Goal: Task Accomplishment & Management: Use online tool/utility

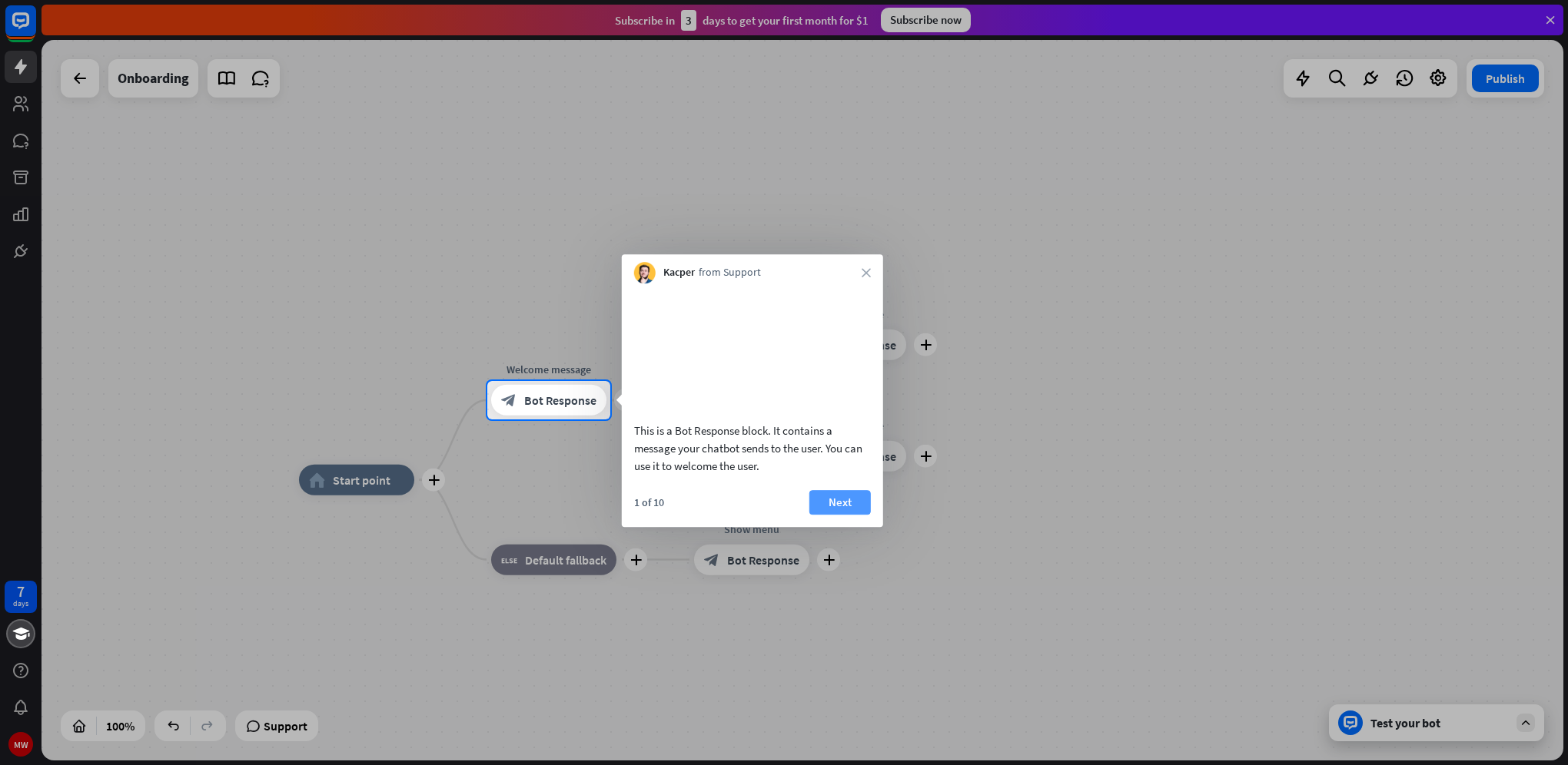
click at [841, 515] on button "Next" at bounding box center [840, 502] width 61 height 25
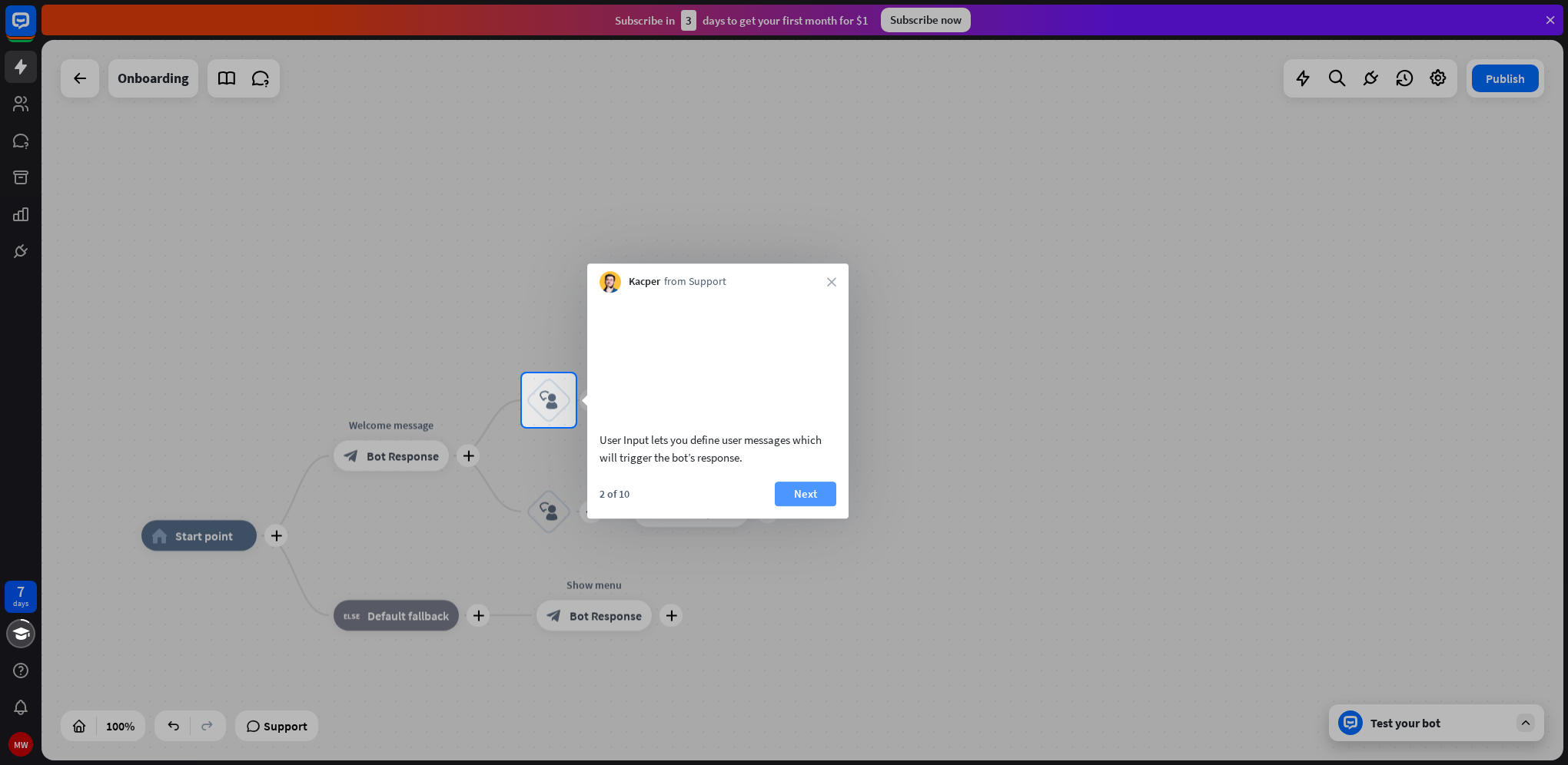
click at [811, 506] on button "Next" at bounding box center [805, 494] width 61 height 25
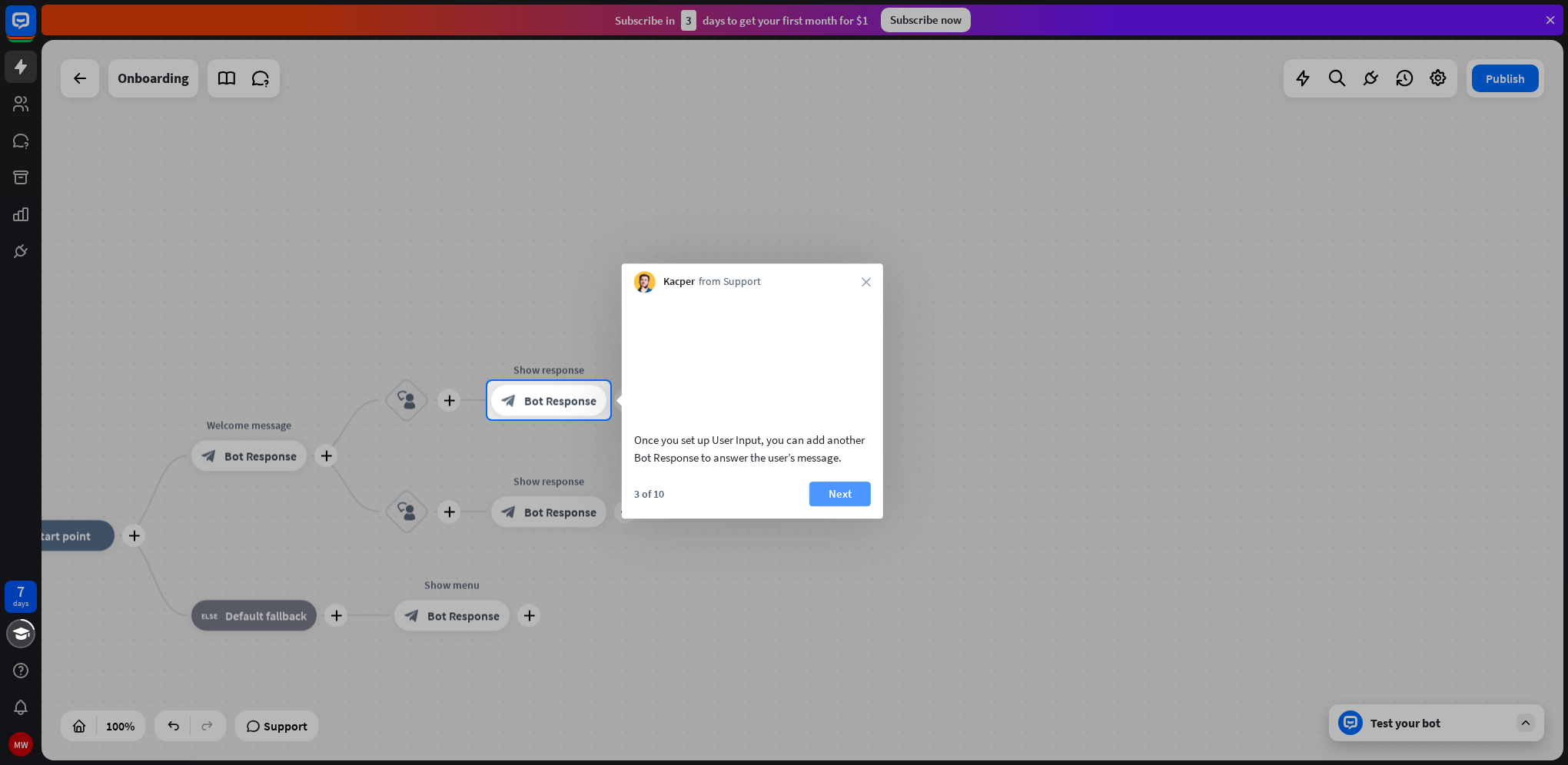
click at [836, 506] on button "Next" at bounding box center [840, 494] width 61 height 25
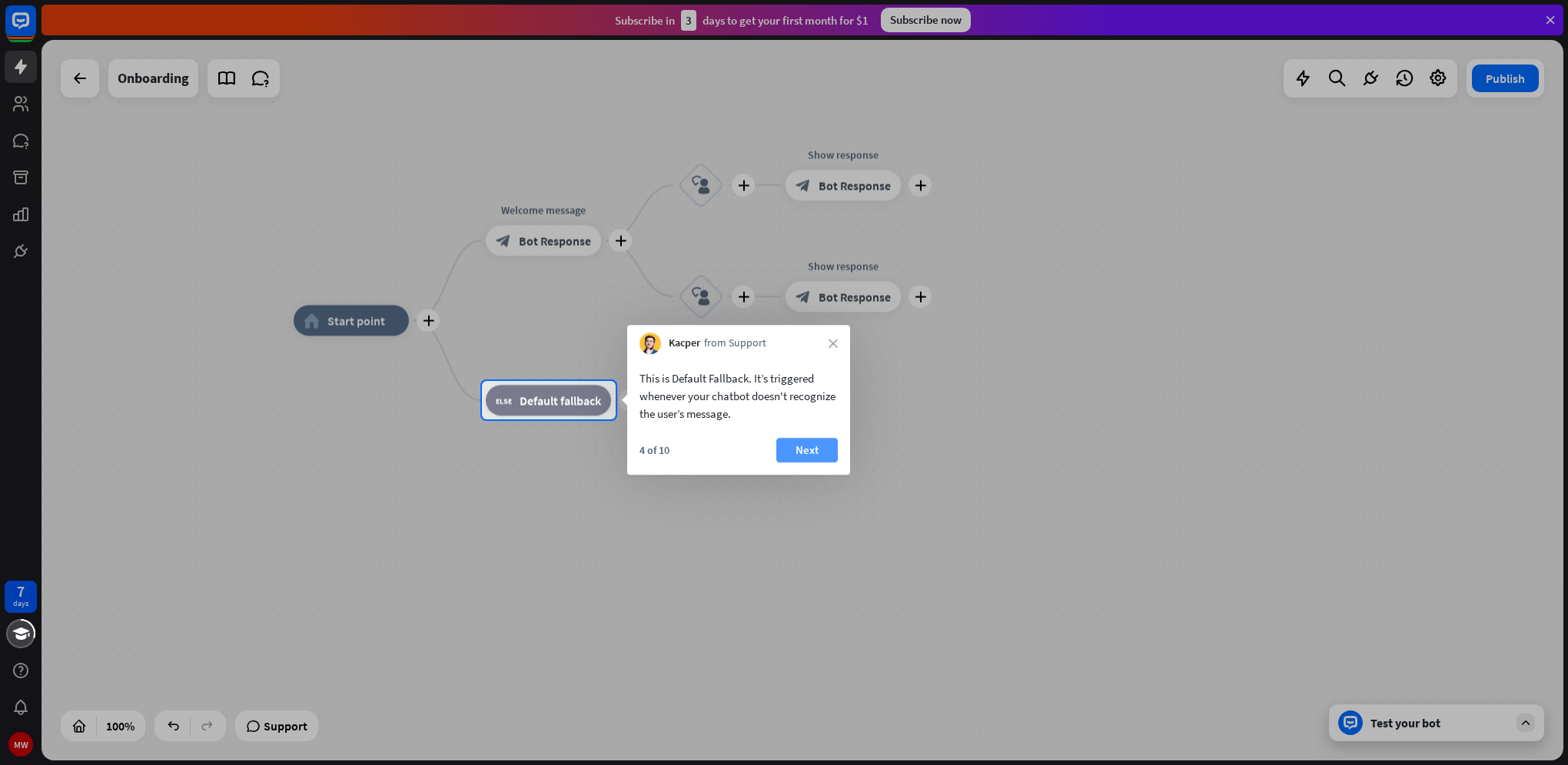
click at [817, 461] on button "Next" at bounding box center [807, 450] width 61 height 25
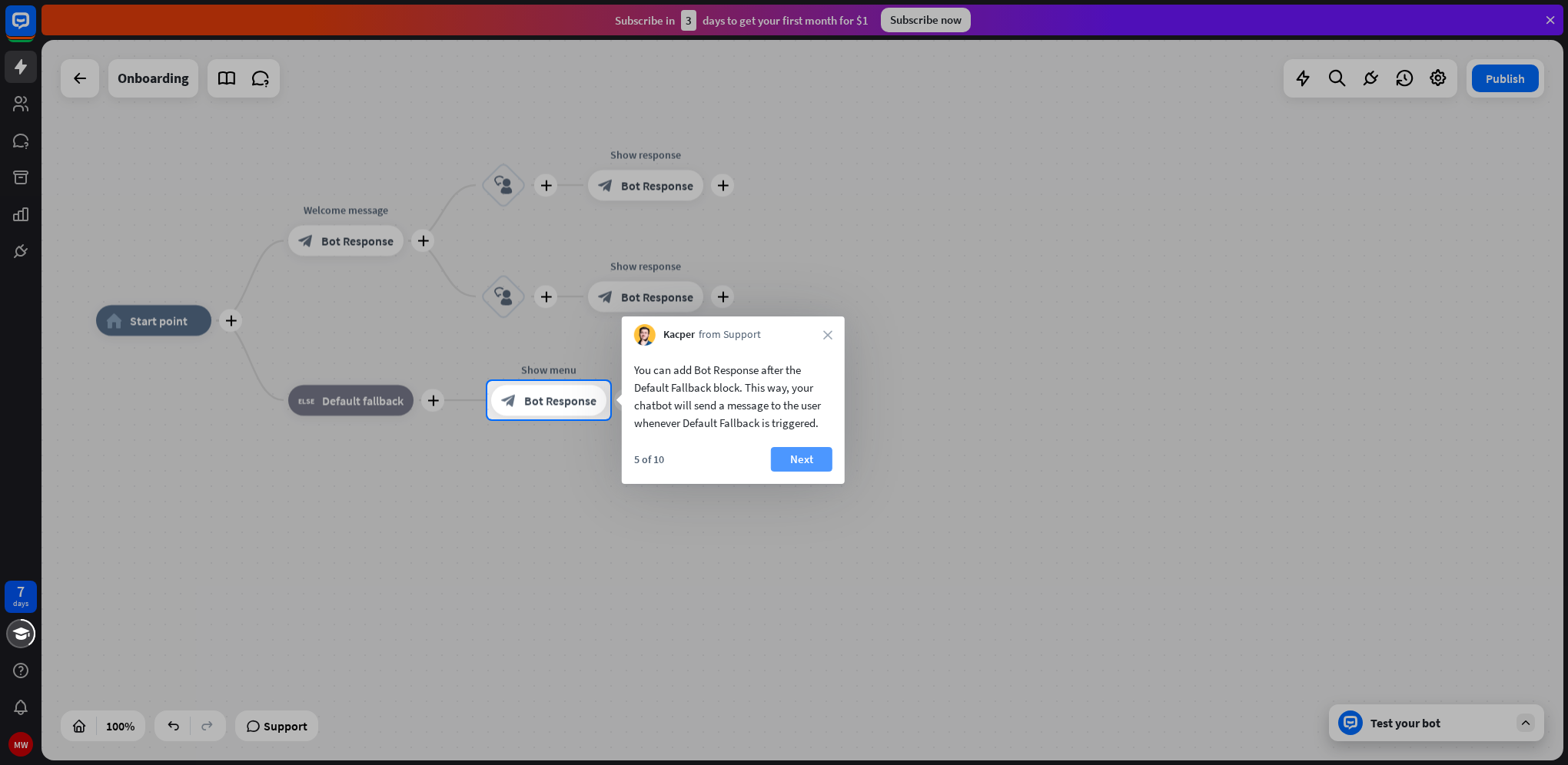
click at [804, 456] on button "Next" at bounding box center [801, 459] width 61 height 25
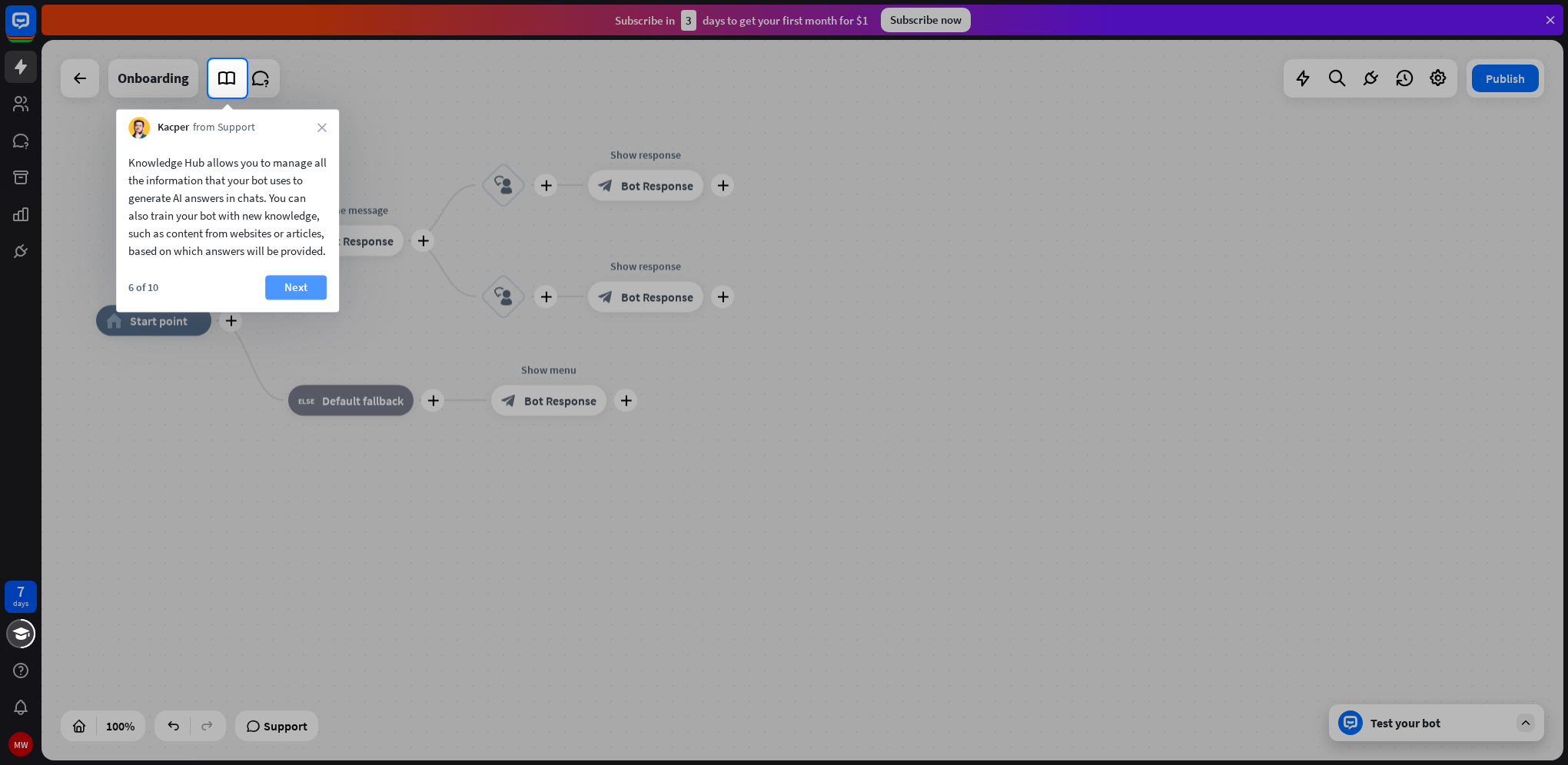
click at [297, 299] on button "Next" at bounding box center [295, 287] width 61 height 25
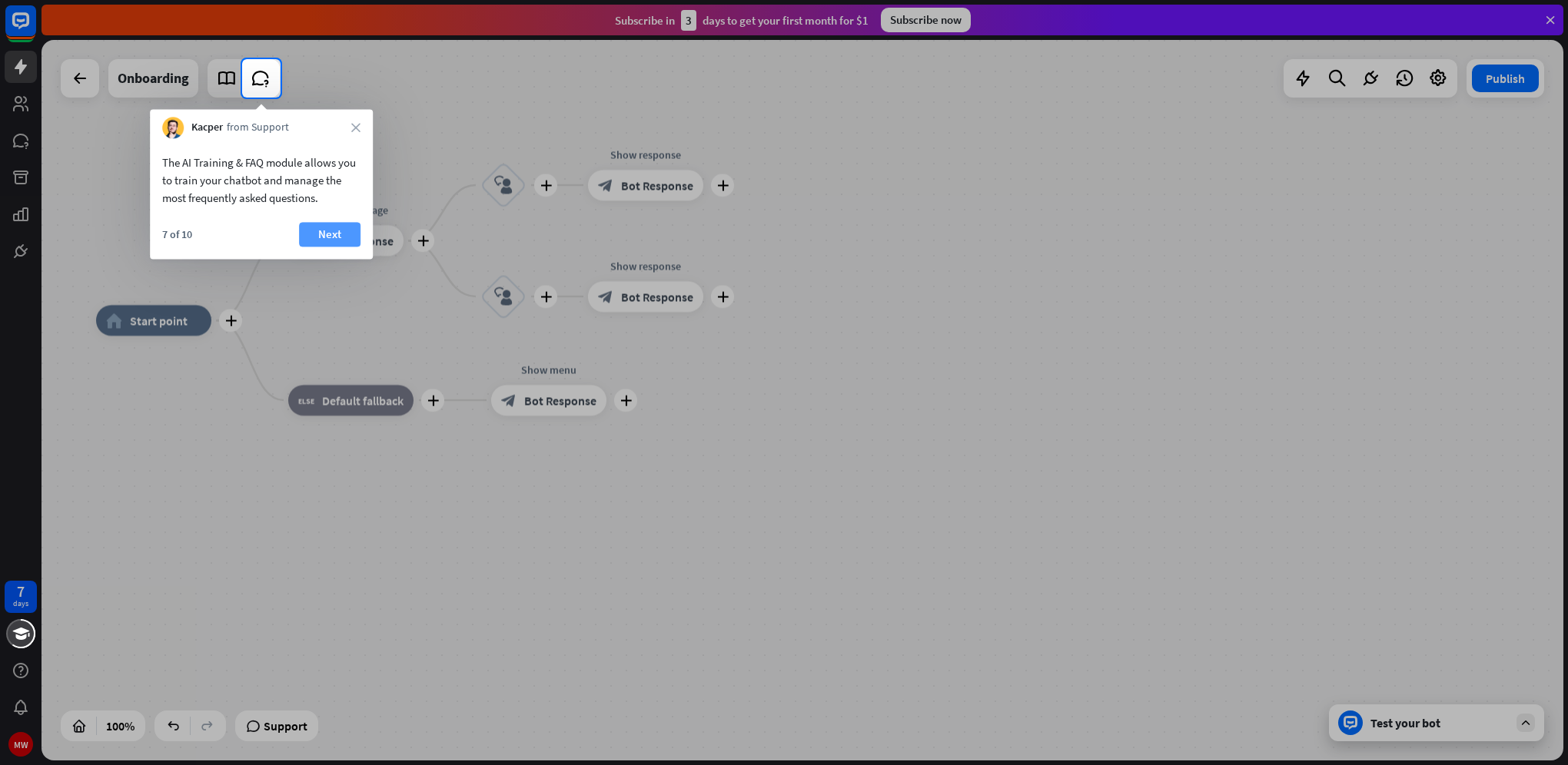
click at [333, 240] on button "Next" at bounding box center [329, 234] width 61 height 25
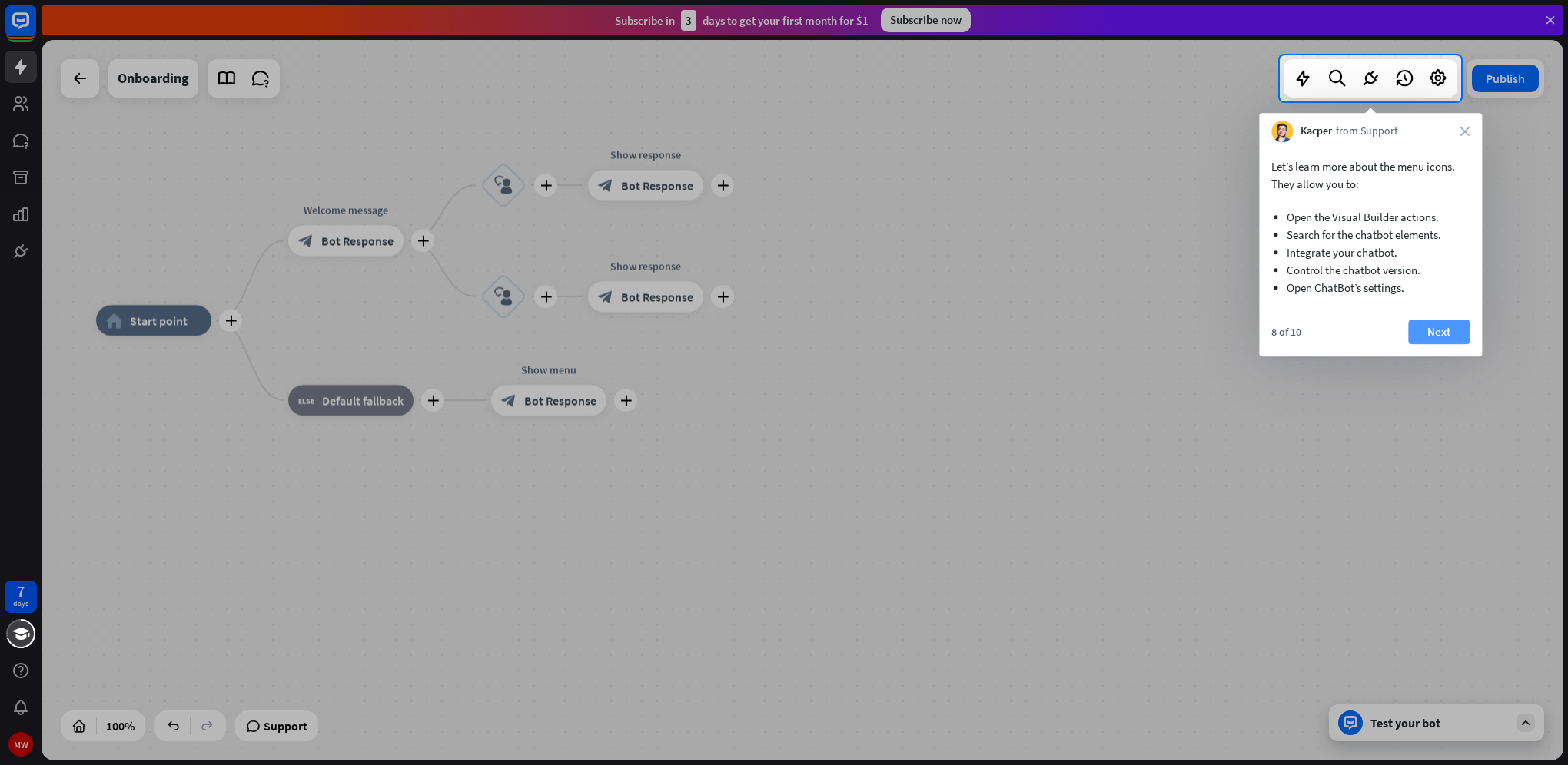
click at [1442, 332] on button "Next" at bounding box center [1438, 332] width 61 height 25
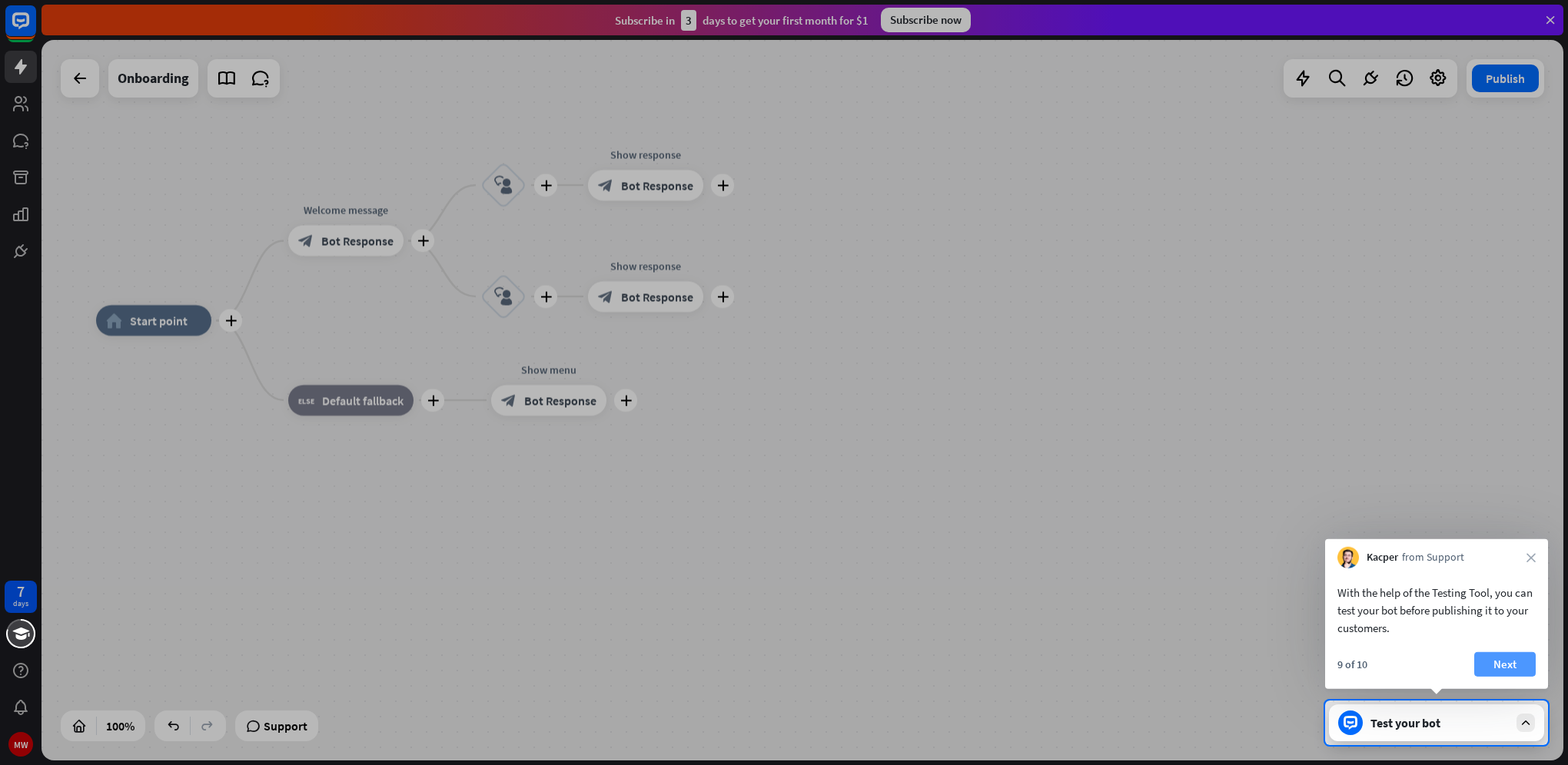
click at [1511, 660] on button "Next" at bounding box center [1504, 664] width 61 height 25
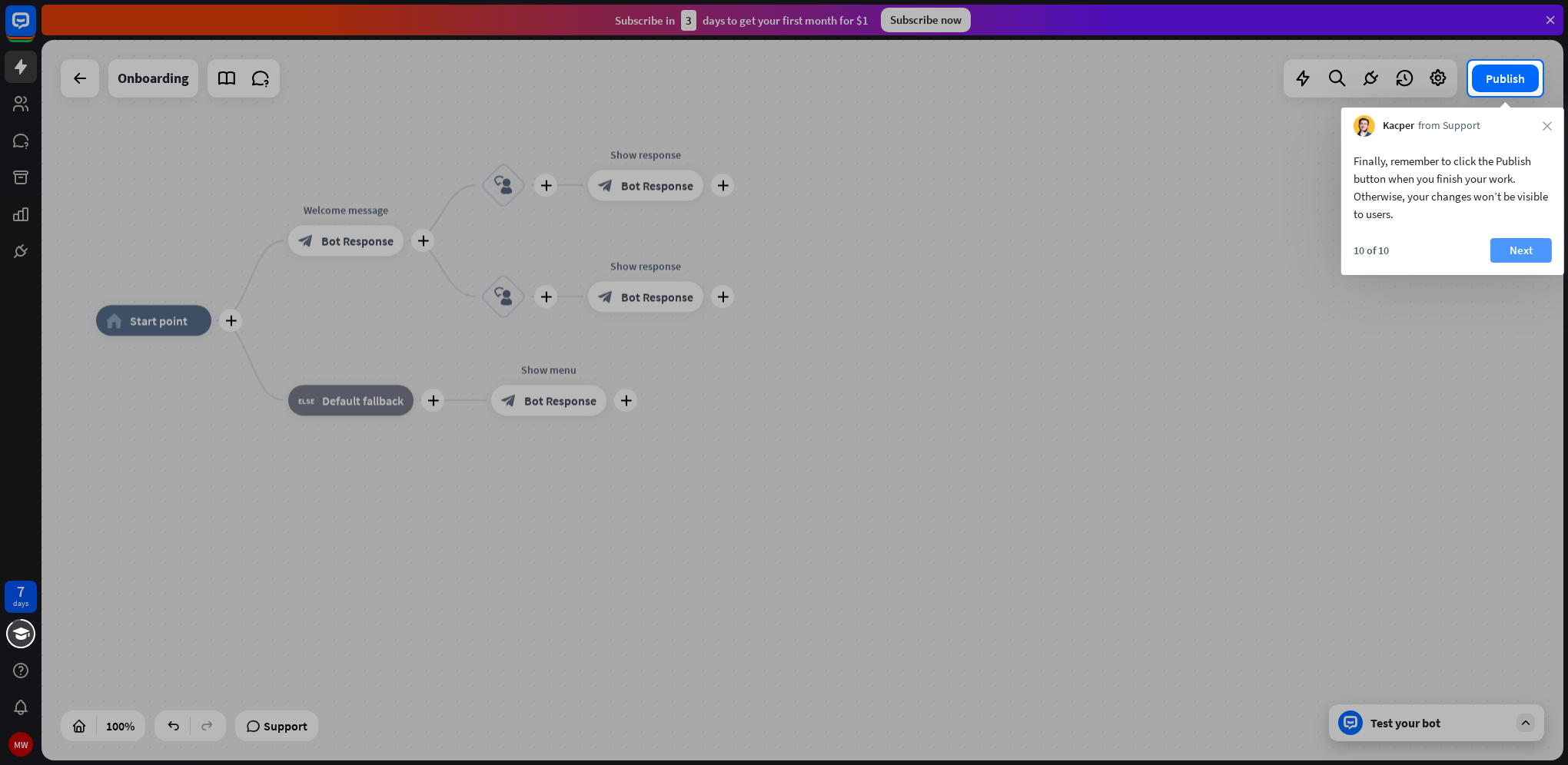
click at [1519, 248] on button "Next" at bounding box center [1520, 250] width 61 height 25
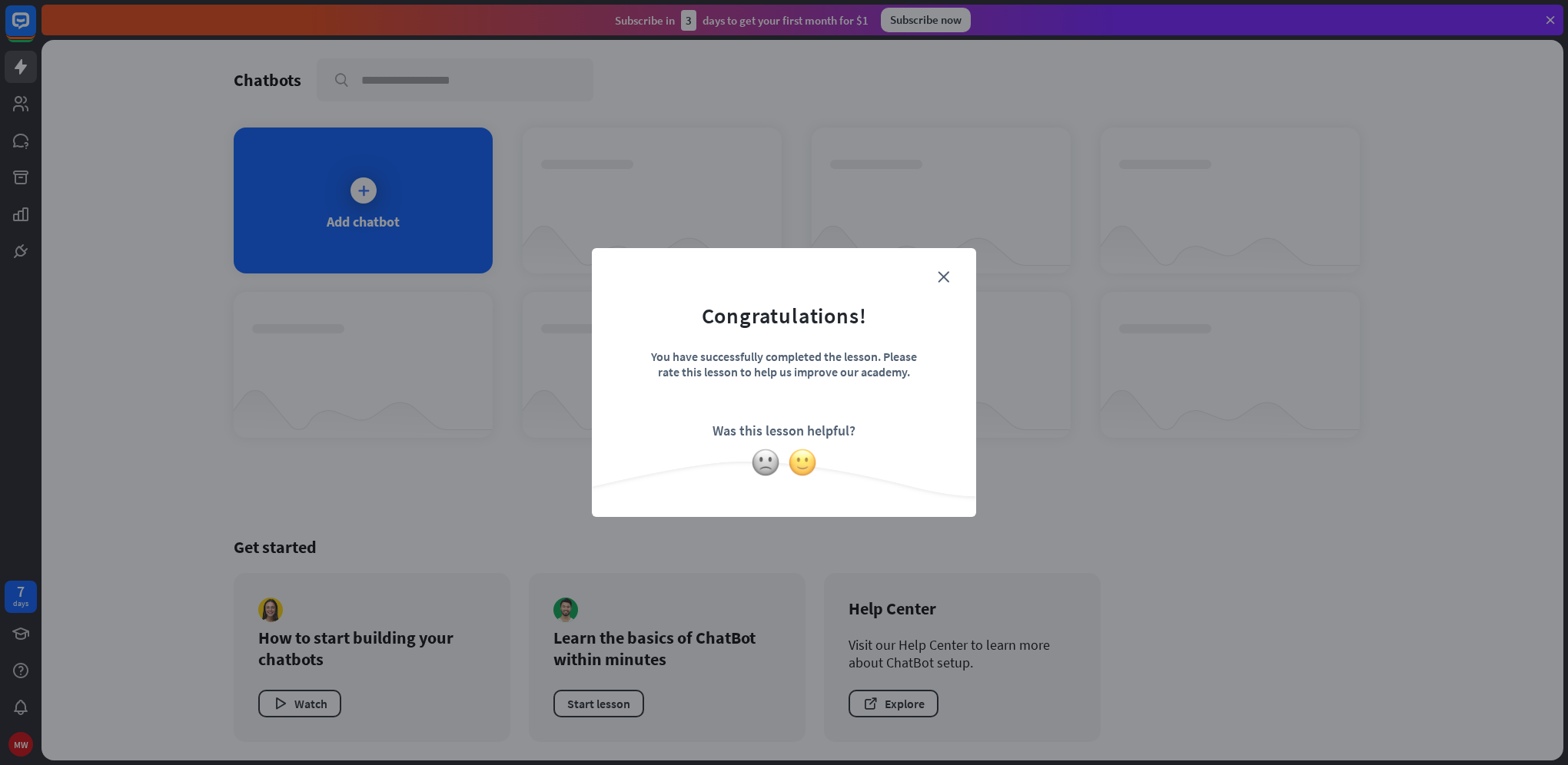
click at [800, 464] on img at bounding box center [802, 462] width 29 height 29
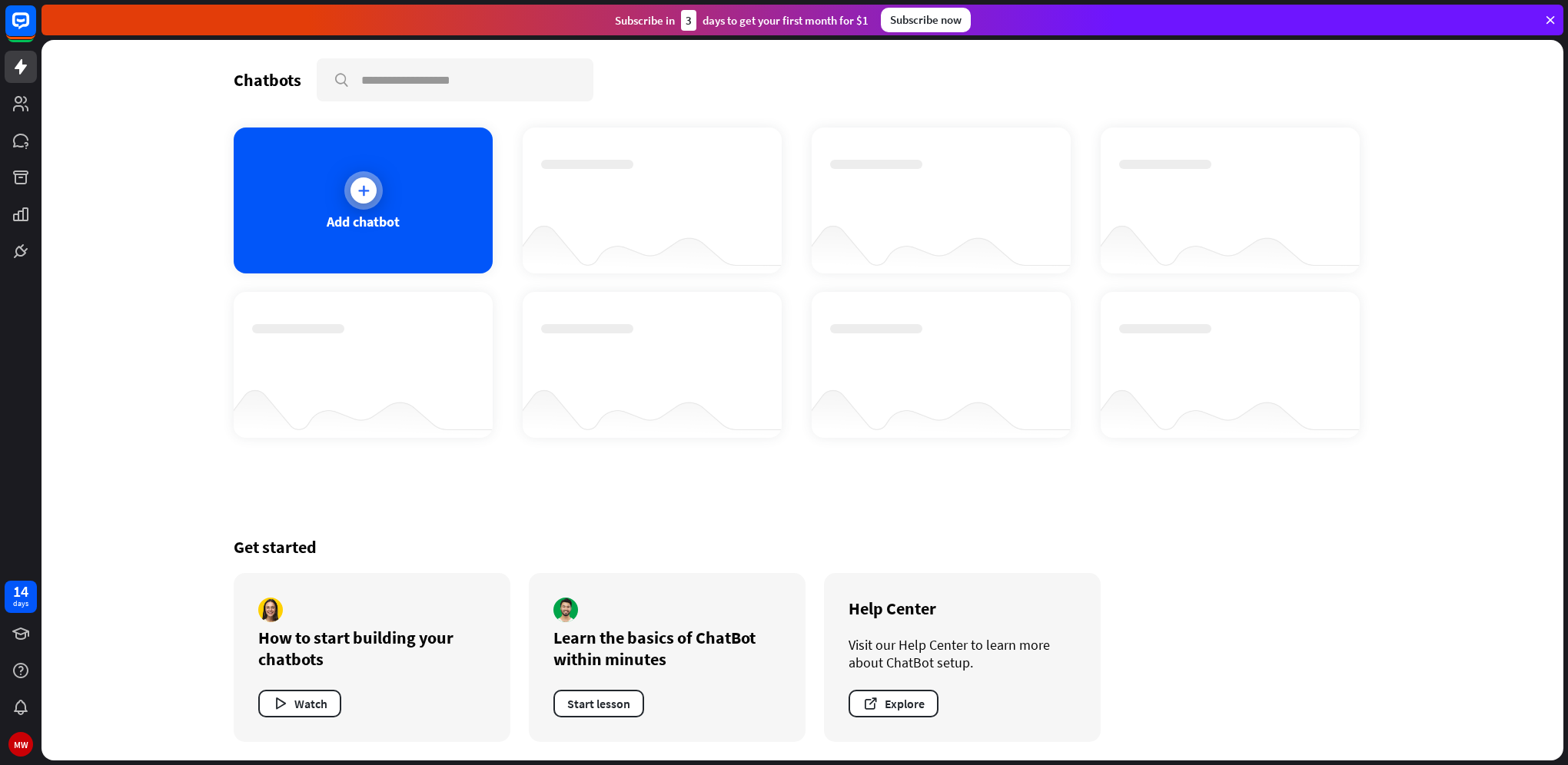
click at [344, 184] on div at bounding box center [363, 190] width 38 height 38
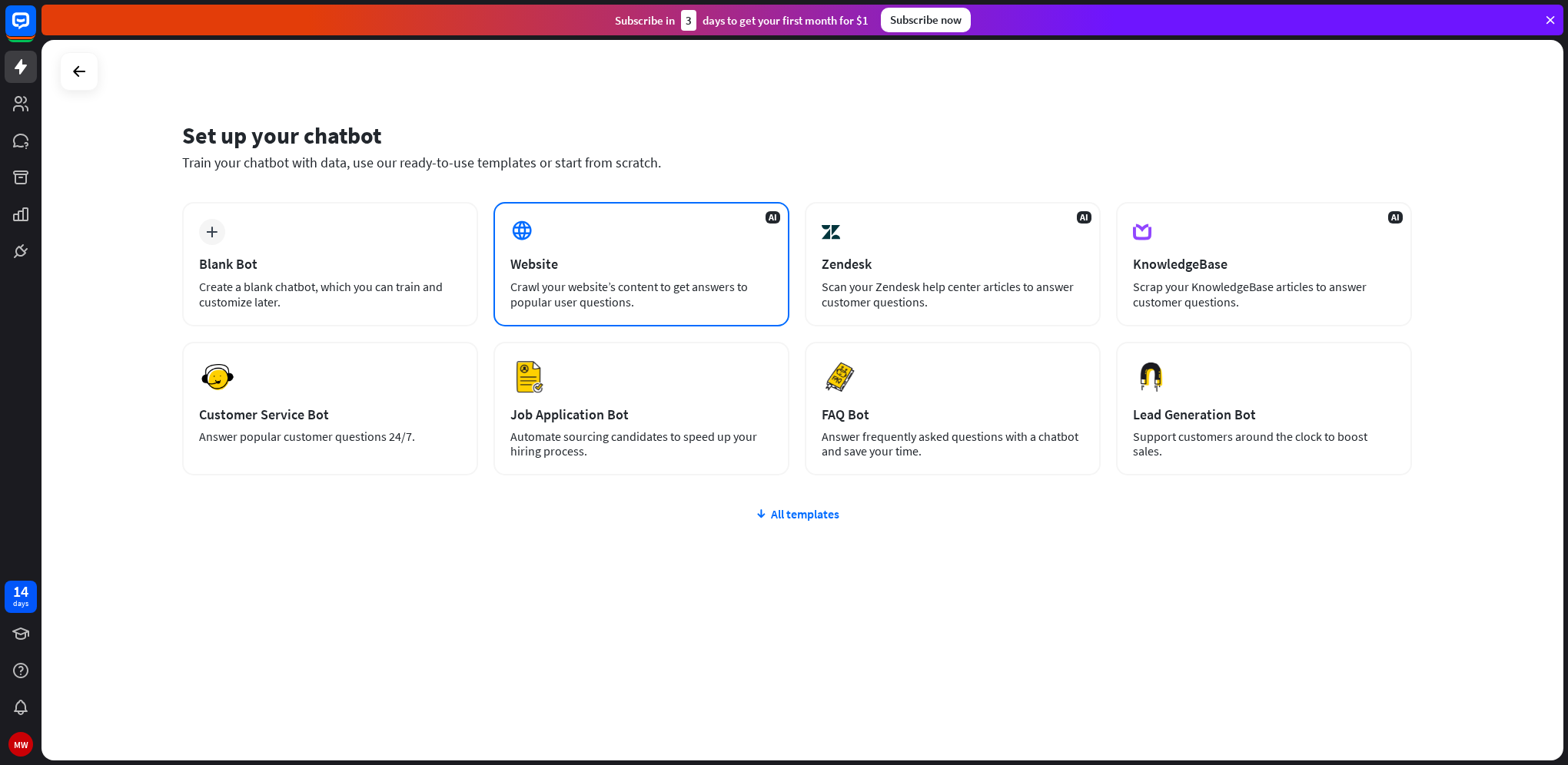
click at [627, 265] on div "Website" at bounding box center [641, 264] width 262 height 18
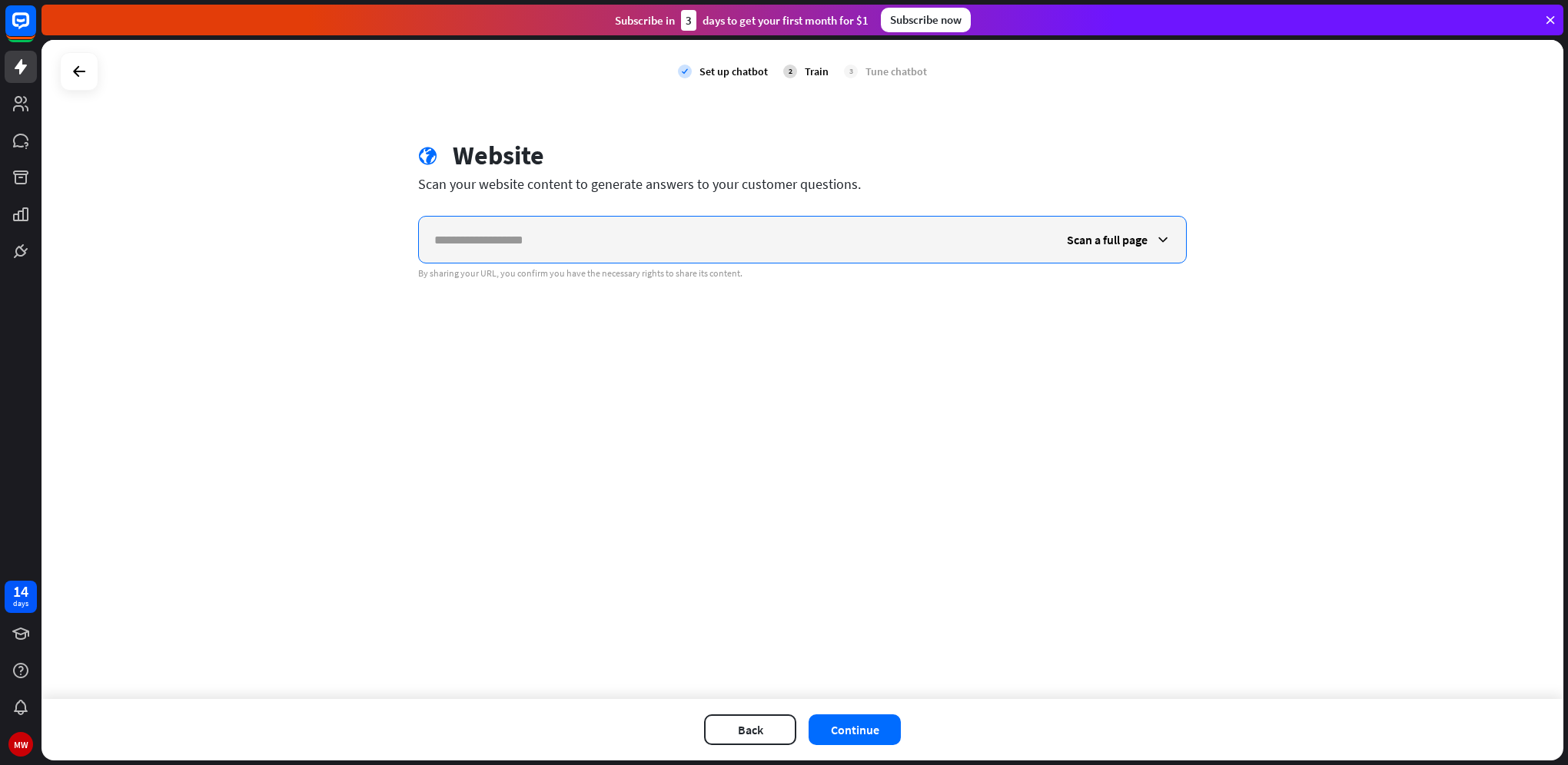
paste input "**********"
type input "**********"
click at [1159, 238] on icon at bounding box center [1162, 240] width 15 height 15
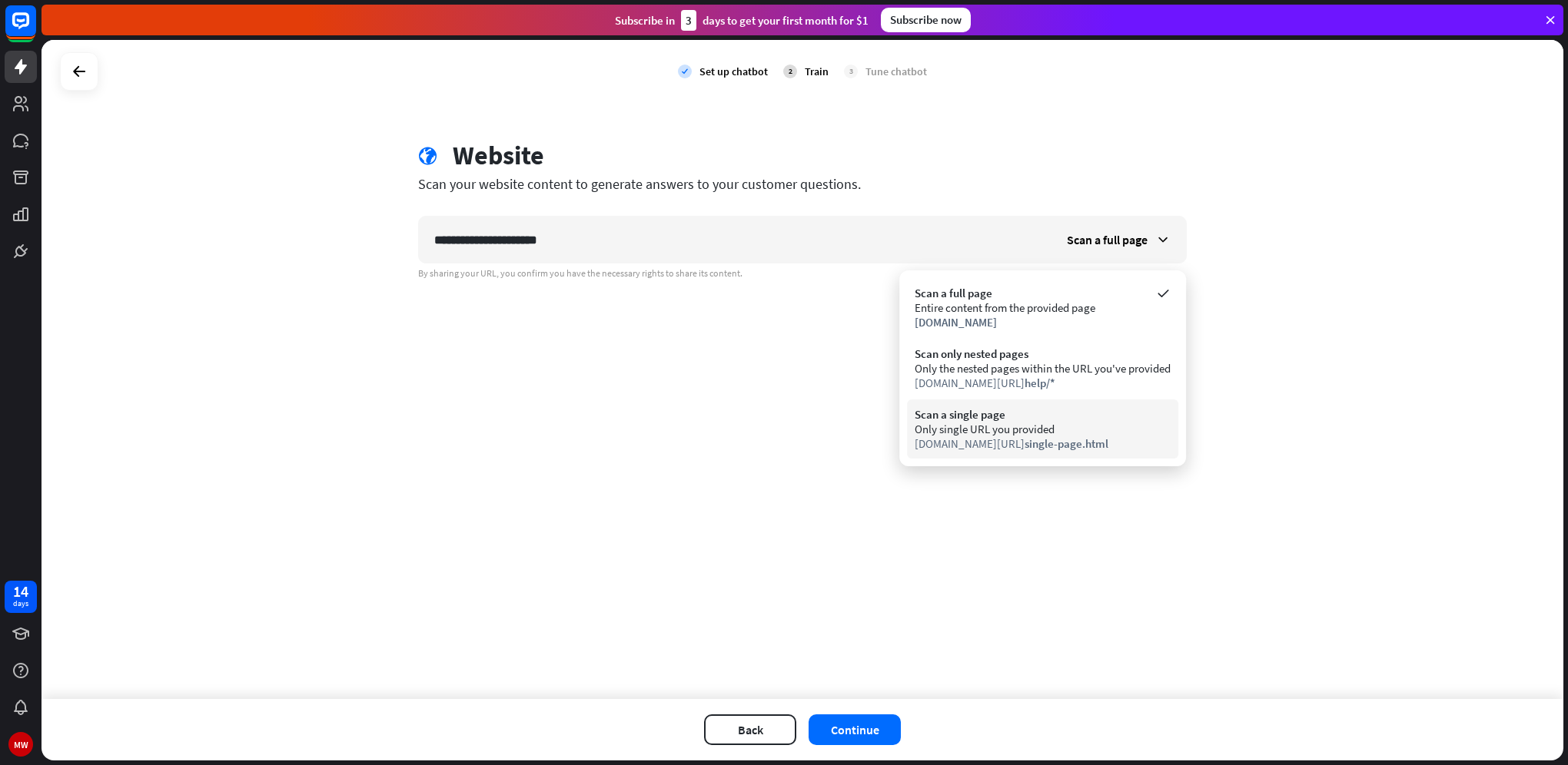
click at [1072, 431] on div "Only single URL you provided" at bounding box center [1043, 428] width 256 height 14
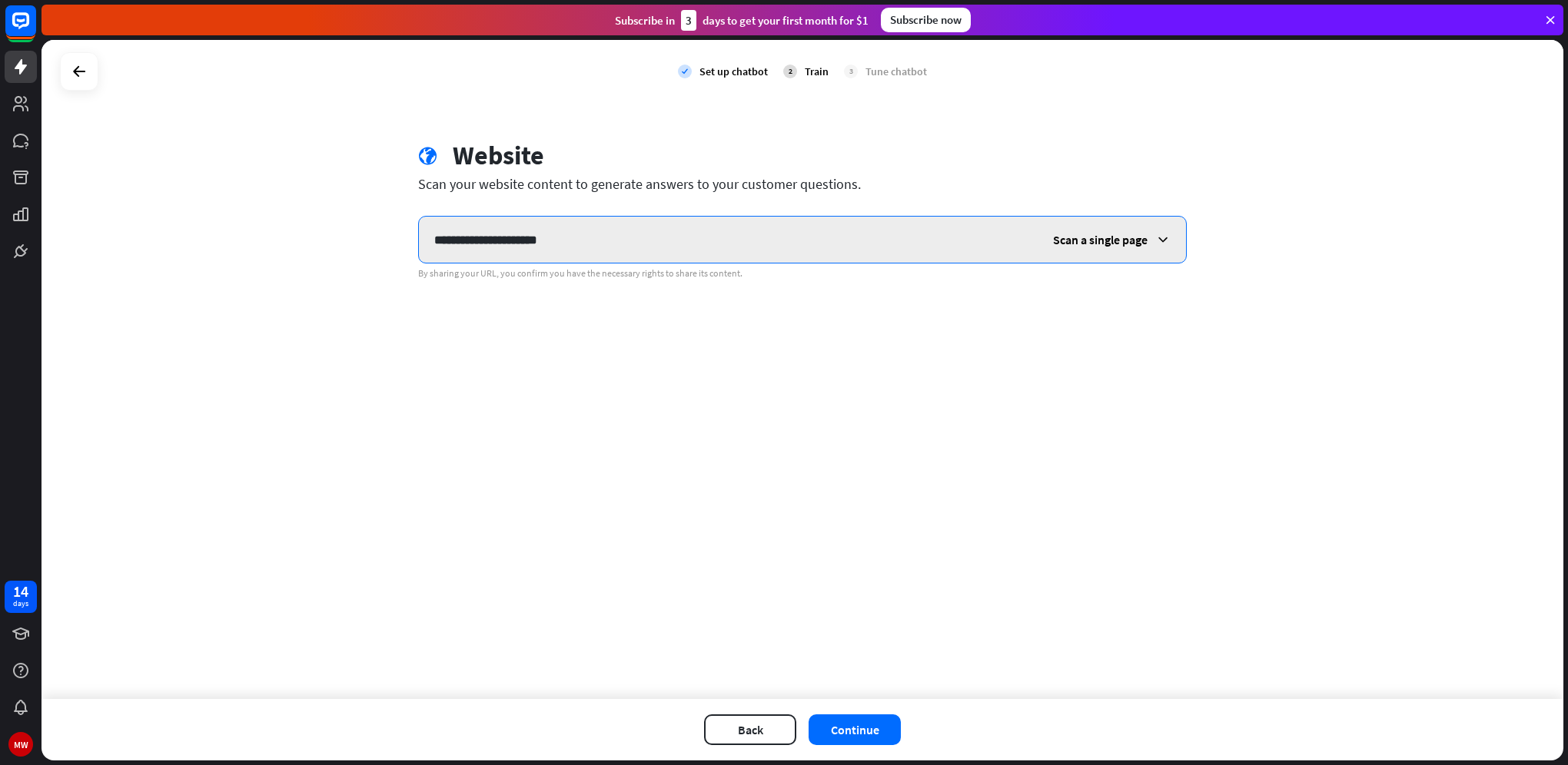
click at [882, 232] on input "**********" at bounding box center [728, 239] width 619 height 46
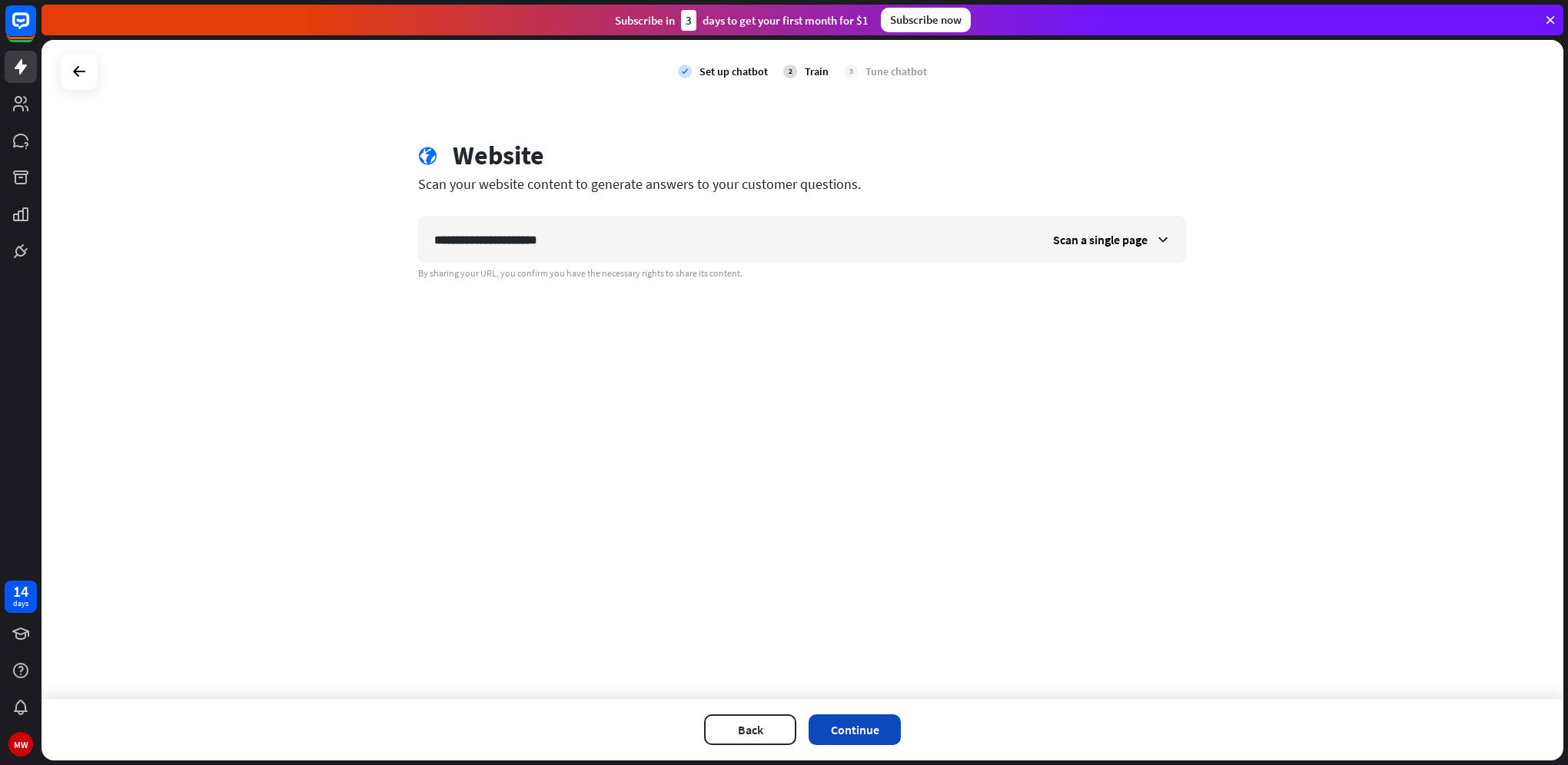
click at [858, 734] on button "Continue" at bounding box center [854, 729] width 92 height 31
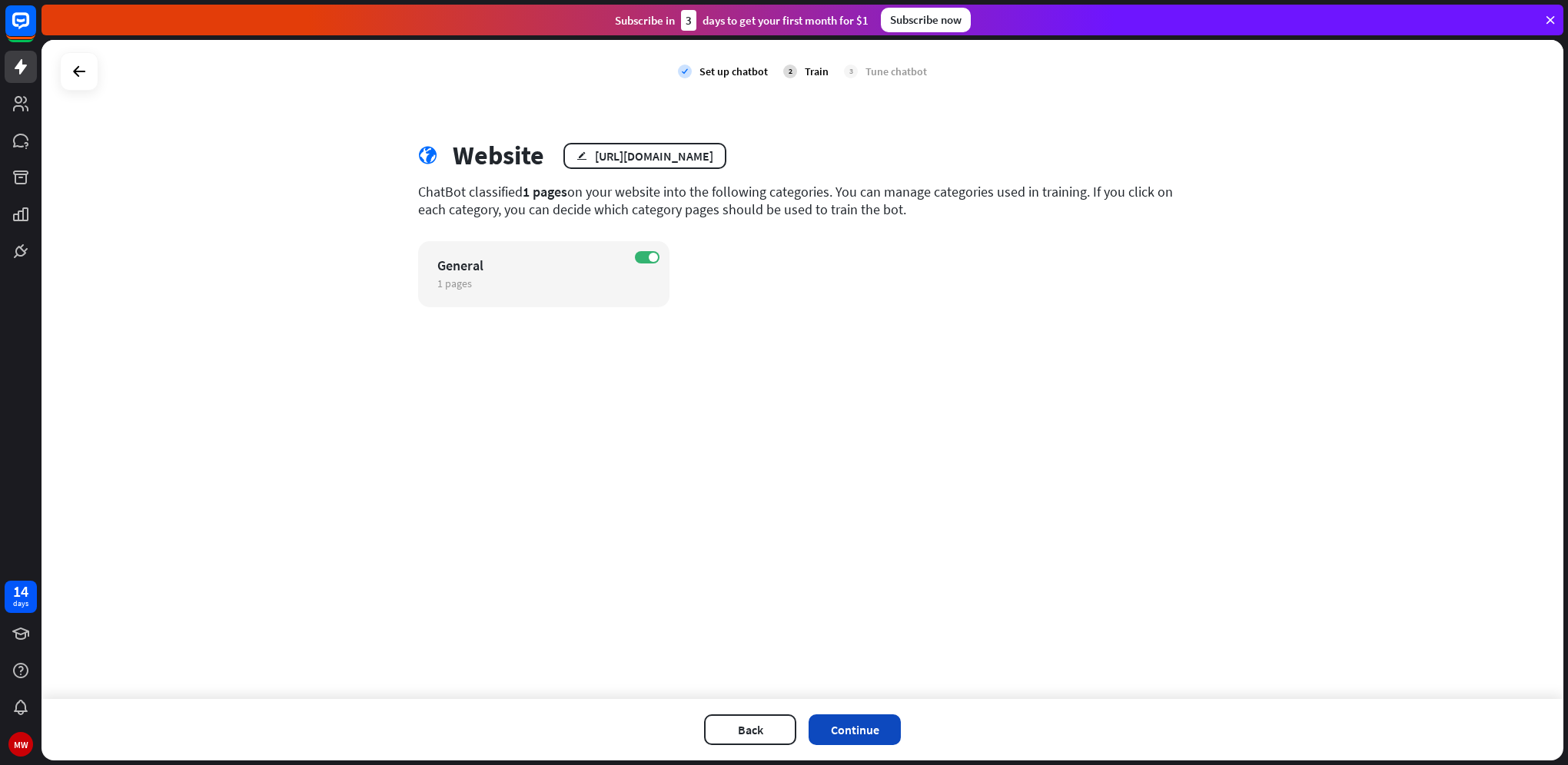
click at [861, 725] on button "Continue" at bounding box center [854, 729] width 92 height 31
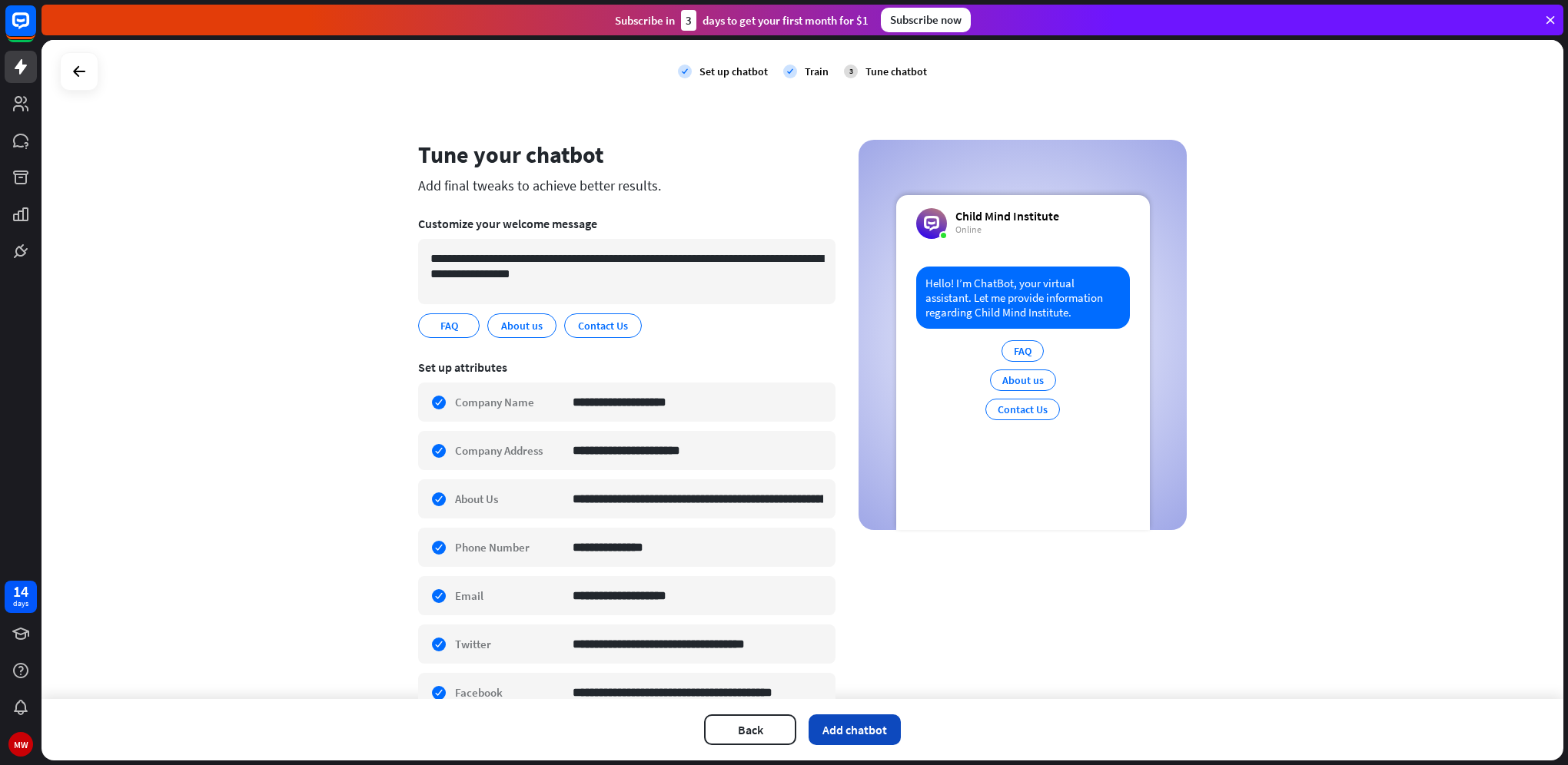
click at [843, 725] on button "Add chatbot" at bounding box center [854, 729] width 92 height 31
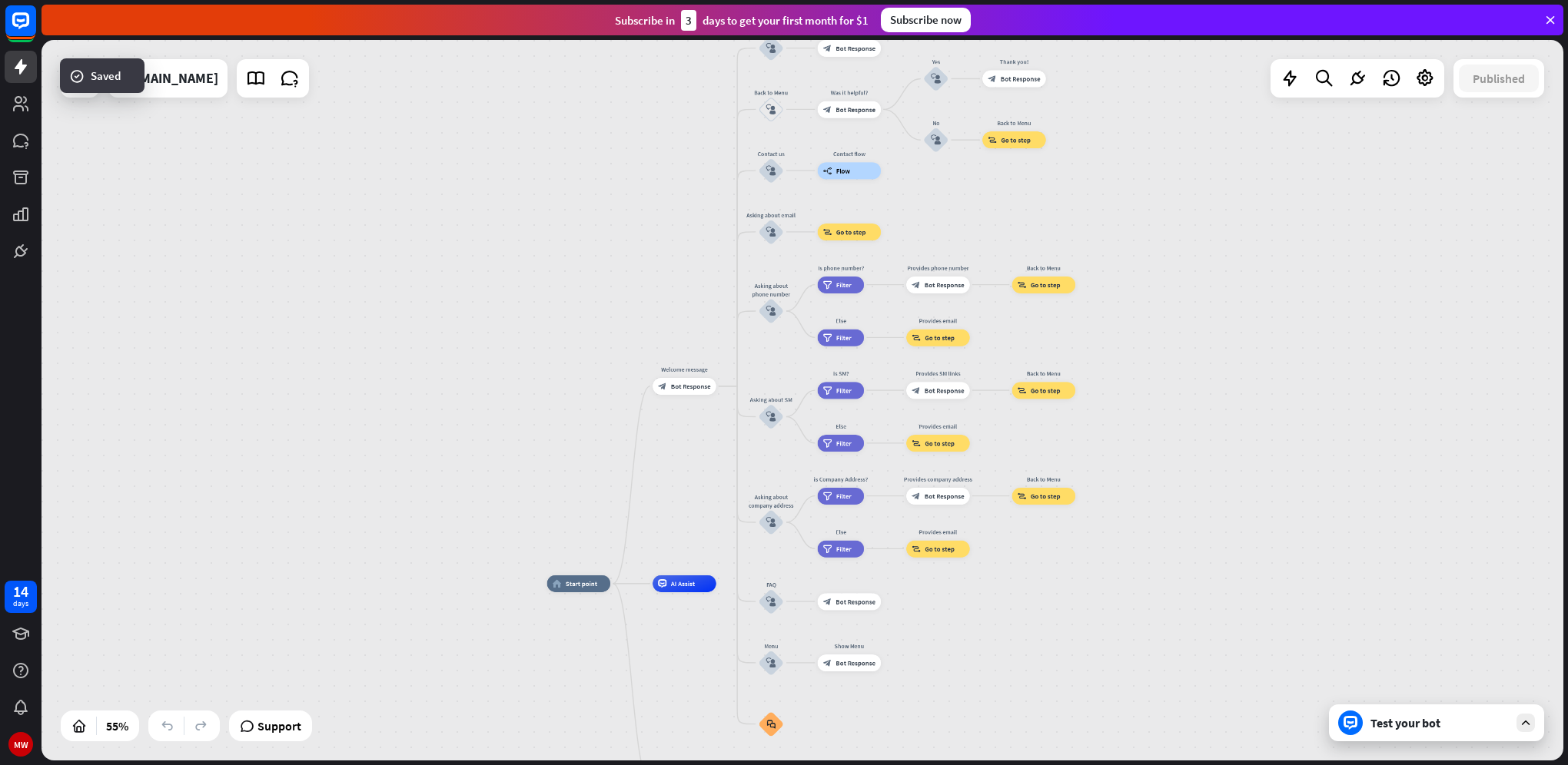
drag, startPoint x: 1196, startPoint y: 364, endPoint x: 1122, endPoint y: 556, distance: 205.8
click at [1122, 556] on div "home_2 Start point Welcome message block_bot_response Bot Response About us blo…" at bounding box center [802, 400] width 1521 height 721
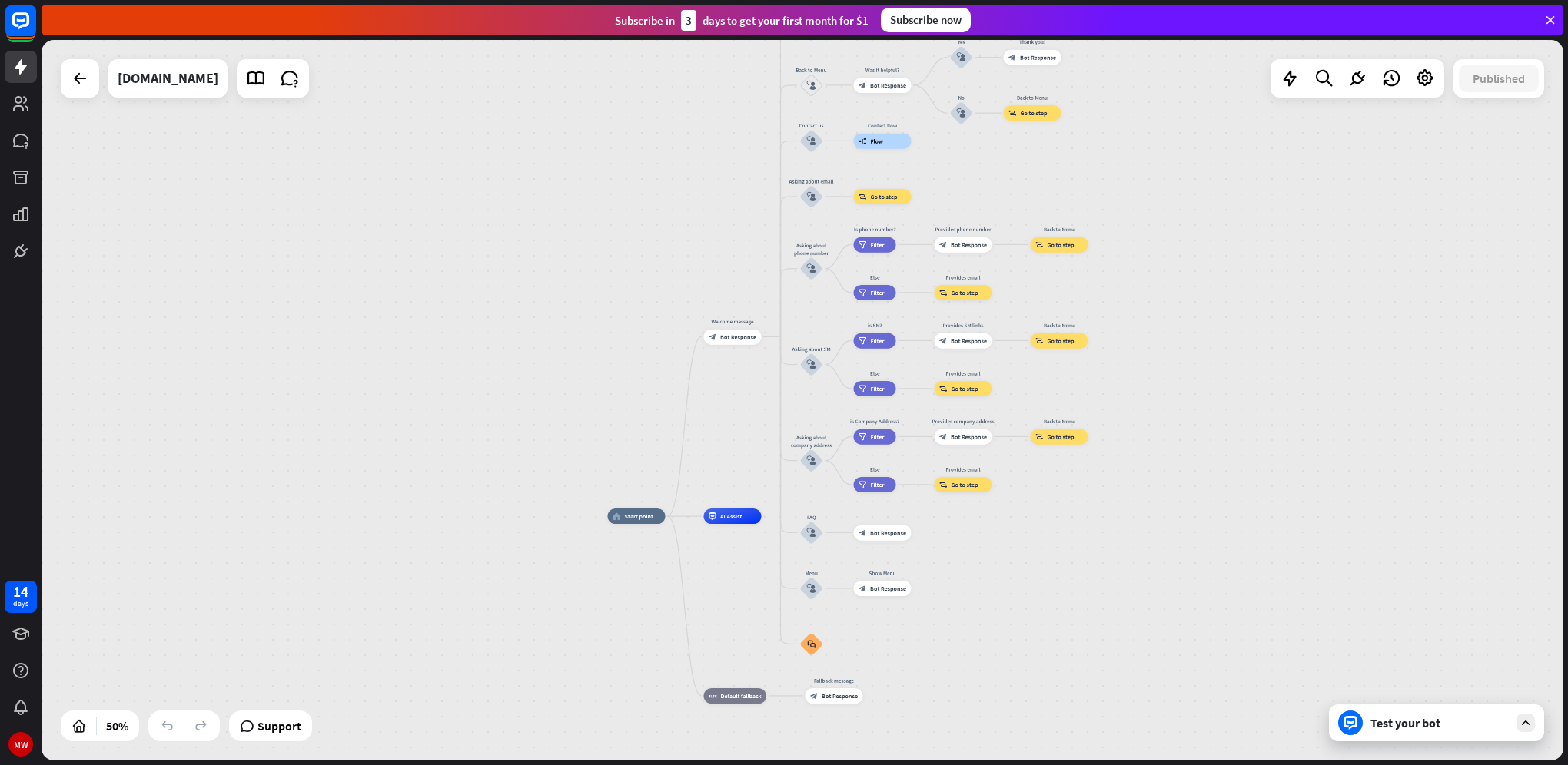
drag, startPoint x: 423, startPoint y: 475, endPoint x: 434, endPoint y: 338, distance: 137.4
click at [434, 338] on div "home_2 Start point Welcome message block_bot_response Bot Response About us blo…" at bounding box center [802, 400] width 1521 height 721
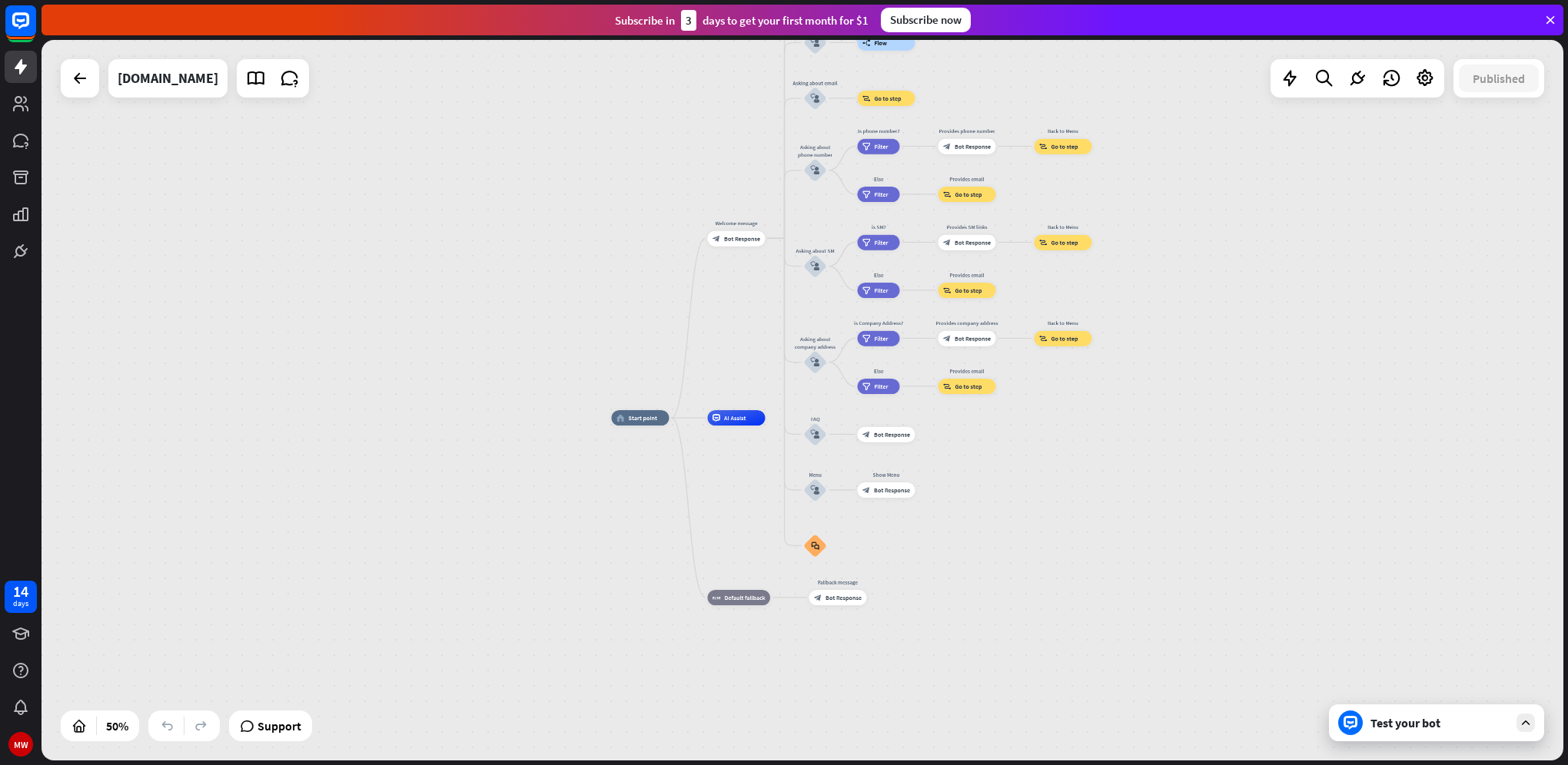
click at [1436, 723] on div "Test your bot" at bounding box center [1439, 723] width 138 height 15
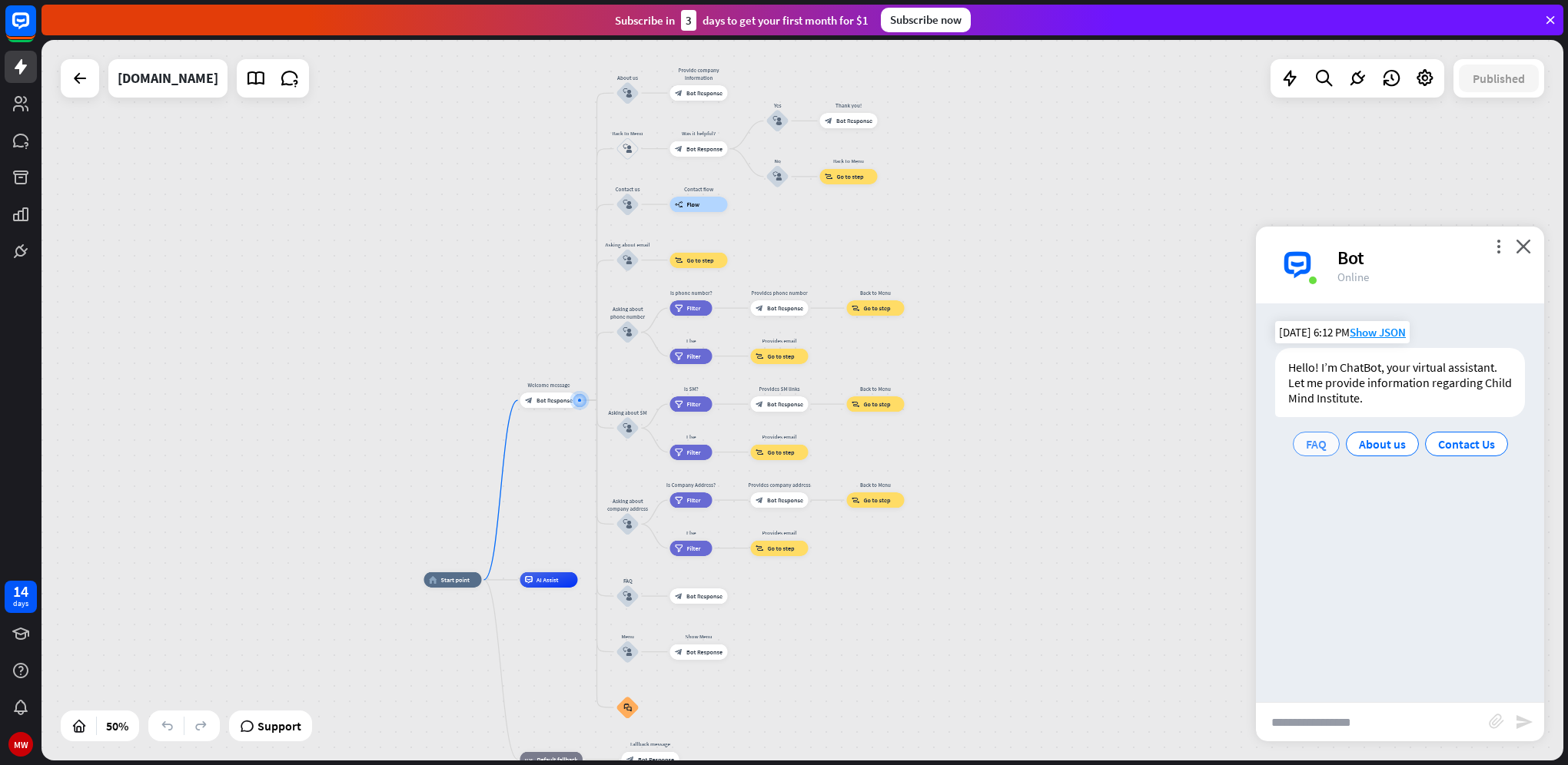
click at [1317, 445] on span "FAQ" at bounding box center [1316, 444] width 20 height 15
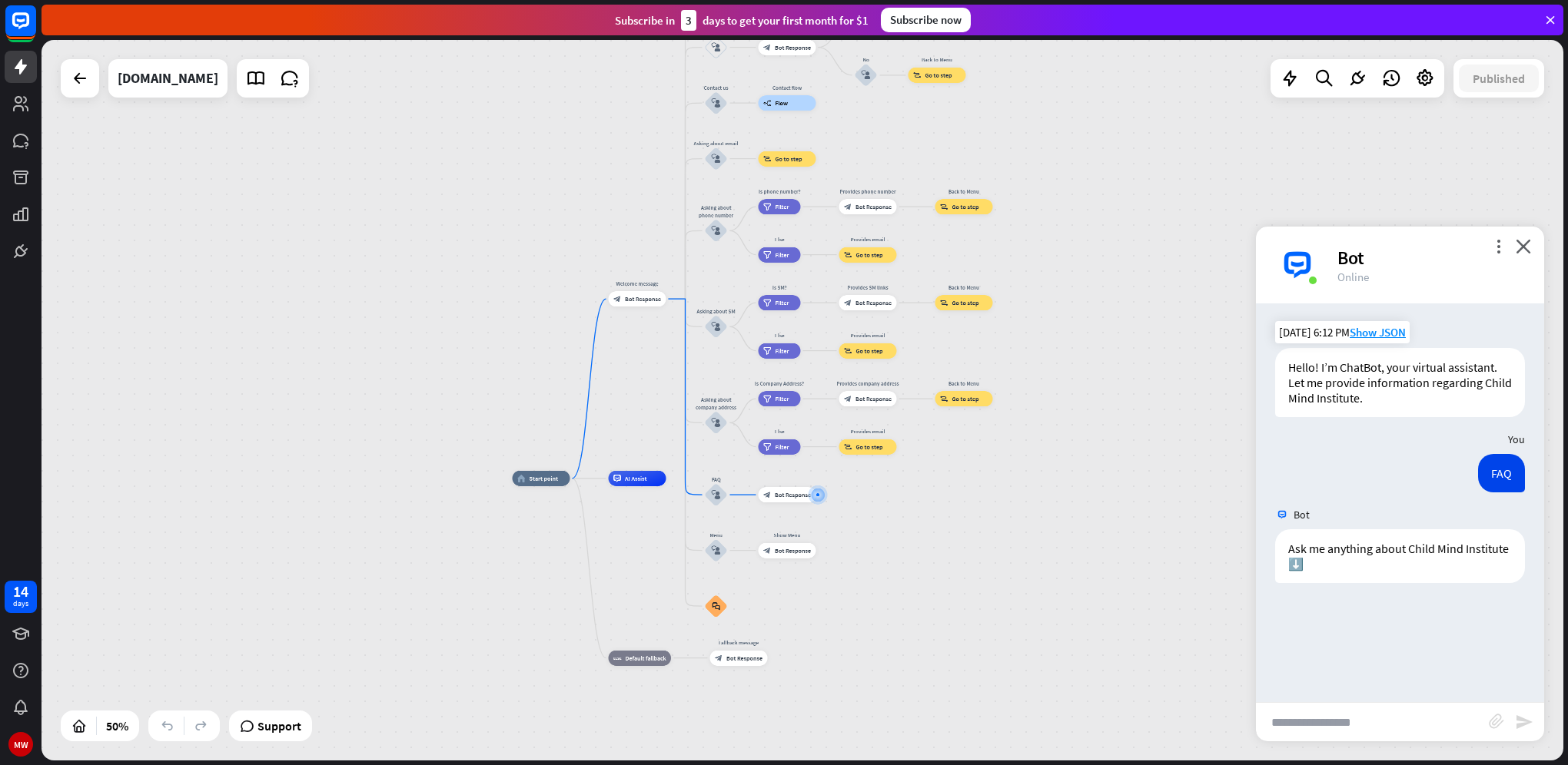
drag, startPoint x: 252, startPoint y: 261, endPoint x: 455, endPoint y: 326, distance: 213.2
click at [455, 326] on div "home_2 Start point Welcome message block_bot_response Bot Response About us blo…" at bounding box center [802, 400] width 1521 height 721
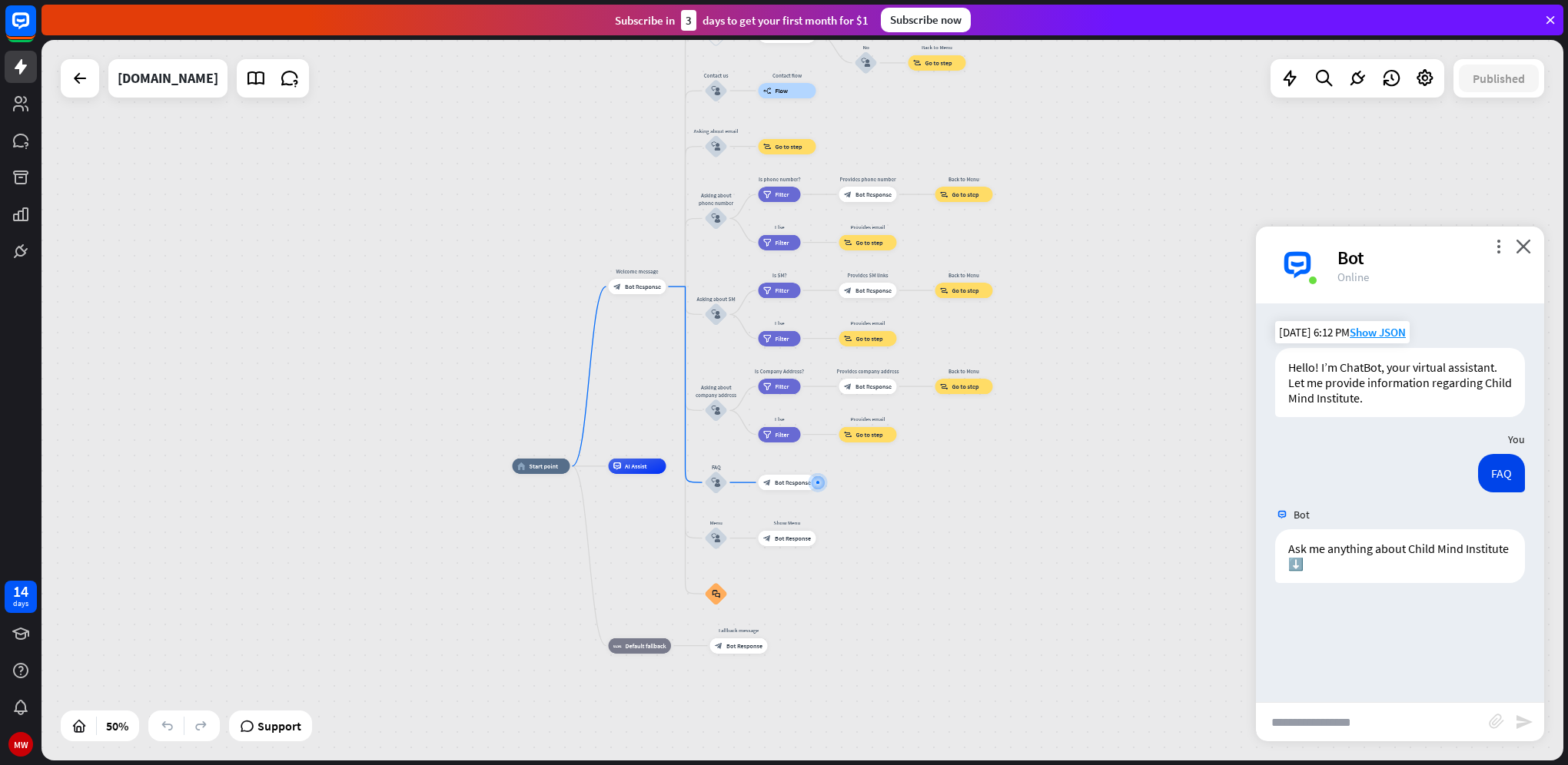
click at [981, 662] on div "home_2 Start point Welcome message block_bot_response Bot Response About us blo…" at bounding box center [893, 646] width 761 height 360
click at [1535, 243] on div "more_vert close Bot Online" at bounding box center [1400, 265] width 288 height 77
click at [1525, 246] on icon "close" at bounding box center [1523, 246] width 15 height 14
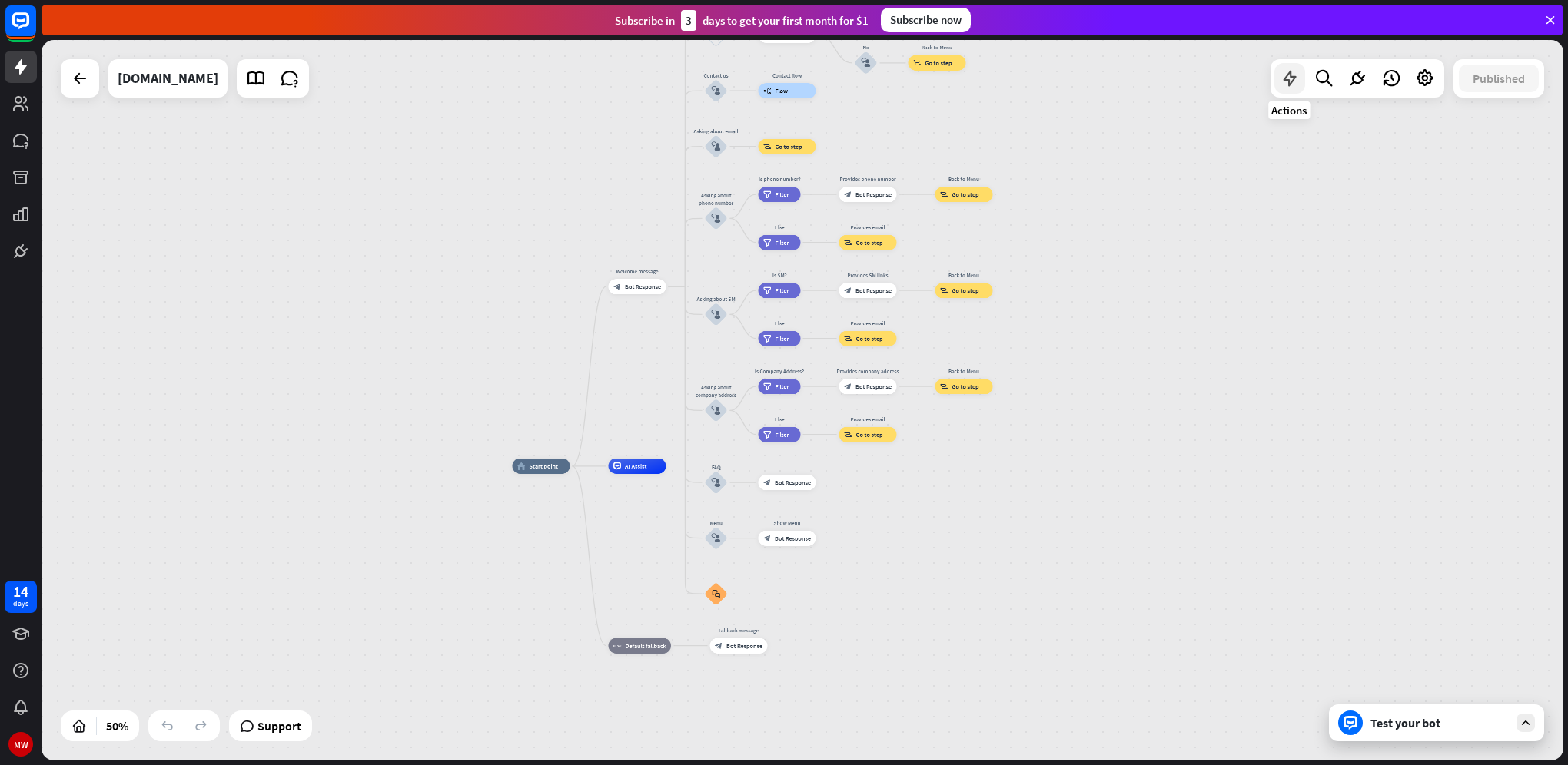
click at [1294, 78] on icon at bounding box center [1290, 79] width 20 height 20
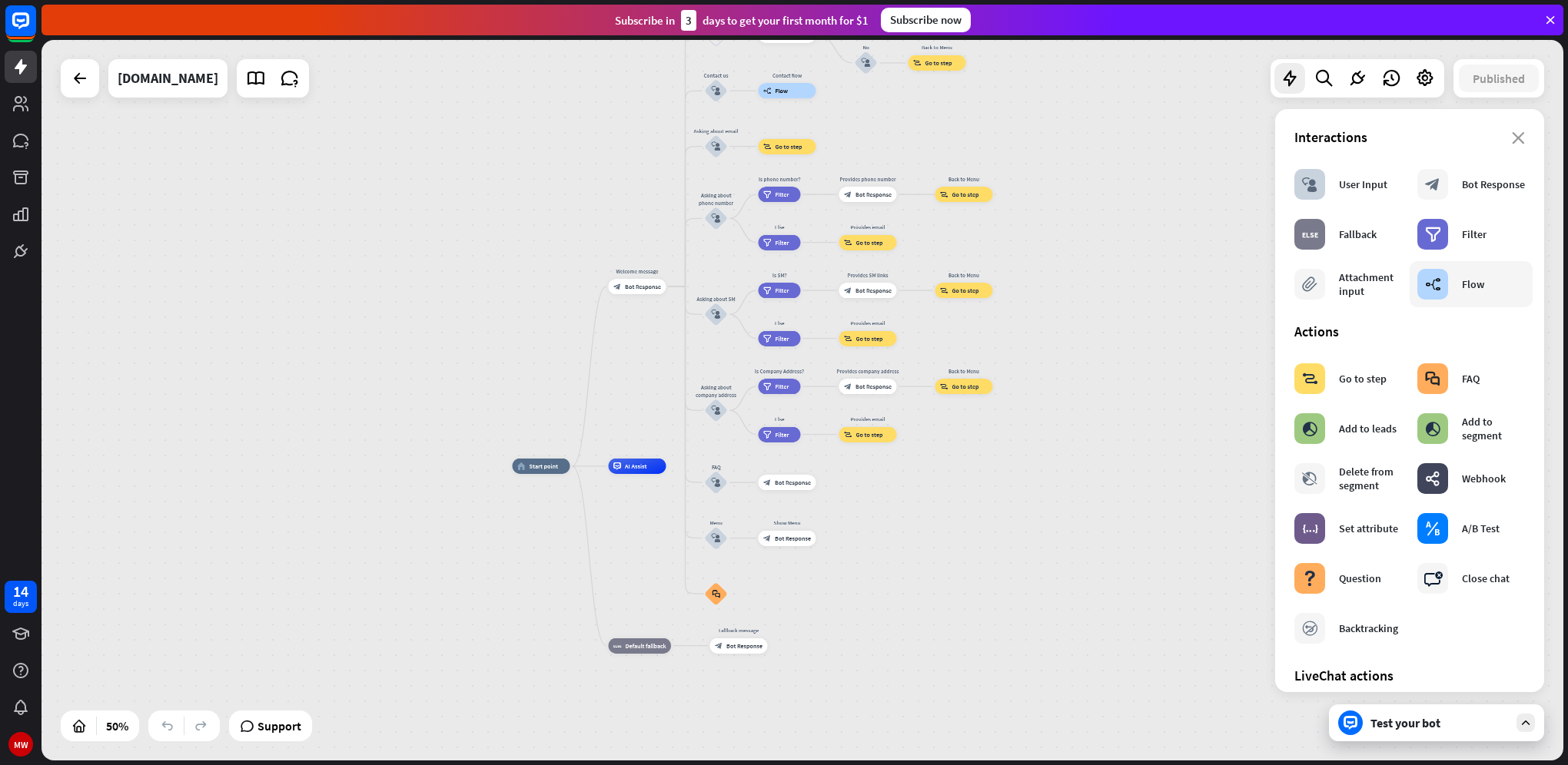
click at [1461, 296] on div "builder_tree Flow" at bounding box center [1450, 284] width 67 height 31
click at [1470, 280] on div "Flow" at bounding box center [1473, 284] width 22 height 14
click at [1470, 289] on div "Flow" at bounding box center [1473, 284] width 22 height 14
click at [716, 600] on div "block_faq" at bounding box center [716, 594] width 23 height 23
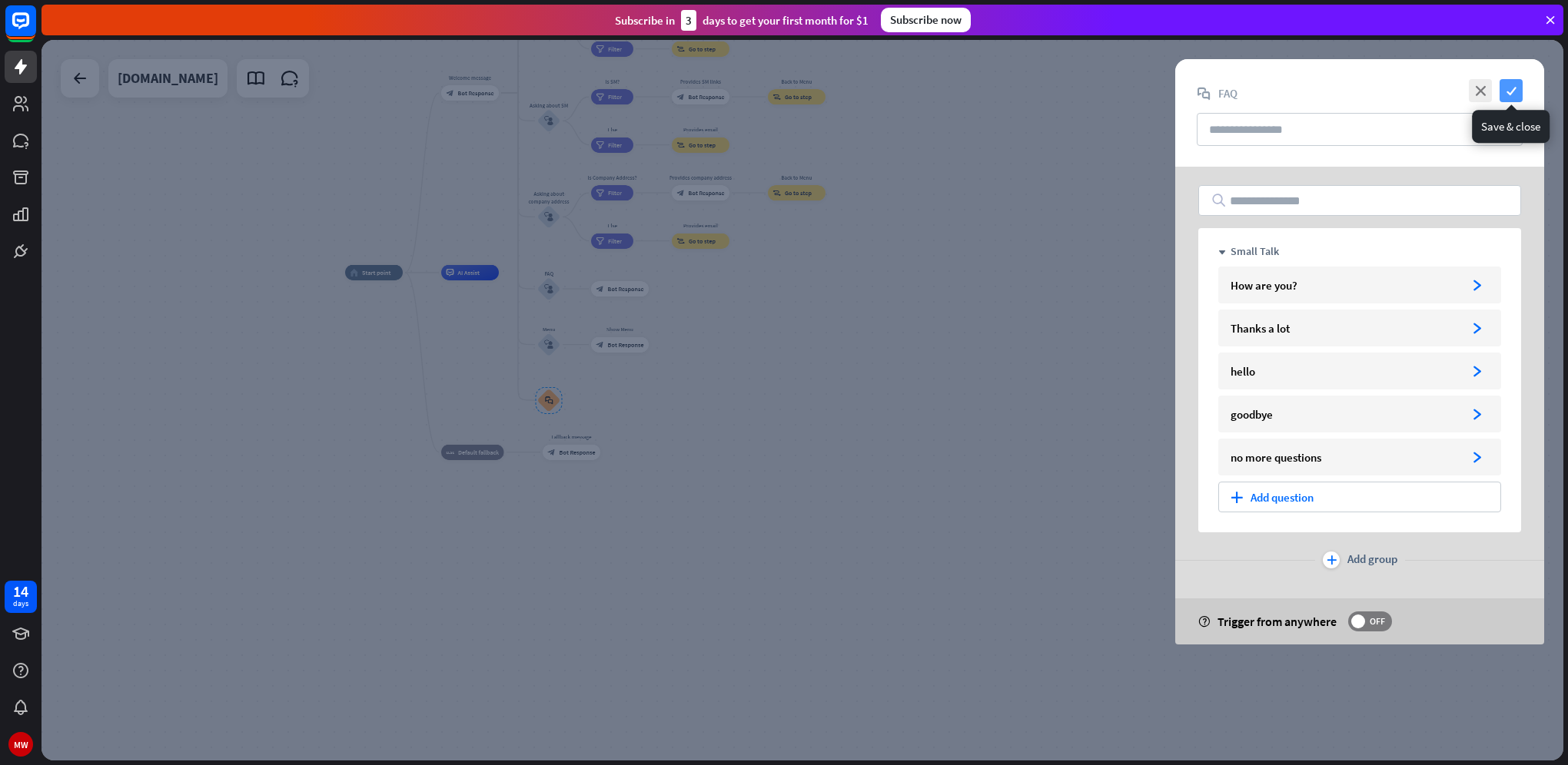
click at [1513, 86] on icon "check" at bounding box center [1510, 90] width 23 height 23
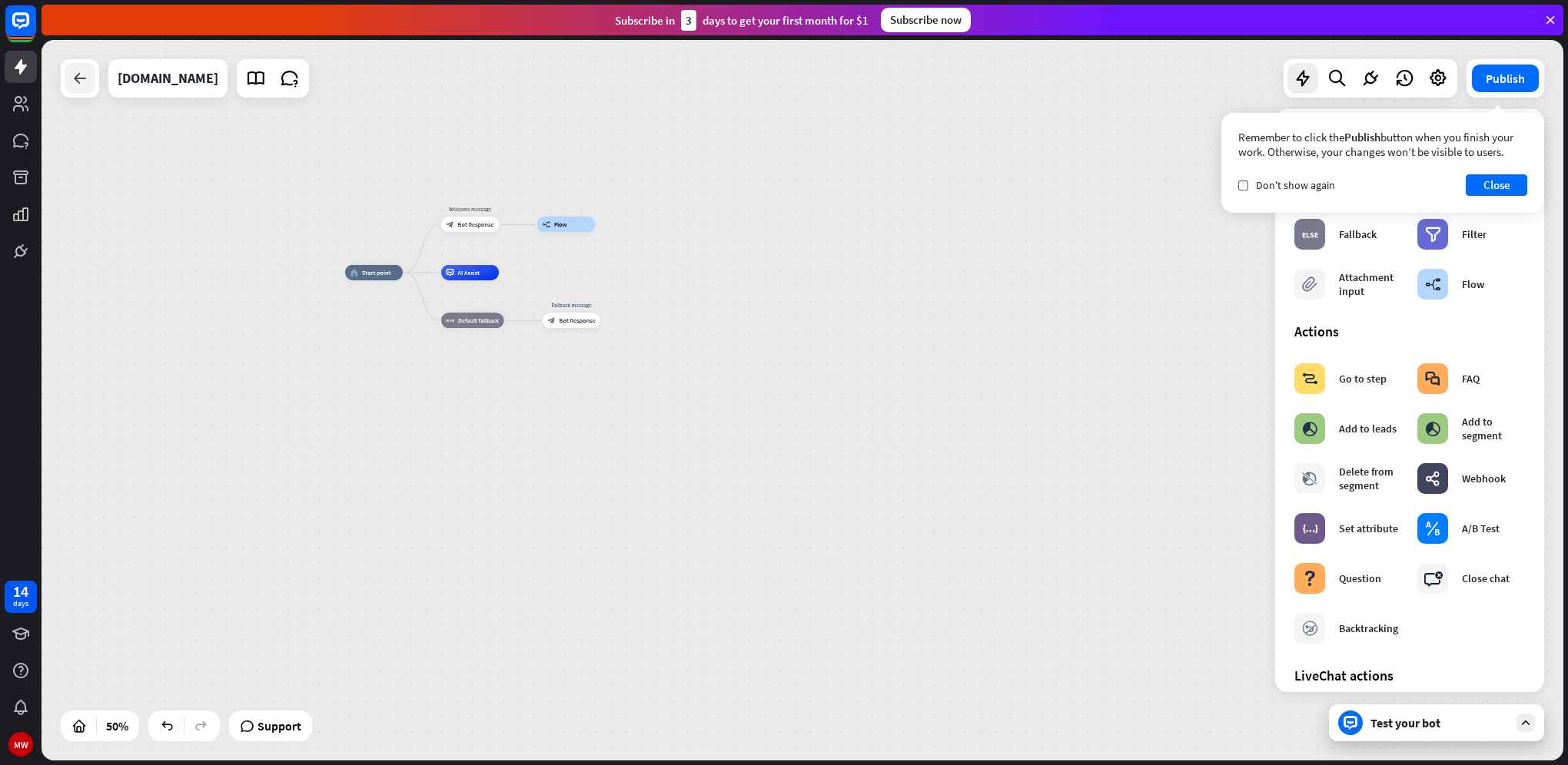
click at [74, 80] on icon at bounding box center [80, 79] width 19 height 19
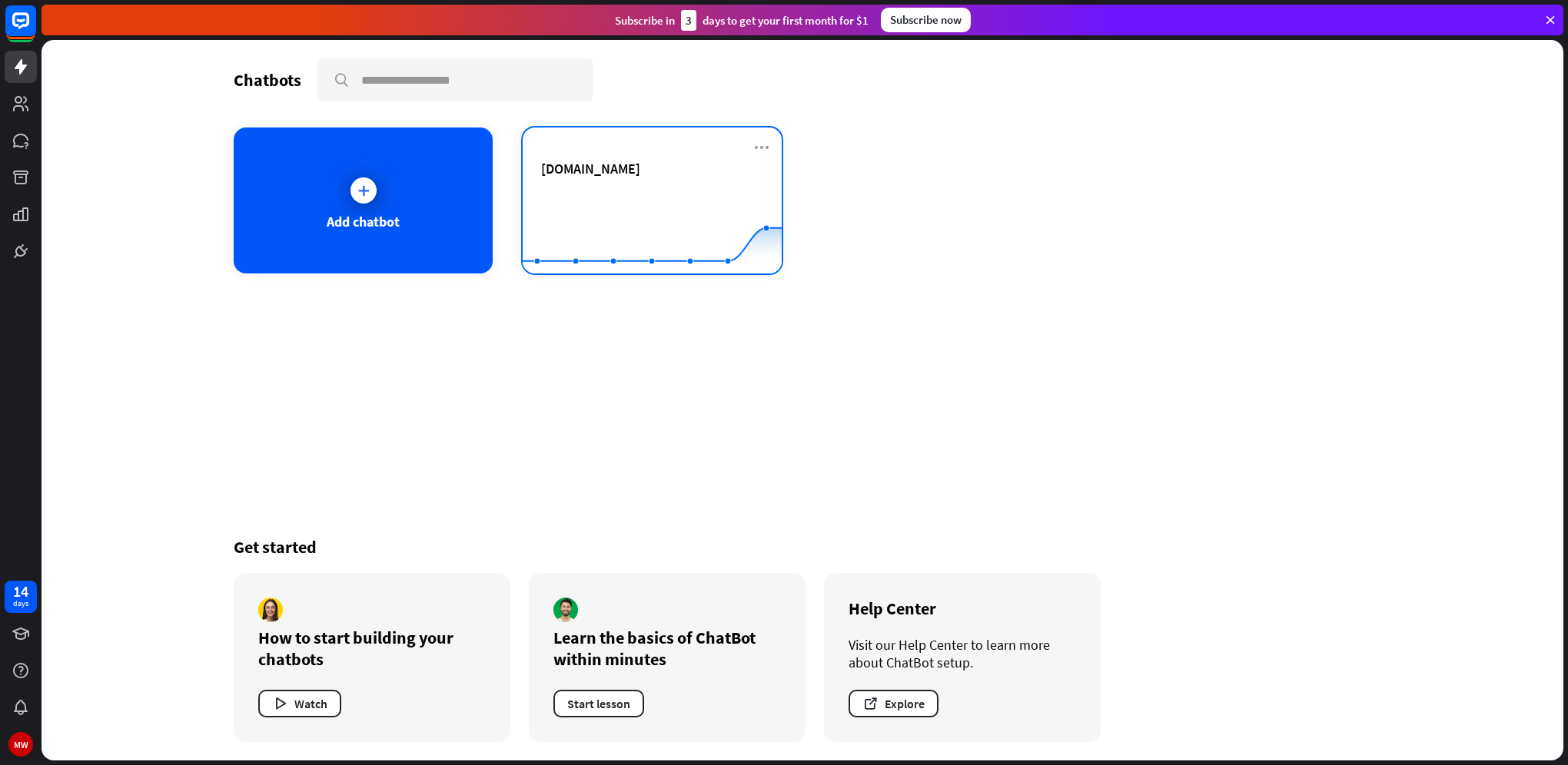
click at [615, 181] on div "[DOMAIN_NAME]" at bounding box center [652, 186] width 222 height 53
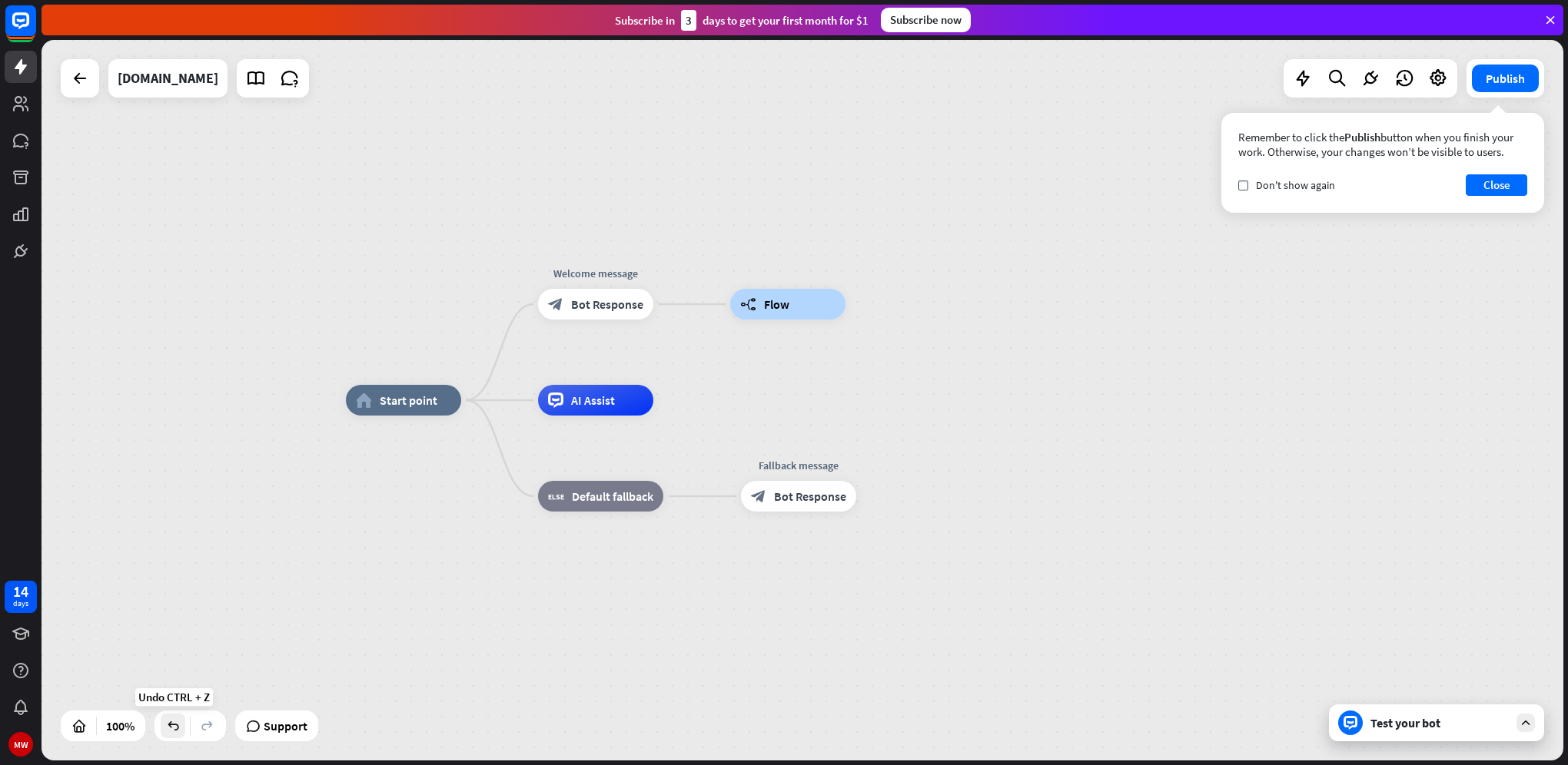
click at [178, 725] on icon at bounding box center [173, 726] width 15 height 15
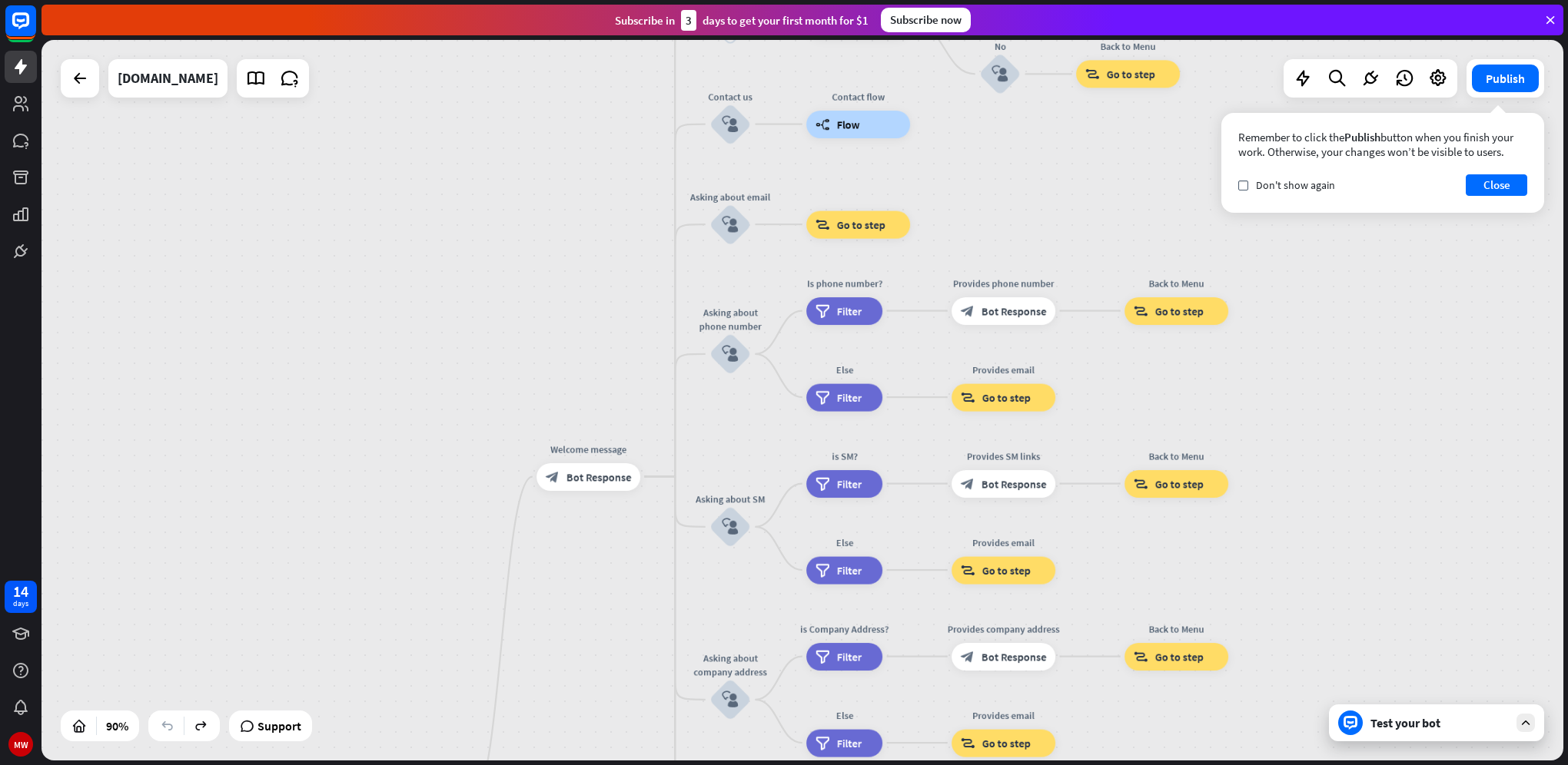
drag, startPoint x: 1039, startPoint y: 420, endPoint x: 1005, endPoint y: 804, distance: 385.5
click at [1005, 764] on html "14 days MW close Product Help First steps Get started with ChatBot Help Center …" at bounding box center [784, 382] width 1568 height 765
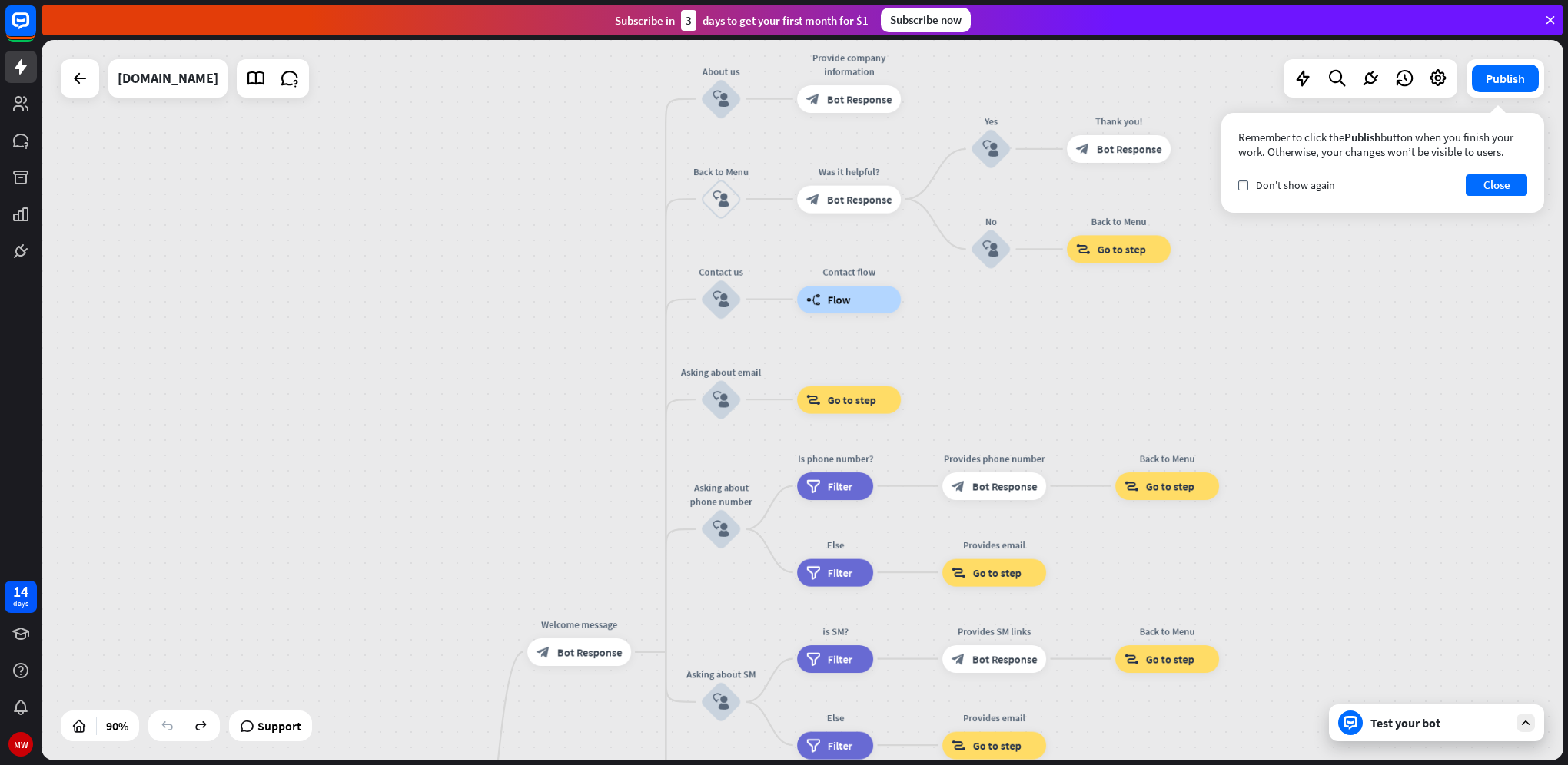
drag, startPoint x: 987, startPoint y: 236, endPoint x: 972, endPoint y: 283, distance: 49.3
click at [972, 283] on div "home_2 Start point Welcome message block_bot_response Bot Response About us blo…" at bounding box center [802, 400] width 1521 height 721
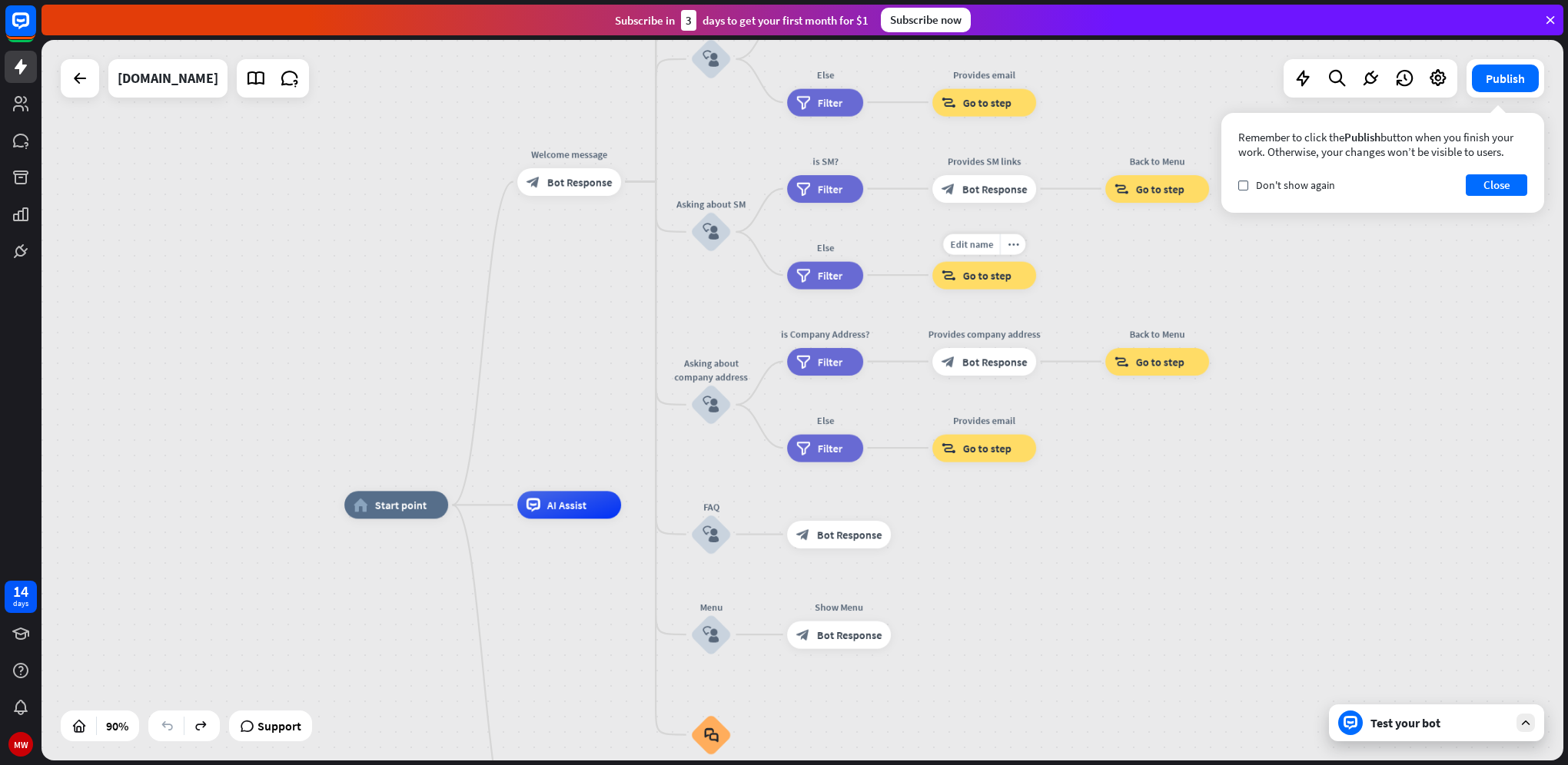
drag, startPoint x: 933, startPoint y: 640, endPoint x: 930, endPoint y: 271, distance: 369.0
click at [932, 271] on div "Edit name more_horiz Provides email block_goto Go to step" at bounding box center [984, 275] width 104 height 28
drag, startPoint x: 876, startPoint y: 648, endPoint x: 904, endPoint y: 396, distance: 253.6
click at [904, 396] on div "home_2 Start point Welcome message block_bot_response Bot Response About us blo…" at bounding box center [802, 400] width 1521 height 721
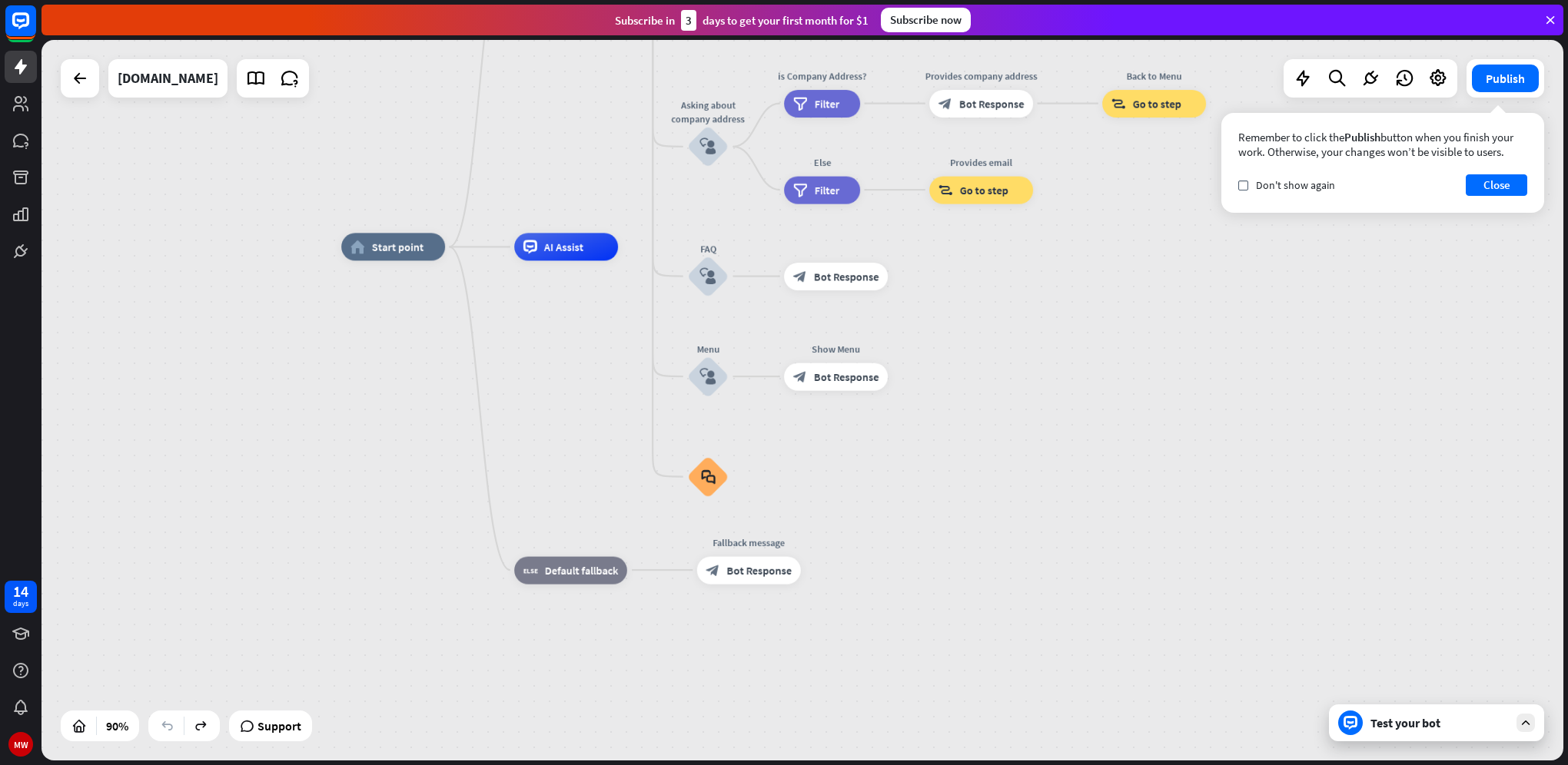
drag, startPoint x: 1027, startPoint y: 655, endPoint x: 995, endPoint y: 409, distance: 248.1
click at [1023, 395] on div "home_2 Start point Welcome message block_bot_response Bot Response About us blo…" at bounding box center [1026, 571] width 1369 height 648
click at [712, 480] on icon "block_faq" at bounding box center [708, 476] width 14 height 15
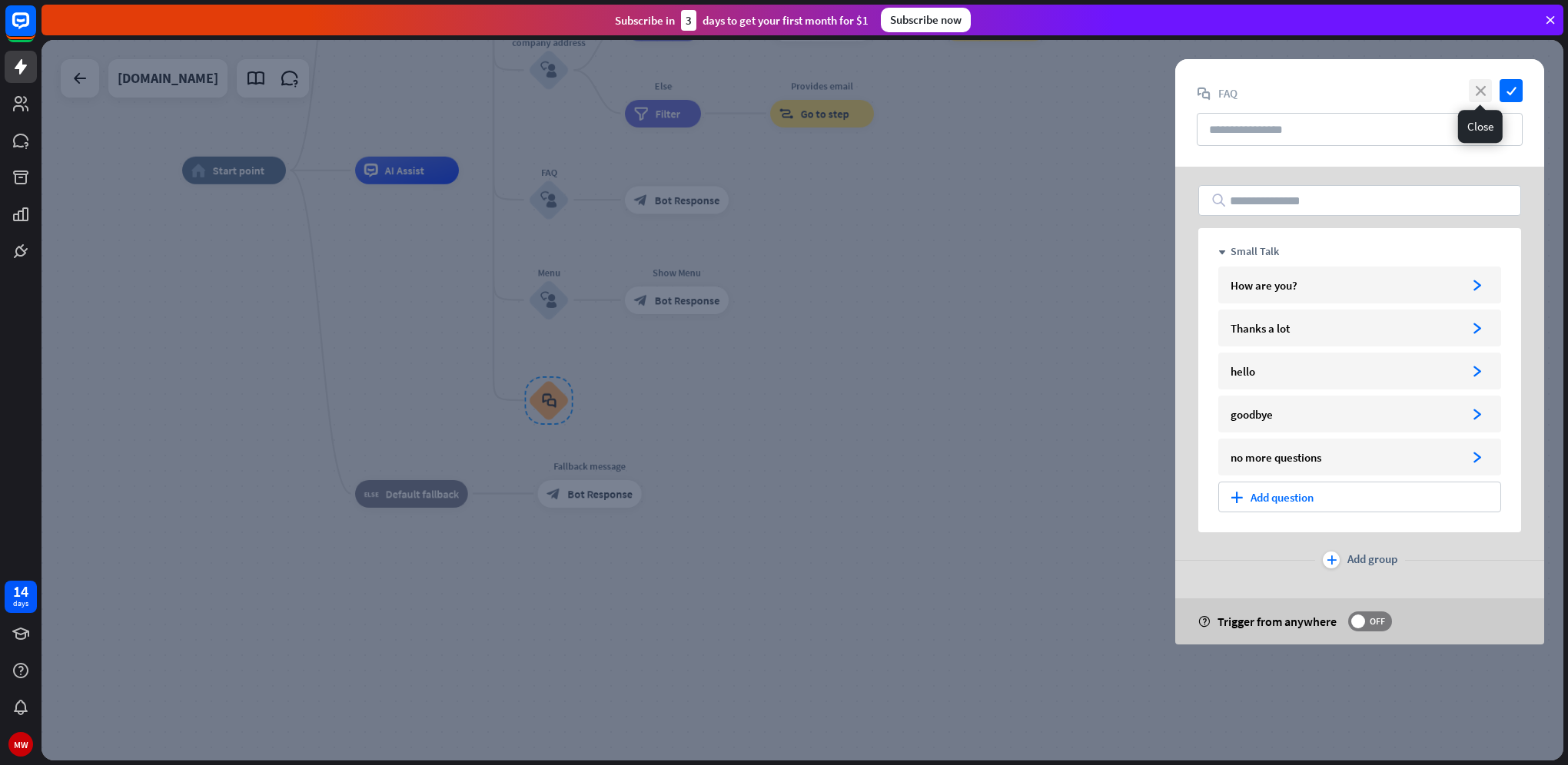
click at [1469, 90] on icon "close" at bounding box center [1480, 90] width 23 height 23
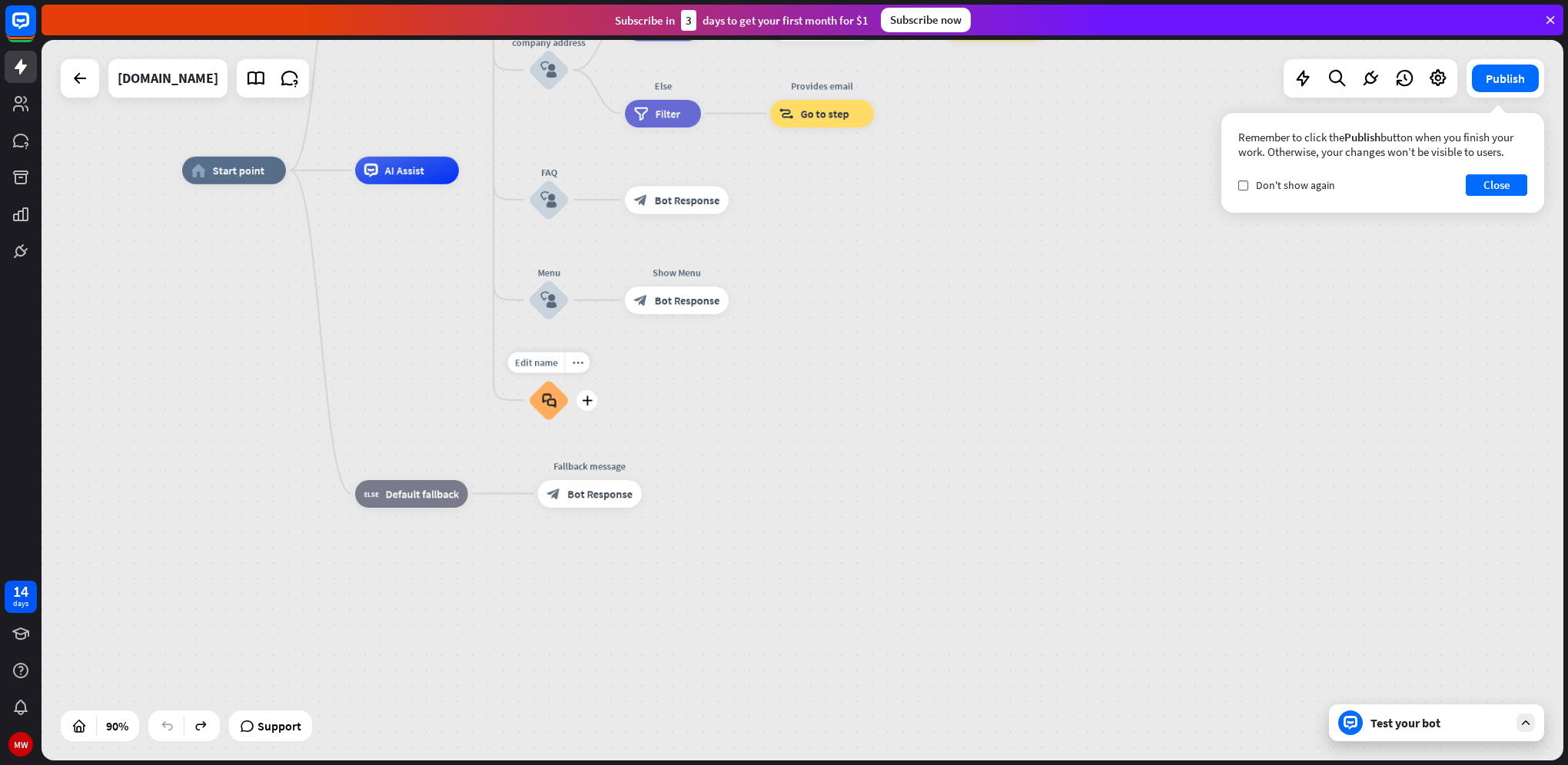
click at [569, 411] on div "Edit name more_horiz plus block_faq" at bounding box center [548, 399] width 42 height 42
click at [588, 396] on icon "plus" at bounding box center [587, 400] width 11 height 10
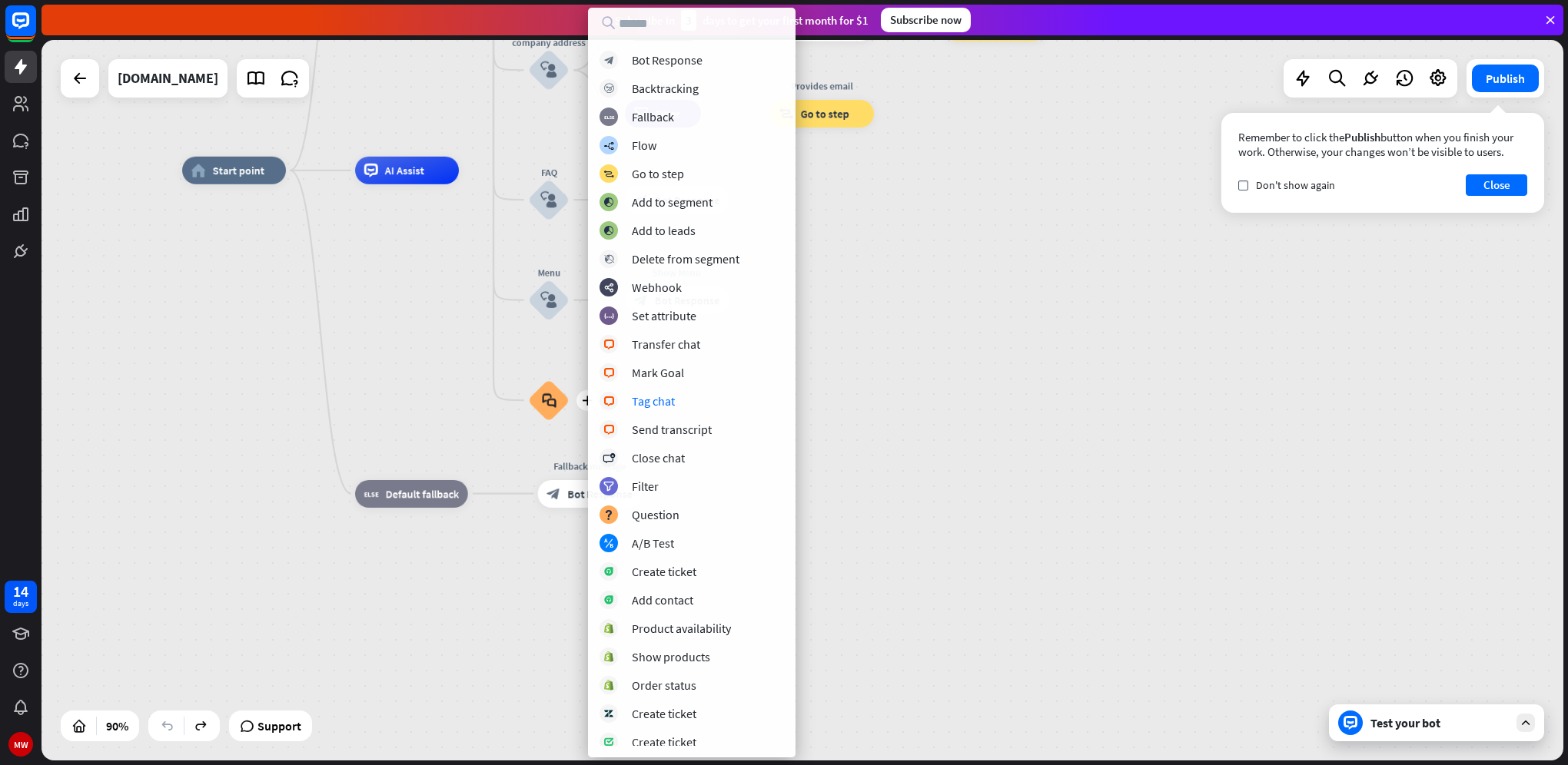
click at [998, 390] on div "home_2 Start point Welcome message block_bot_response Bot Response About us blo…" at bounding box center [867, 494] width 1369 height 648
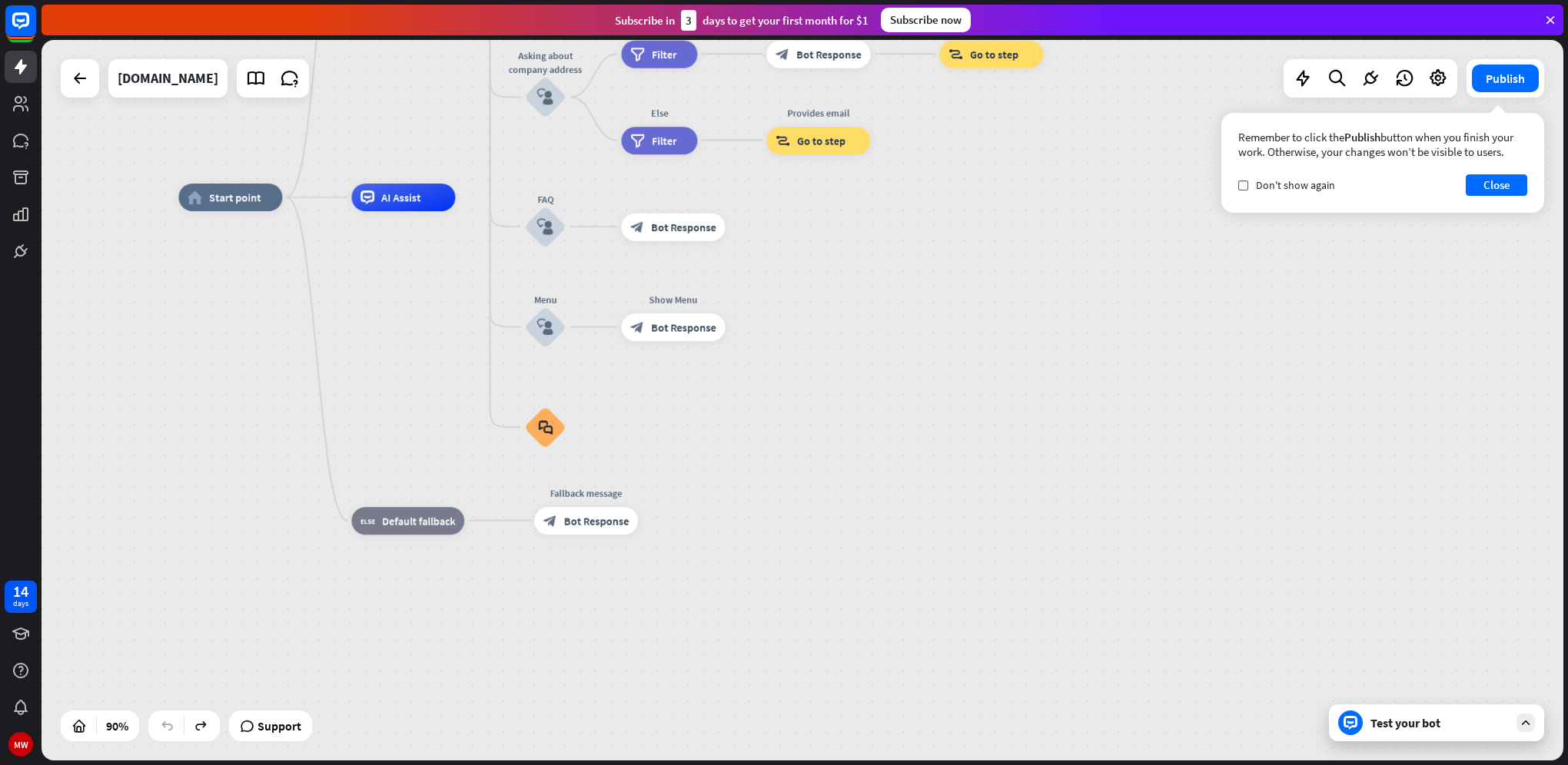
drag, startPoint x: 444, startPoint y: 323, endPoint x: 458, endPoint y: 584, distance: 261.4
click at [458, 584] on div "home_2 Start point Welcome message block_bot_response Bot Response About us blo…" at bounding box center [863, 522] width 1369 height 648
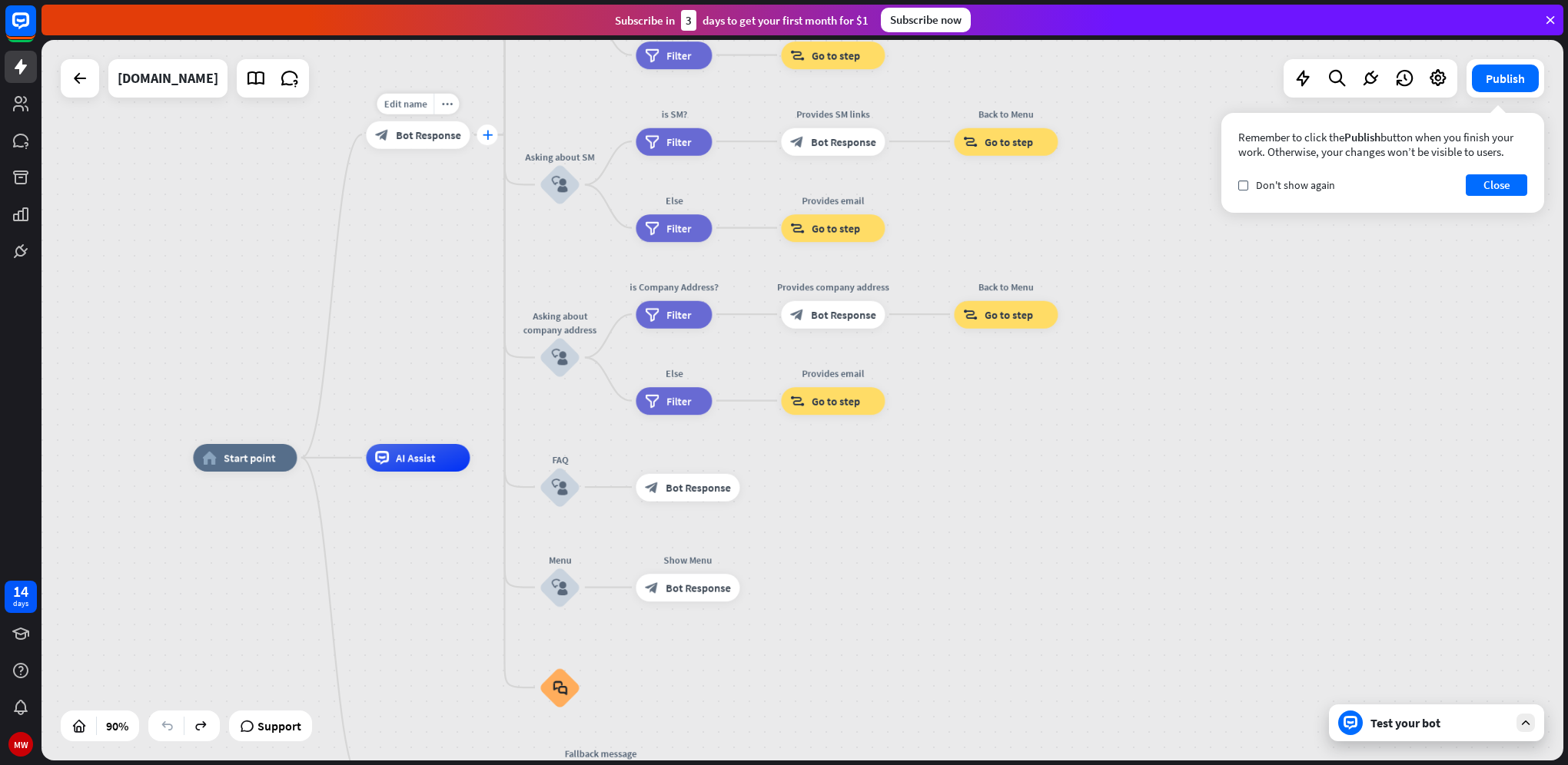
click at [496, 138] on div "plus" at bounding box center [487, 135] width 20 height 20
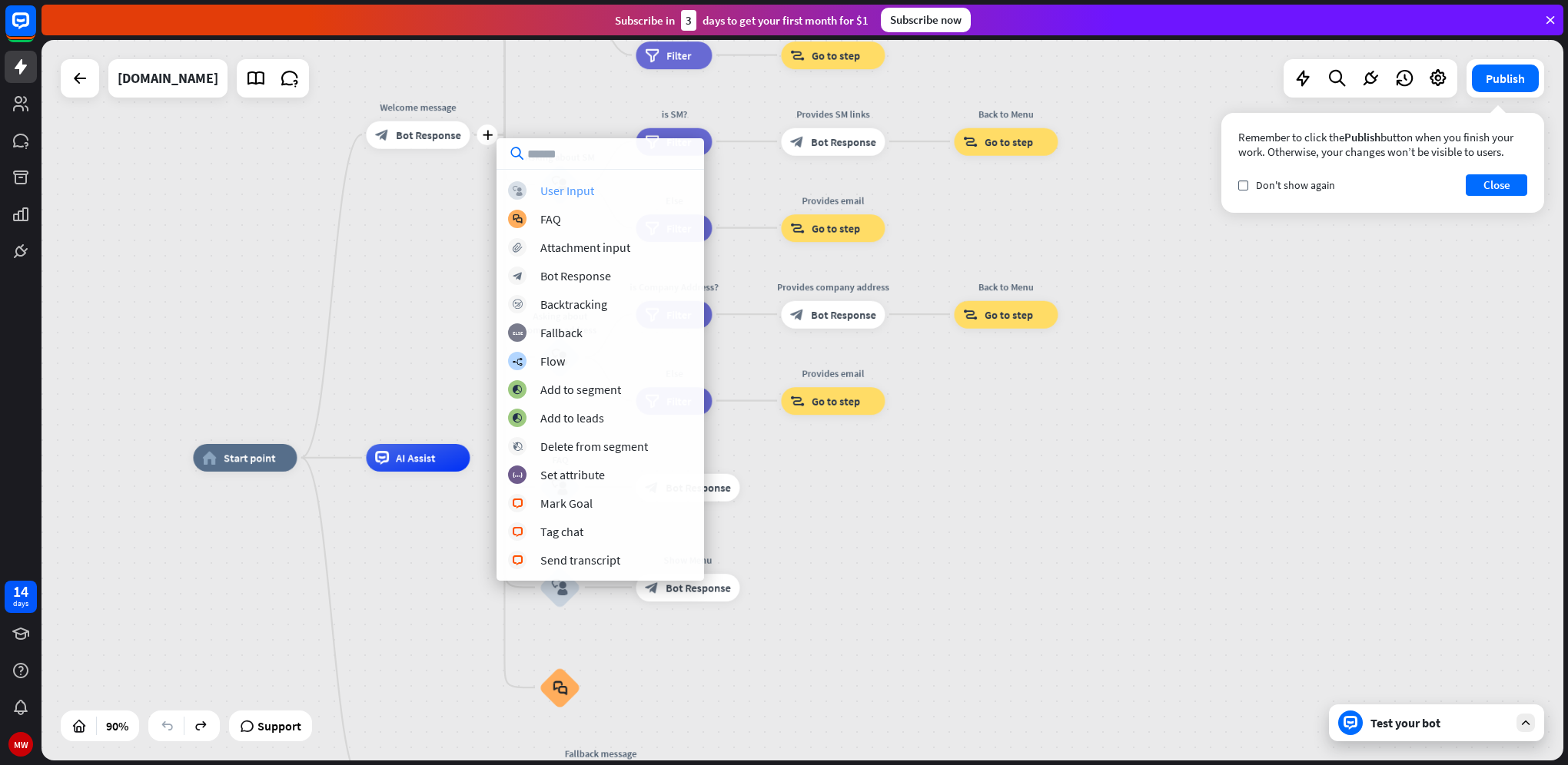
click at [604, 194] on div "block_user_input User Input" at bounding box center [600, 191] width 184 height 19
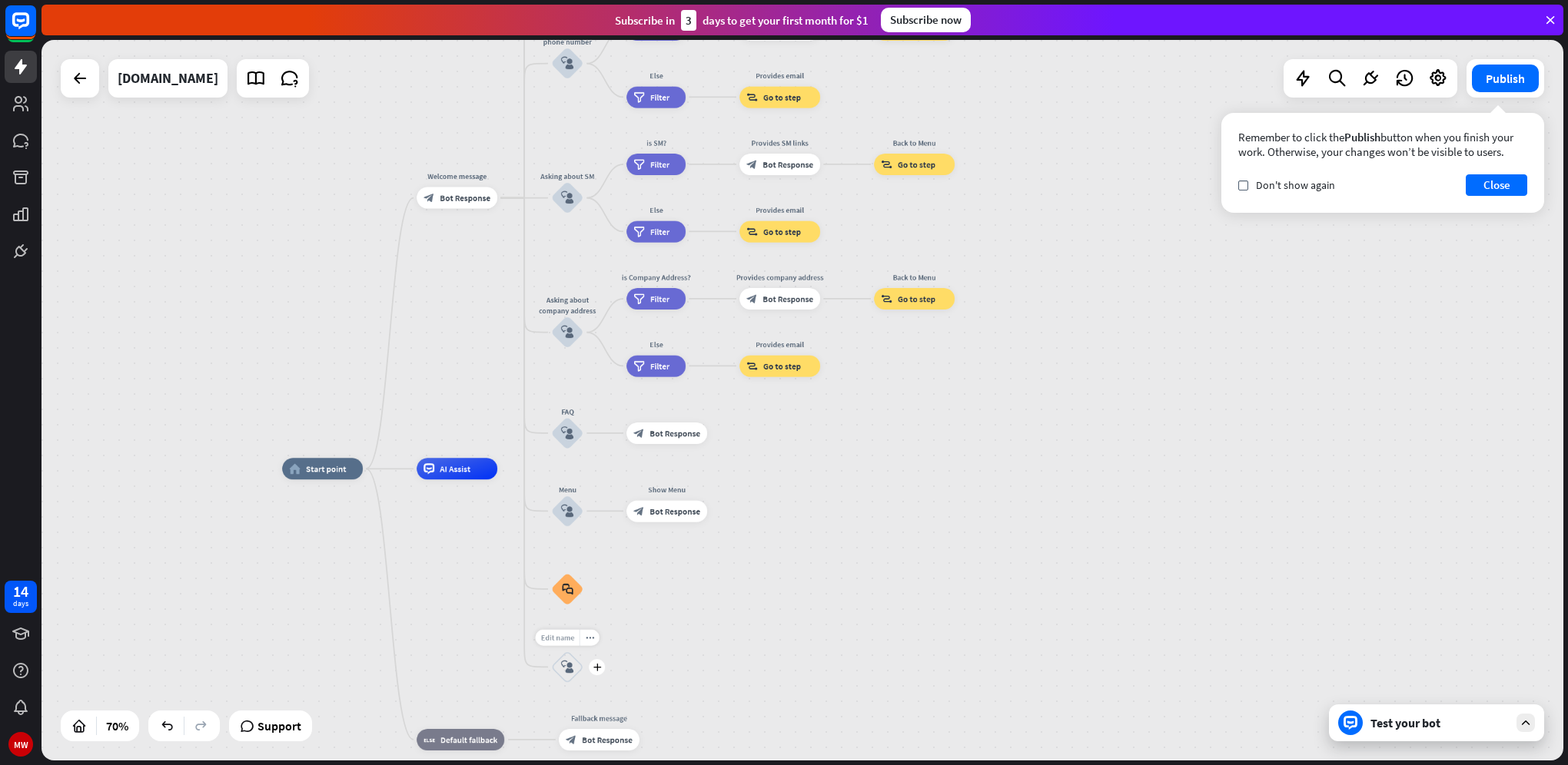
click at [557, 639] on span "Edit name" at bounding box center [557, 638] width 33 height 10
click at [565, 667] on icon "block_user_input" at bounding box center [567, 667] width 13 height 13
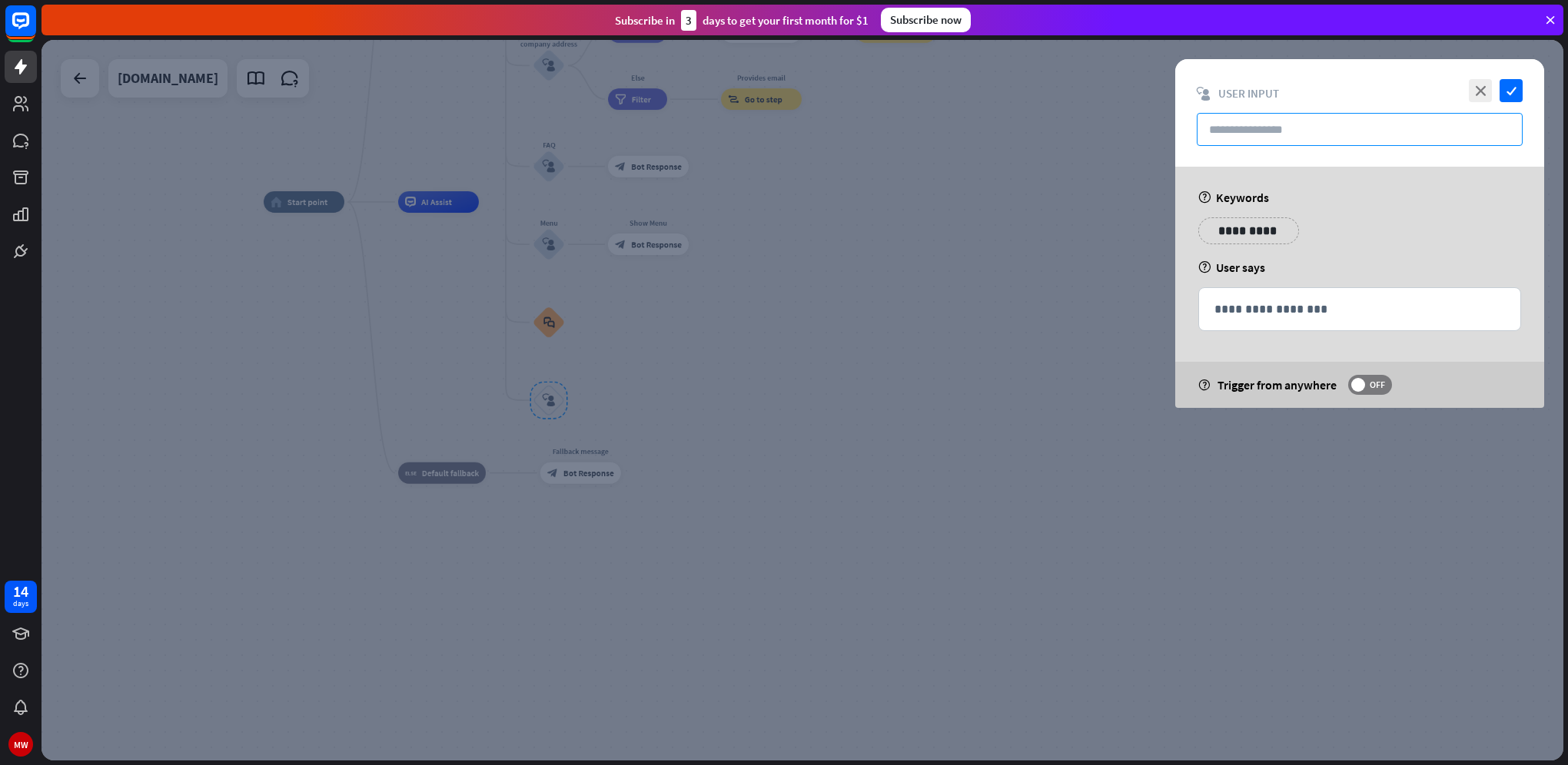
click at [1339, 119] on input "text" at bounding box center [1359, 129] width 326 height 33
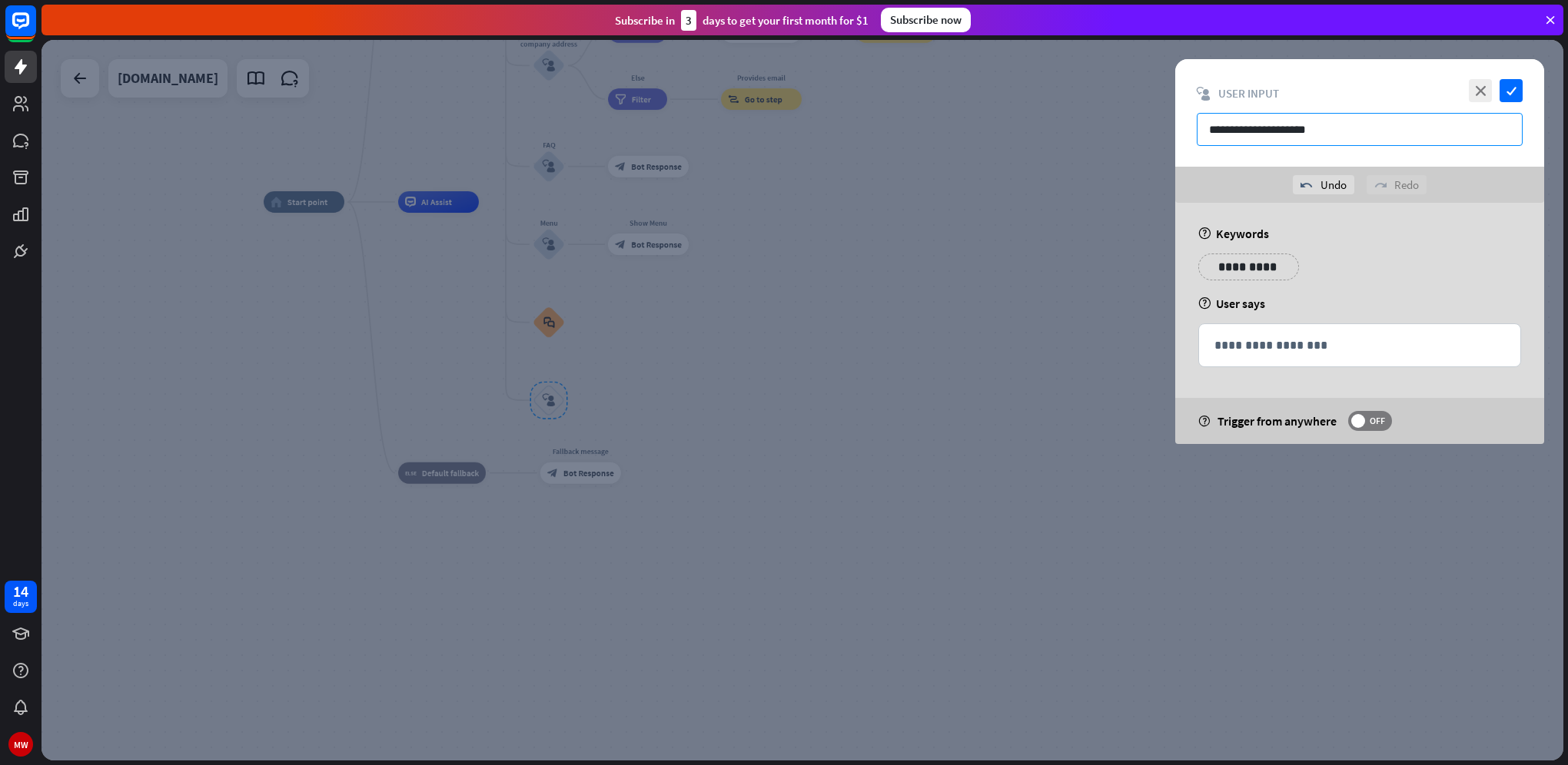
type input "**********"
click at [1274, 351] on p "**********" at bounding box center [1359, 345] width 290 height 20
drag, startPoint x: 1347, startPoint y: 132, endPoint x: 1083, endPoint y: 126, distance: 264.1
click at [1083, 126] on div "**********" at bounding box center [802, 400] width 1521 height 721
click at [1252, 355] on div "**********" at bounding box center [1359, 345] width 322 height 42
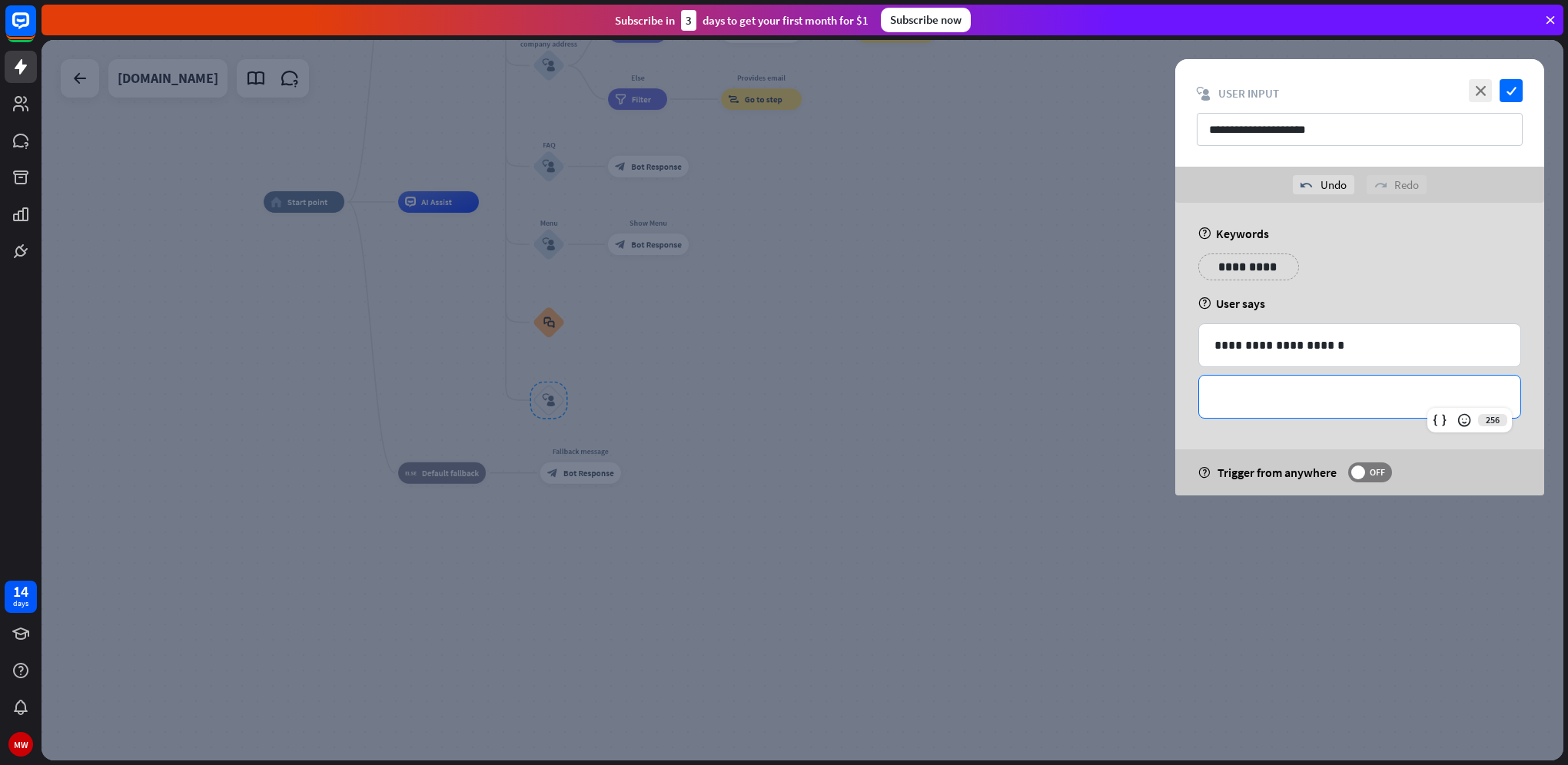
click at [1303, 396] on p "**********" at bounding box center [1359, 396] width 290 height 20
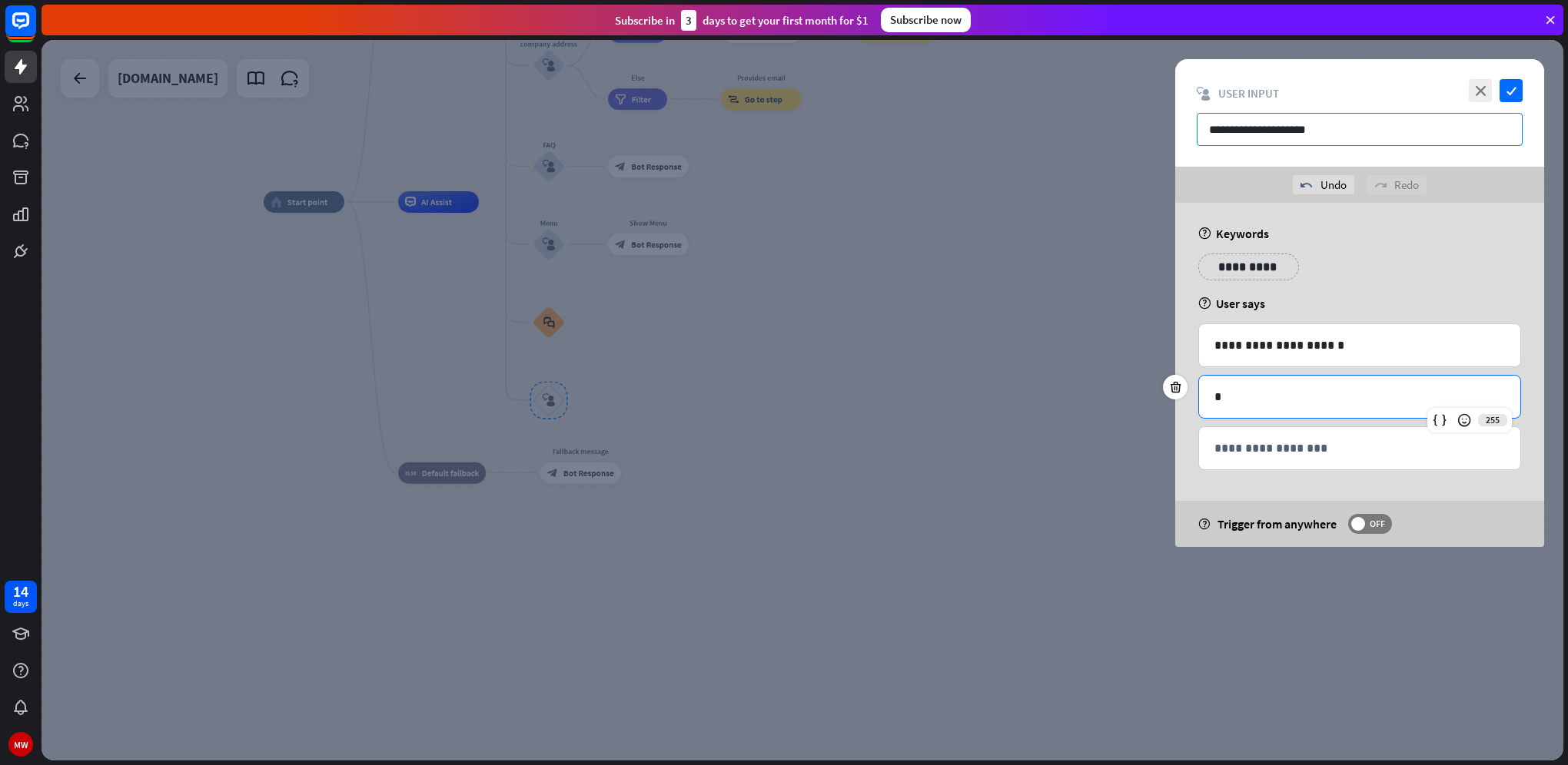
click at [1278, 133] on input "**********" at bounding box center [1359, 129] width 326 height 33
drag, startPoint x: 1357, startPoint y: 128, endPoint x: 966, endPoint y: 131, distance: 391.0
click at [966, 131] on div "**********" at bounding box center [802, 400] width 1521 height 721
type input "**********"
drag, startPoint x: 1280, startPoint y: 348, endPoint x: 1083, endPoint y: 349, distance: 197.0
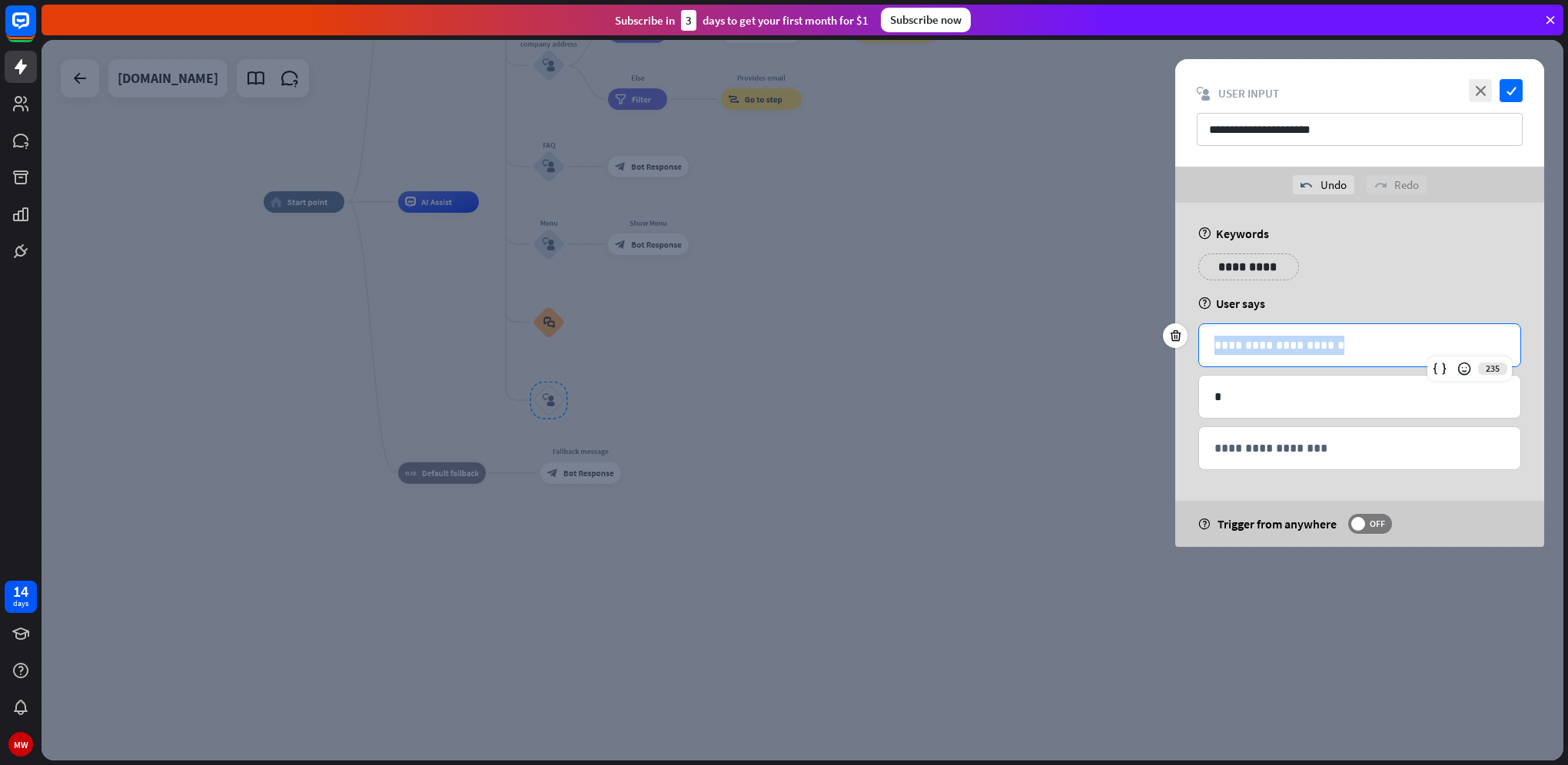
click at [1084, 349] on div "**********" at bounding box center [802, 400] width 1521 height 721
click at [1258, 384] on div "*" at bounding box center [1359, 397] width 322 height 42
drag, startPoint x: 1216, startPoint y: 403, endPoint x: 1126, endPoint y: 406, distance: 90.0
click at [1126, 406] on div "**********" at bounding box center [802, 400] width 1521 height 721
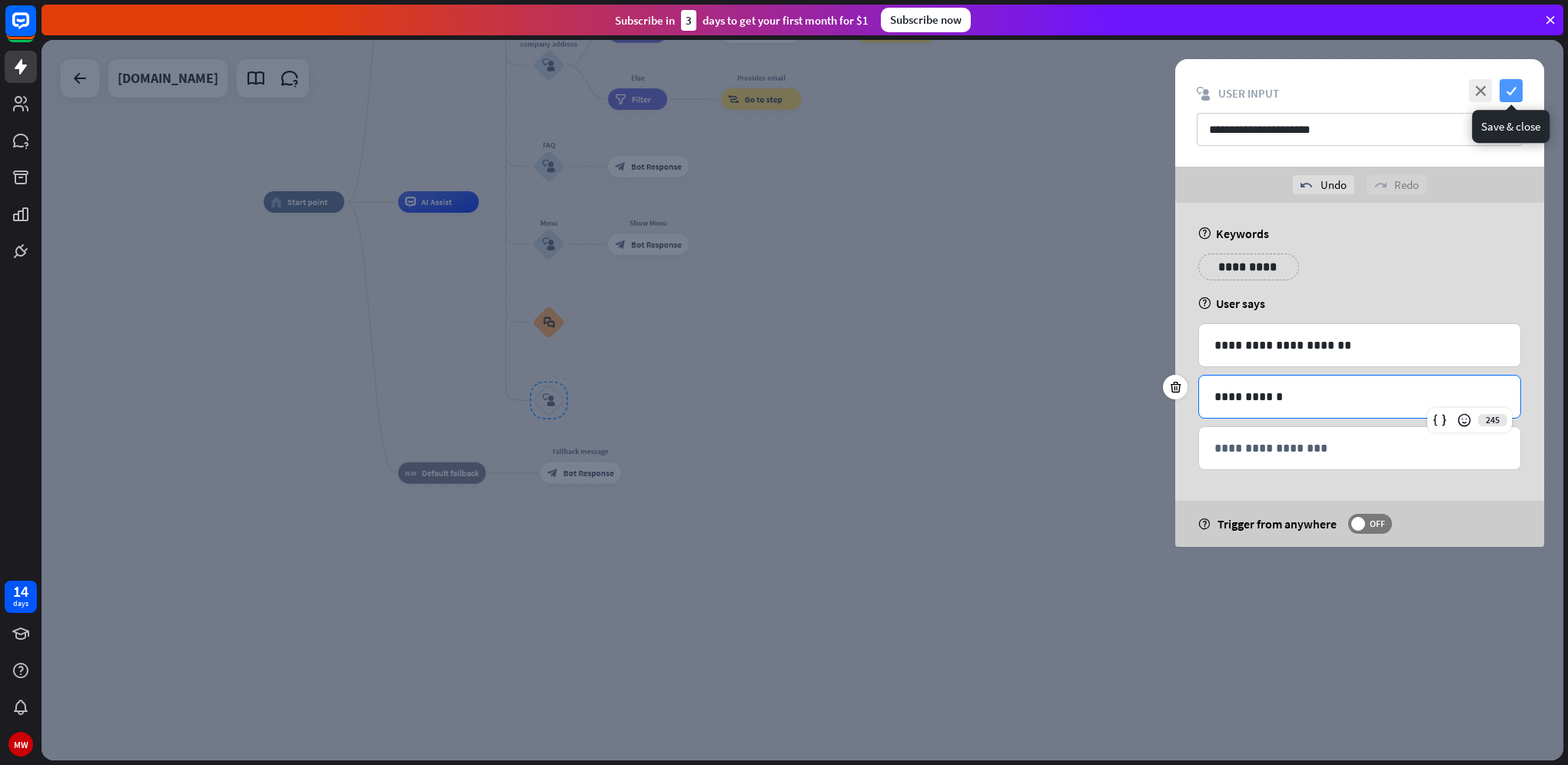
click at [1515, 92] on icon "check" at bounding box center [1510, 90] width 23 height 23
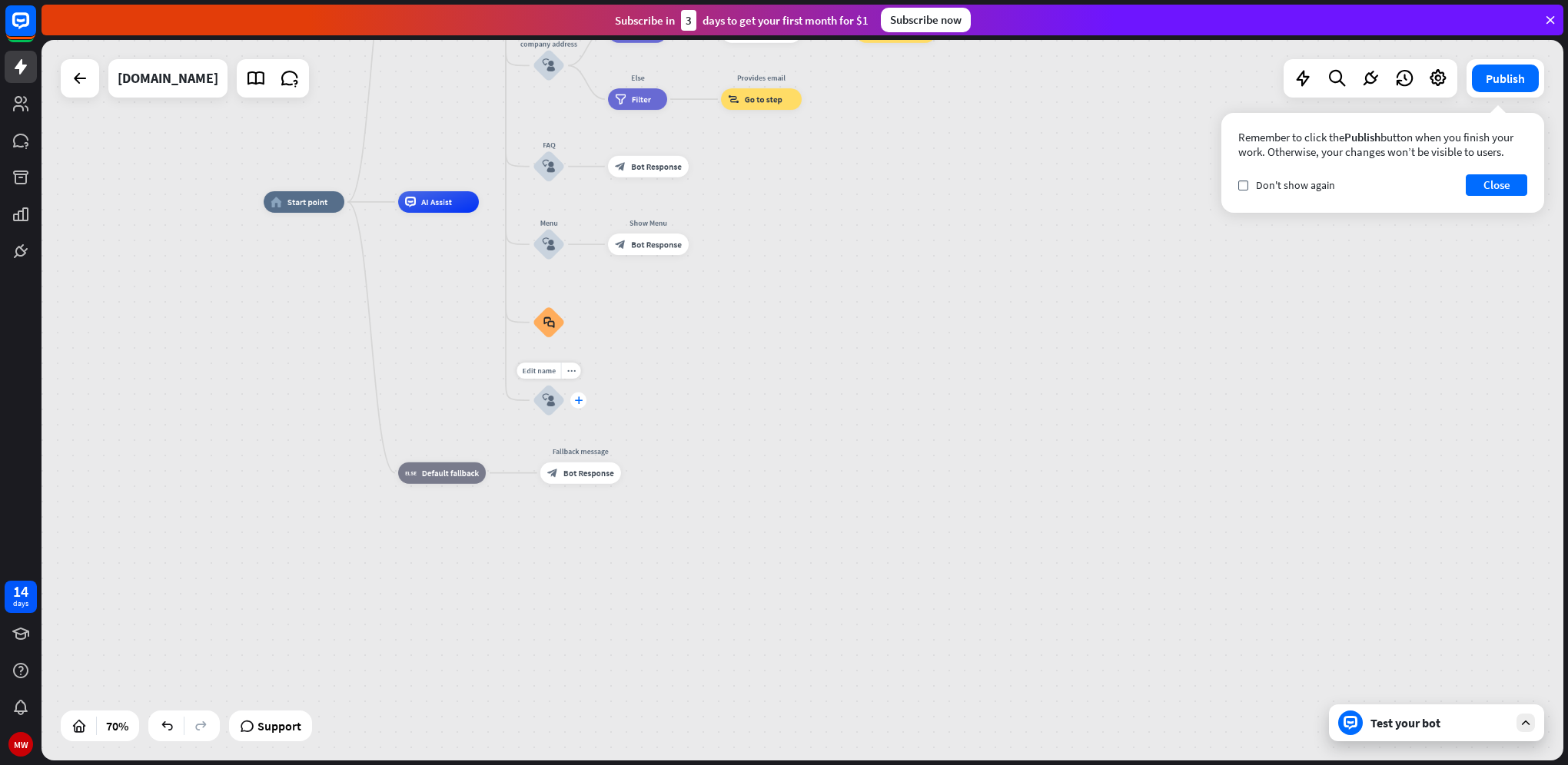
click at [581, 403] on icon "plus" at bounding box center [579, 399] width 8 height 8
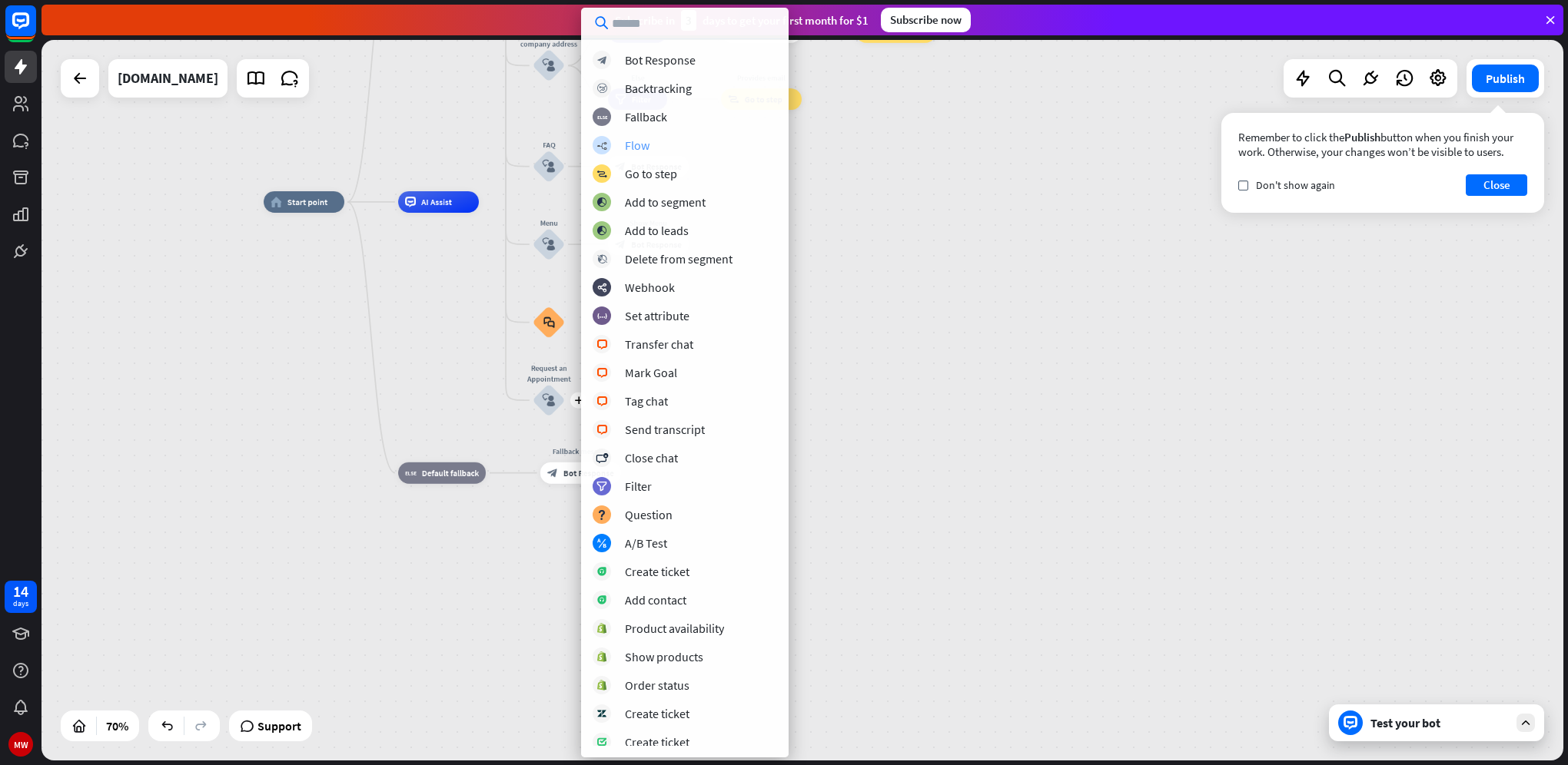
click at [645, 148] on div "Flow" at bounding box center [636, 145] width 25 height 15
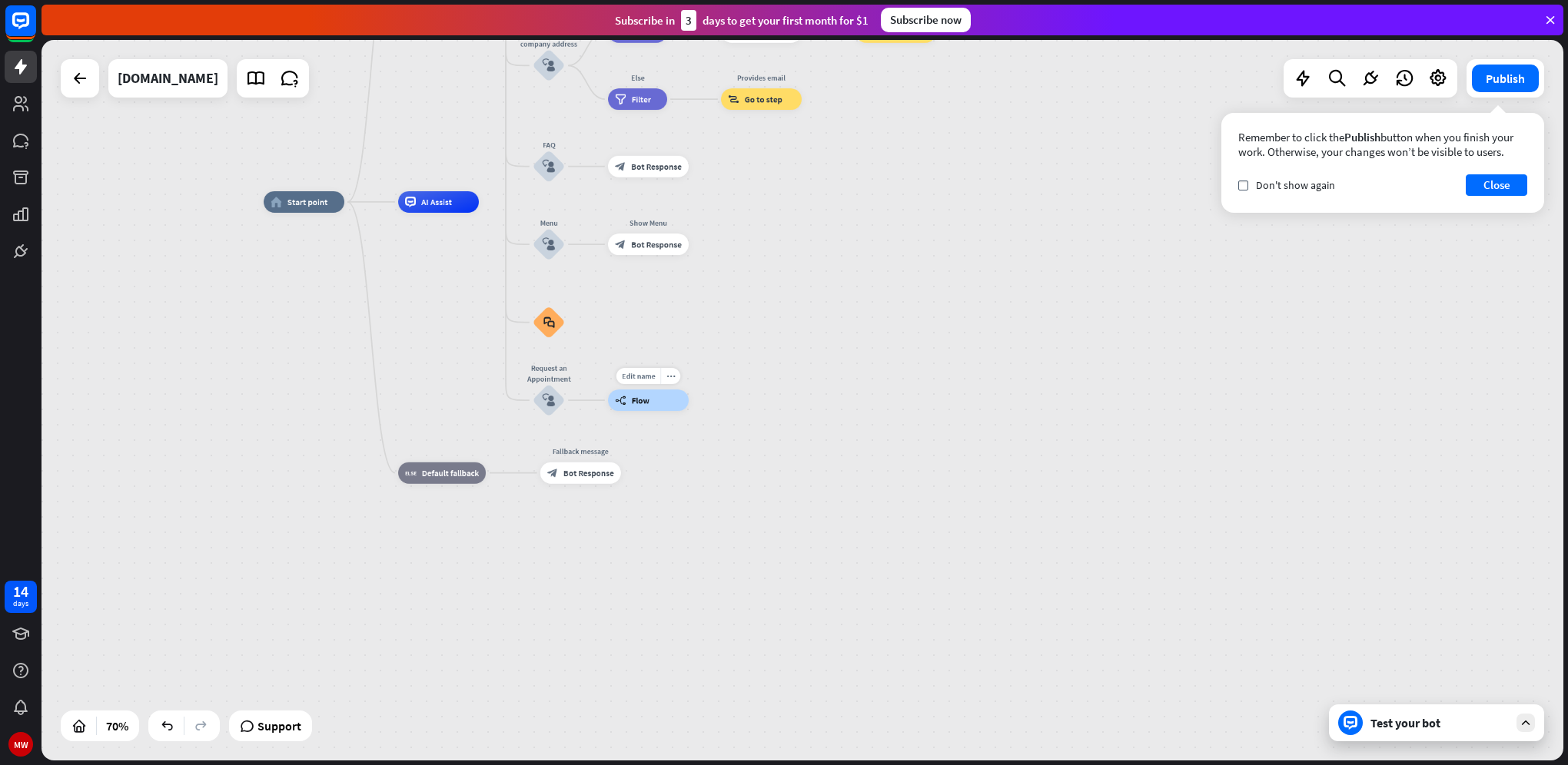
click at [651, 399] on div "builder_tree Flow" at bounding box center [647, 399] width 81 height 21
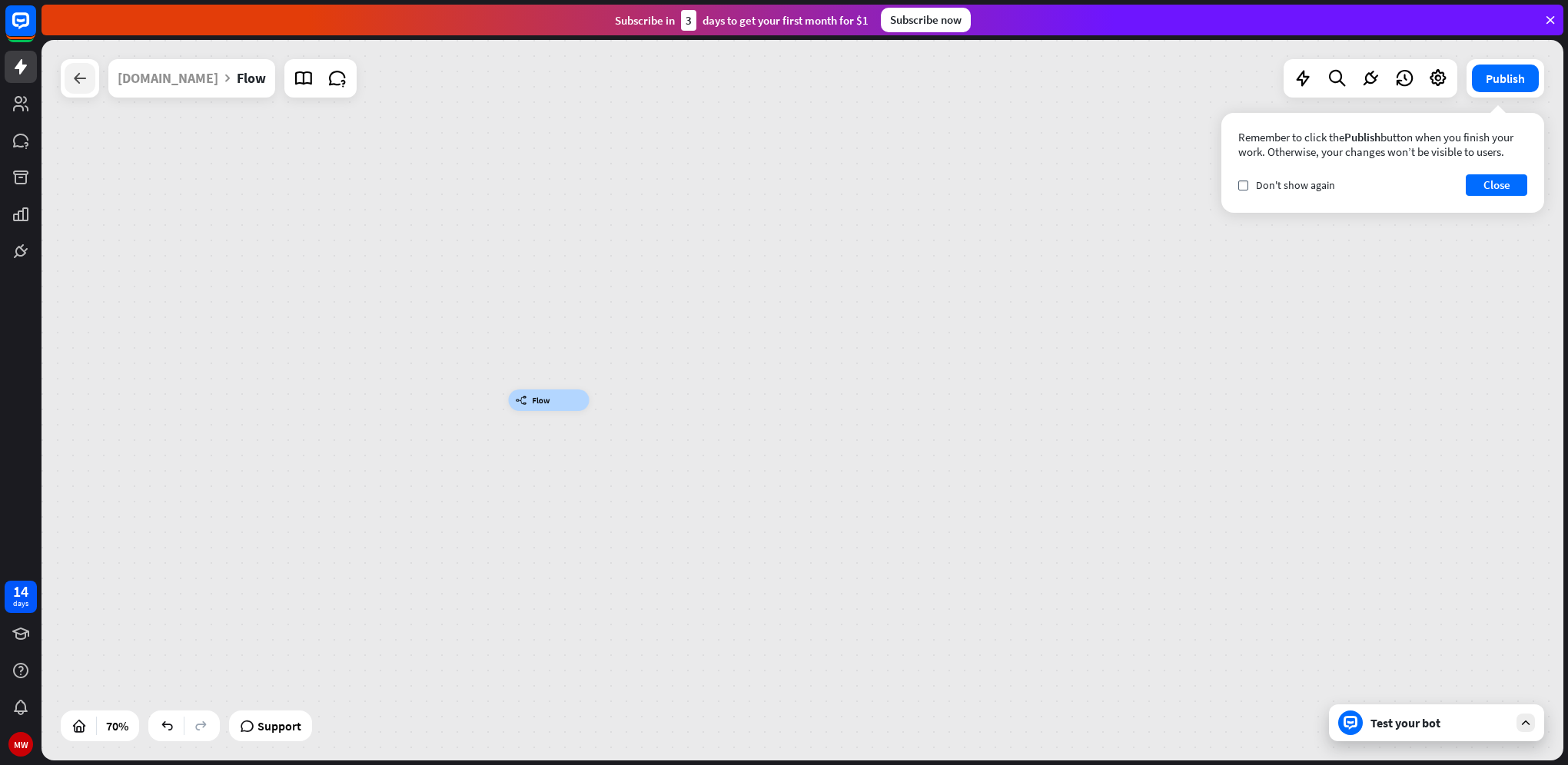
click at [89, 70] on div at bounding box center [80, 78] width 31 height 31
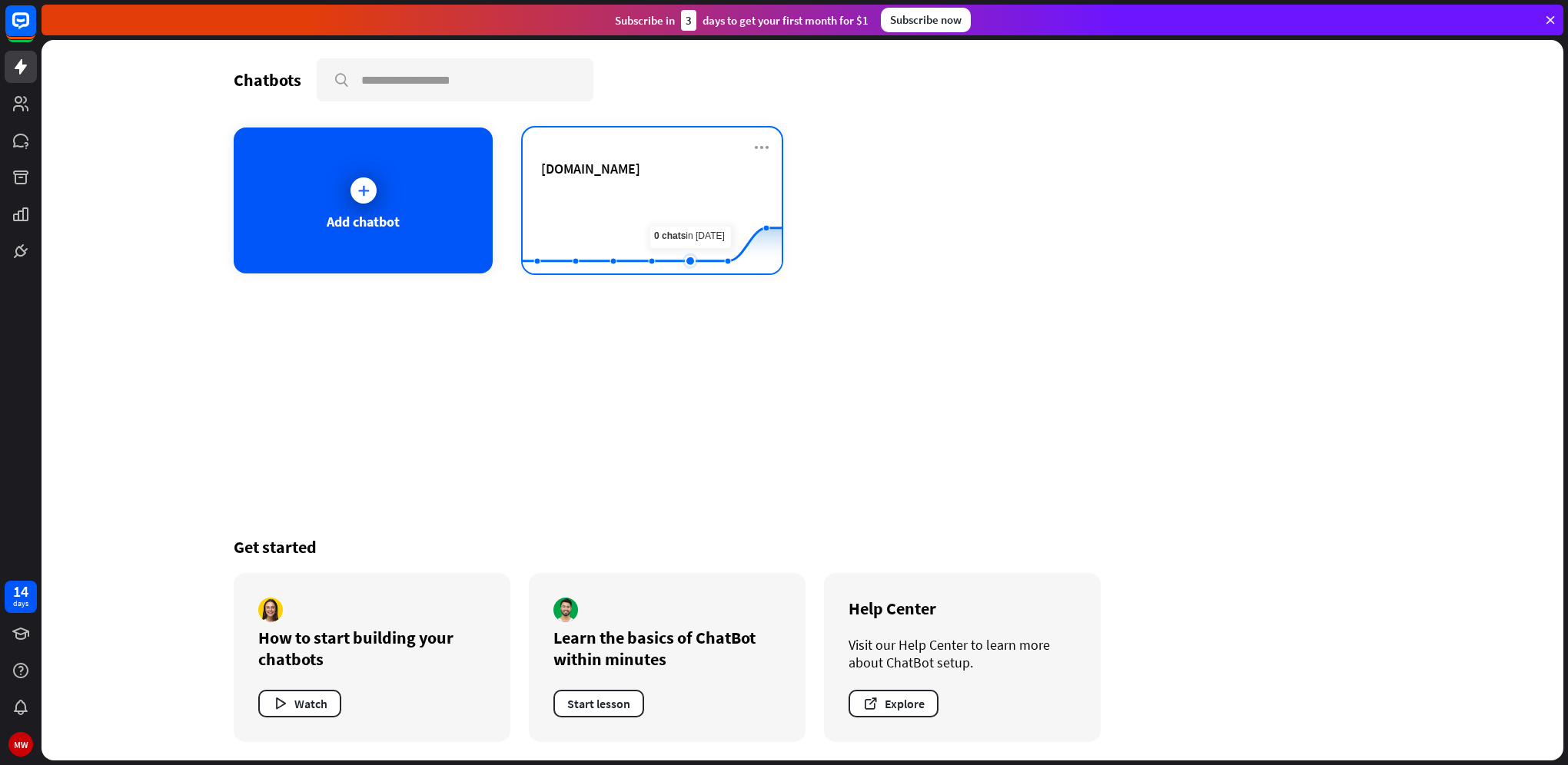
click at [691, 199] on rect at bounding box center [652, 235] width 259 height 96
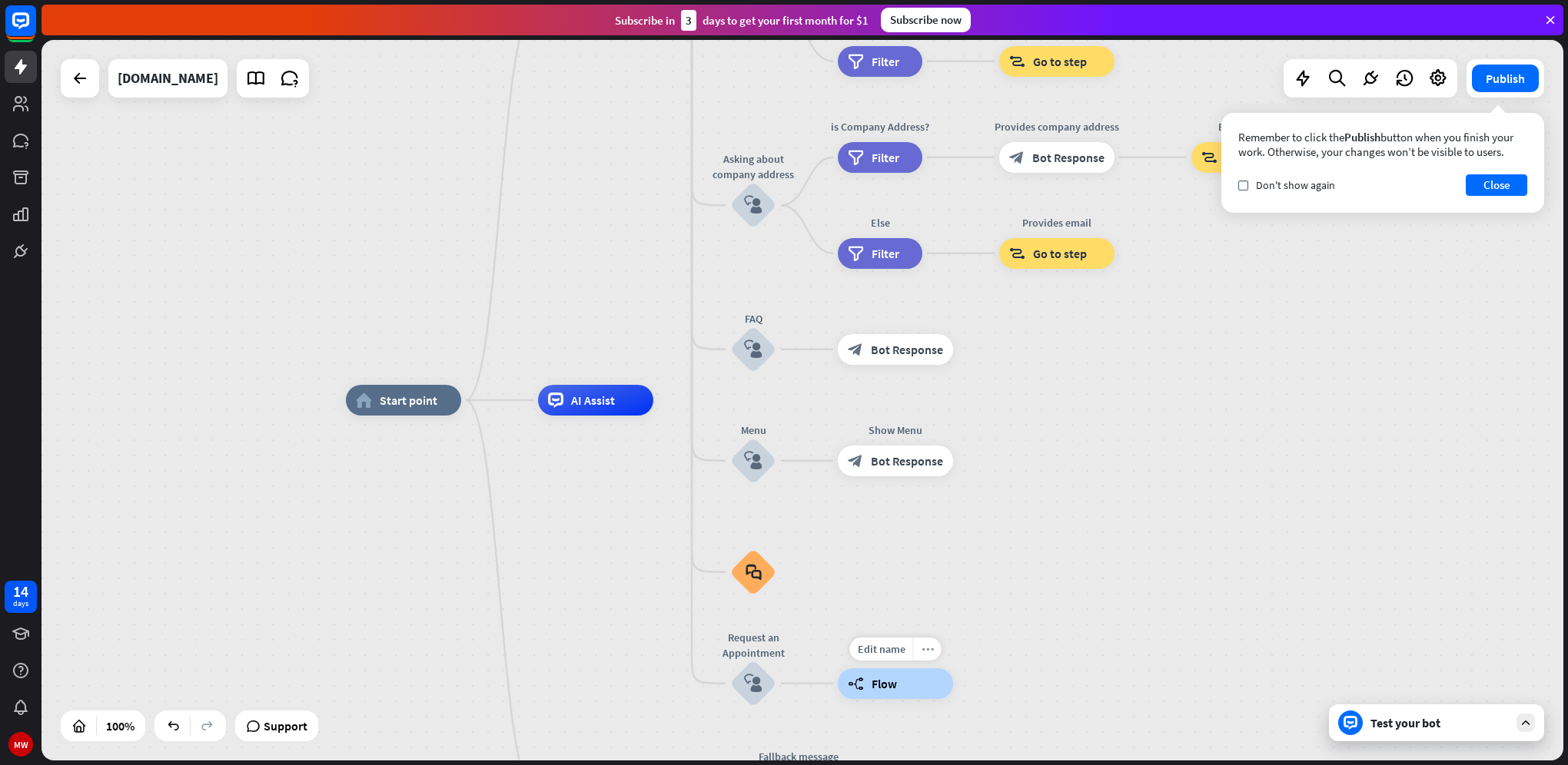
click at [919, 651] on div "more_horiz" at bounding box center [927, 649] width 29 height 23
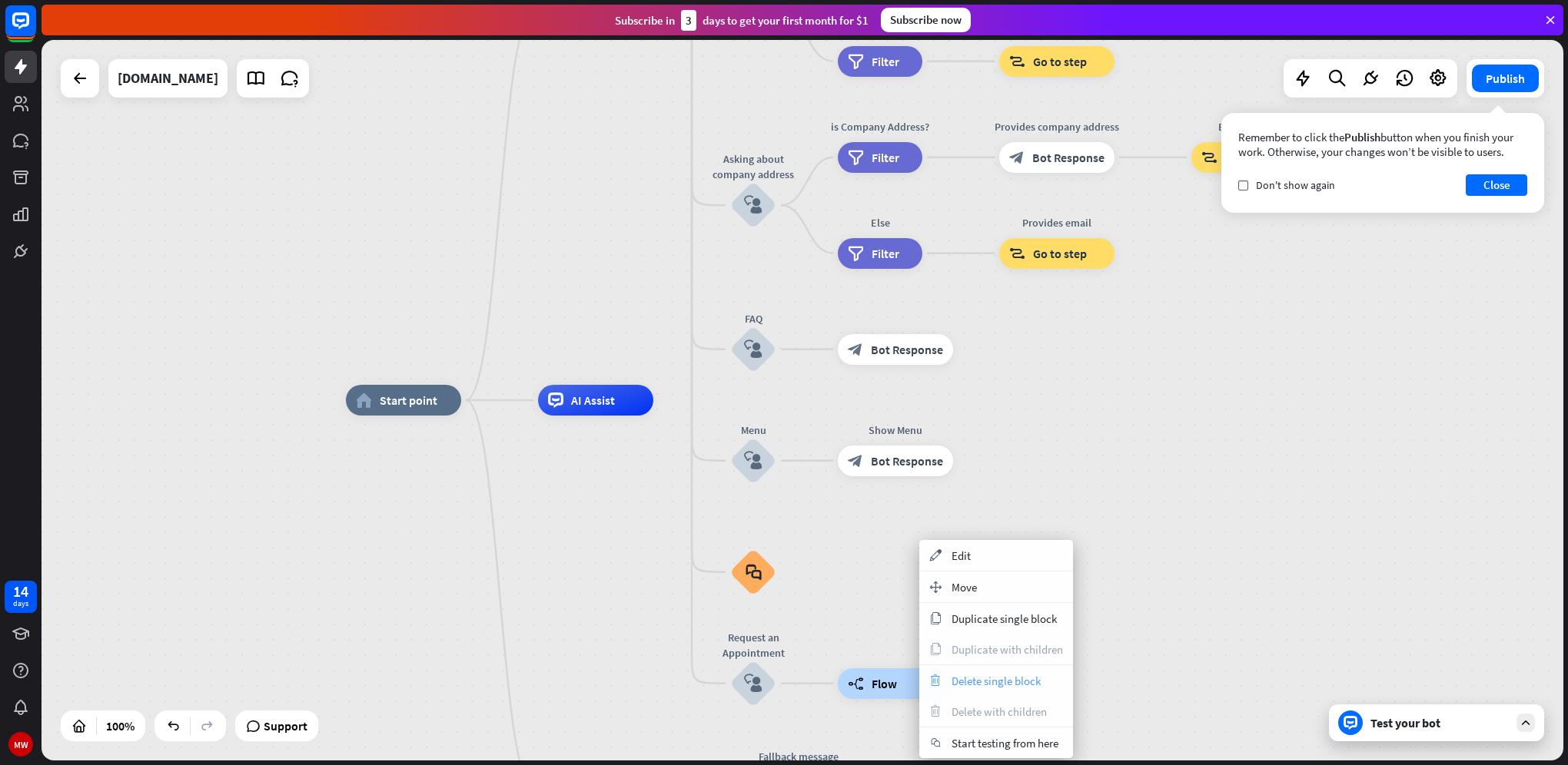
click at [991, 677] on span "Delete single block" at bounding box center [995, 680] width 89 height 14
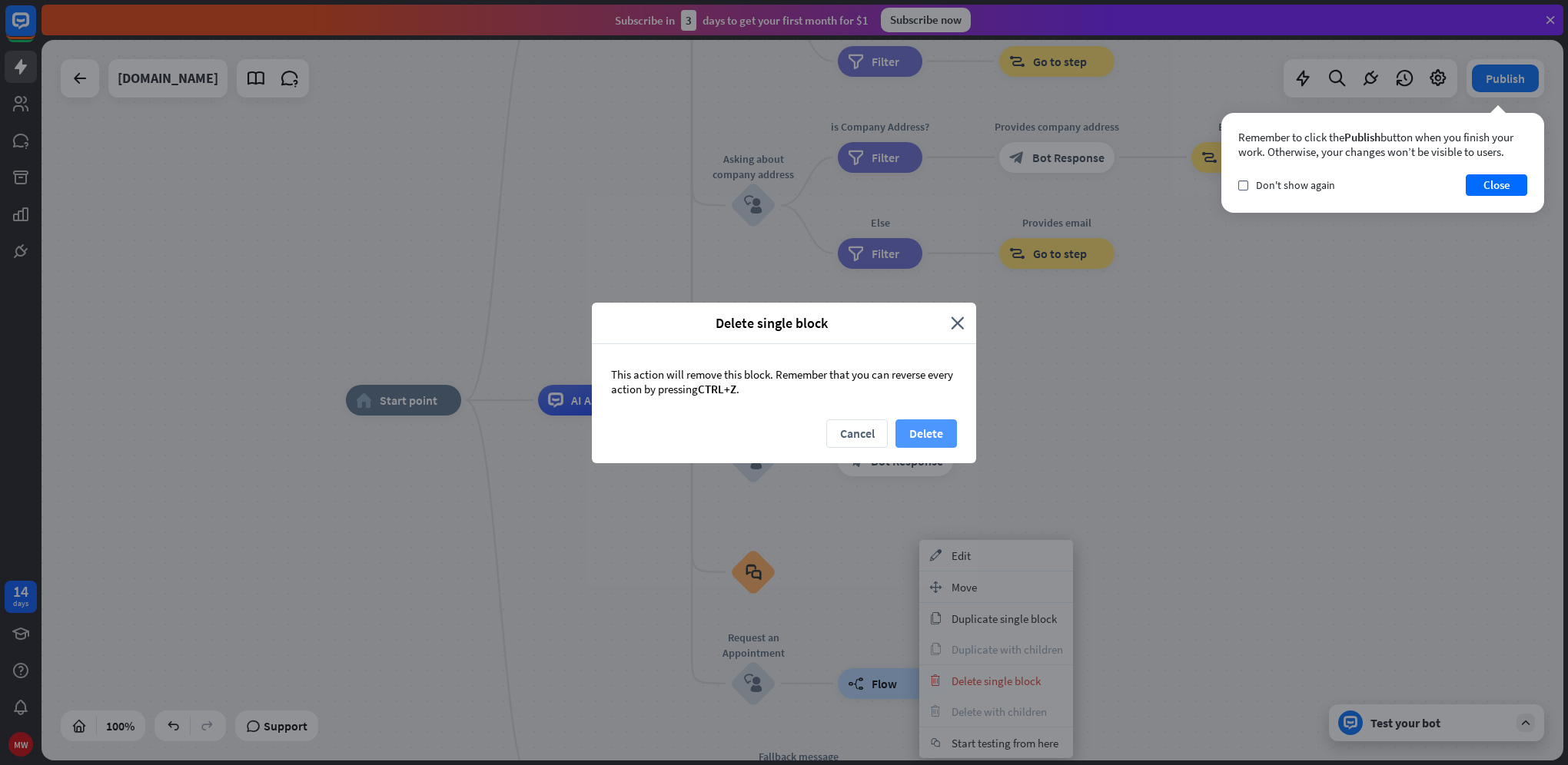
click at [924, 436] on button "Delete" at bounding box center [926, 434] width 61 height 29
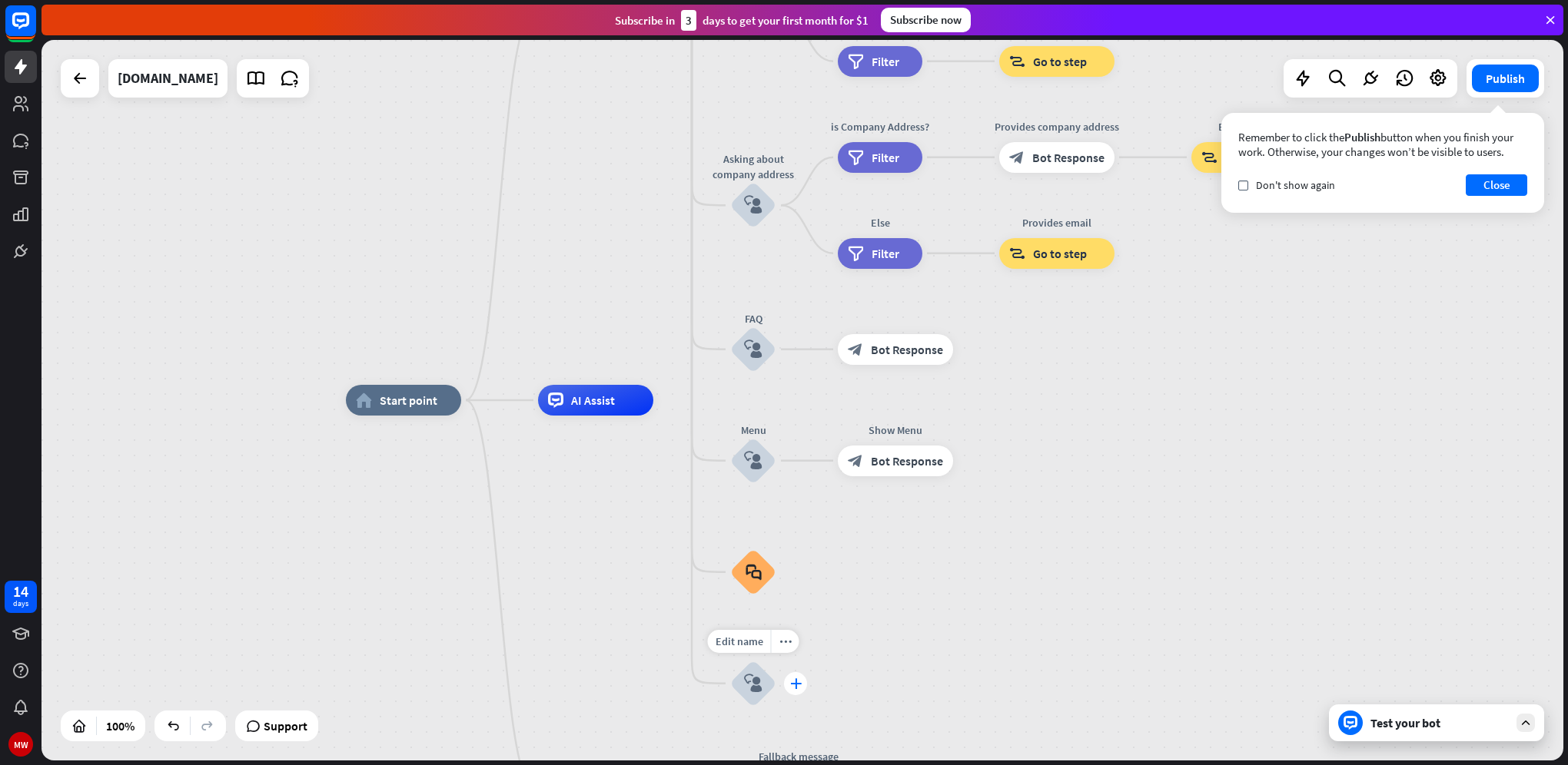
click at [790, 682] on icon "plus" at bounding box center [796, 684] width 12 height 11
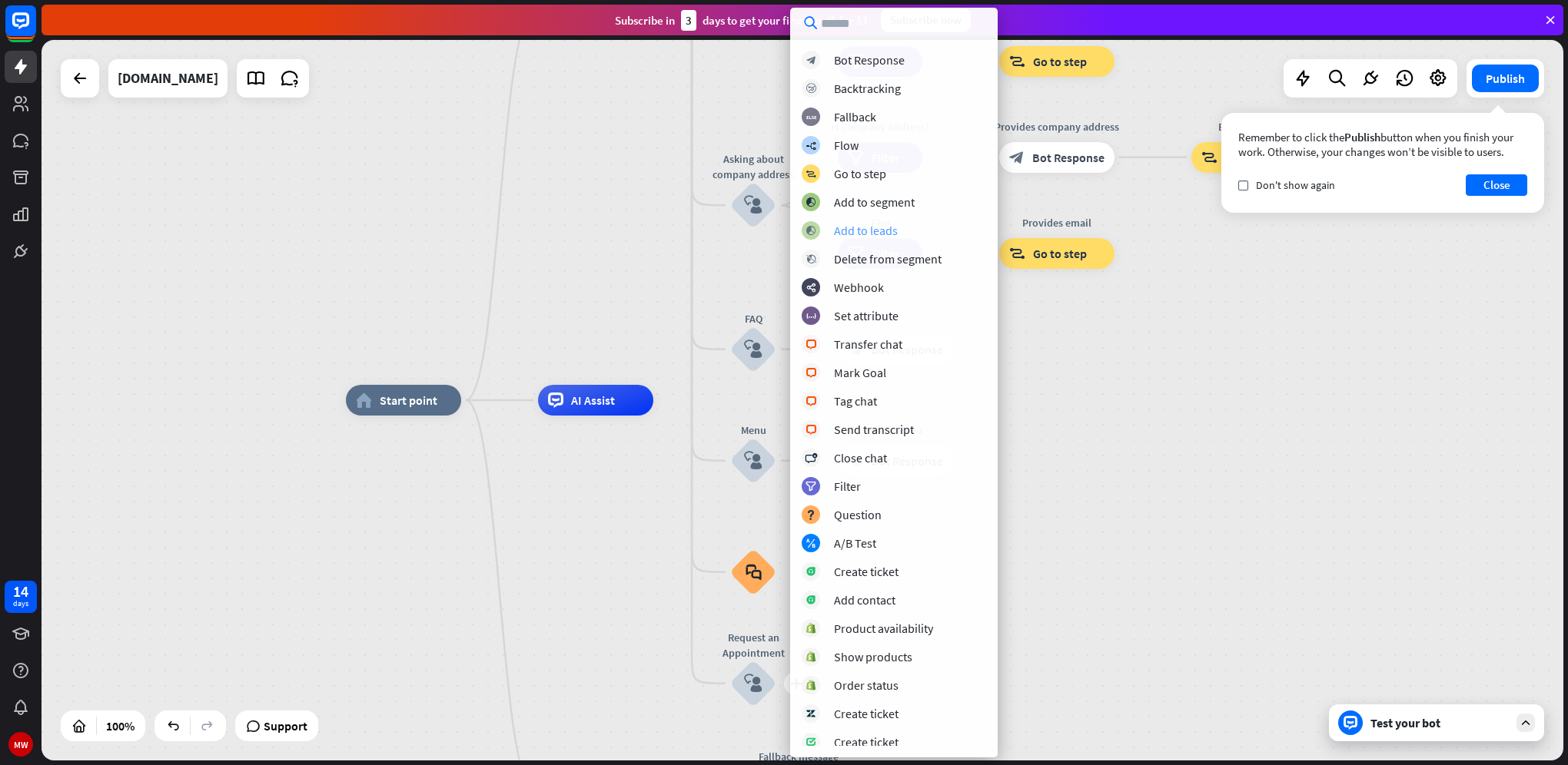
click at [893, 232] on div "Add to leads" at bounding box center [865, 231] width 64 height 15
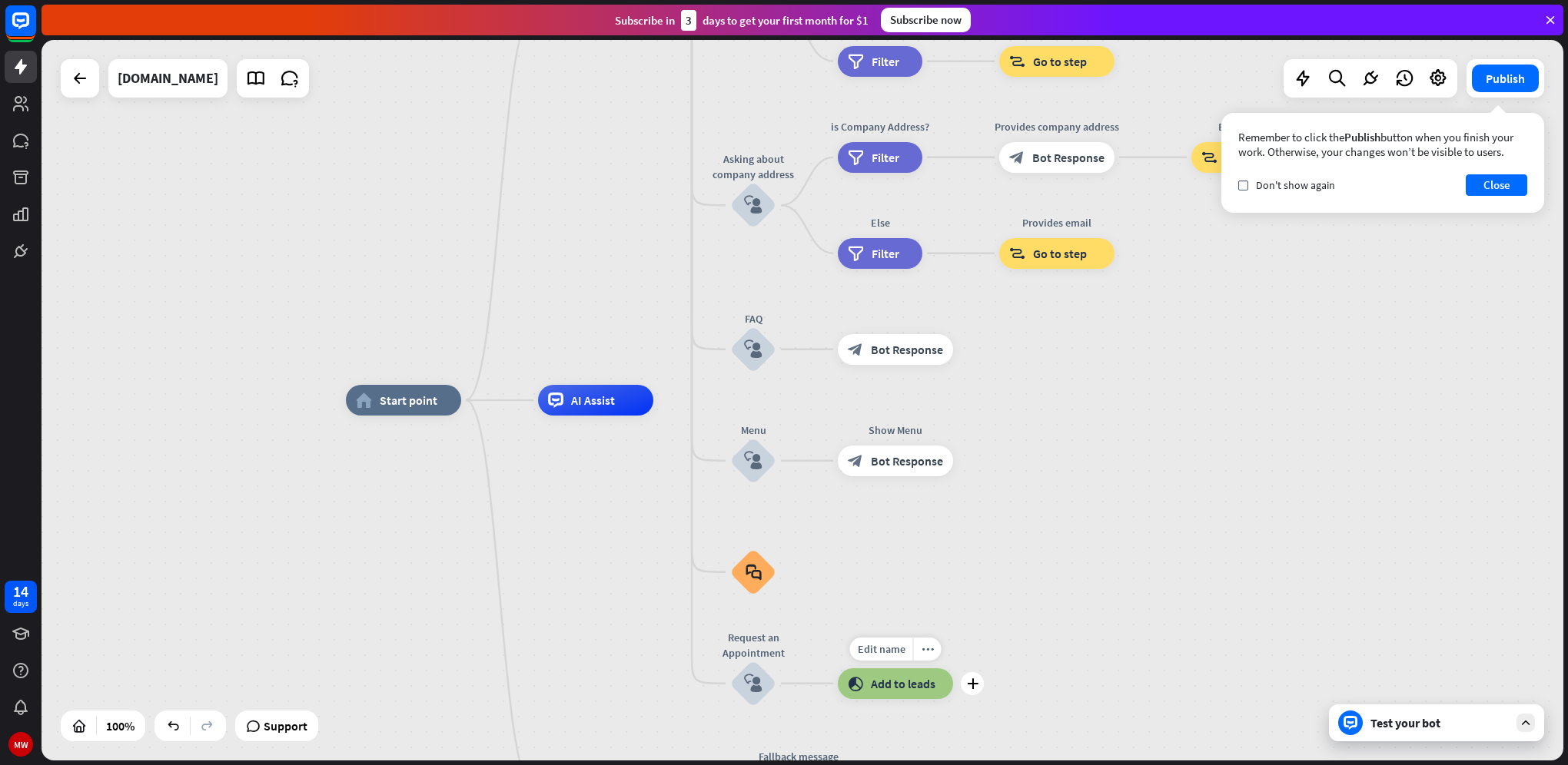
click at [914, 682] on span "Add to leads" at bounding box center [903, 684] width 64 height 15
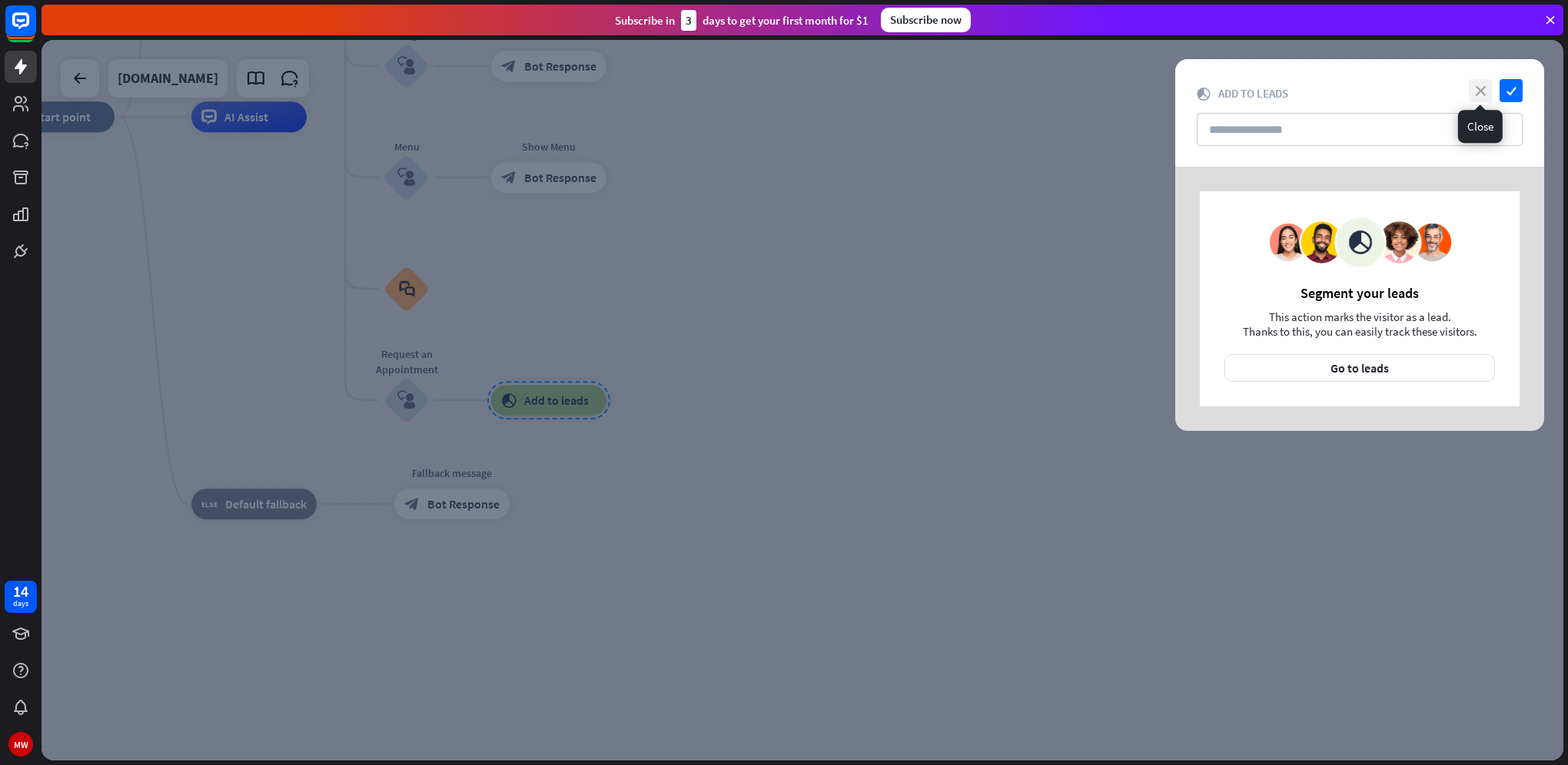
click at [1479, 86] on icon "close" at bounding box center [1480, 90] width 23 height 23
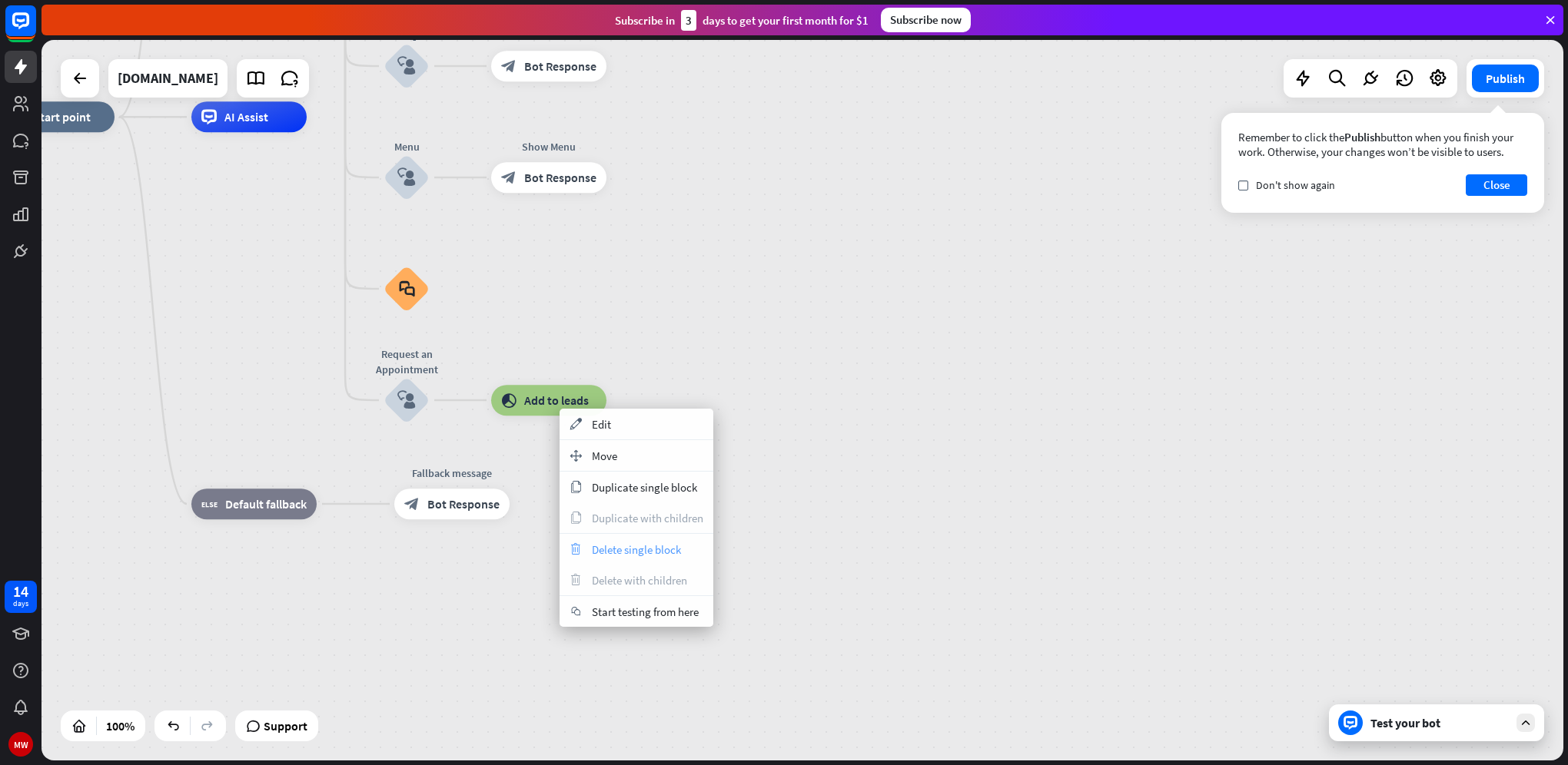
click at [638, 545] on span "Delete single block" at bounding box center [636, 549] width 89 height 14
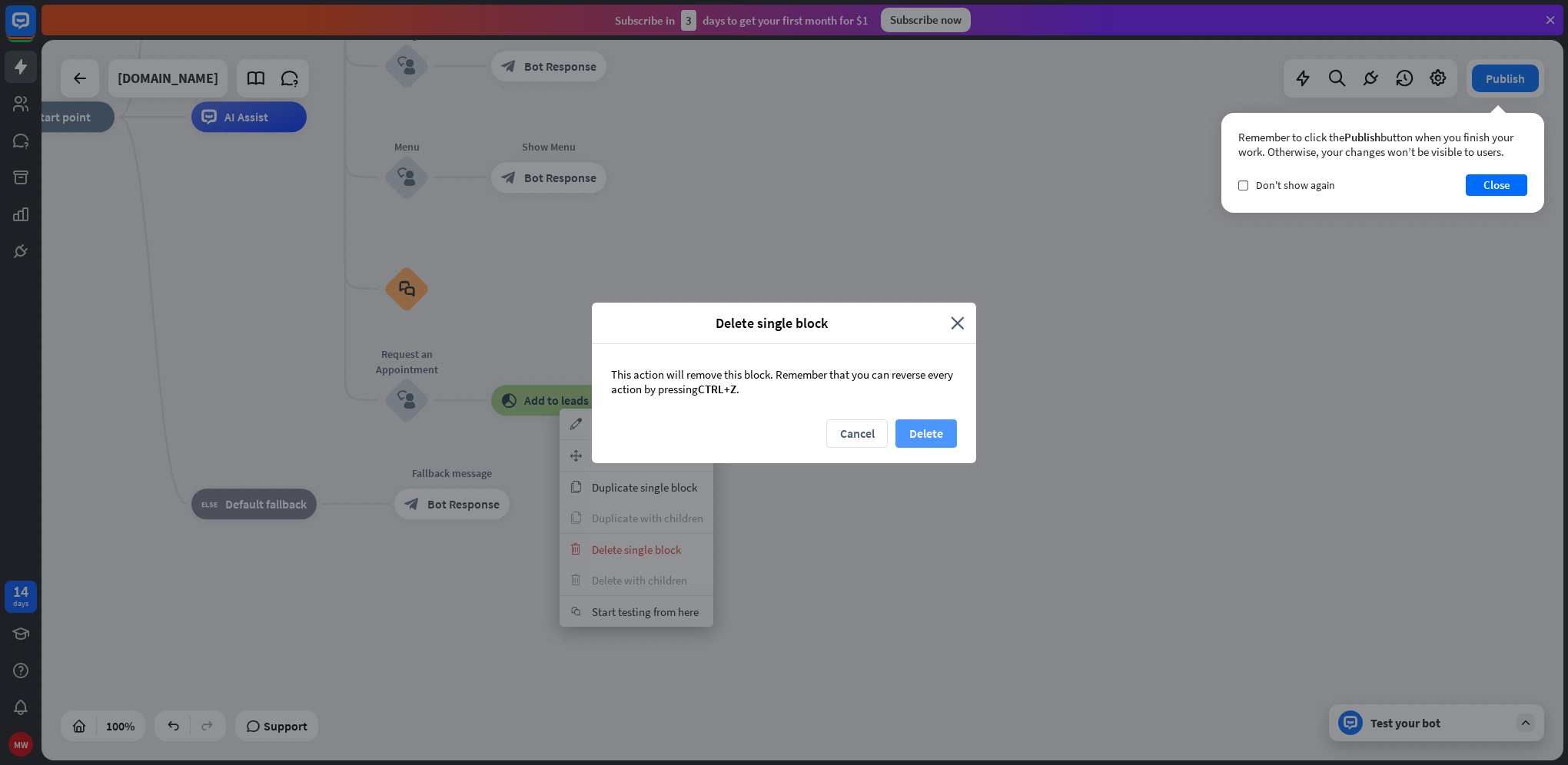
click at [922, 433] on button "Delete" at bounding box center [926, 434] width 61 height 29
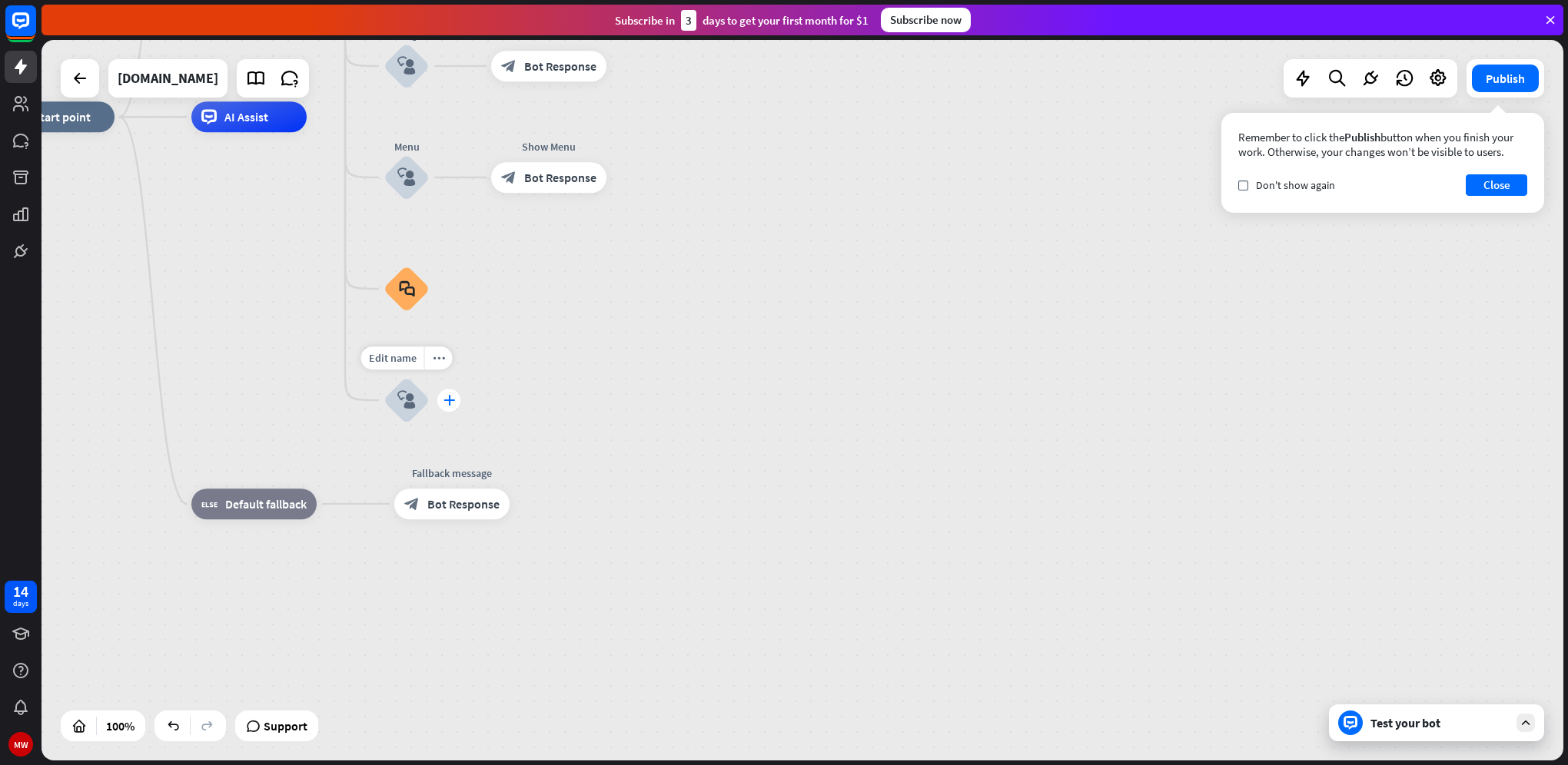
click at [455, 399] on div "plus" at bounding box center [448, 399] width 23 height 23
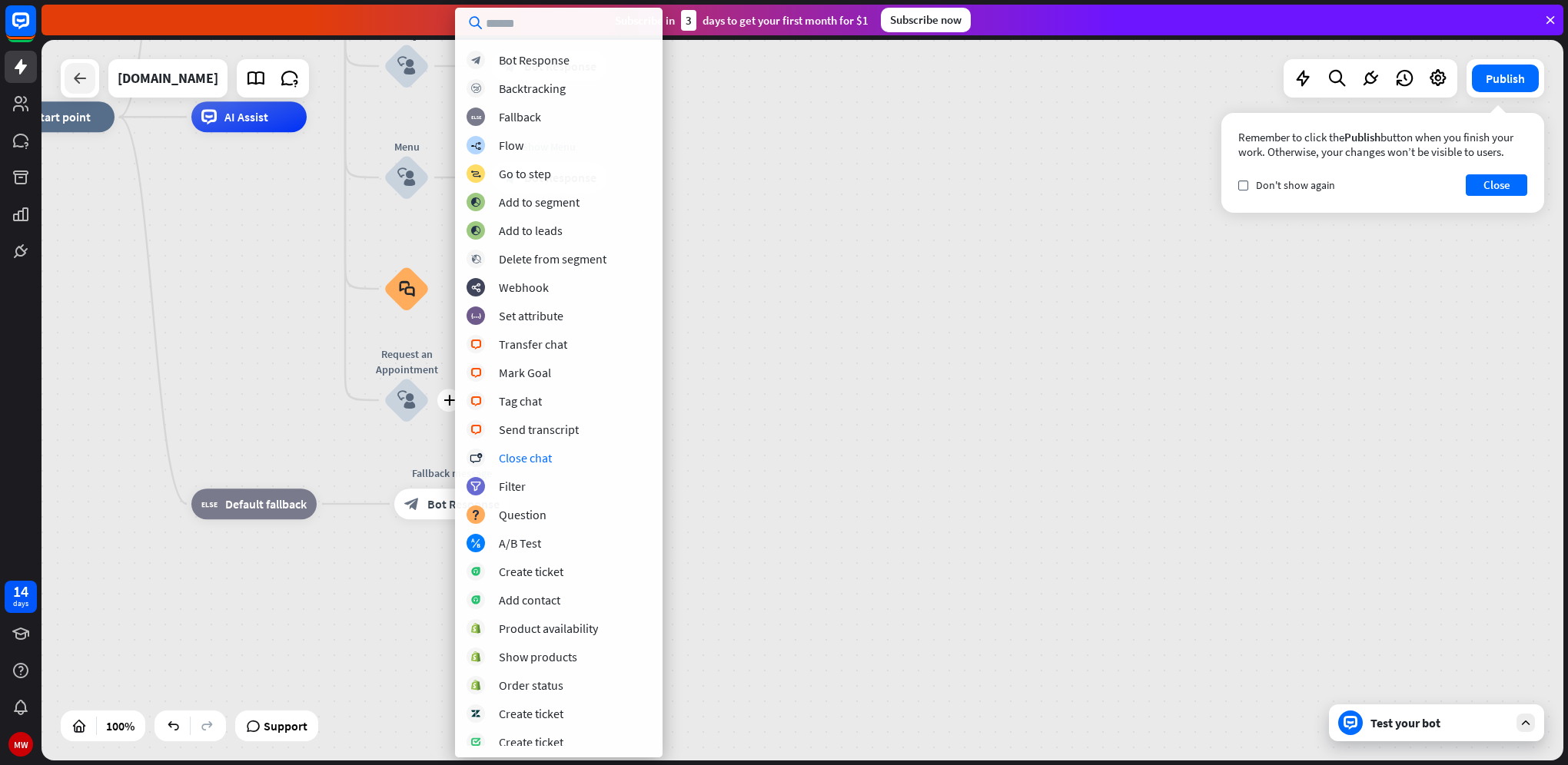
click at [86, 81] on icon at bounding box center [80, 79] width 19 height 19
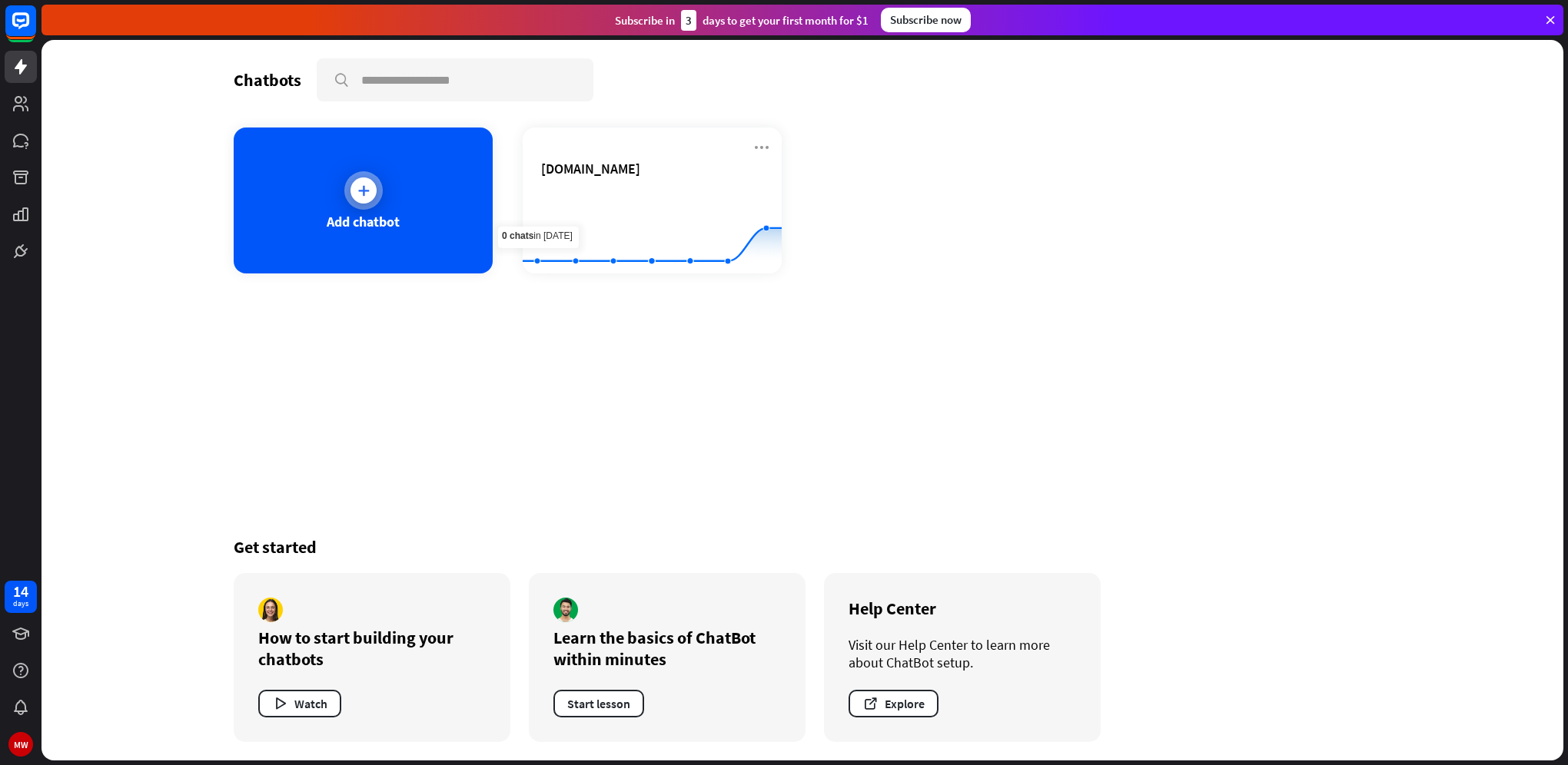
click at [379, 209] on div "Add chatbot" at bounding box center [362, 200] width 259 height 146
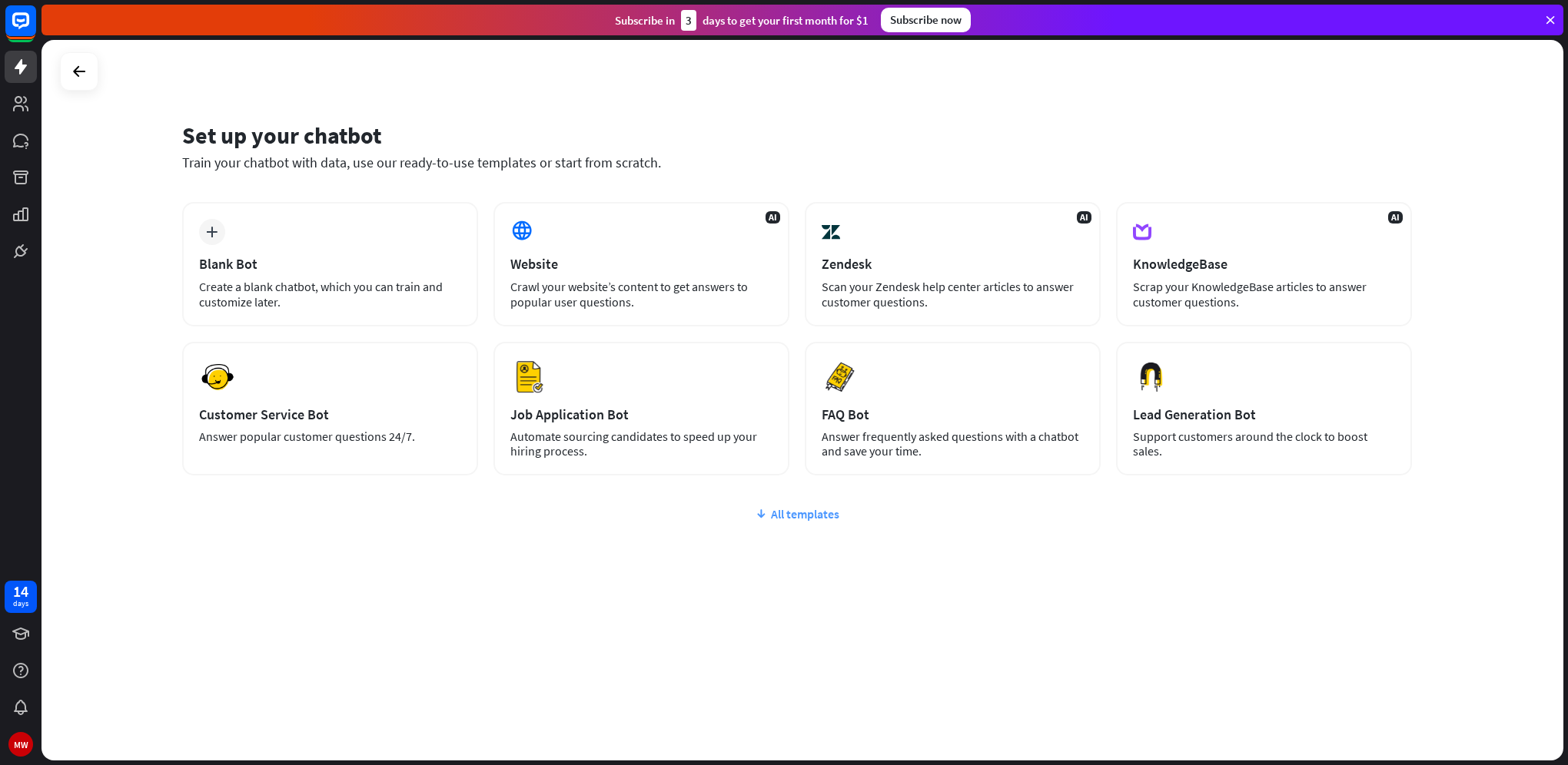
click at [804, 511] on div "All templates" at bounding box center [797, 514] width 1229 height 15
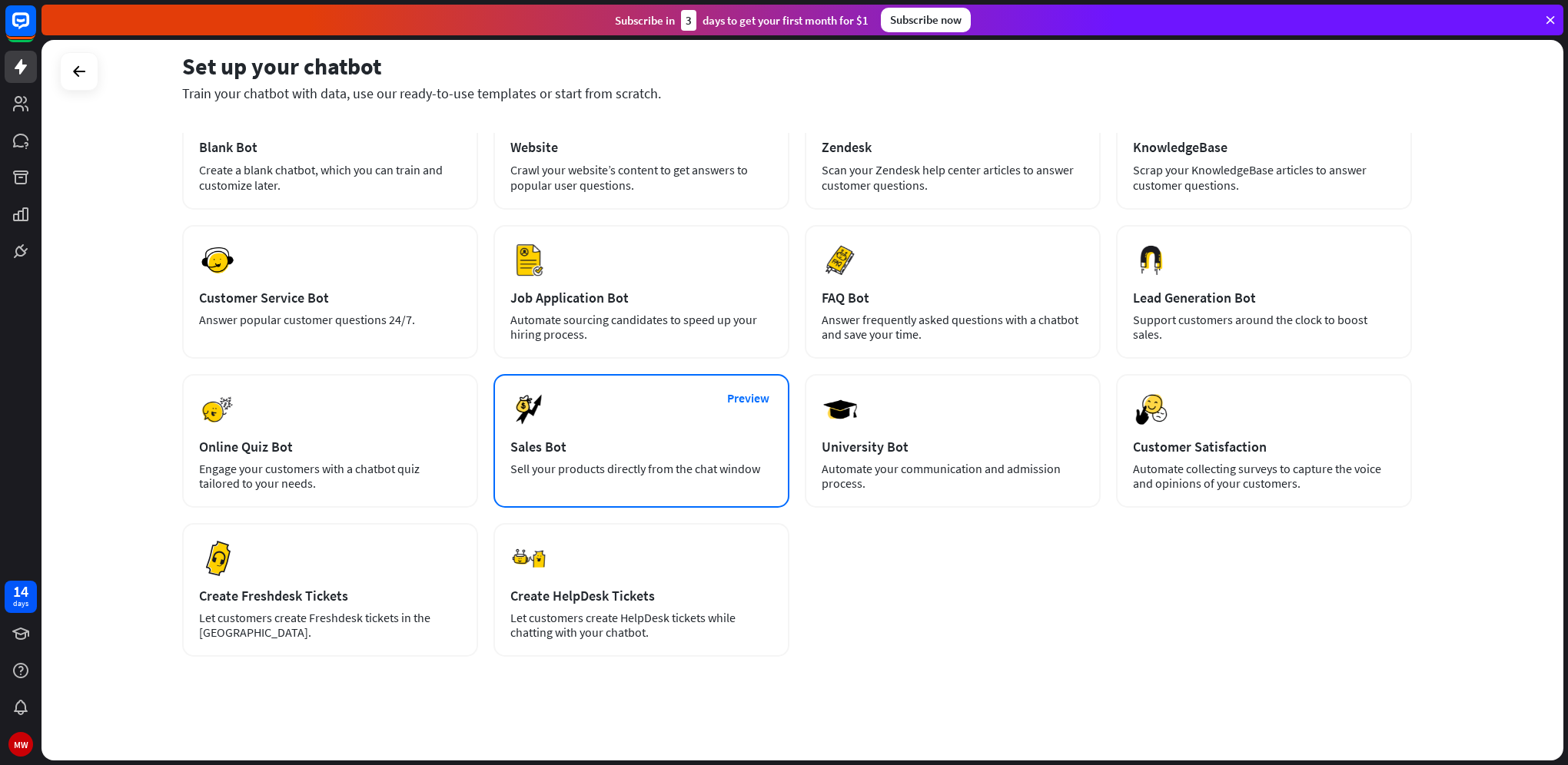
scroll to position [118, 0]
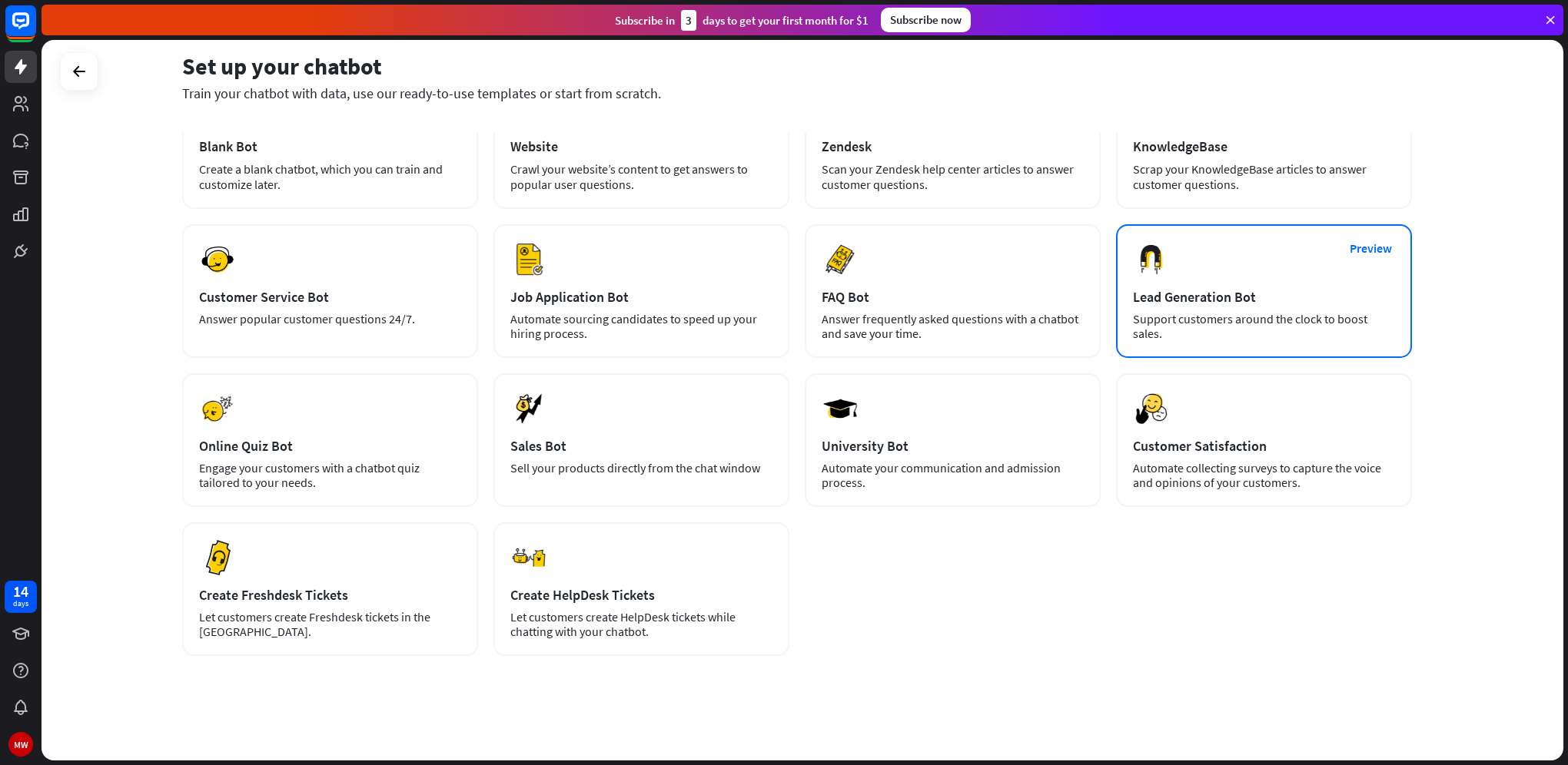
click at [1264, 305] on div "Preview Lead Generation Bot Support customers around the clock to boost sales." at bounding box center [1263, 291] width 296 height 134
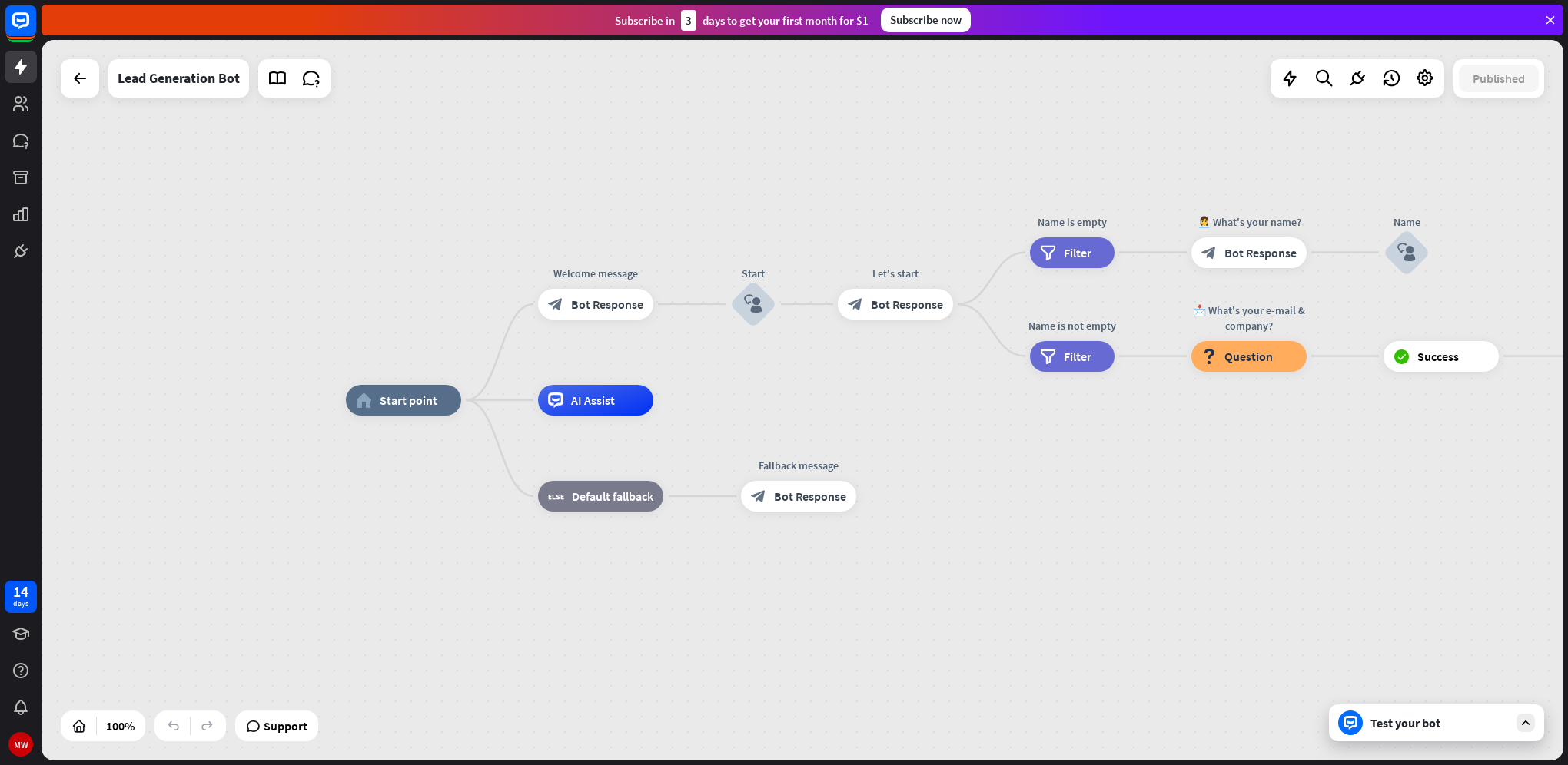
click at [1425, 723] on div "Test your bot" at bounding box center [1439, 723] width 138 height 15
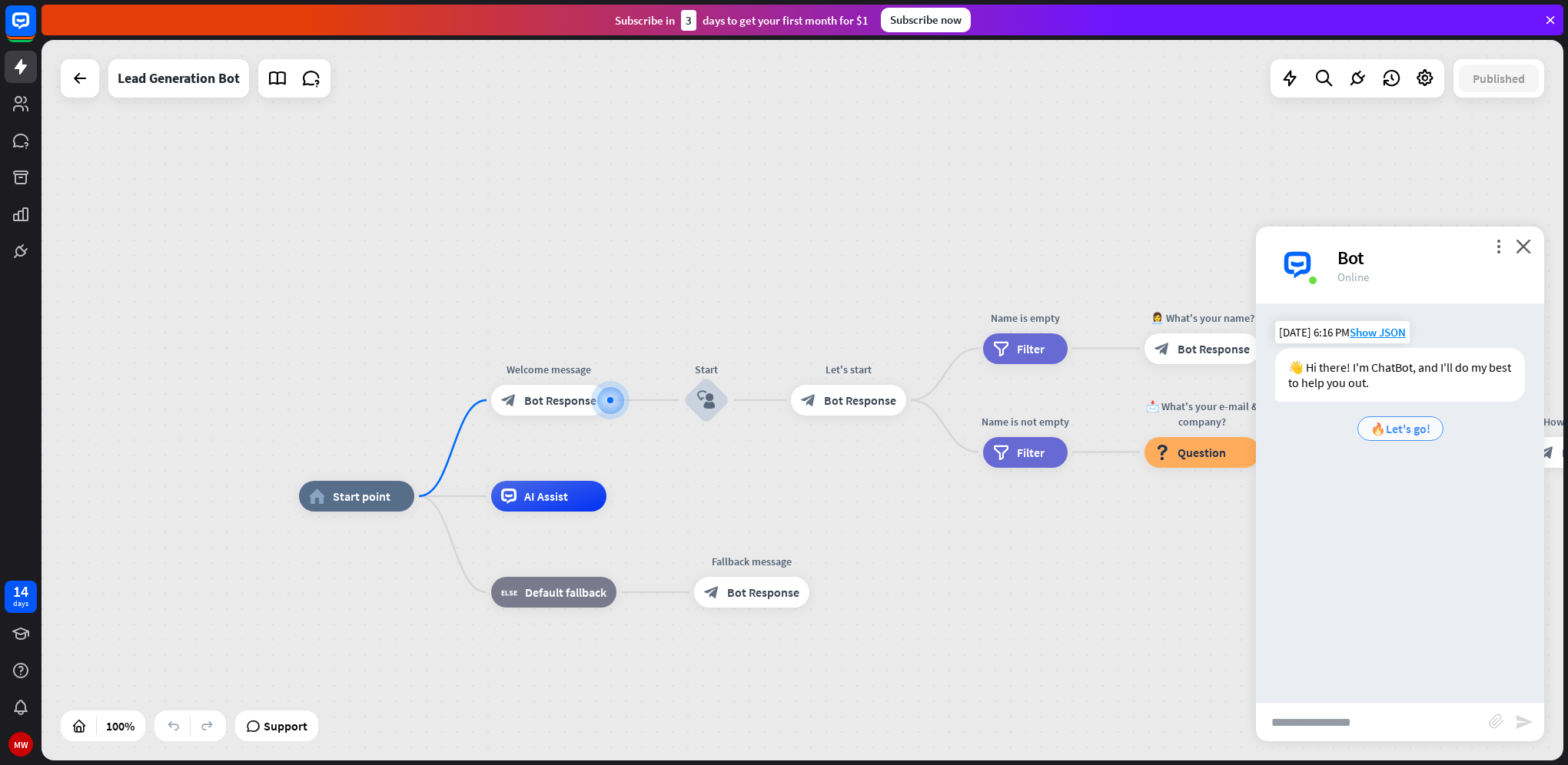
click at [1408, 421] on span "🔥Let's go!" at bounding box center [1400, 428] width 60 height 15
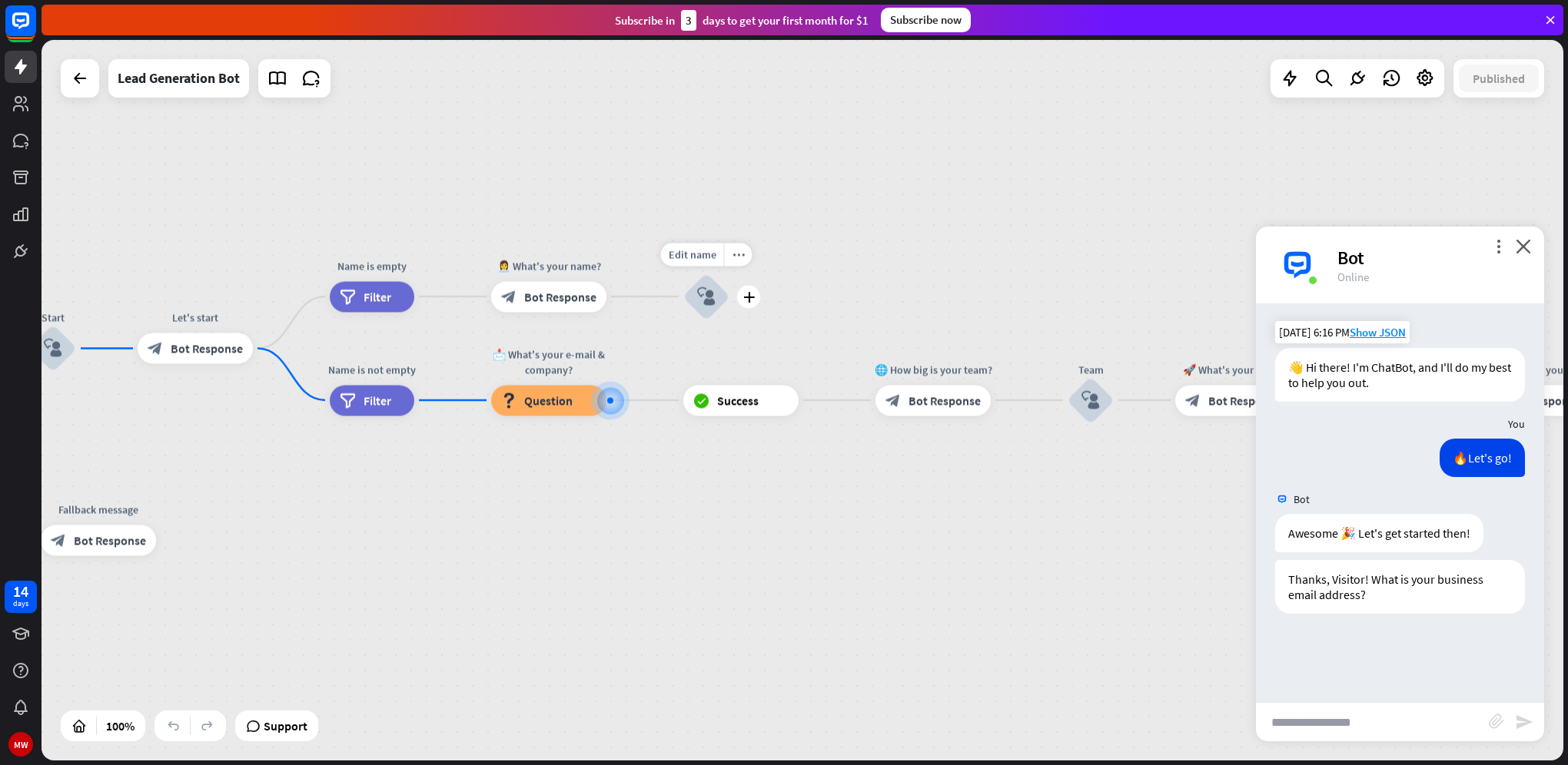
click at [708, 304] on icon "block_user_input" at bounding box center [706, 297] width 19 height 19
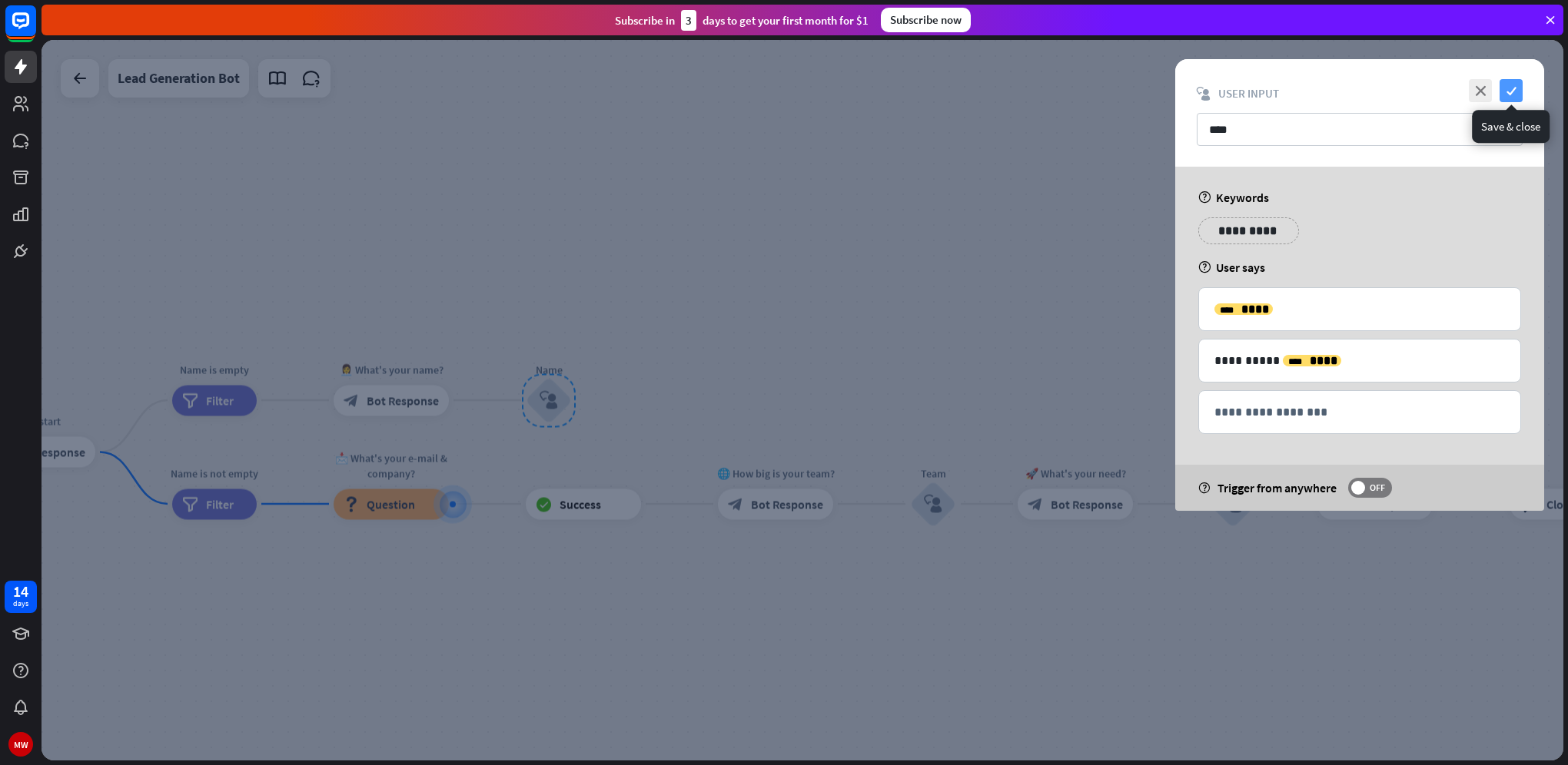
click at [1512, 100] on icon "check" at bounding box center [1510, 90] width 23 height 23
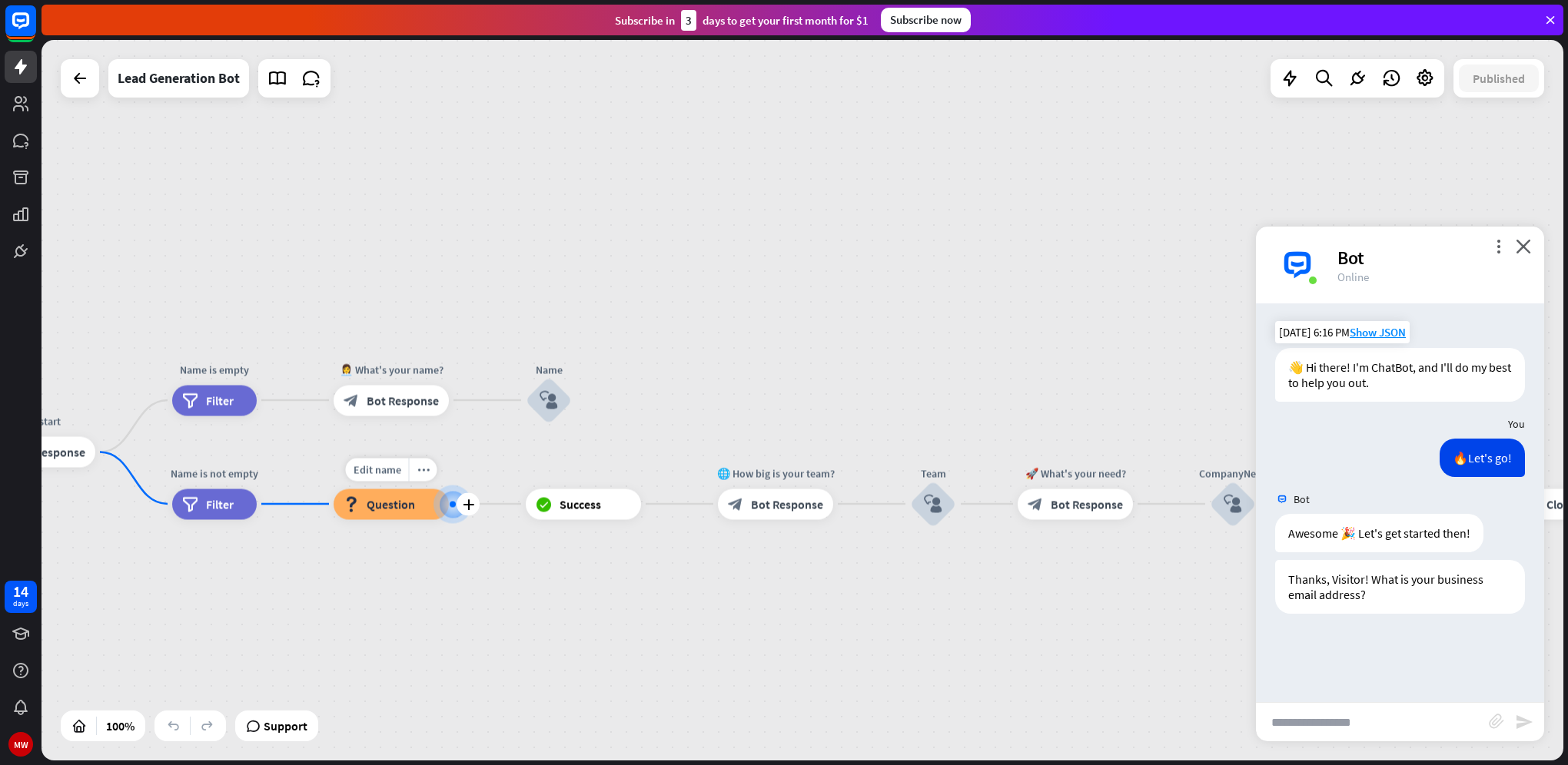
click at [381, 489] on div "Edit name more_horiz plus 📩 What's your e-mail & company? block_question Questi…" at bounding box center [391, 504] width 115 height 31
click at [379, 509] on span "Question" at bounding box center [390, 504] width 48 height 15
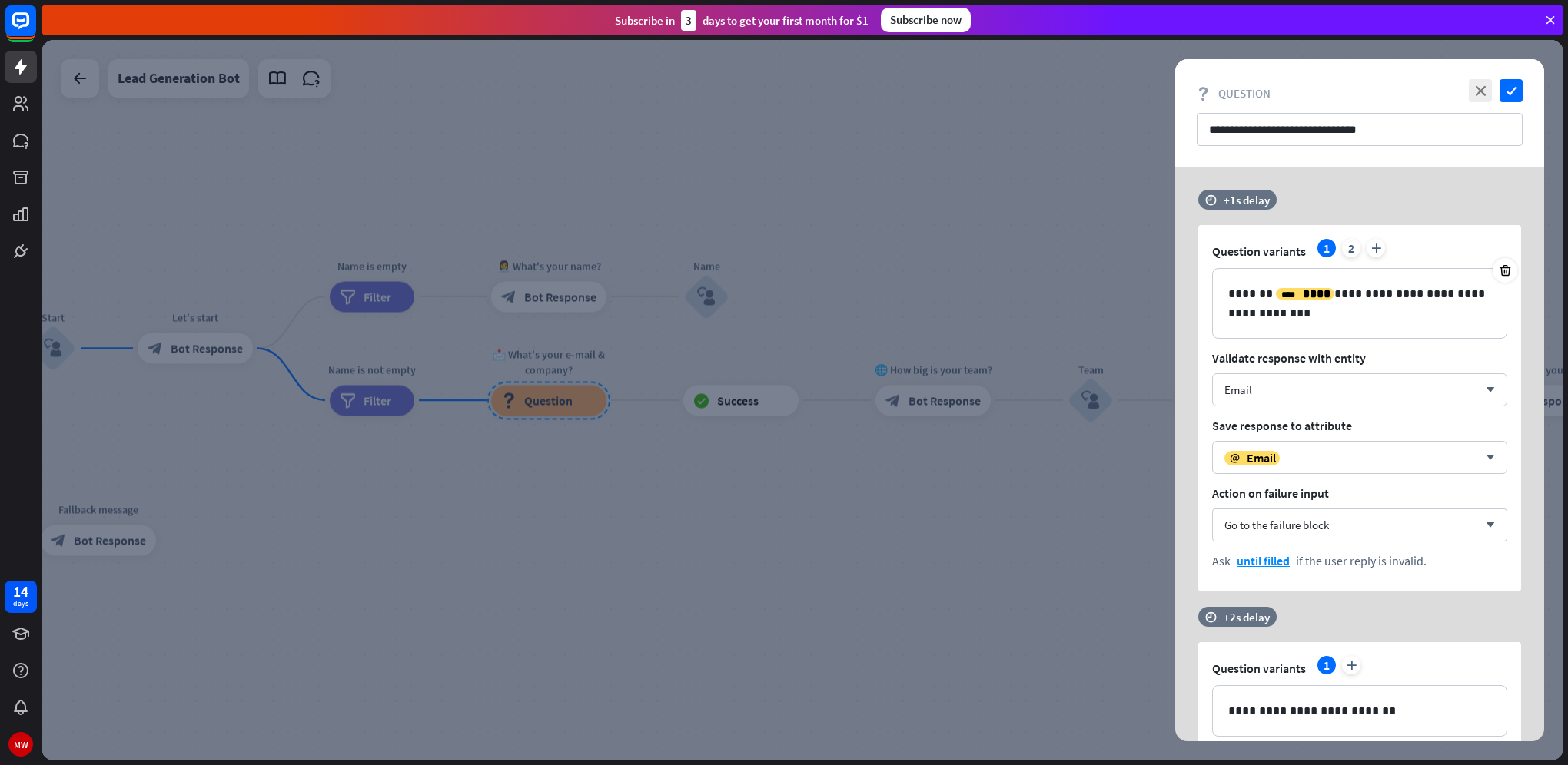
click at [838, 532] on div at bounding box center [802, 400] width 1521 height 721
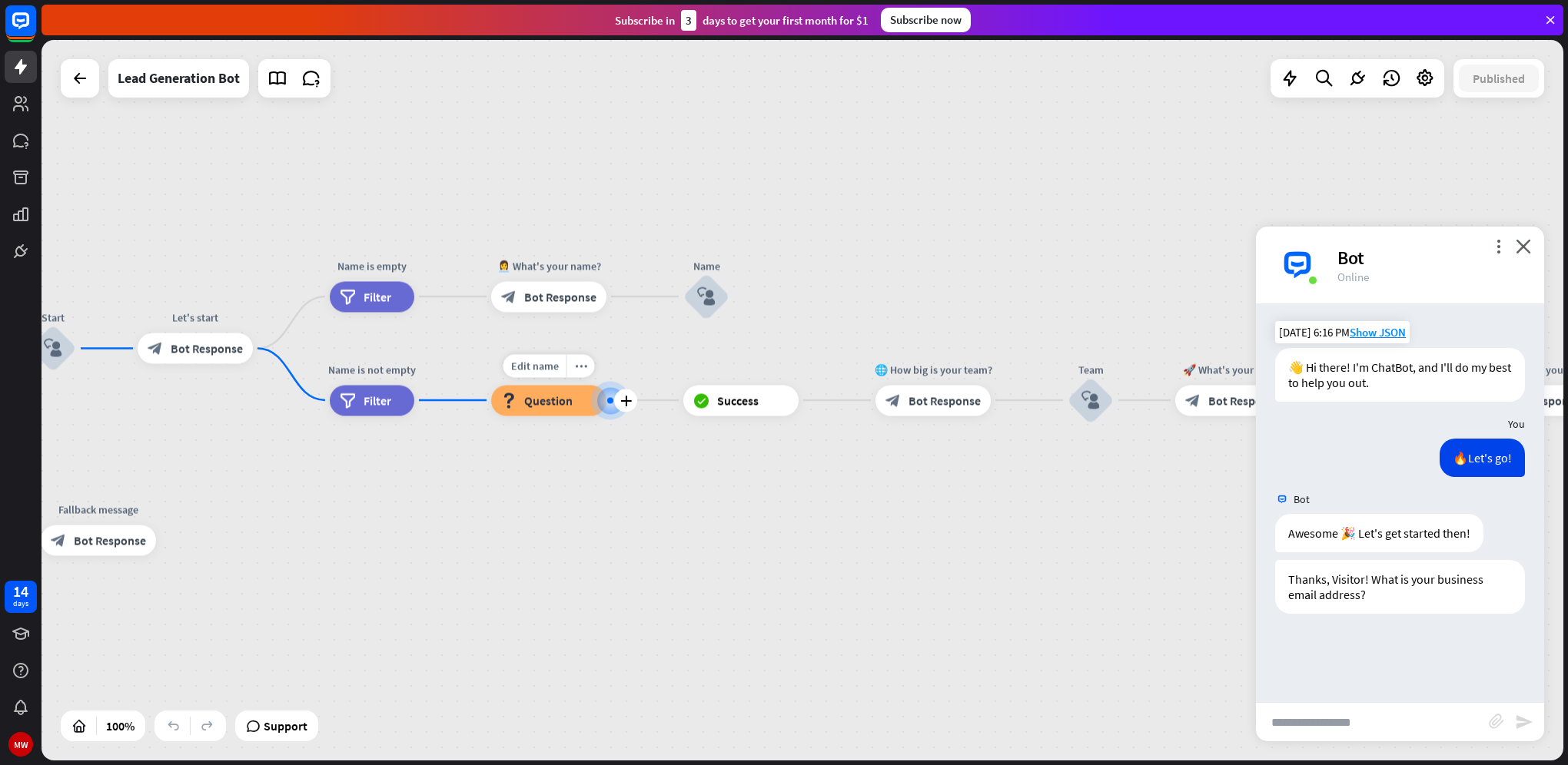
click at [561, 413] on div "block_question Question" at bounding box center [549, 400] width 115 height 31
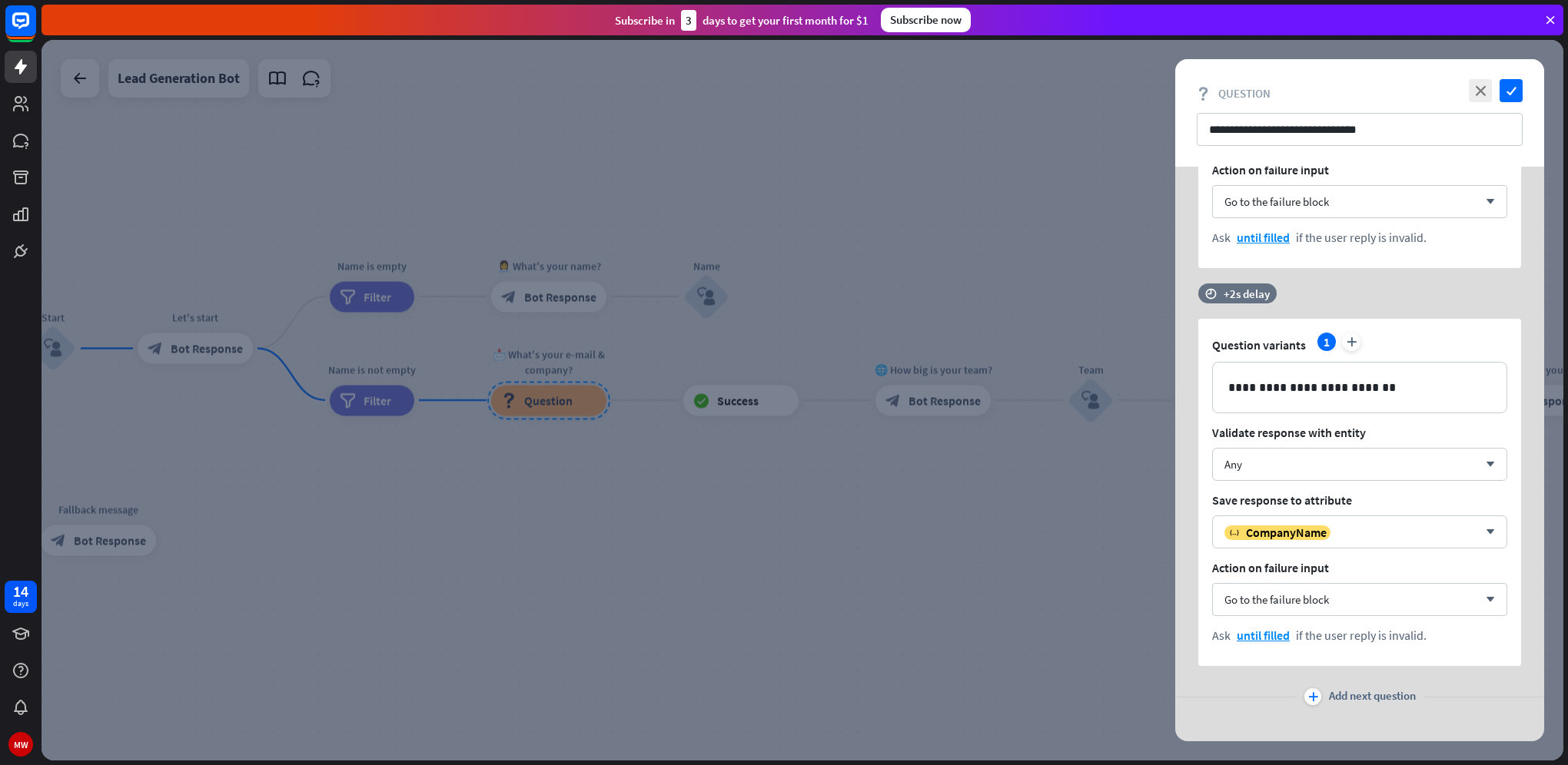
scroll to position [339, 0]
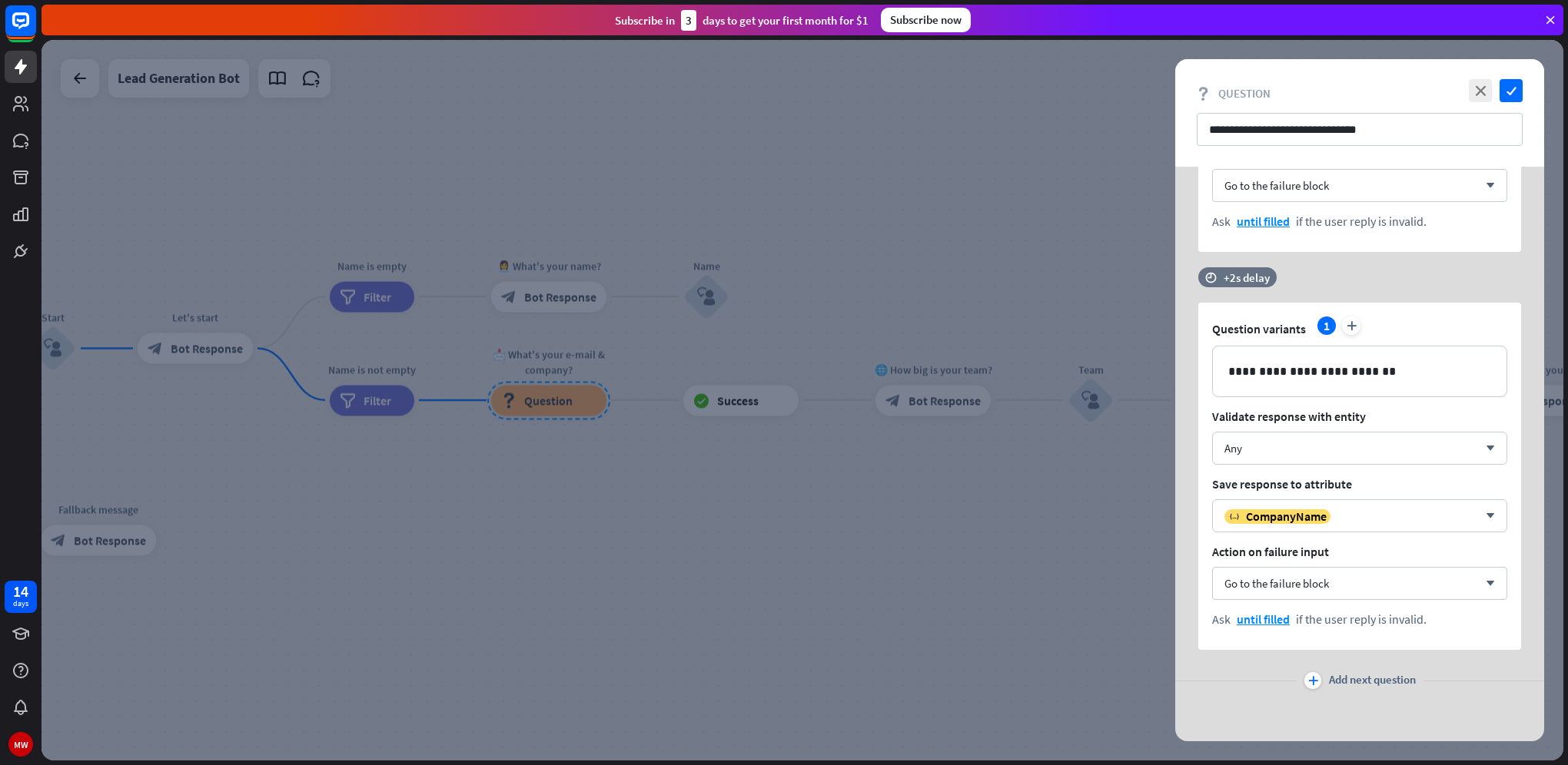
click at [1006, 489] on div at bounding box center [802, 400] width 1521 height 721
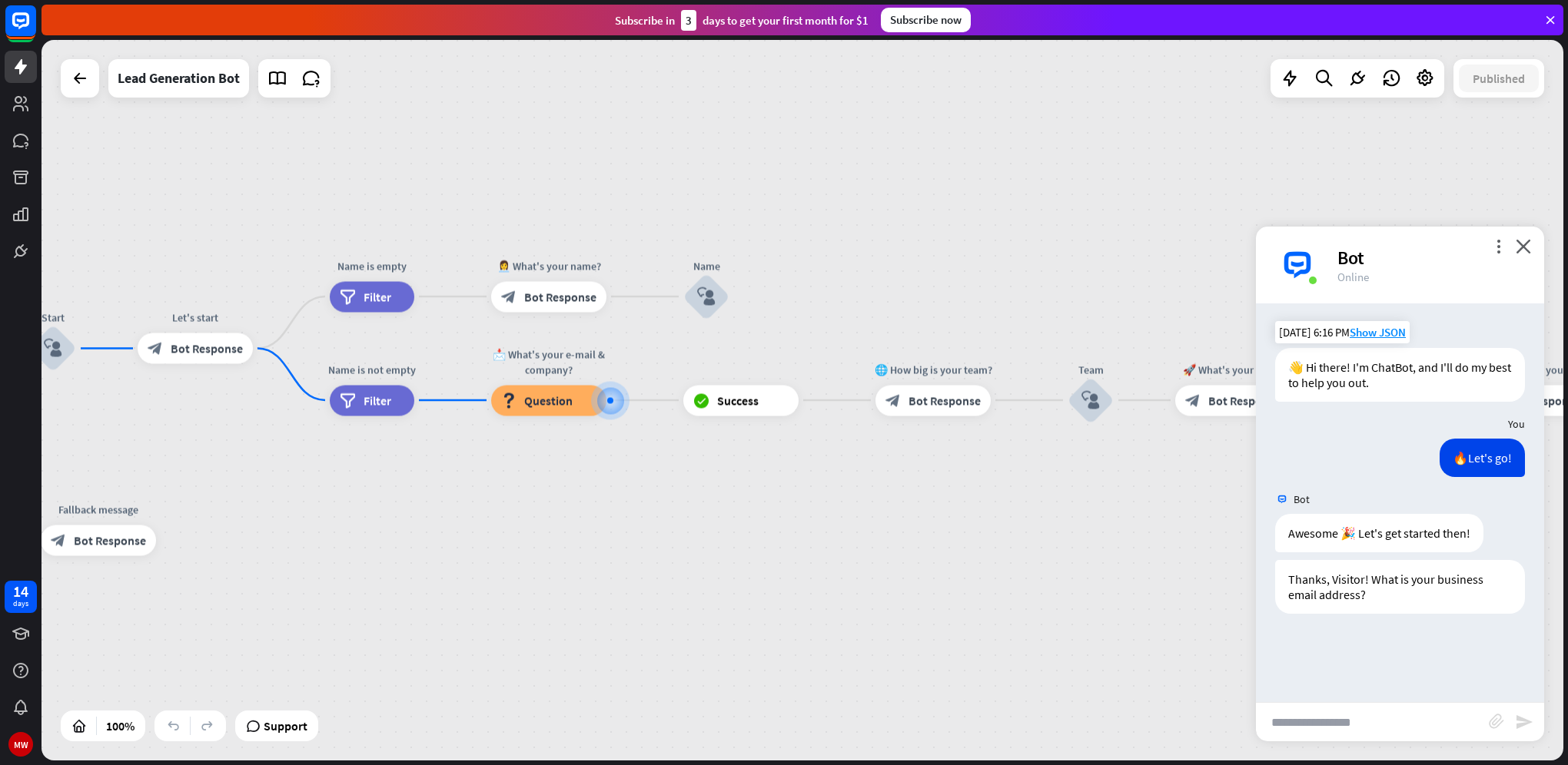
click at [1350, 713] on input "text" at bounding box center [1372, 722] width 232 height 38
type input "********"
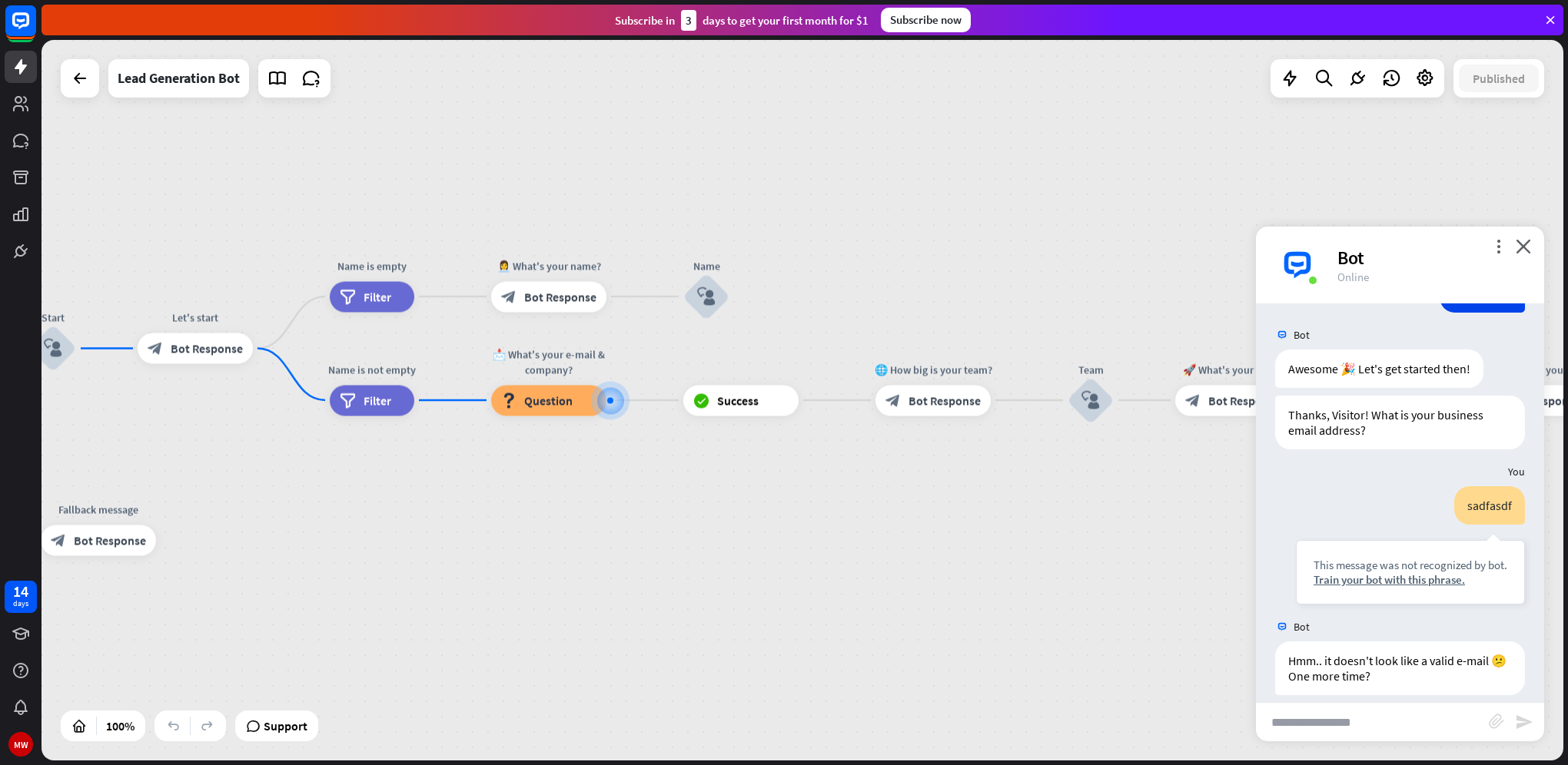
scroll to position [180, 0]
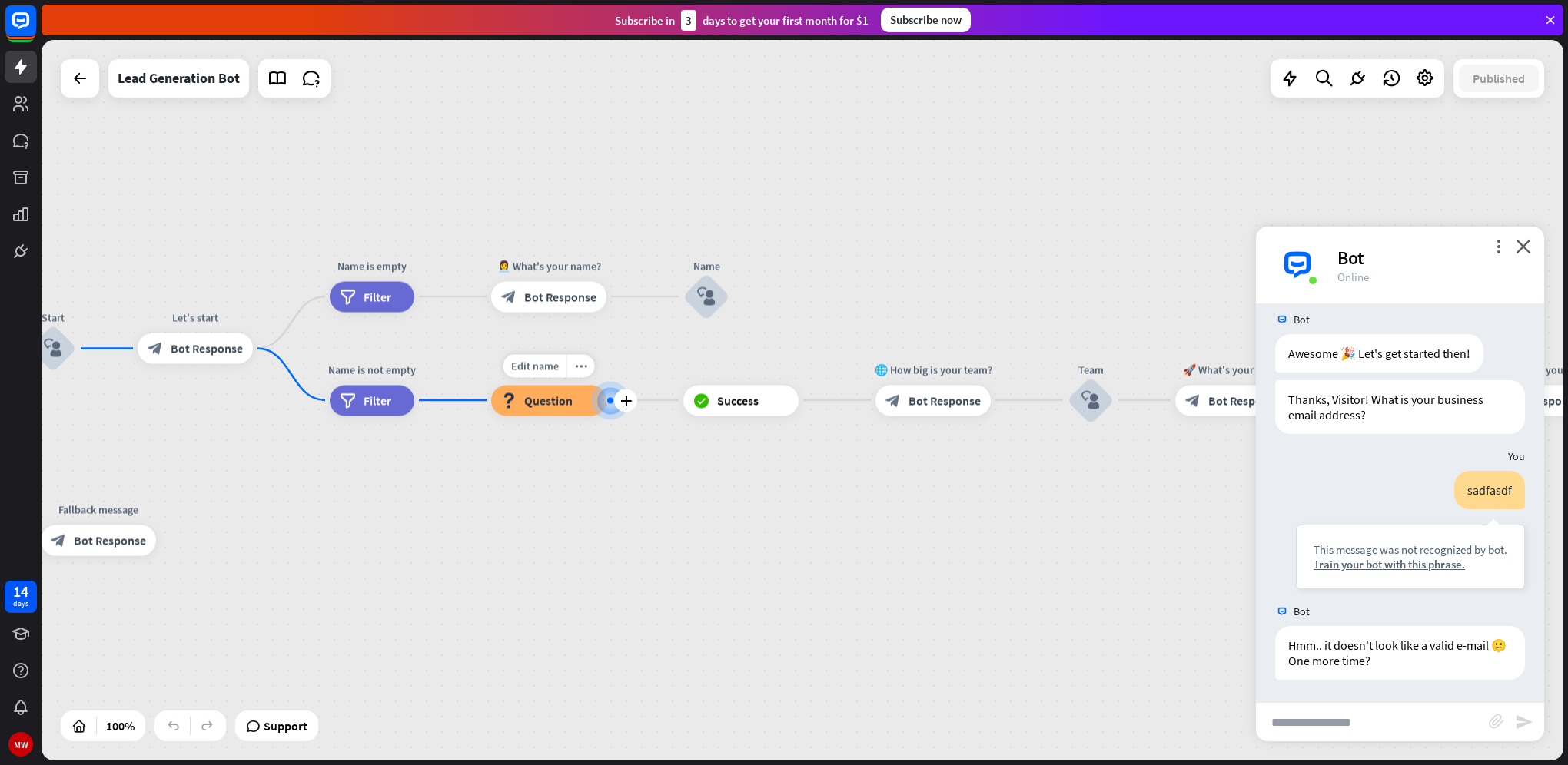
click at [552, 407] on span "Question" at bounding box center [548, 400] width 48 height 15
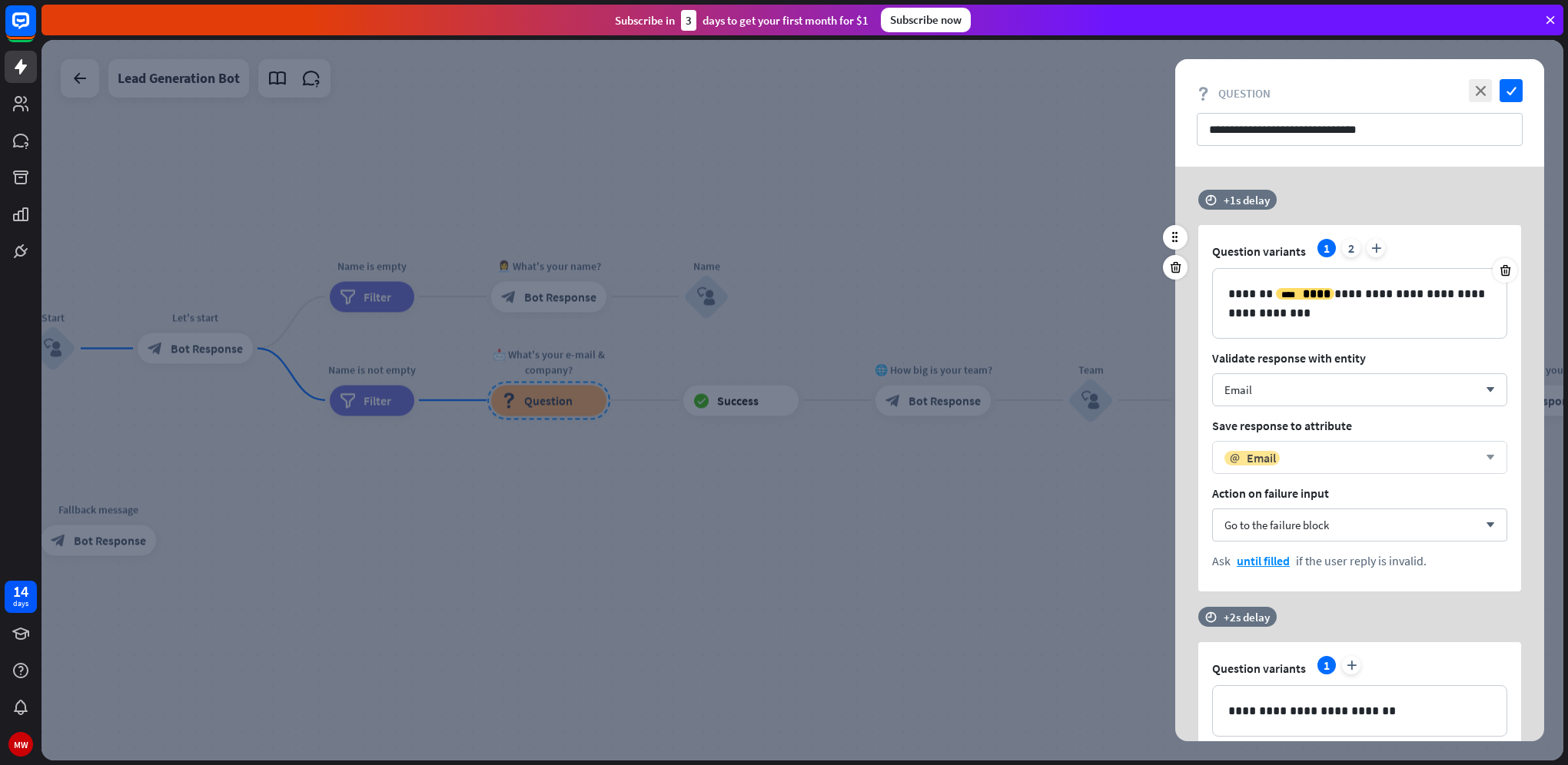
click at [1322, 458] on div "email Email" at bounding box center [1351, 458] width 254 height 15
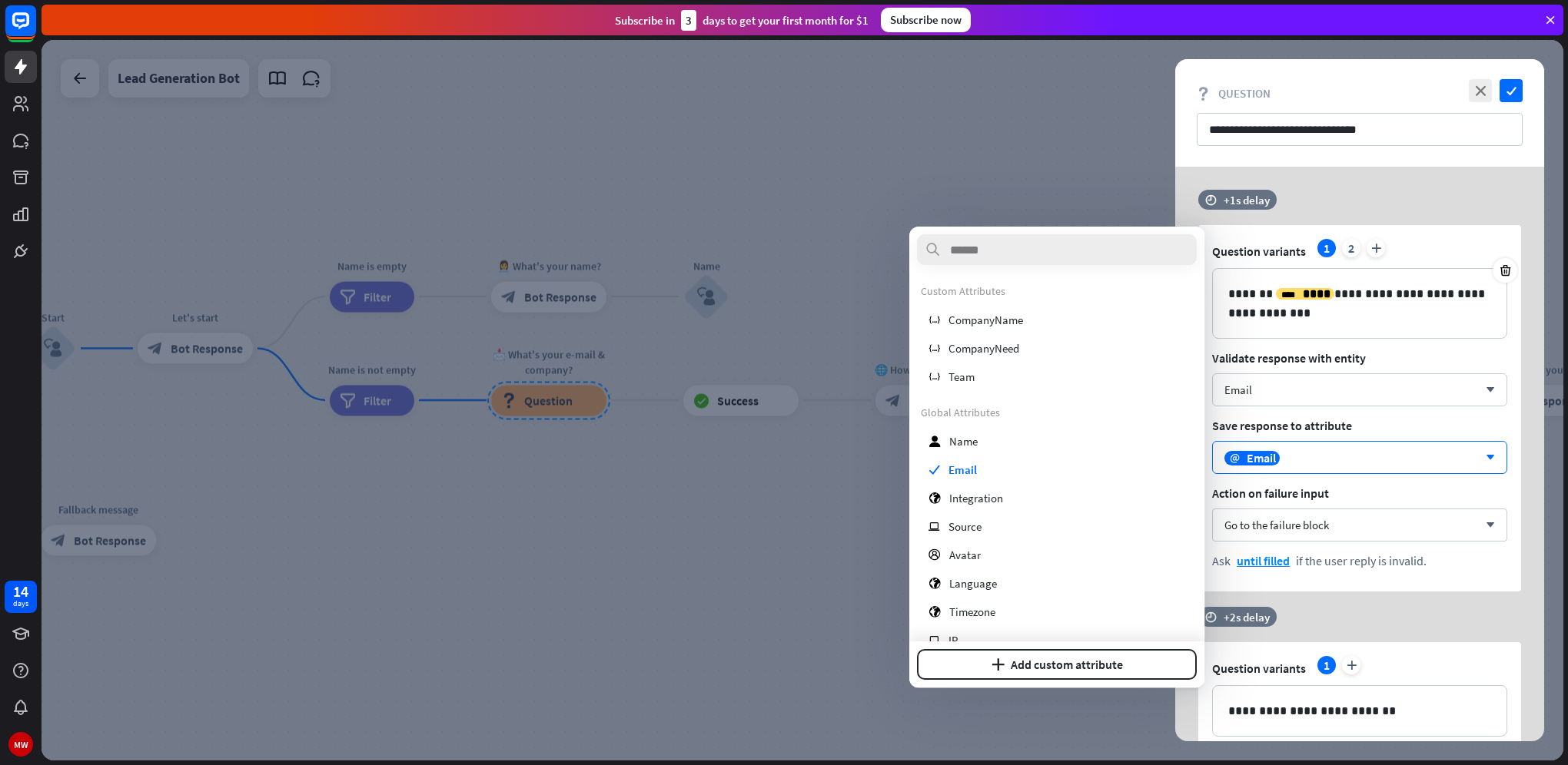
click at [781, 511] on div at bounding box center [802, 400] width 1521 height 721
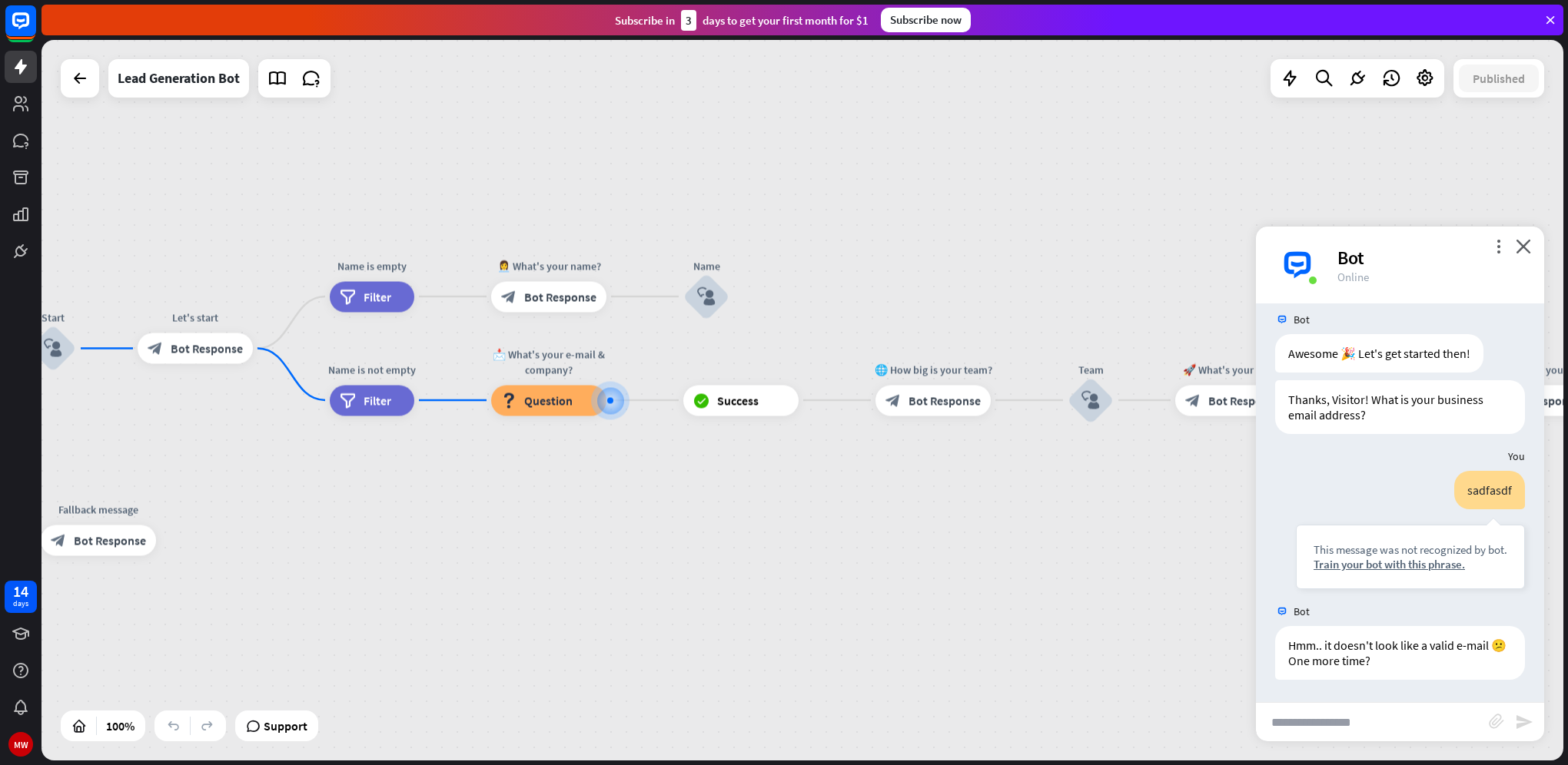
click at [1373, 718] on input "text" at bounding box center [1372, 722] width 232 height 38
type input "*"
type input "**********"
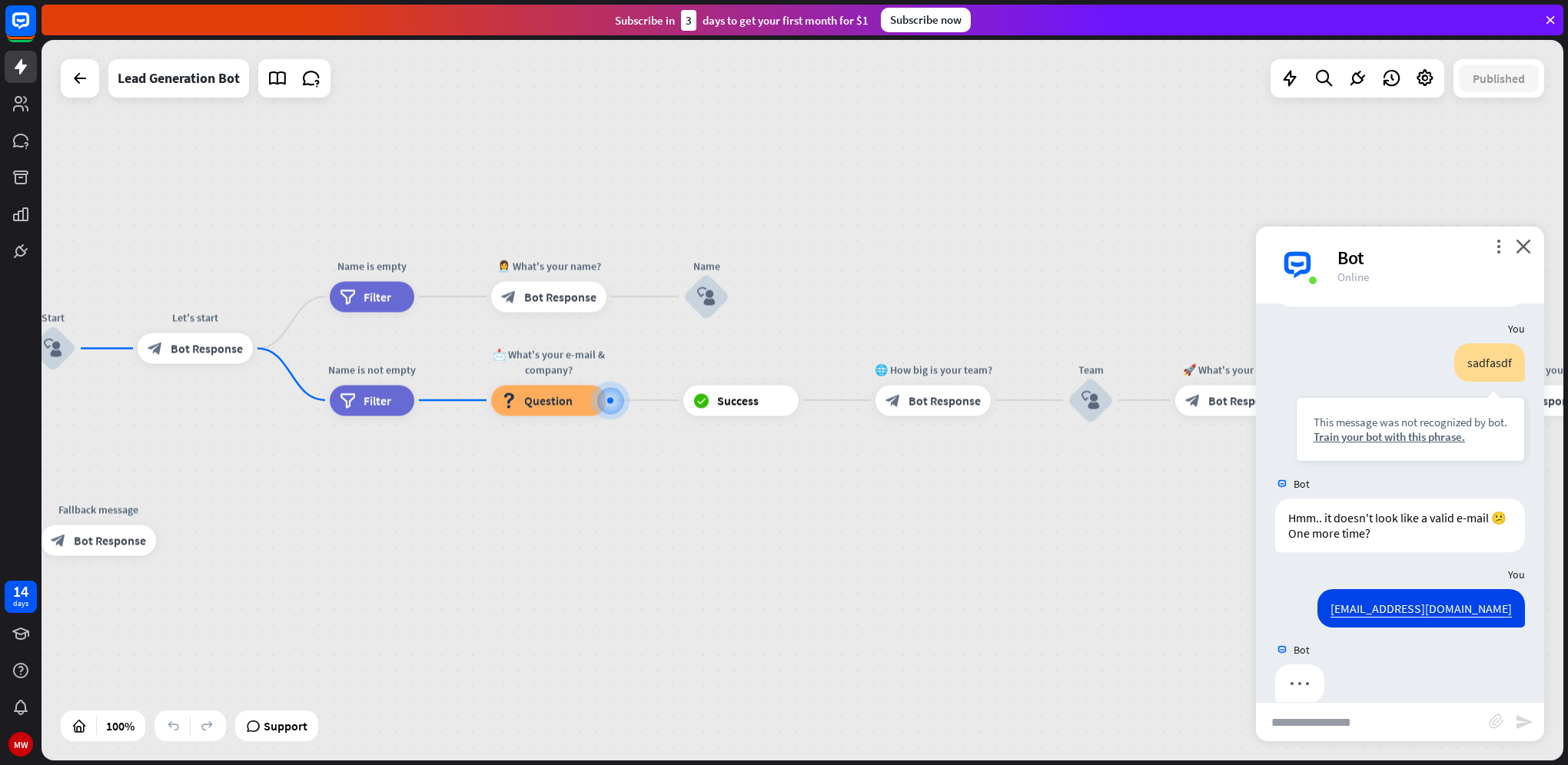
scroll to position [330, 0]
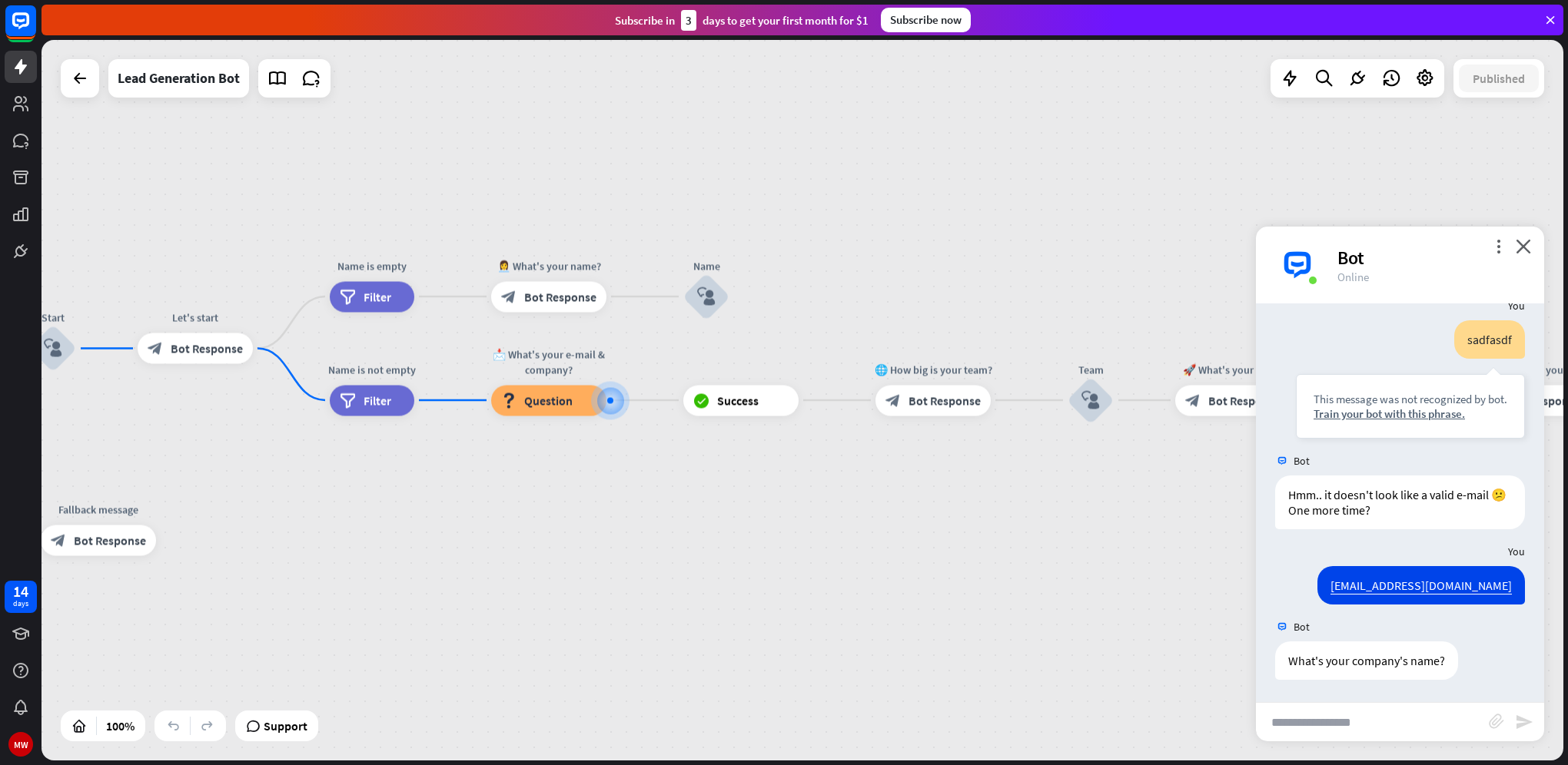
click at [1403, 709] on input "text" at bounding box center [1372, 722] width 232 height 38
type input "**********"
click at [1528, 725] on icon "send" at bounding box center [1524, 722] width 19 height 19
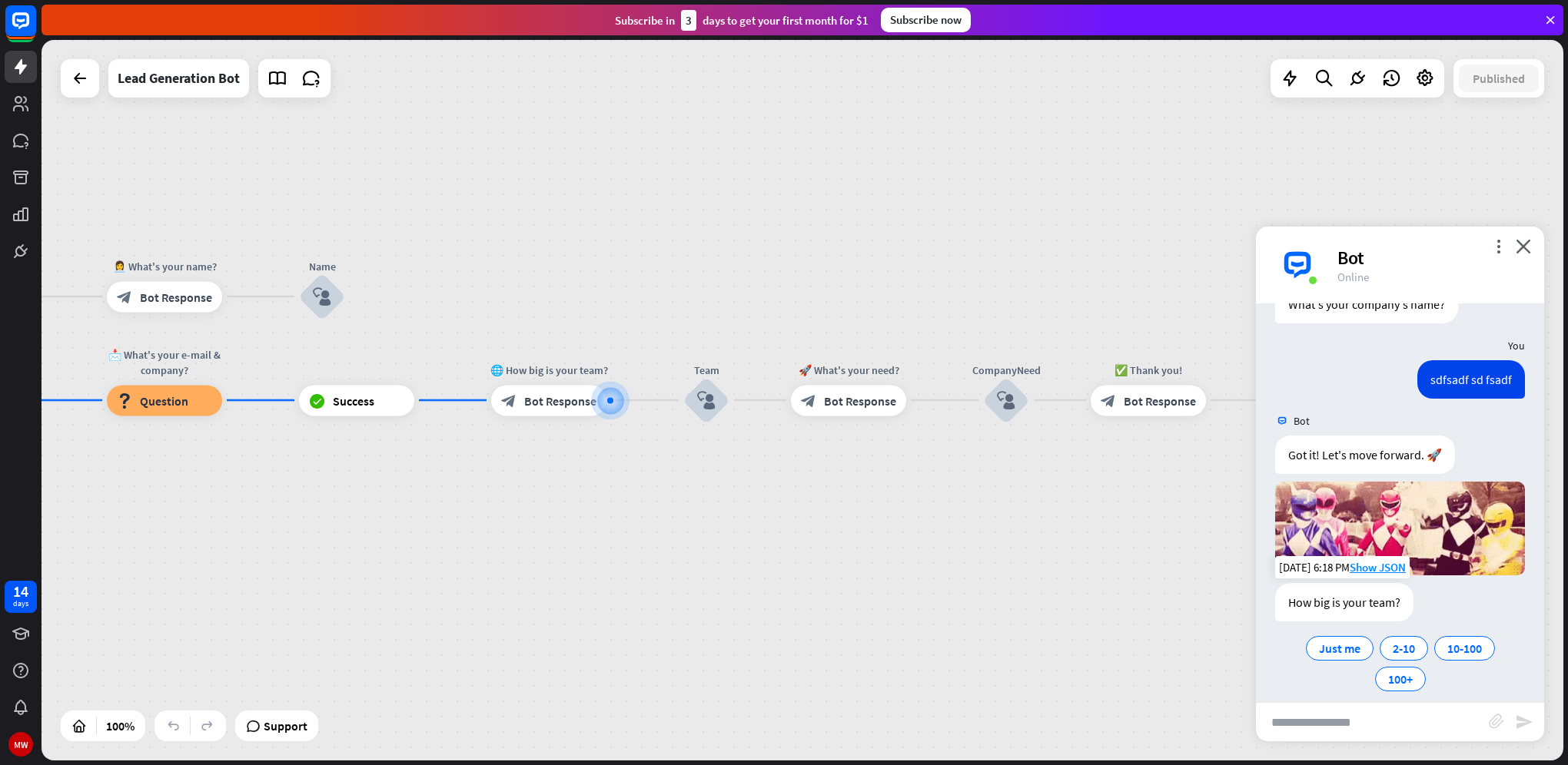
scroll to position [697, 0]
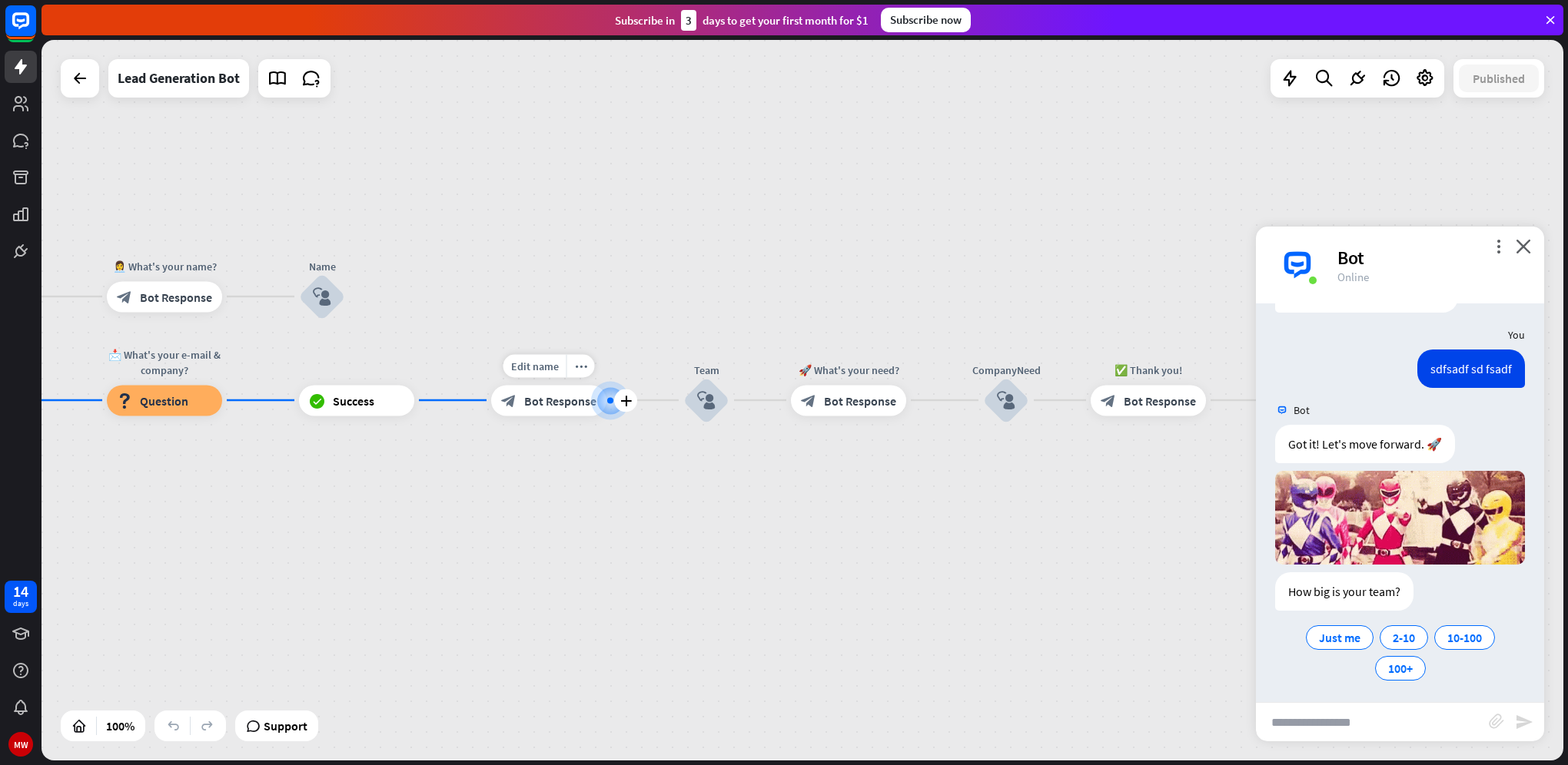
click at [556, 403] on span "Bot Response" at bounding box center [560, 400] width 72 height 15
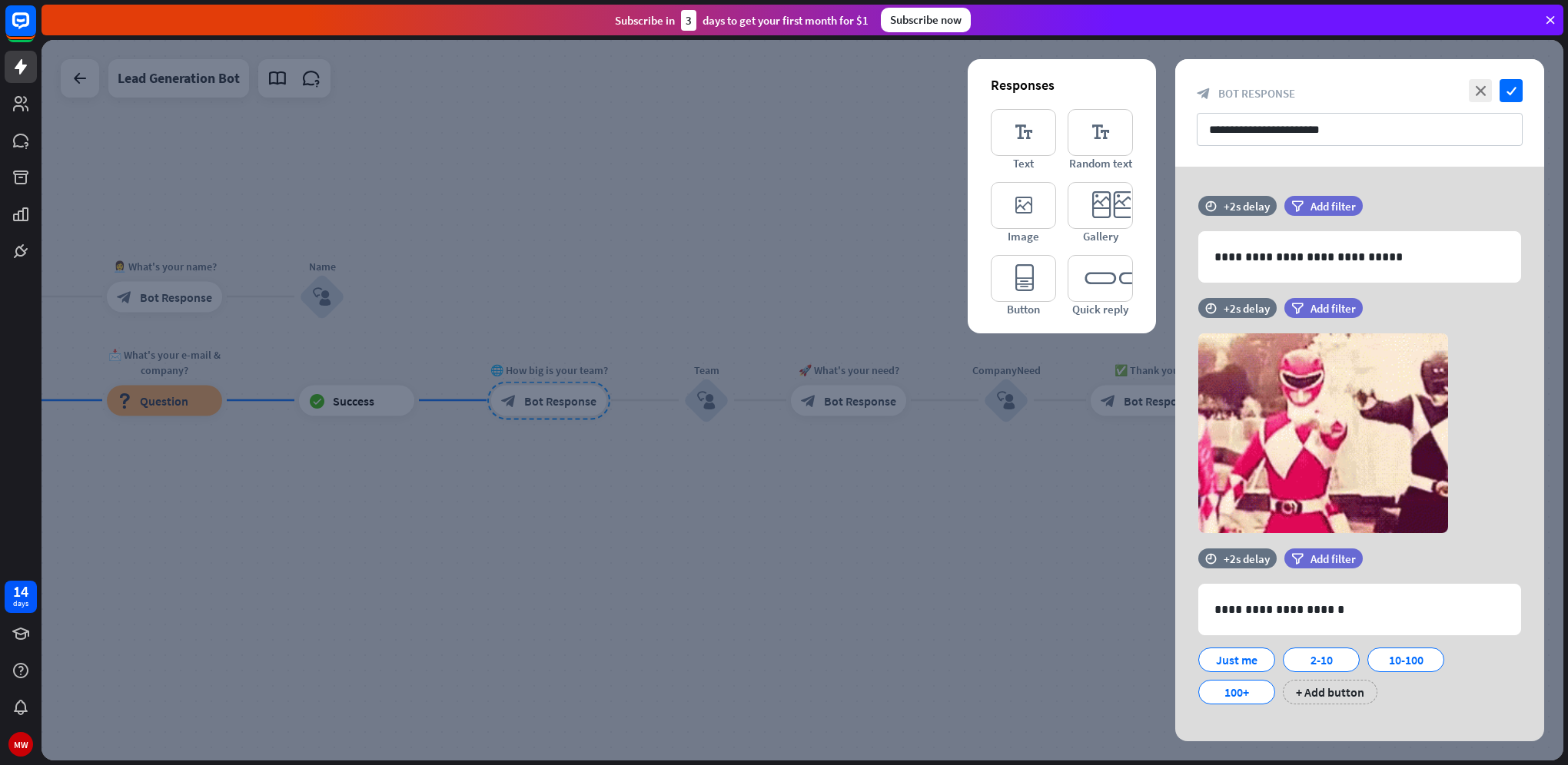
click at [610, 522] on div at bounding box center [802, 400] width 1521 height 721
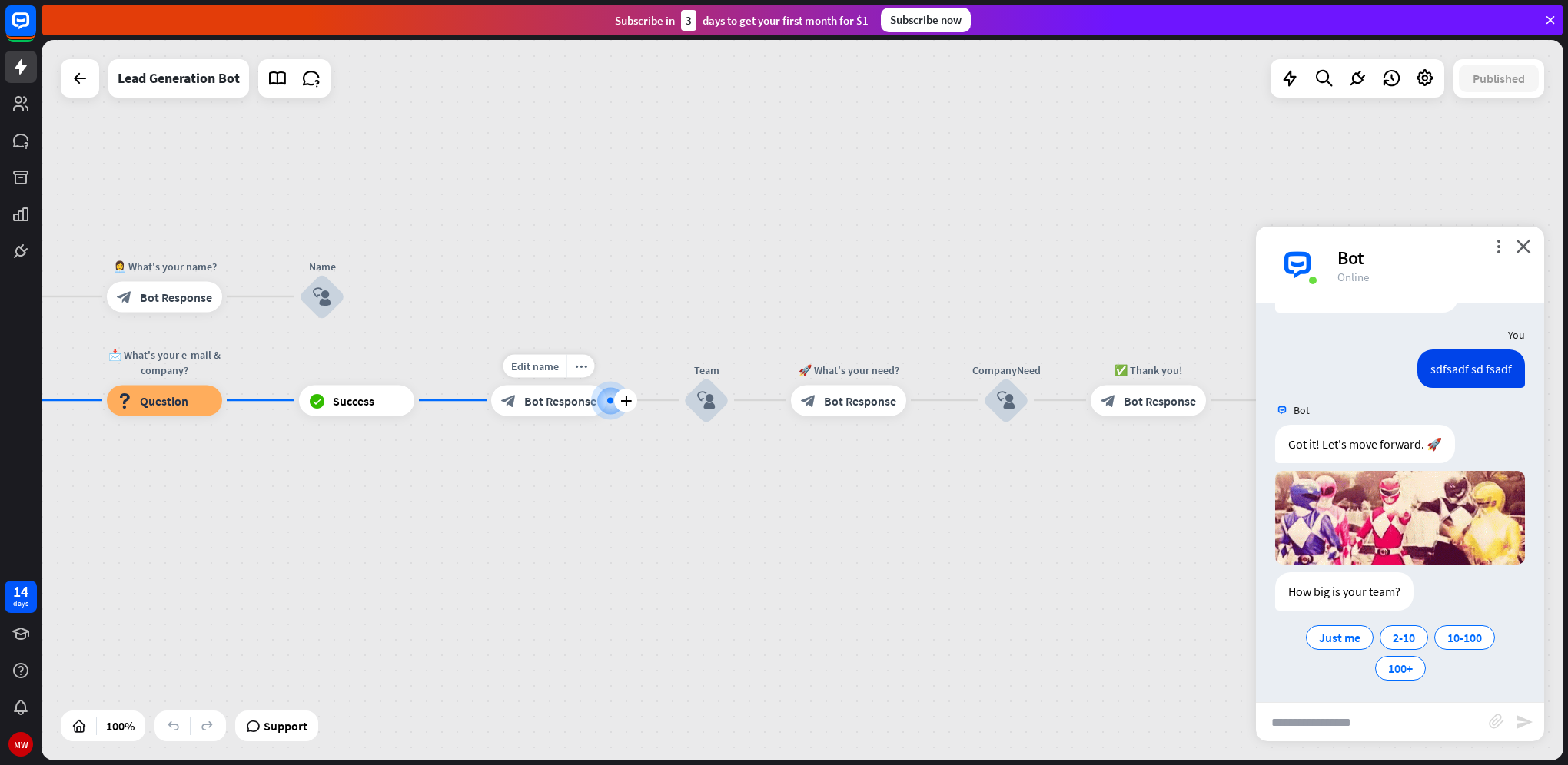
click at [560, 405] on span "Bot Response" at bounding box center [560, 400] width 72 height 15
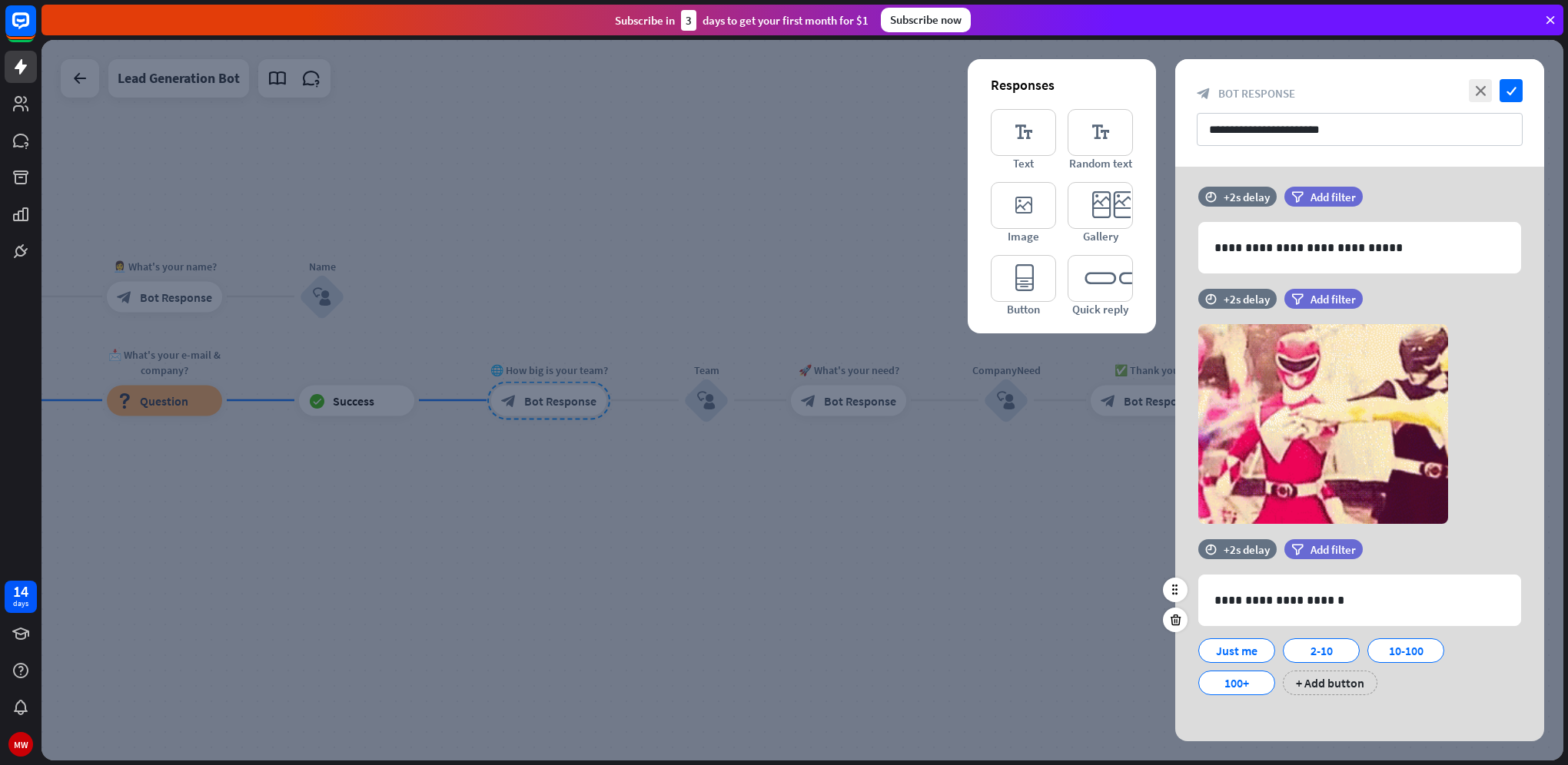
scroll to position [16, 0]
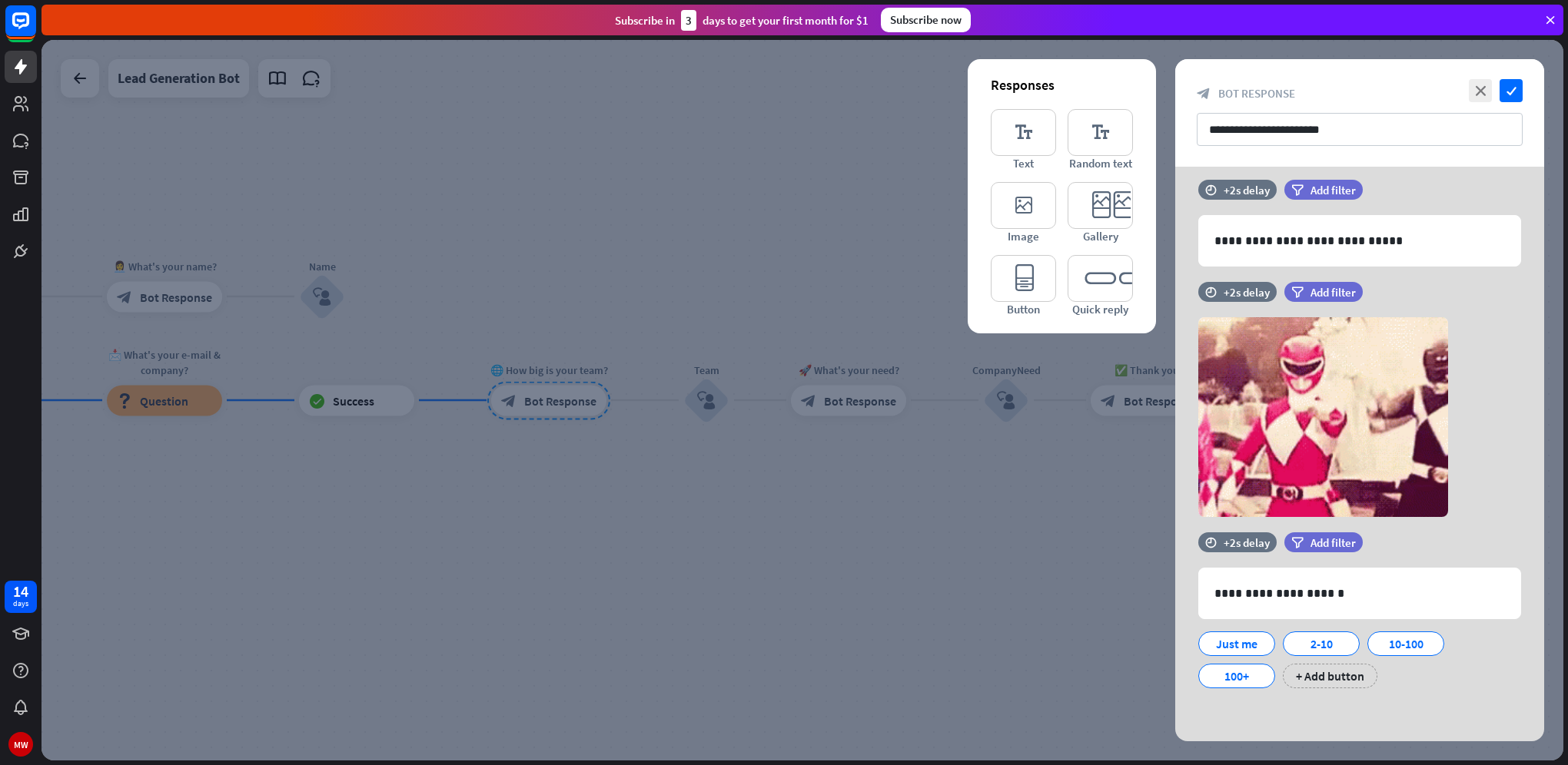
click at [720, 489] on div at bounding box center [802, 400] width 1521 height 721
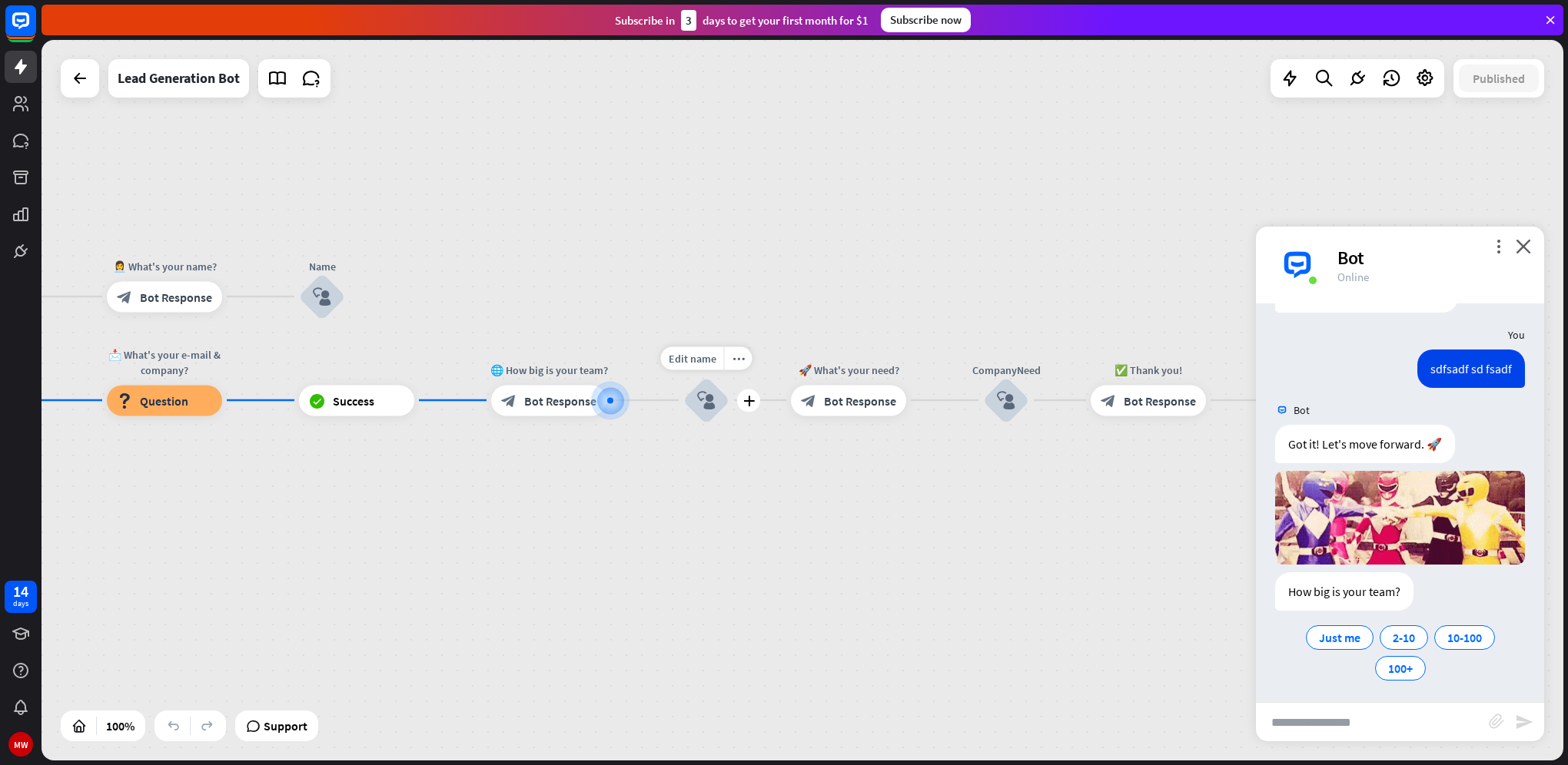
click at [703, 403] on icon "block_user_input" at bounding box center [706, 400] width 19 height 19
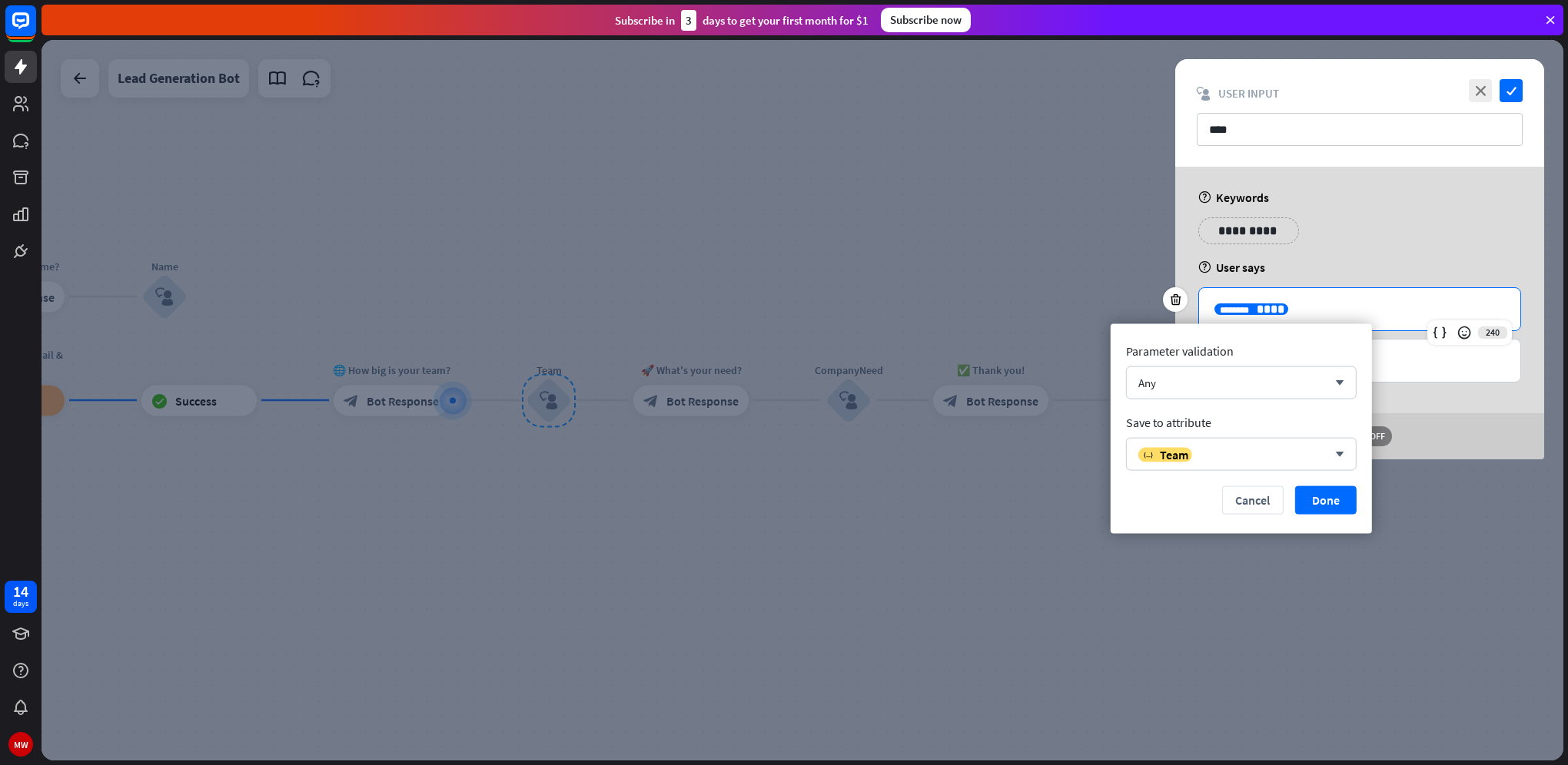
click at [1324, 322] on body "14 days MW close Product Help First steps Get started with ChatBot Help Center …" at bounding box center [784, 382] width 1568 height 765
click at [787, 495] on div at bounding box center [802, 400] width 1521 height 721
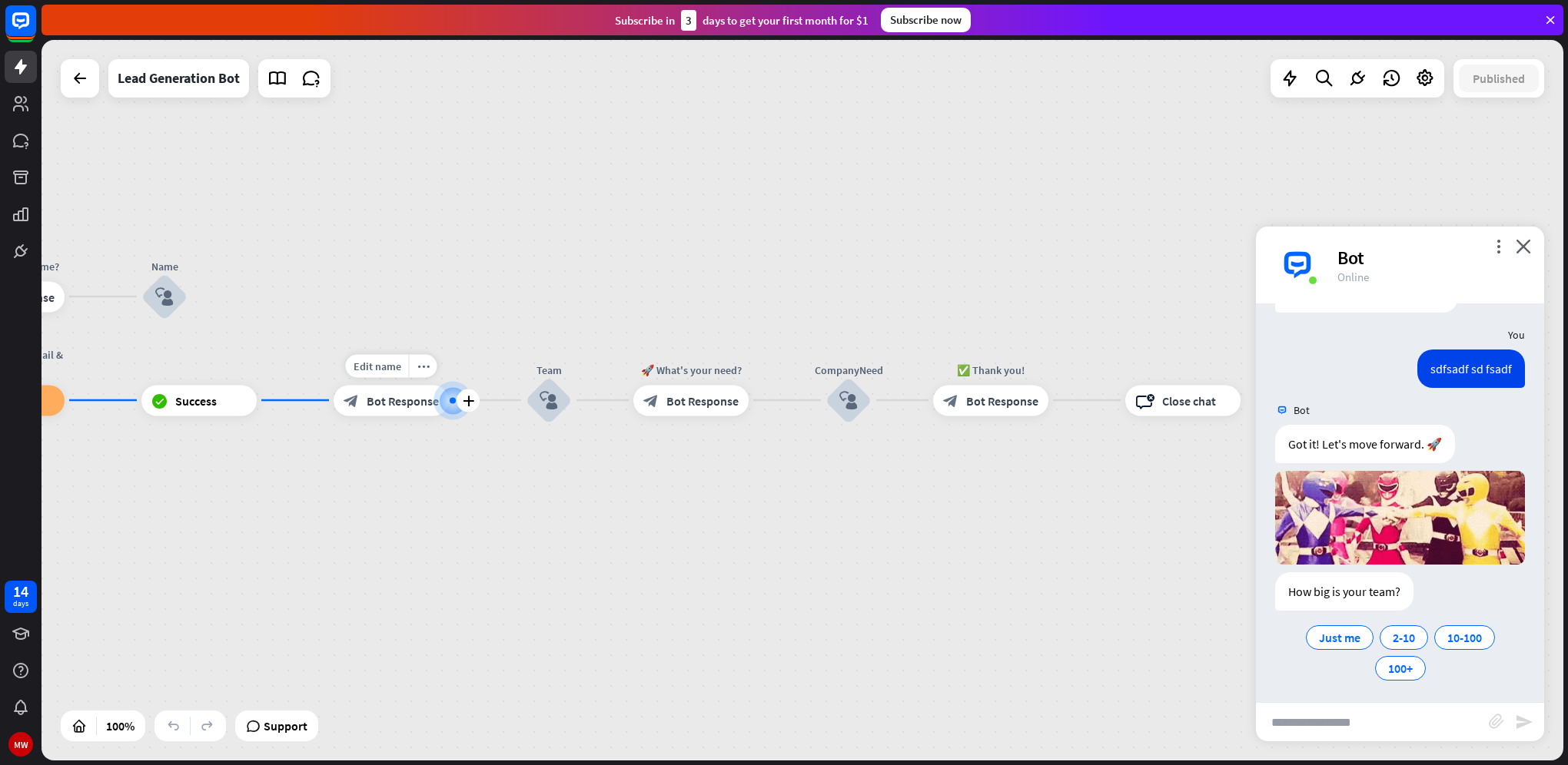
click at [399, 416] on div "Edit name more_horiz plus 🌐 How big is your team? block_bot_response Bot Respon…" at bounding box center [391, 400] width 115 height 31
click at [399, 411] on div "block_bot_response Bot Response" at bounding box center [391, 400] width 115 height 31
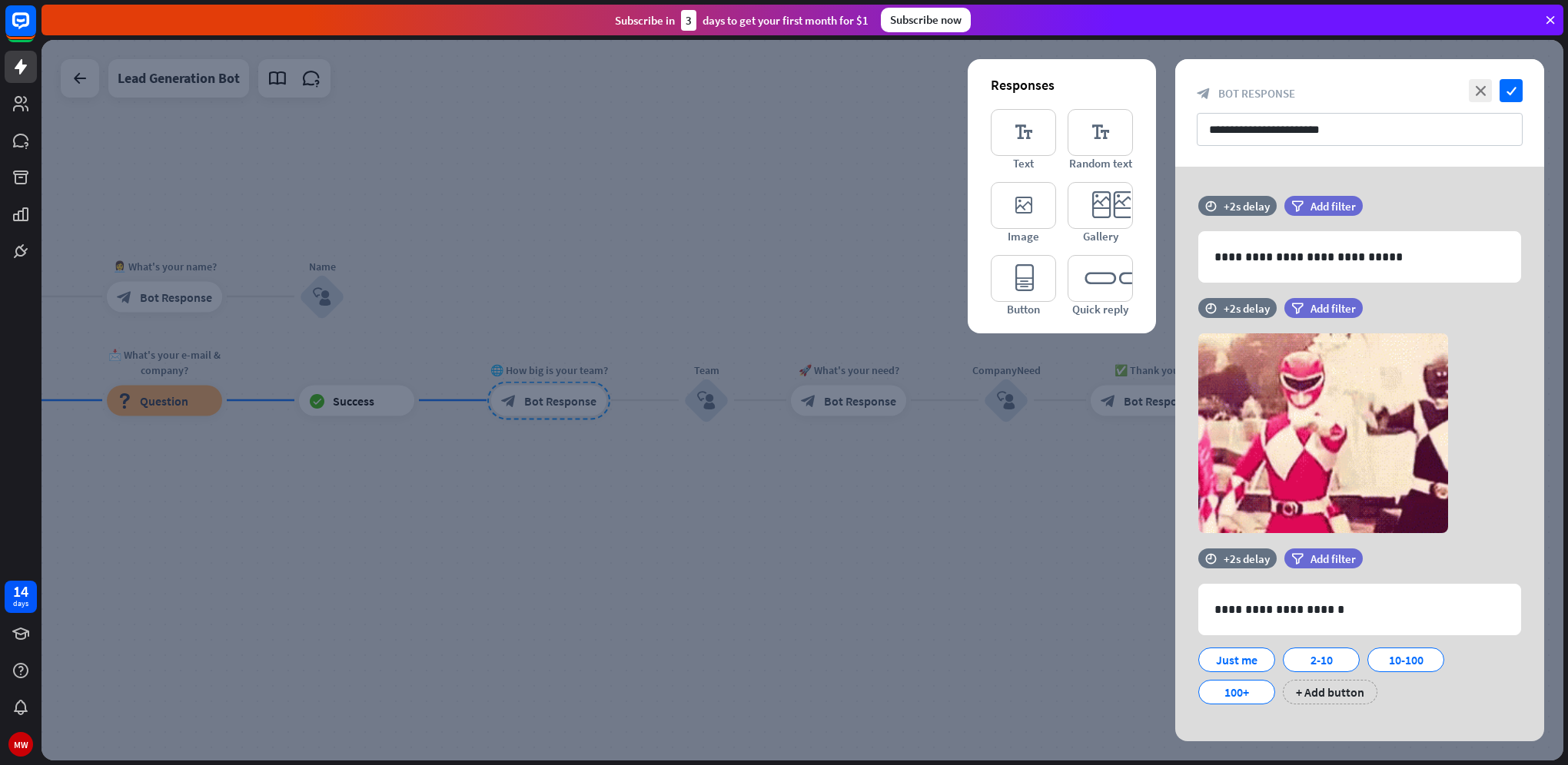
click at [631, 521] on div at bounding box center [802, 400] width 1521 height 721
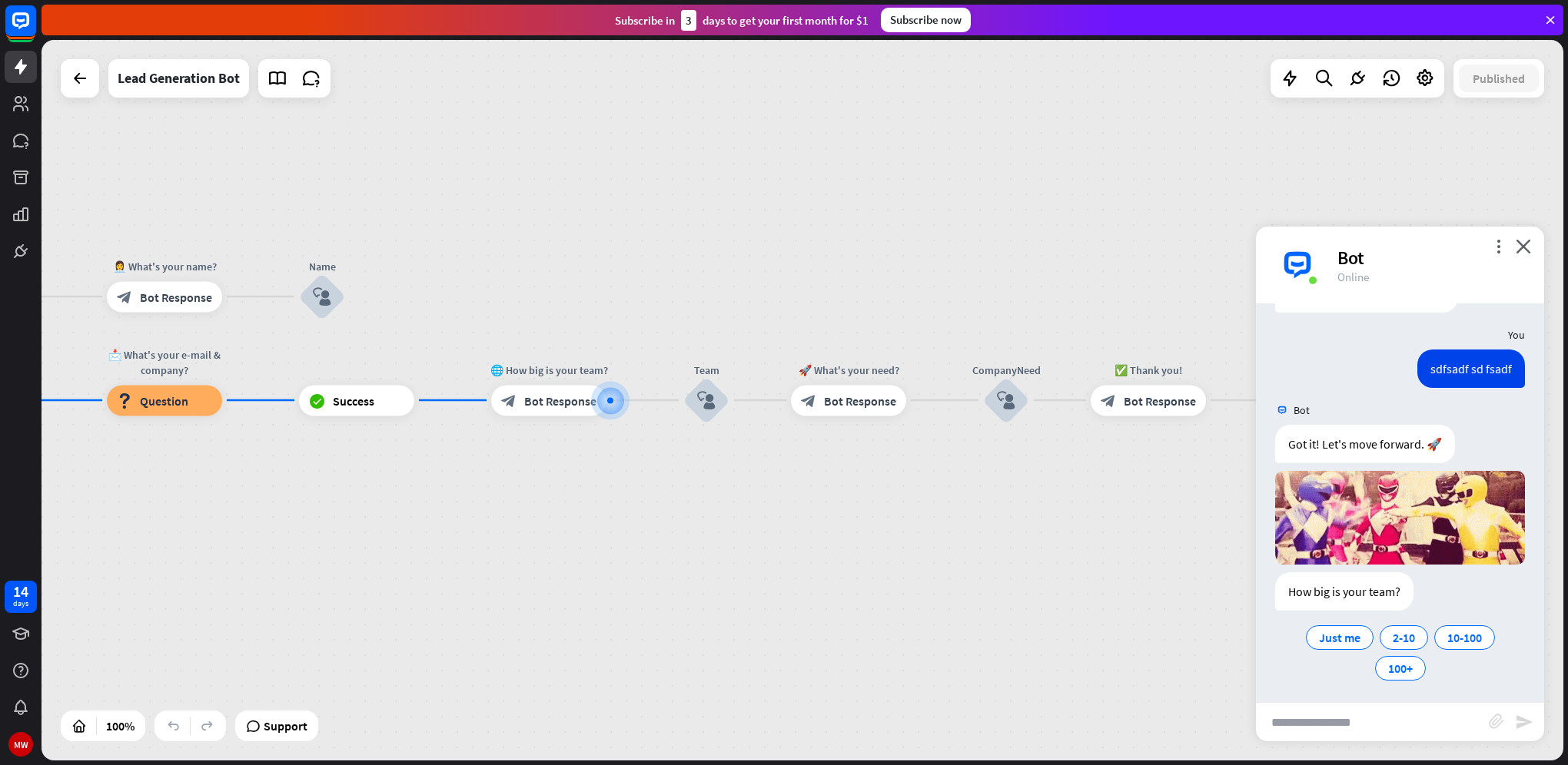
click at [1361, 729] on input "text" at bounding box center [1372, 722] width 232 height 38
type input "**"
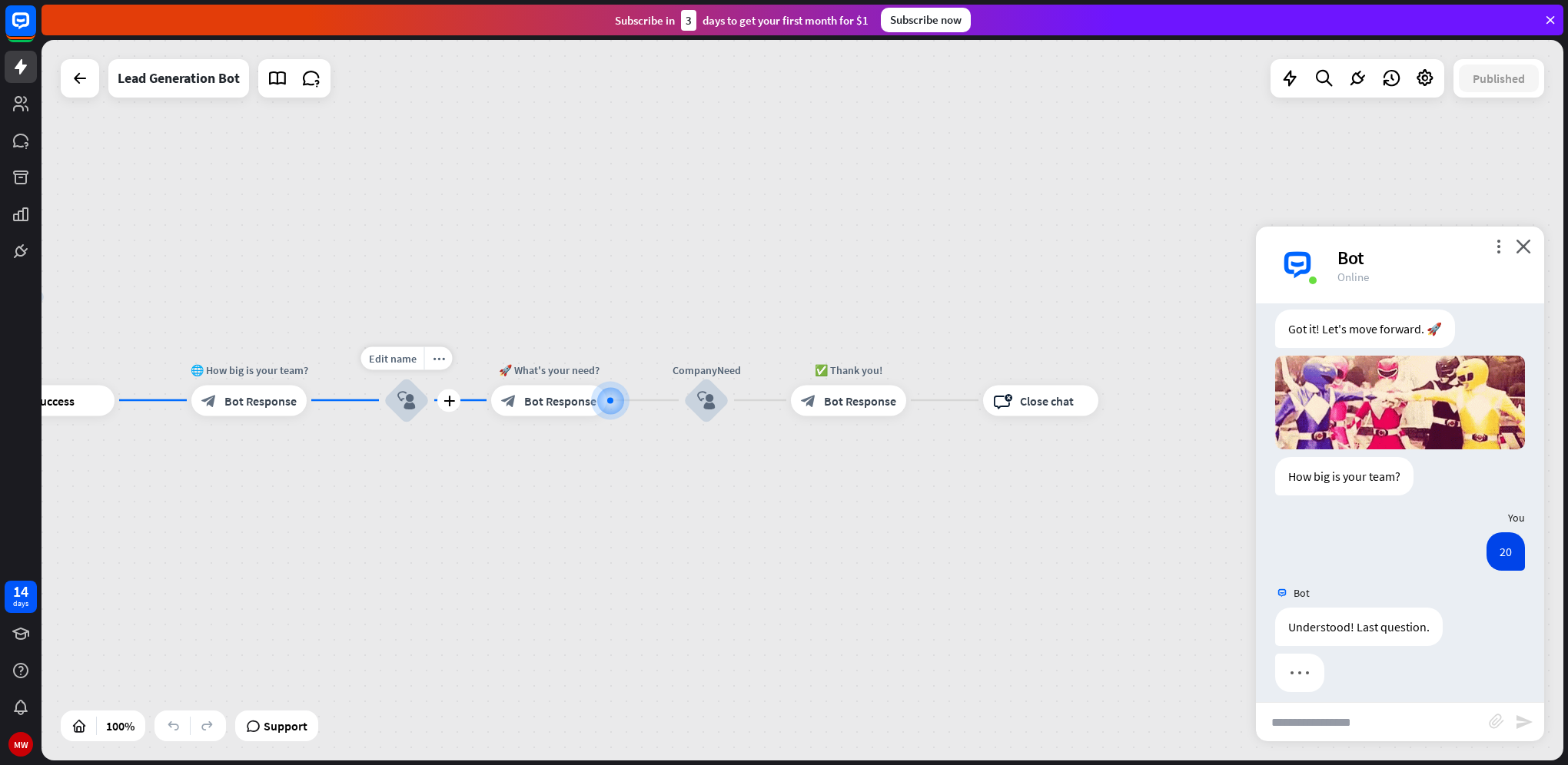
scroll to position [820, 0]
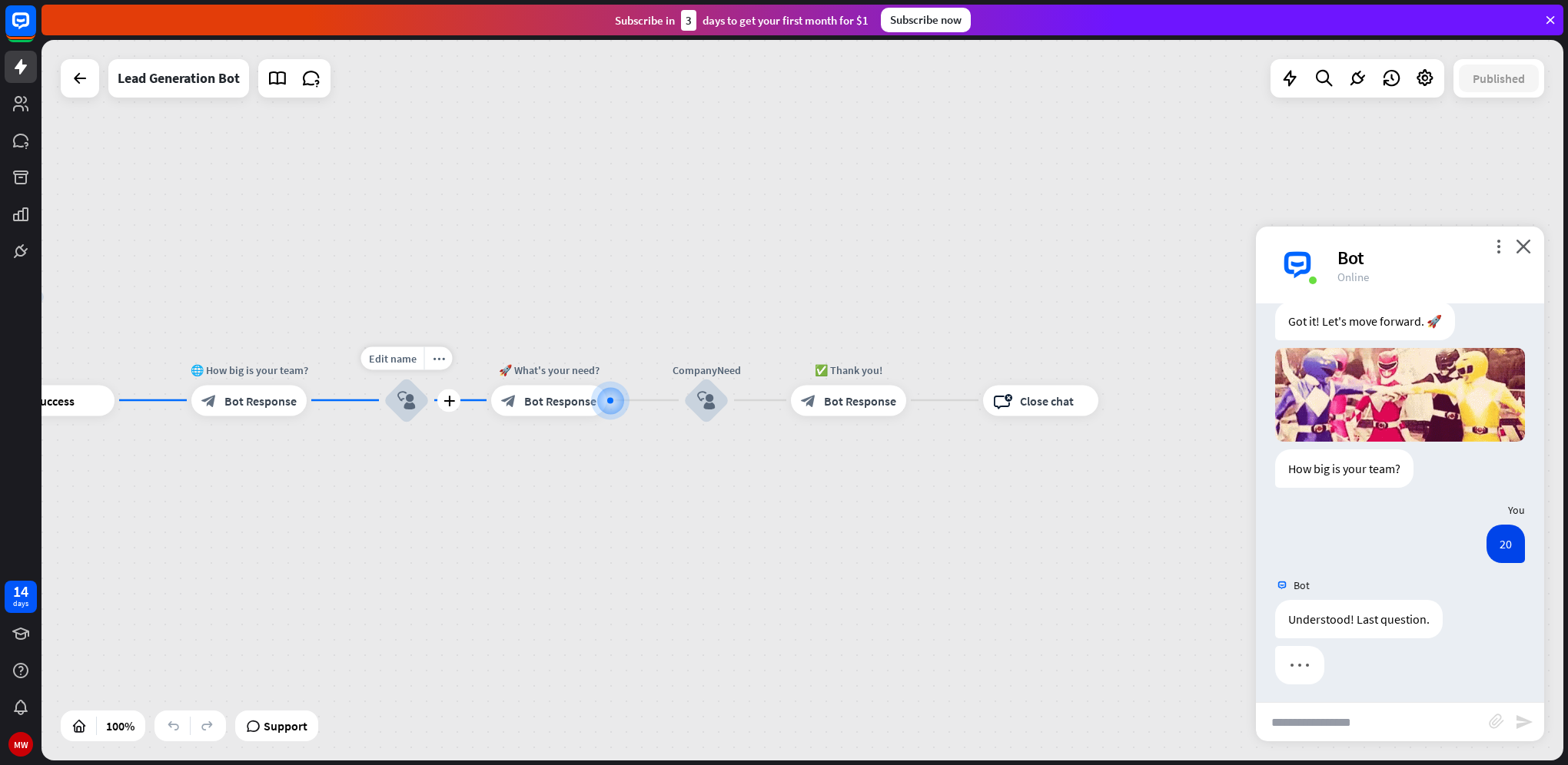
click at [408, 399] on icon "block_user_input" at bounding box center [406, 400] width 19 height 19
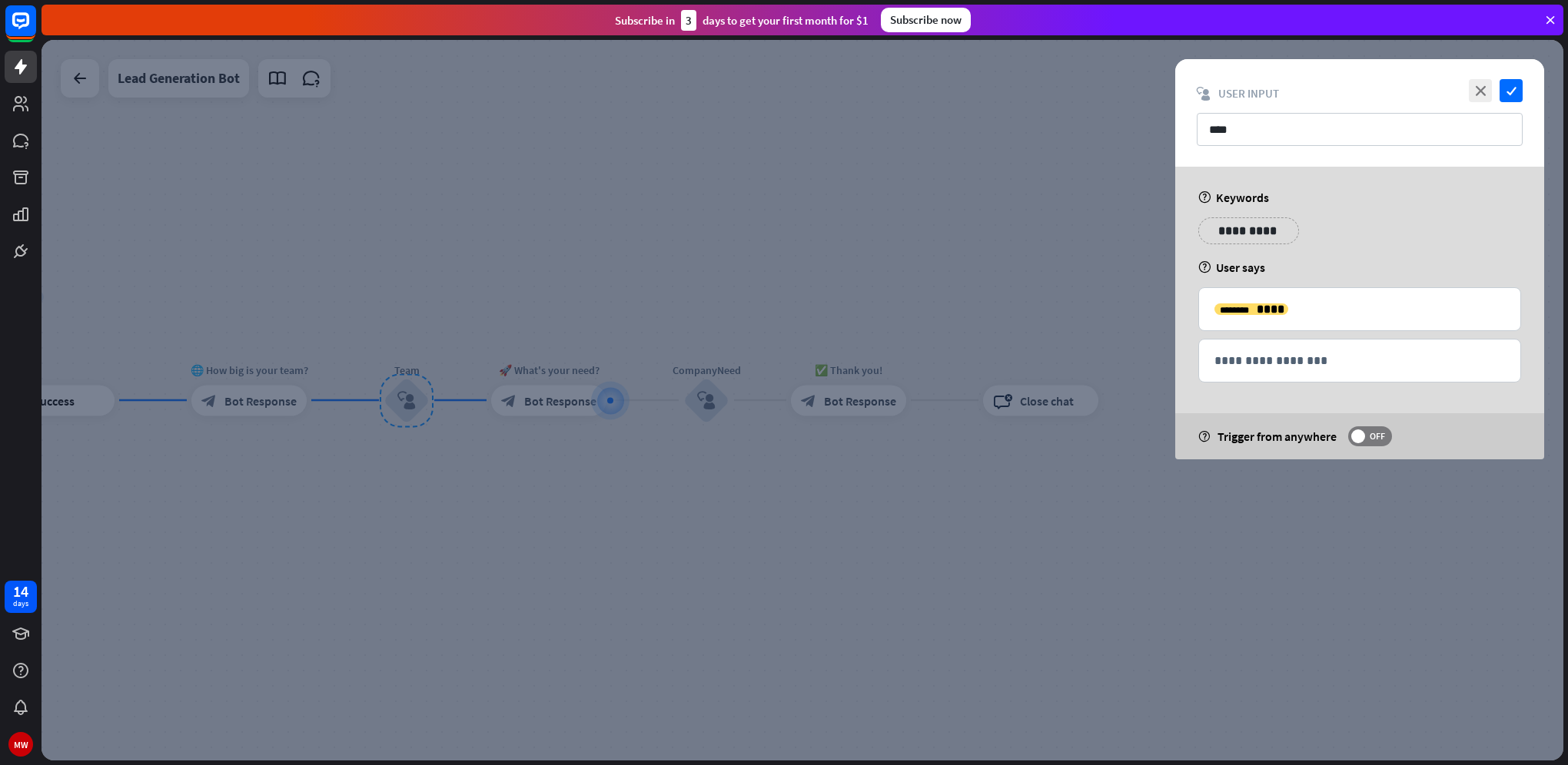
click at [811, 527] on div at bounding box center [802, 400] width 1521 height 721
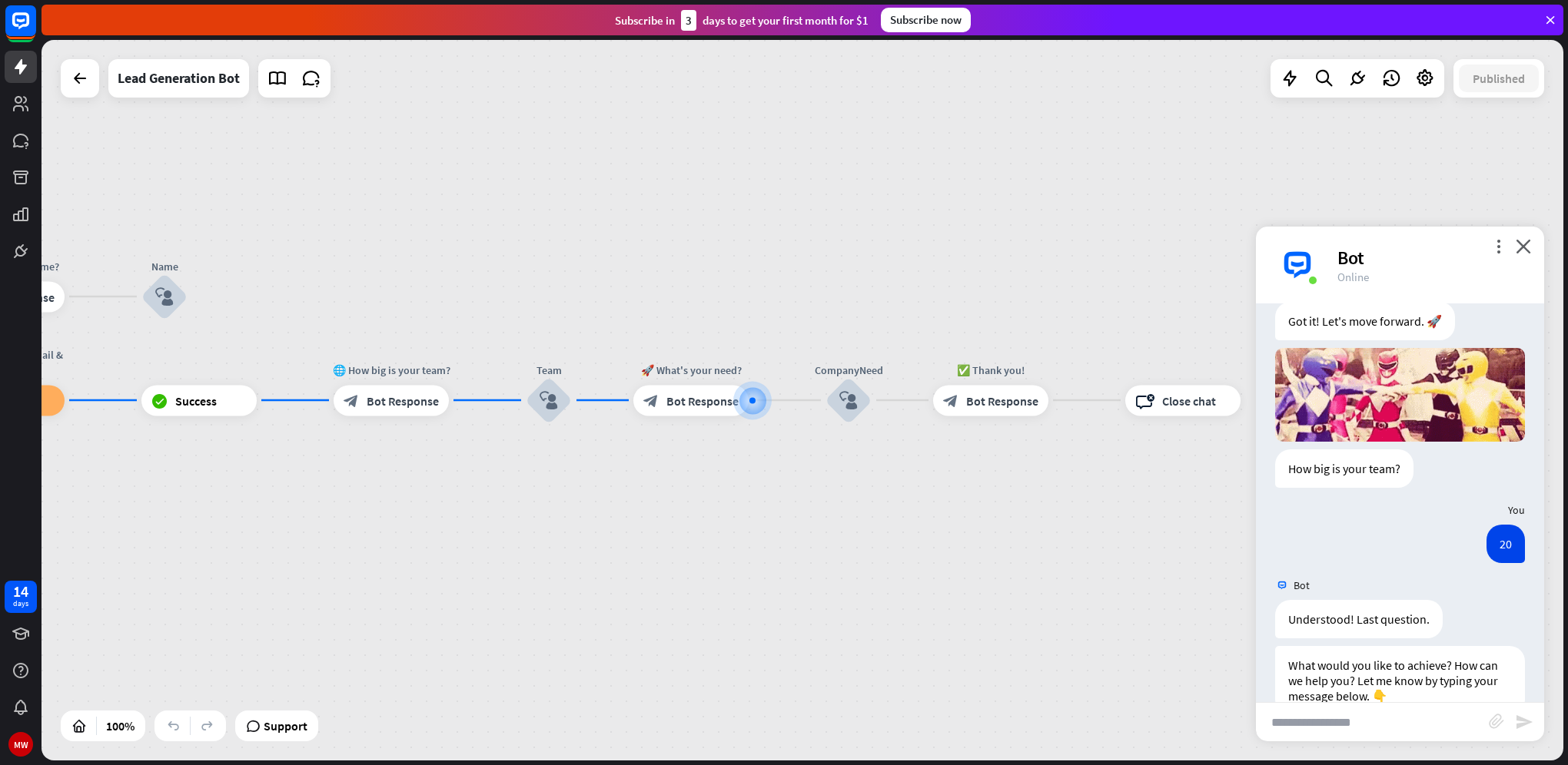
scroll to position [852, 0]
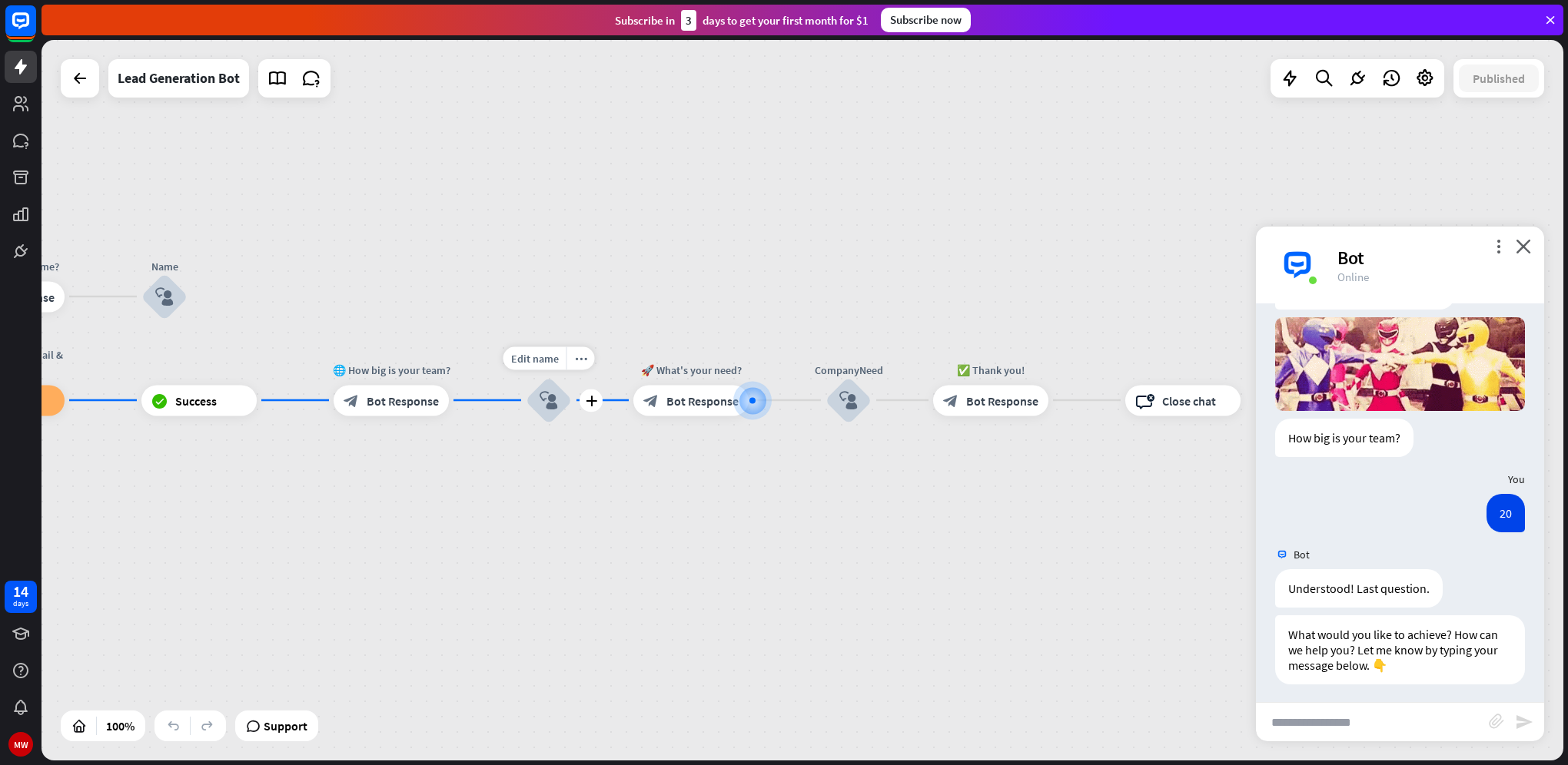
click at [550, 405] on icon "block_user_input" at bounding box center [549, 400] width 19 height 19
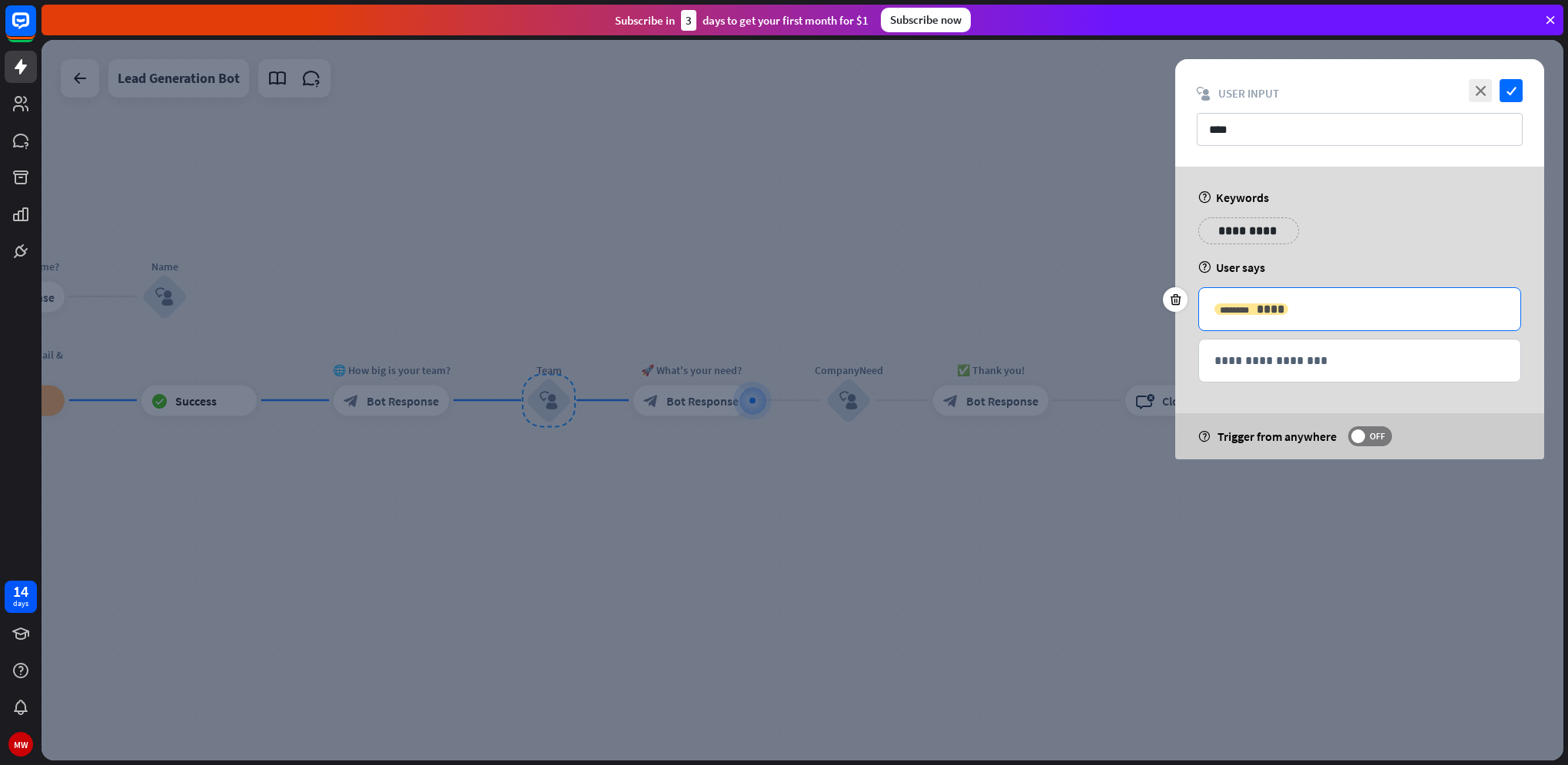
click at [1257, 304] on span "****" at bounding box center [1270, 310] width 28 height 12
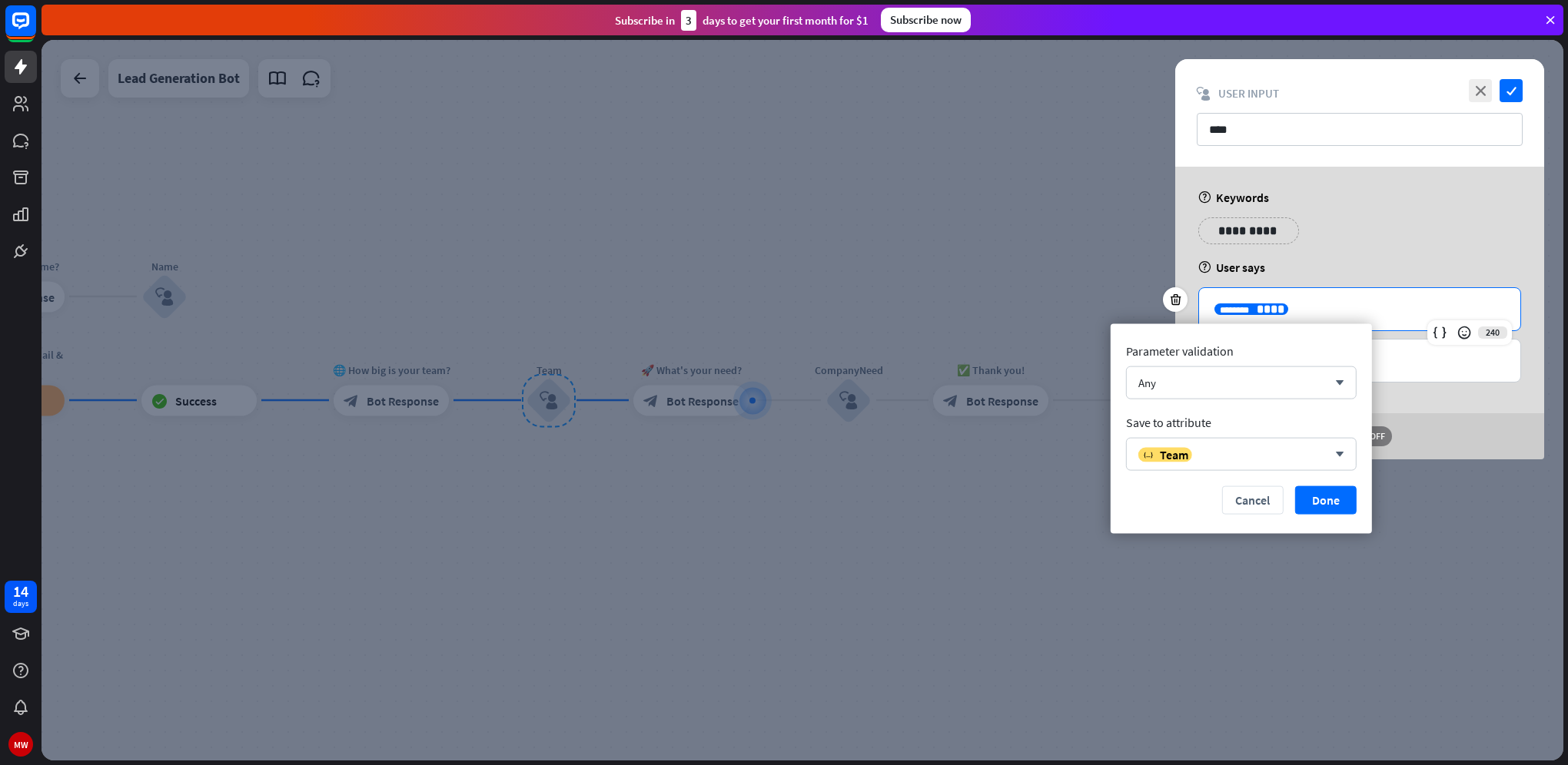
click at [876, 544] on div at bounding box center [802, 400] width 1521 height 721
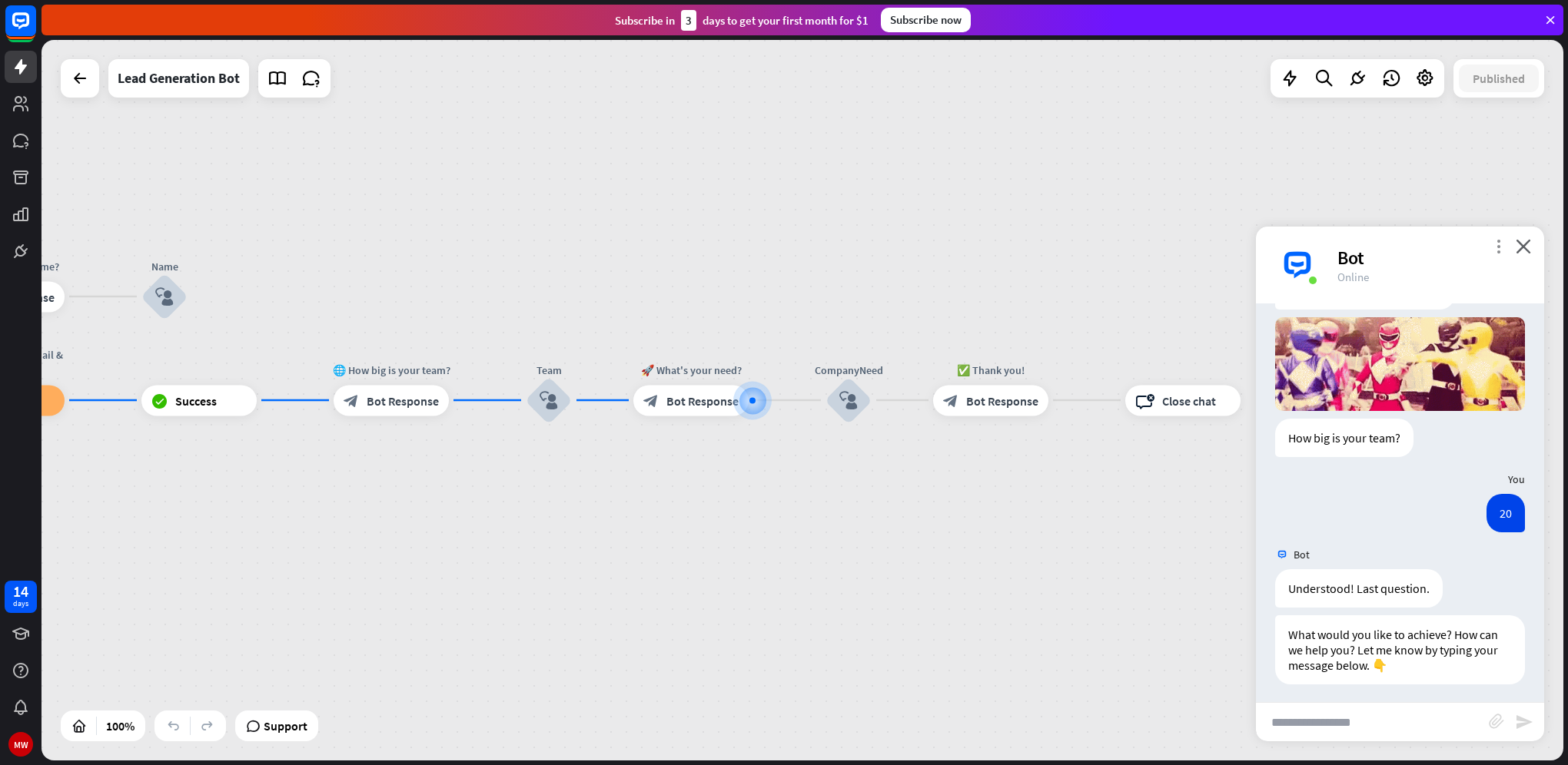
click at [1502, 245] on icon "more_vert" at bounding box center [1498, 246] width 14 height 14
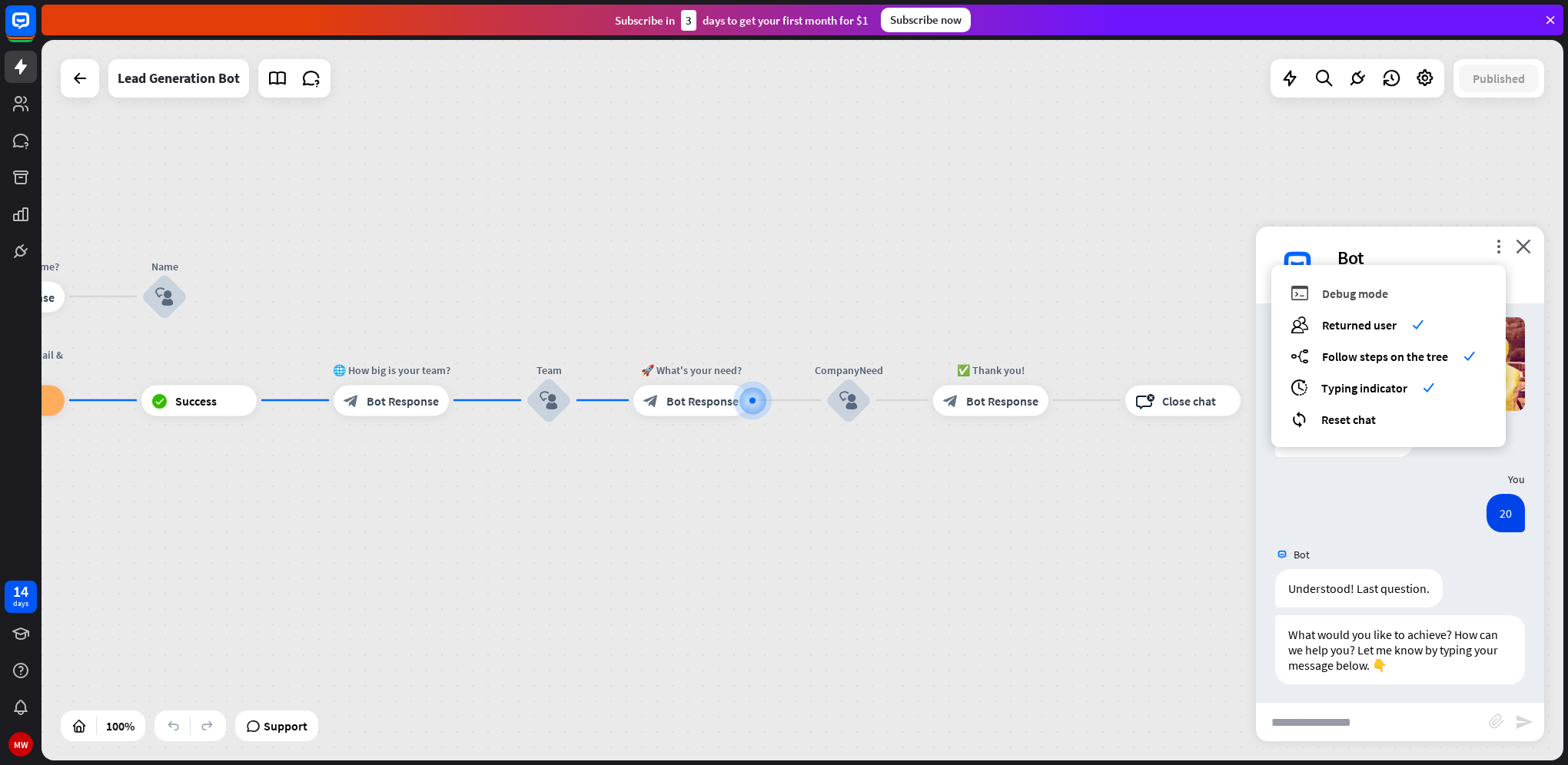
click at [1347, 296] on span "Debug mode" at bounding box center [1355, 293] width 66 height 15
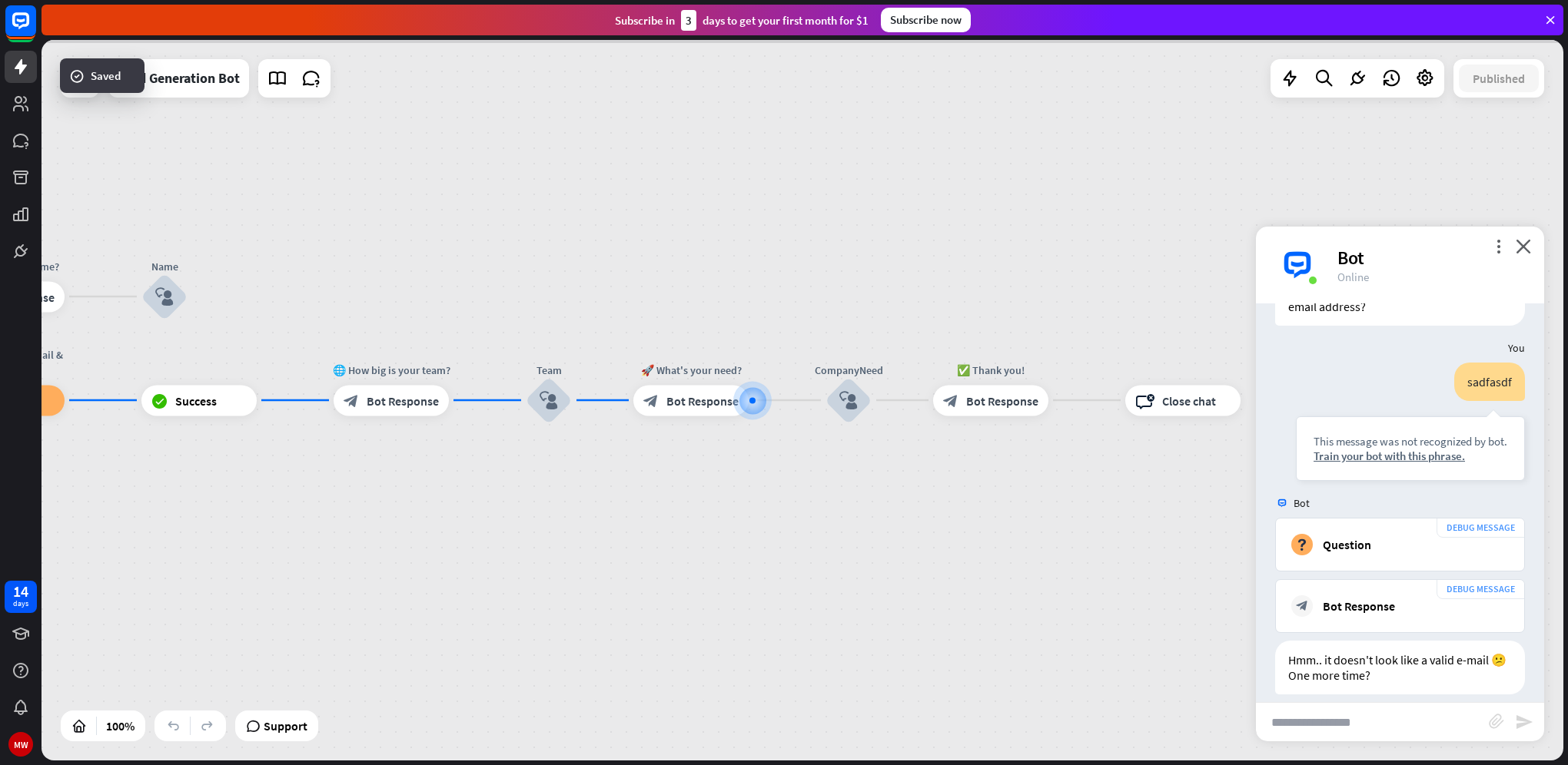
scroll to position [2035, 0]
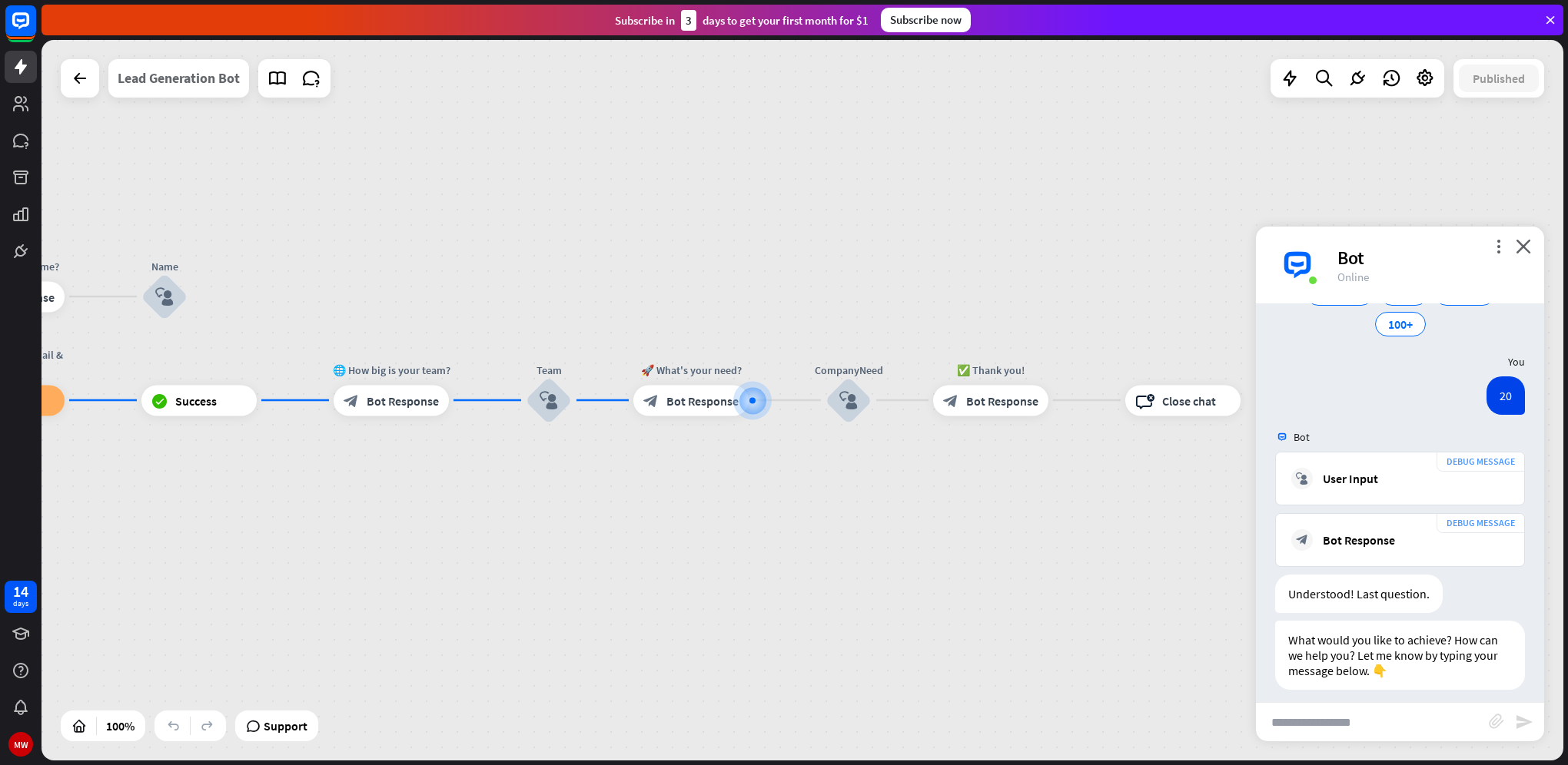
click at [200, 77] on div "Lead Generation Bot" at bounding box center [179, 78] width 122 height 38
click at [563, 187] on div "**********" at bounding box center [784, 382] width 1568 height 765
click at [1553, 19] on icon at bounding box center [1550, 20] width 14 height 14
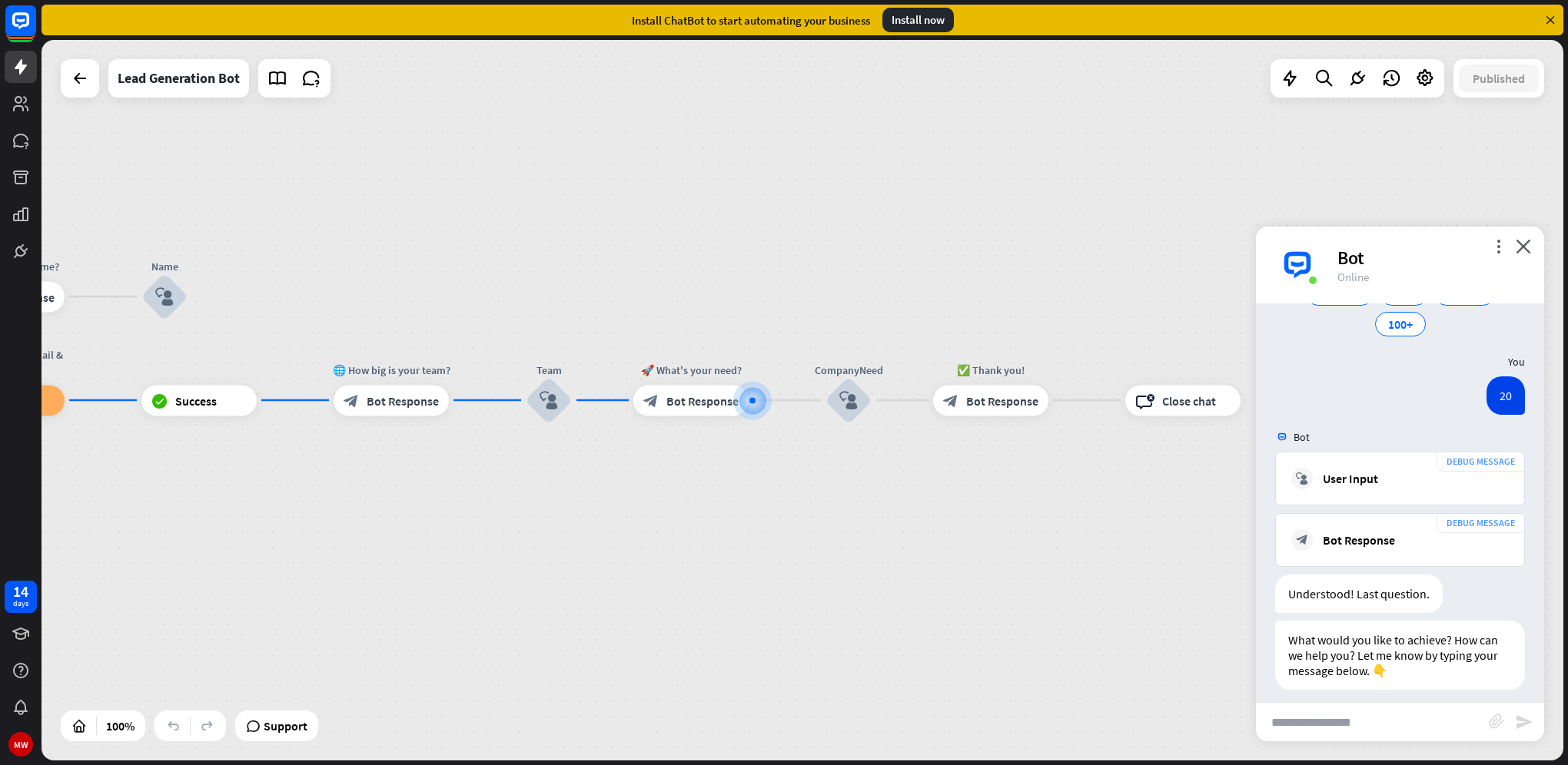
click at [1559, 14] on div "Install ChatBot to start automating your business Install now" at bounding box center [802, 20] width 1521 height 31
click at [1546, 20] on icon at bounding box center [1550, 20] width 14 height 14
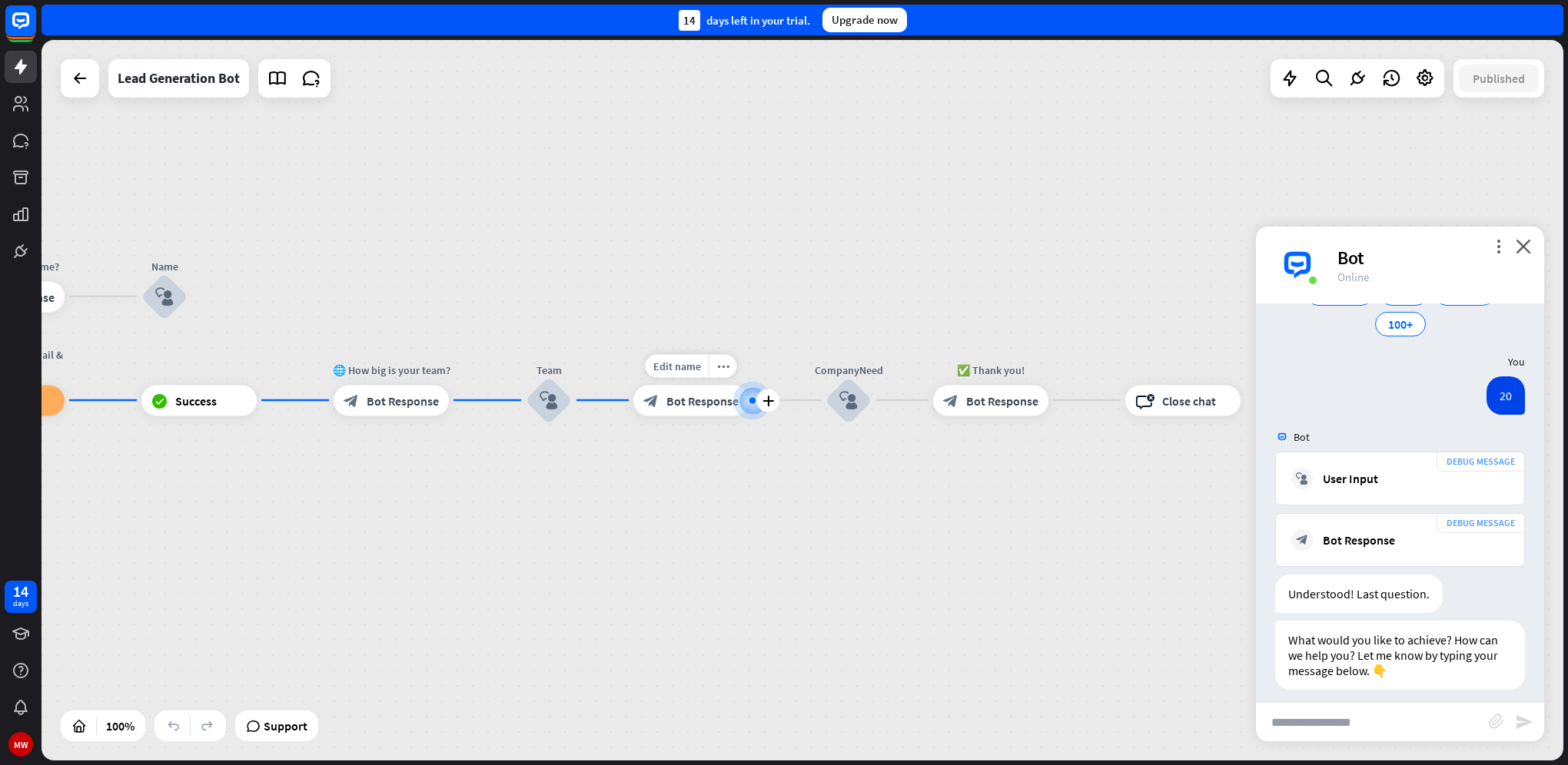
click at [687, 403] on span "Bot Response" at bounding box center [702, 400] width 72 height 15
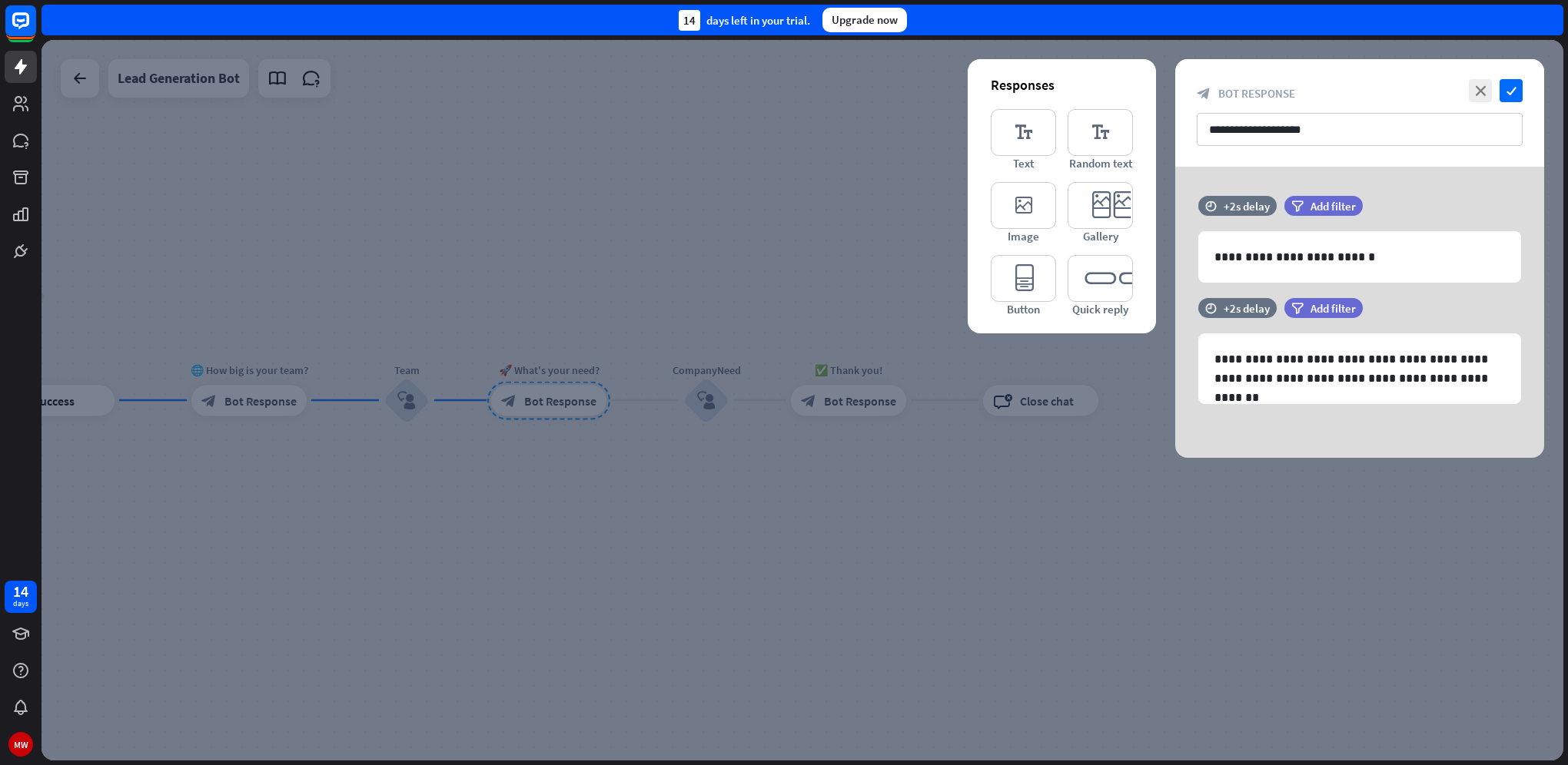
click at [717, 404] on div at bounding box center [802, 400] width 1521 height 721
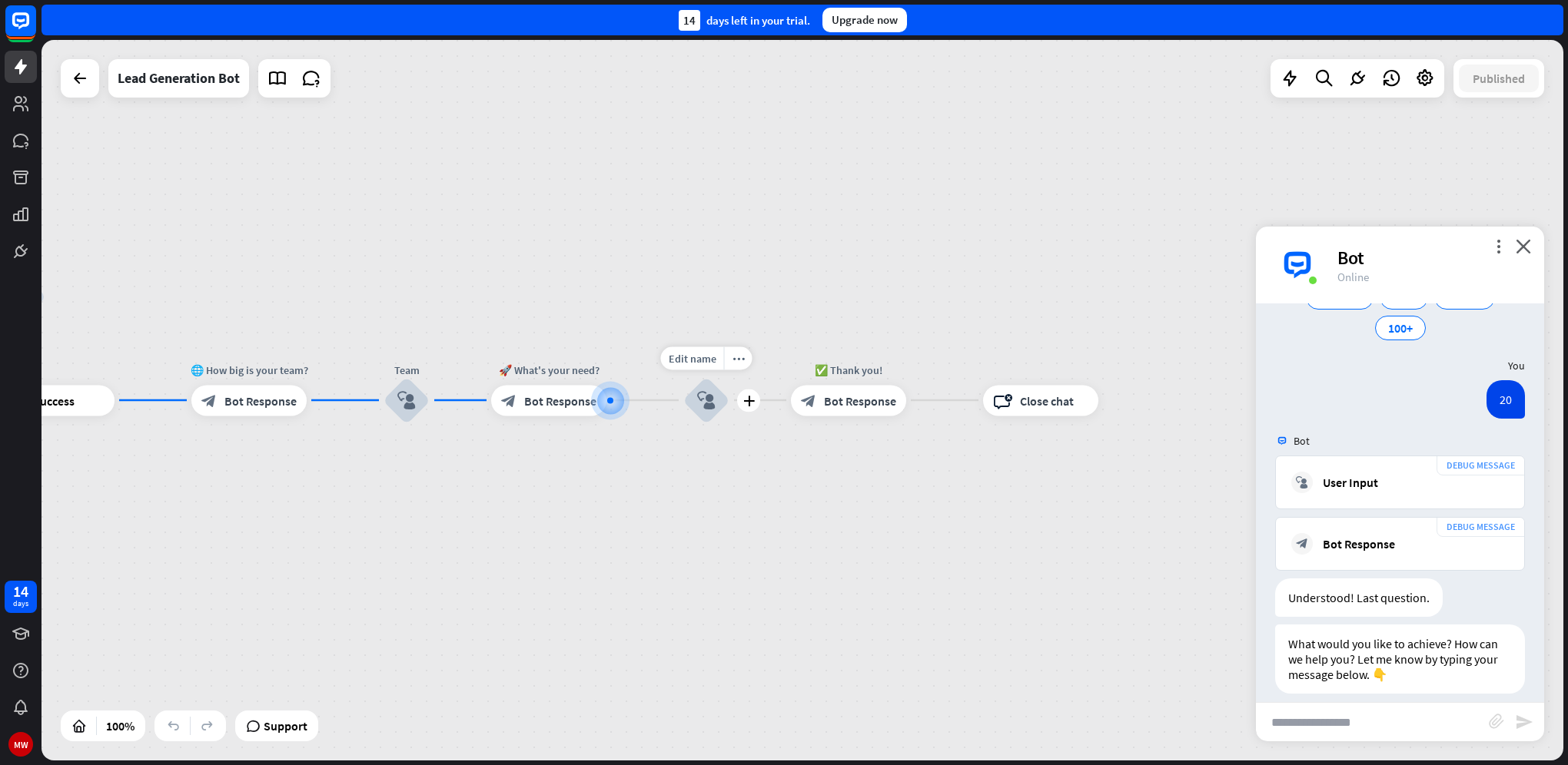
click at [697, 403] on icon "block_user_input" at bounding box center [706, 400] width 19 height 19
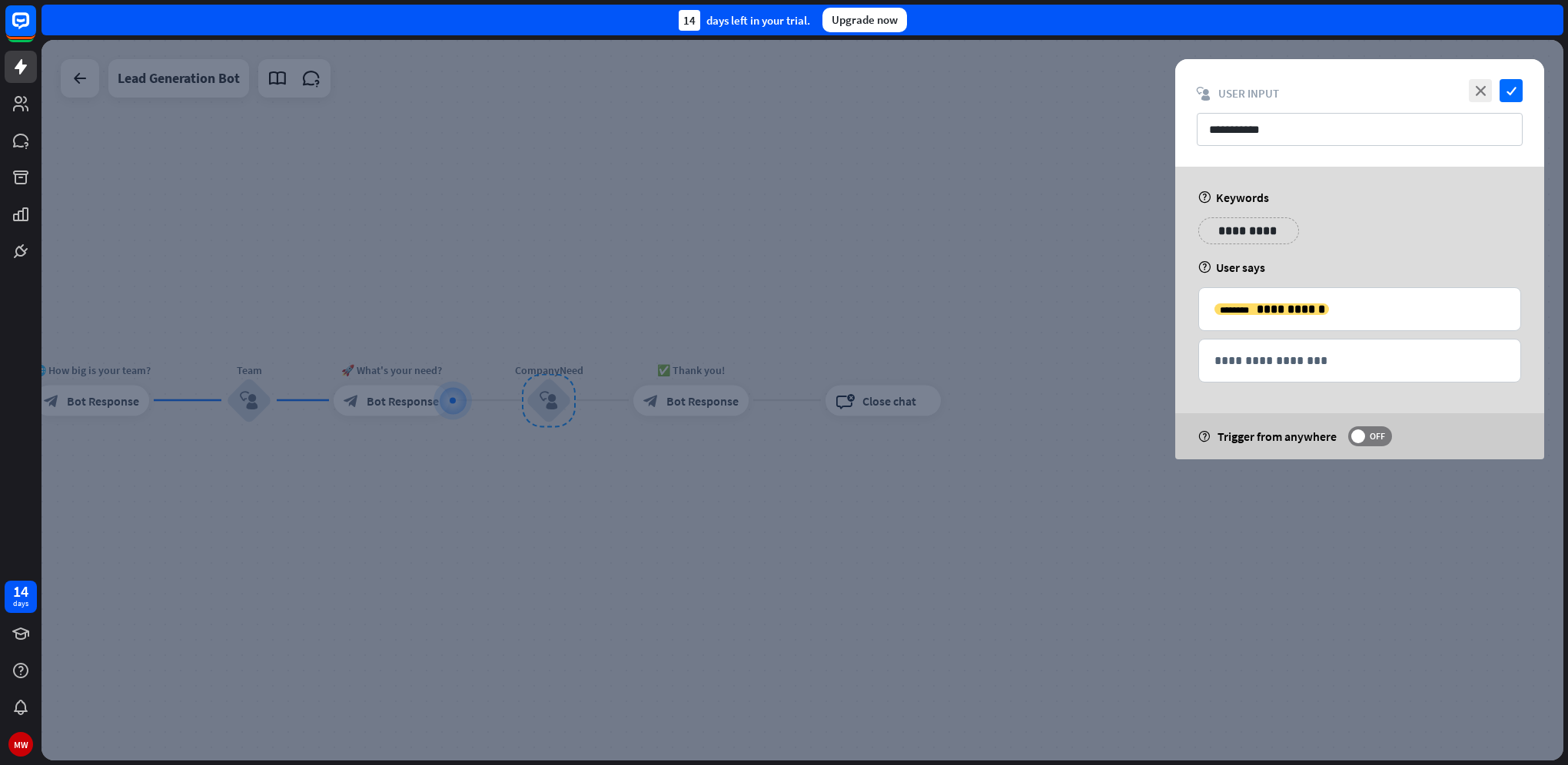
click at [988, 461] on div at bounding box center [802, 400] width 1521 height 721
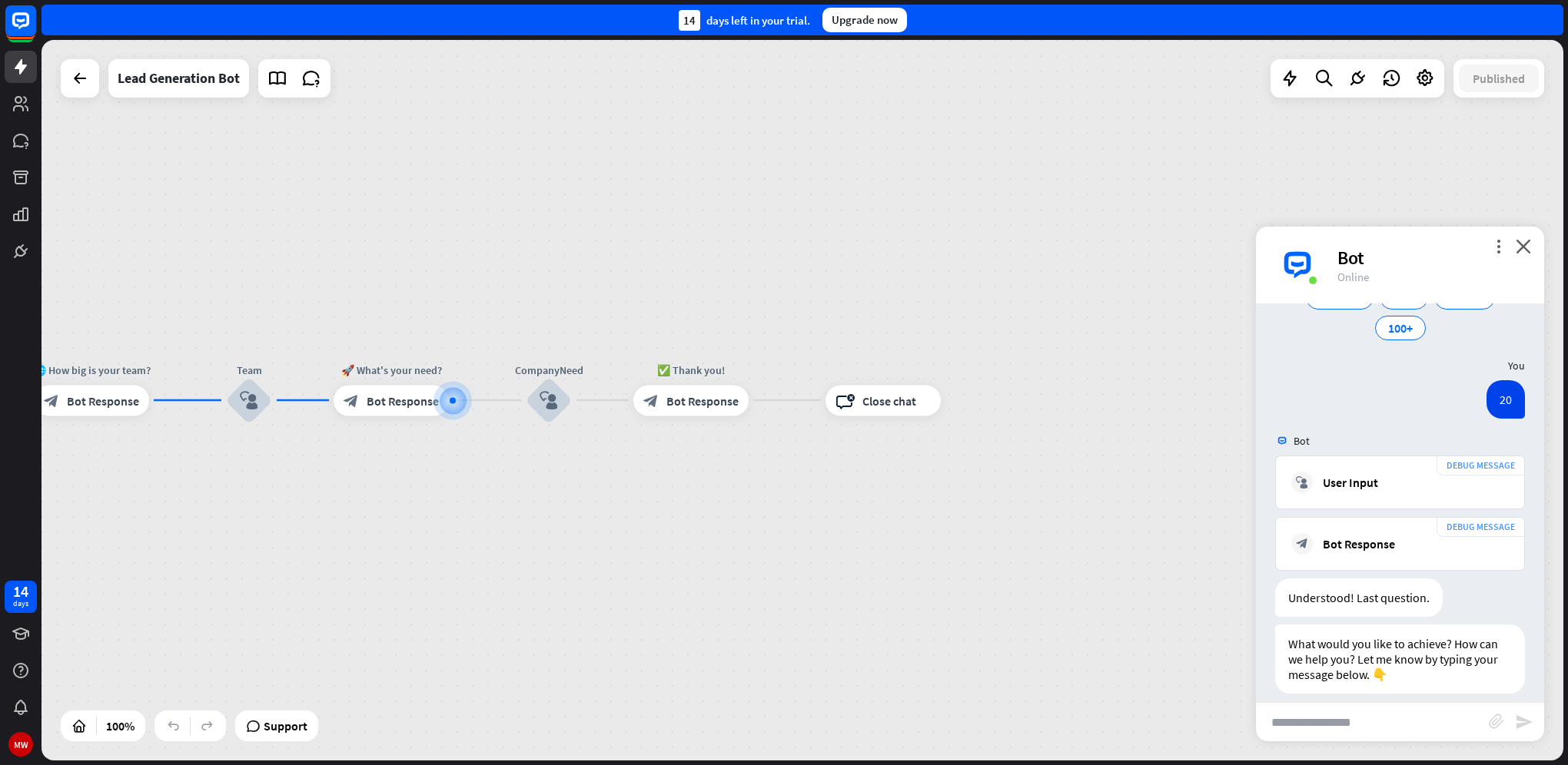
scroll to position [2026, 0]
click at [679, 405] on span "Bot Response" at bounding box center [702, 400] width 72 height 15
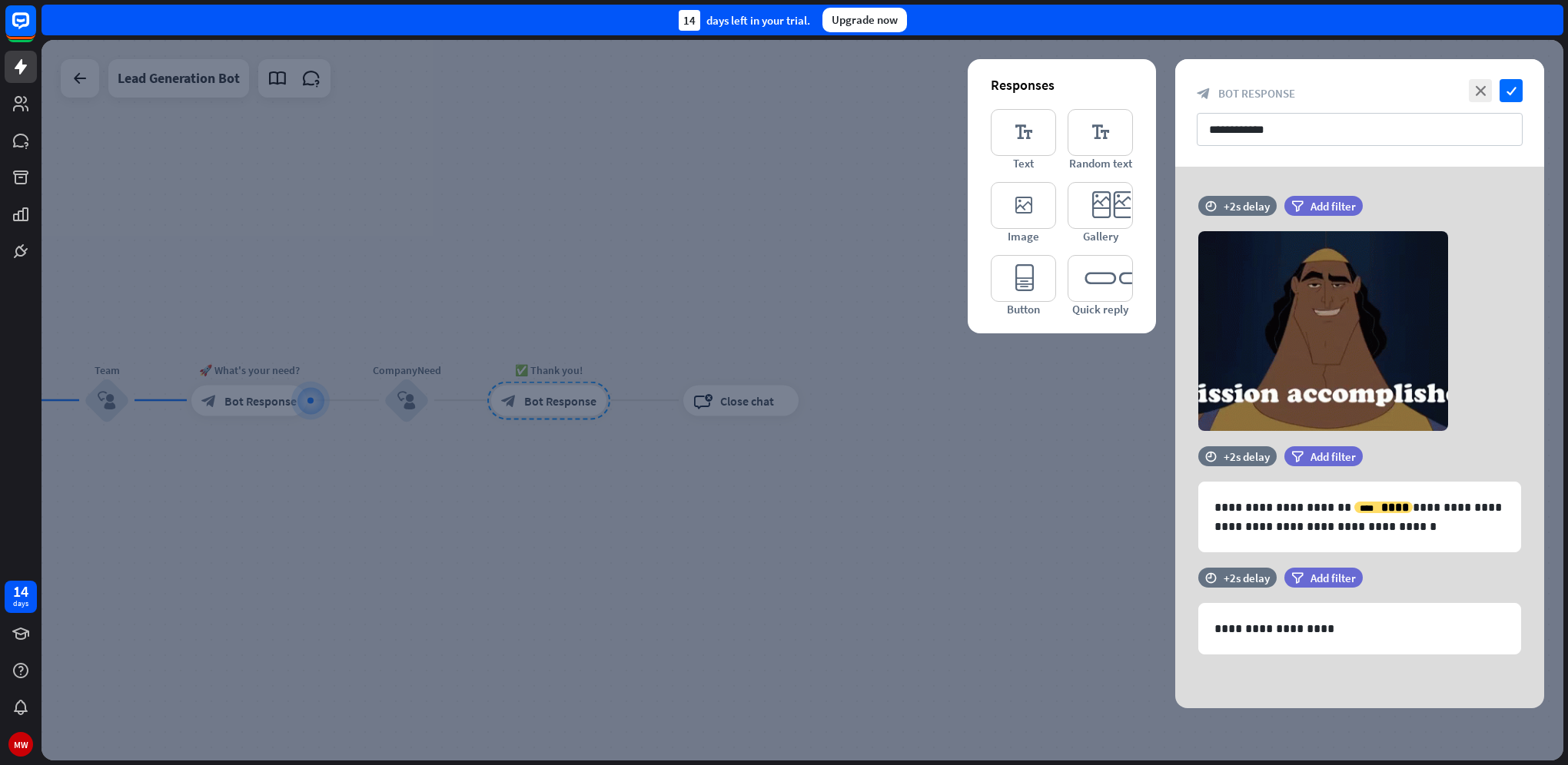
click at [709, 420] on div at bounding box center [802, 400] width 1521 height 721
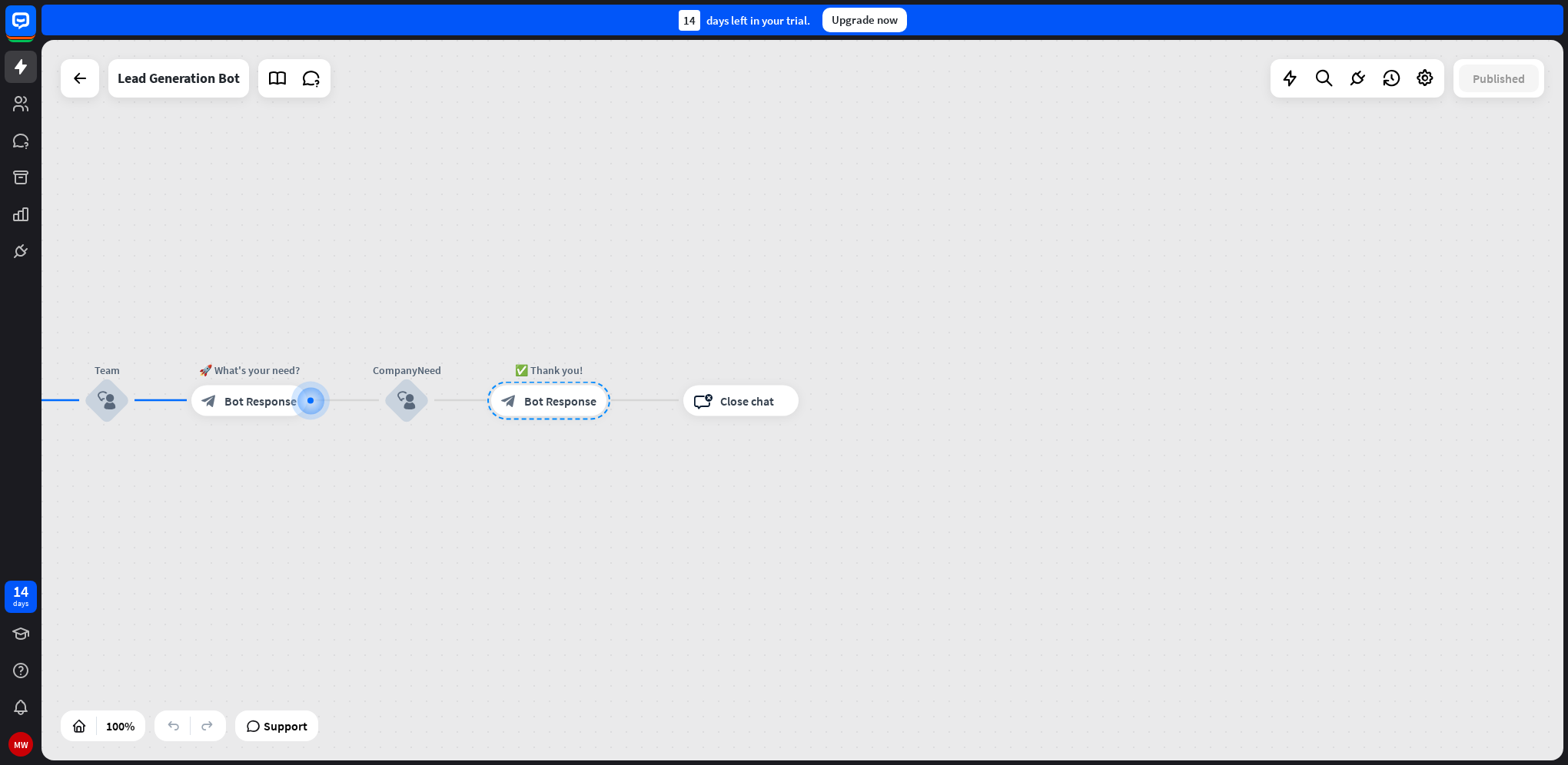
scroll to position [2022, 0]
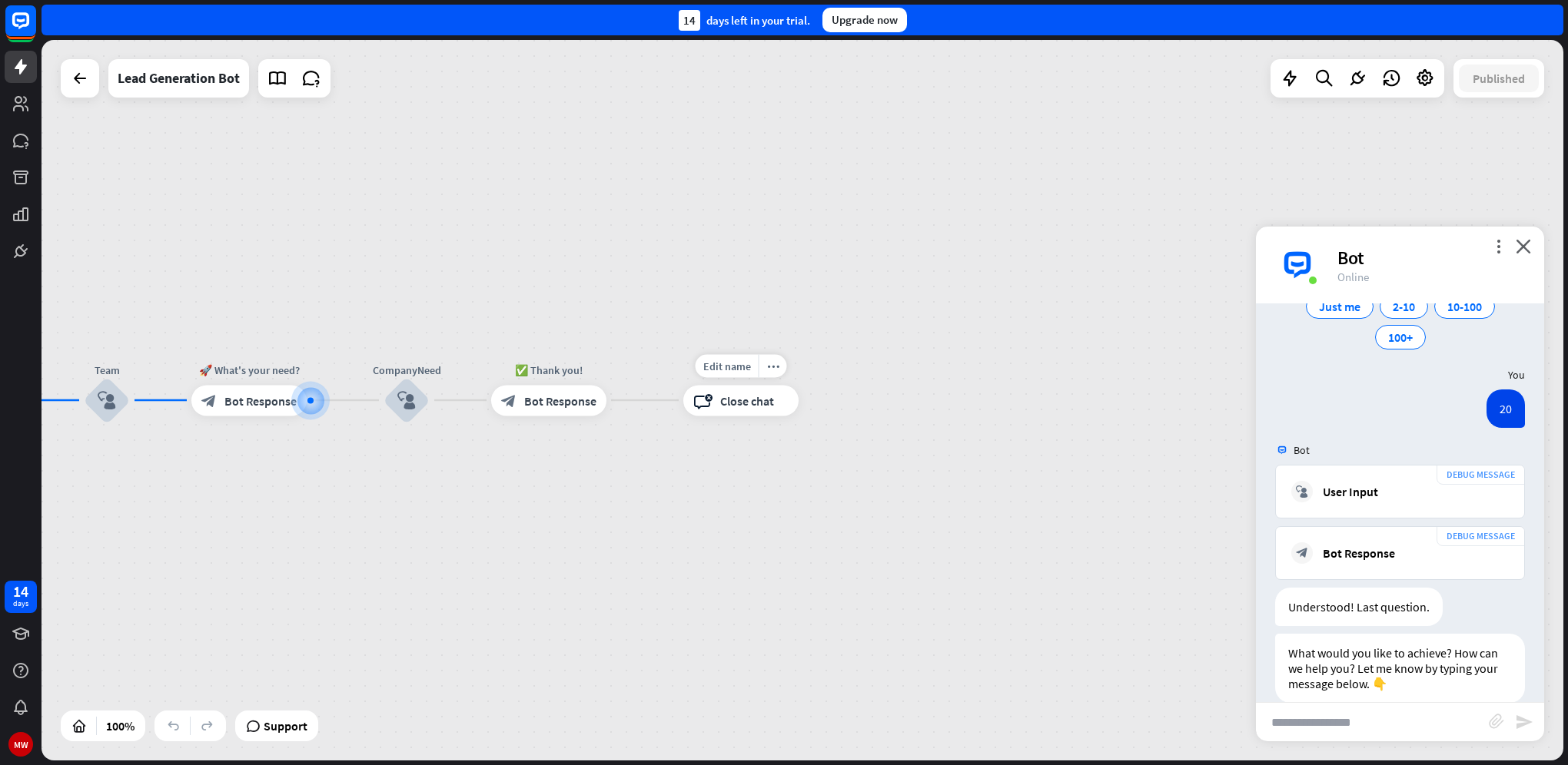
click at [736, 399] on span "Close chat" at bounding box center [747, 400] width 53 height 15
click at [563, 510] on div "home_2 Start point Welcome message block_bot_response Bot Response Start block_…" at bounding box center [802, 400] width 1521 height 721
click at [554, 403] on span "Bot Response" at bounding box center [560, 400] width 72 height 15
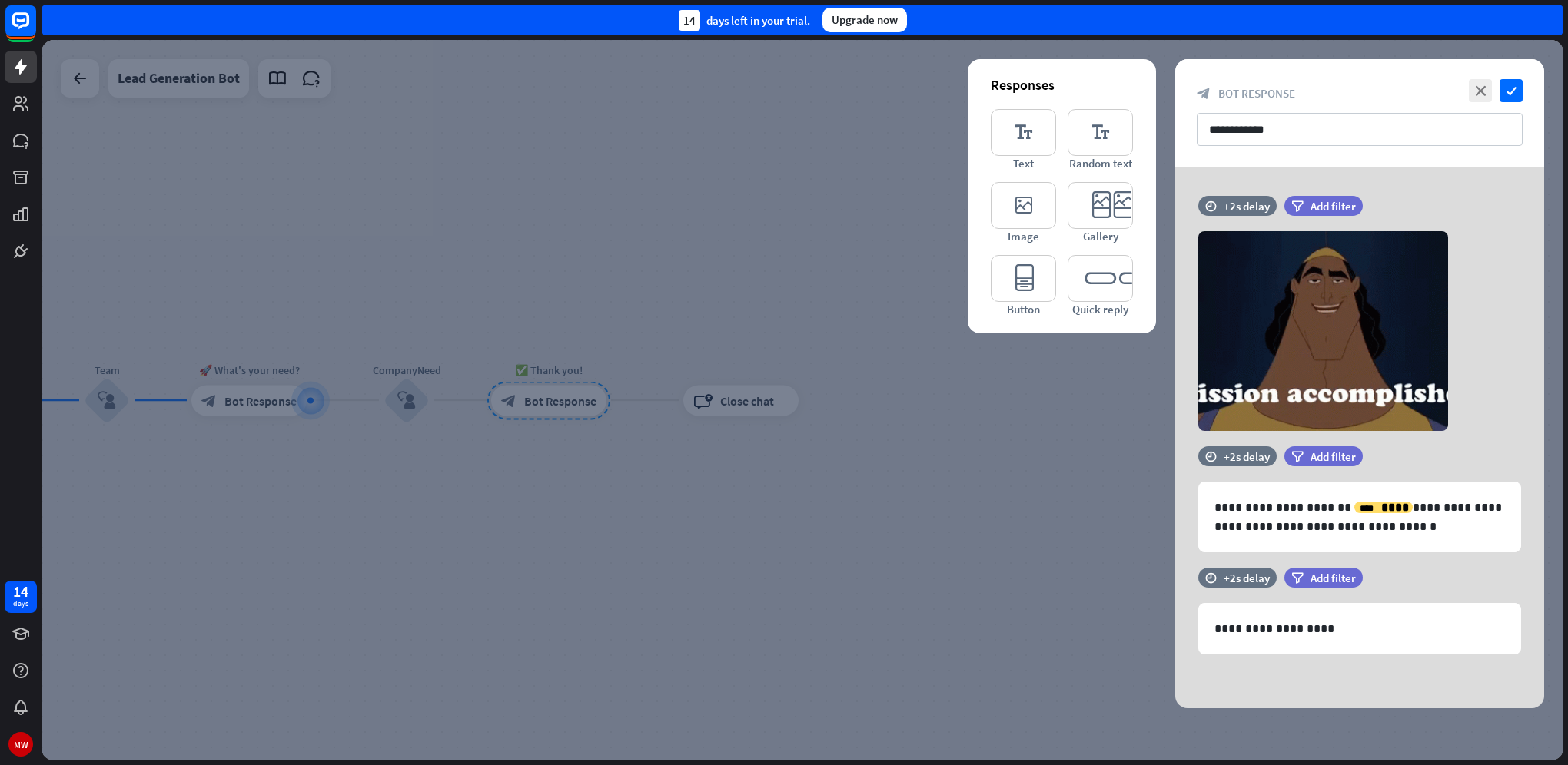
click at [702, 429] on div at bounding box center [802, 400] width 1521 height 721
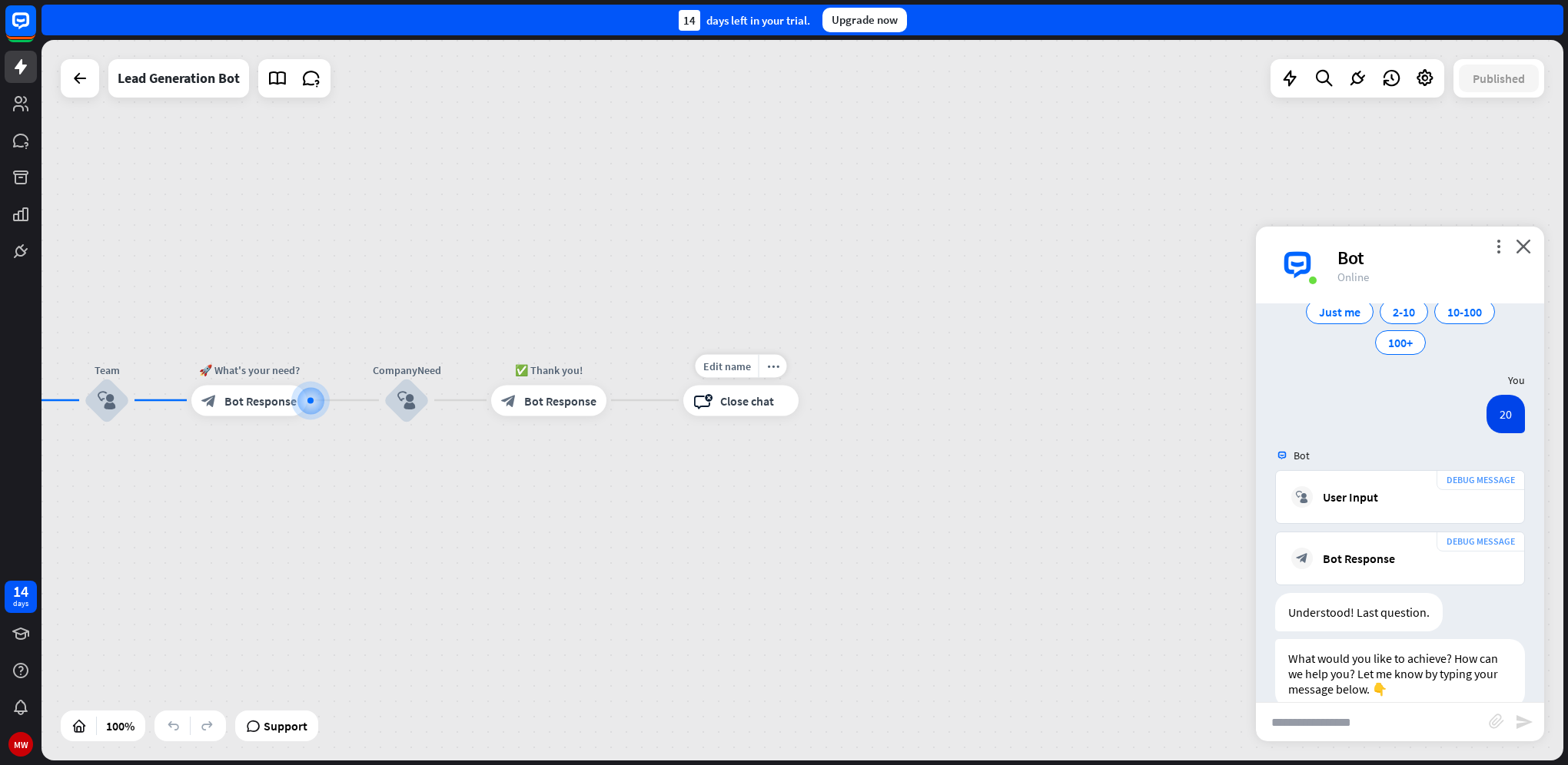
click at [781, 399] on div "block_close_chat Close chat" at bounding box center [741, 400] width 115 height 31
click at [722, 403] on span "Close chat" at bounding box center [747, 400] width 53 height 15
click at [542, 416] on div "Edit name more_horiz plus block_bot_response Bot Response" at bounding box center [549, 400] width 115 height 31
click at [558, 411] on div "block_bot_response Bot Response" at bounding box center [549, 400] width 115 height 31
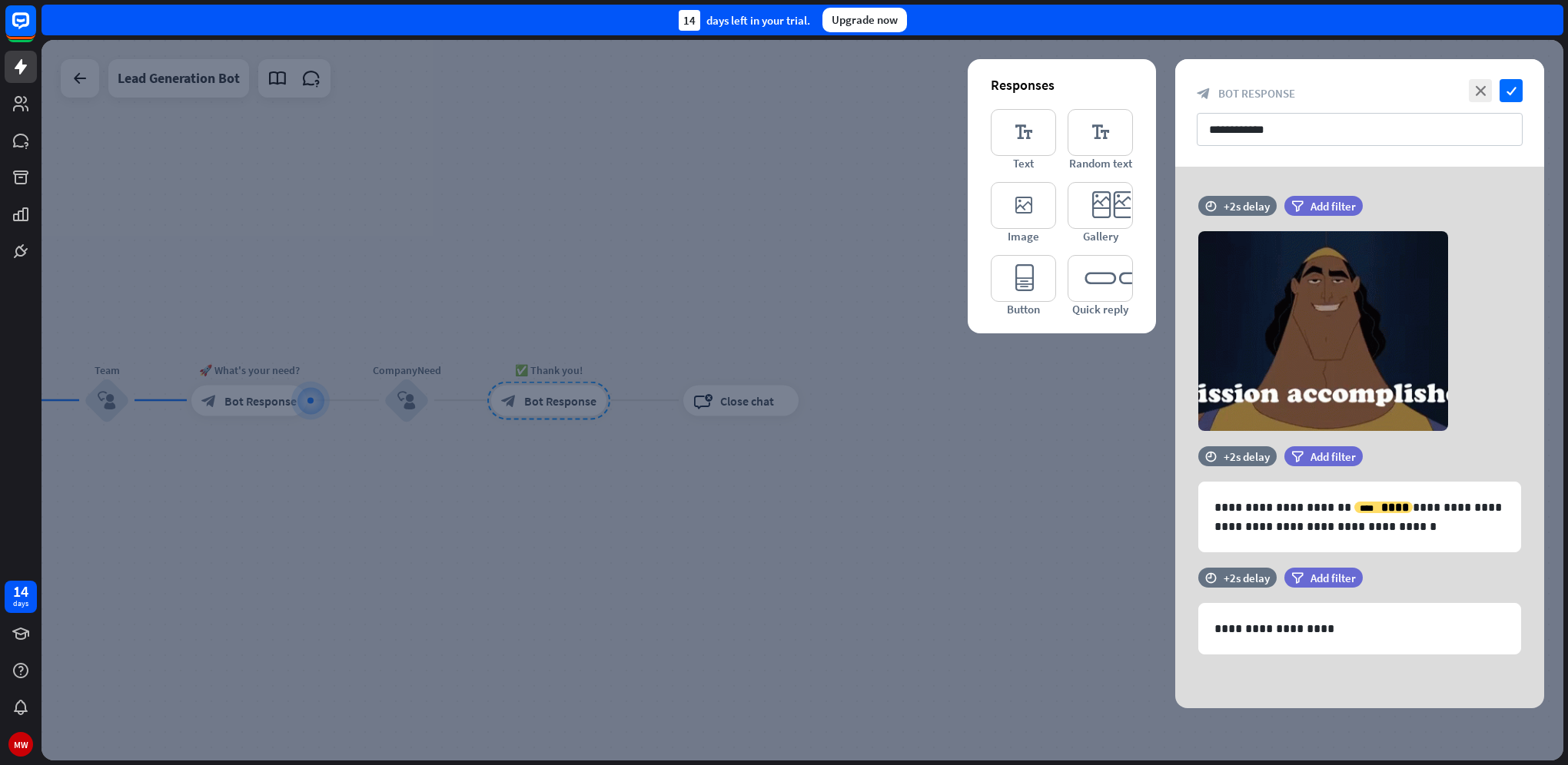
click at [475, 410] on div at bounding box center [802, 400] width 1521 height 721
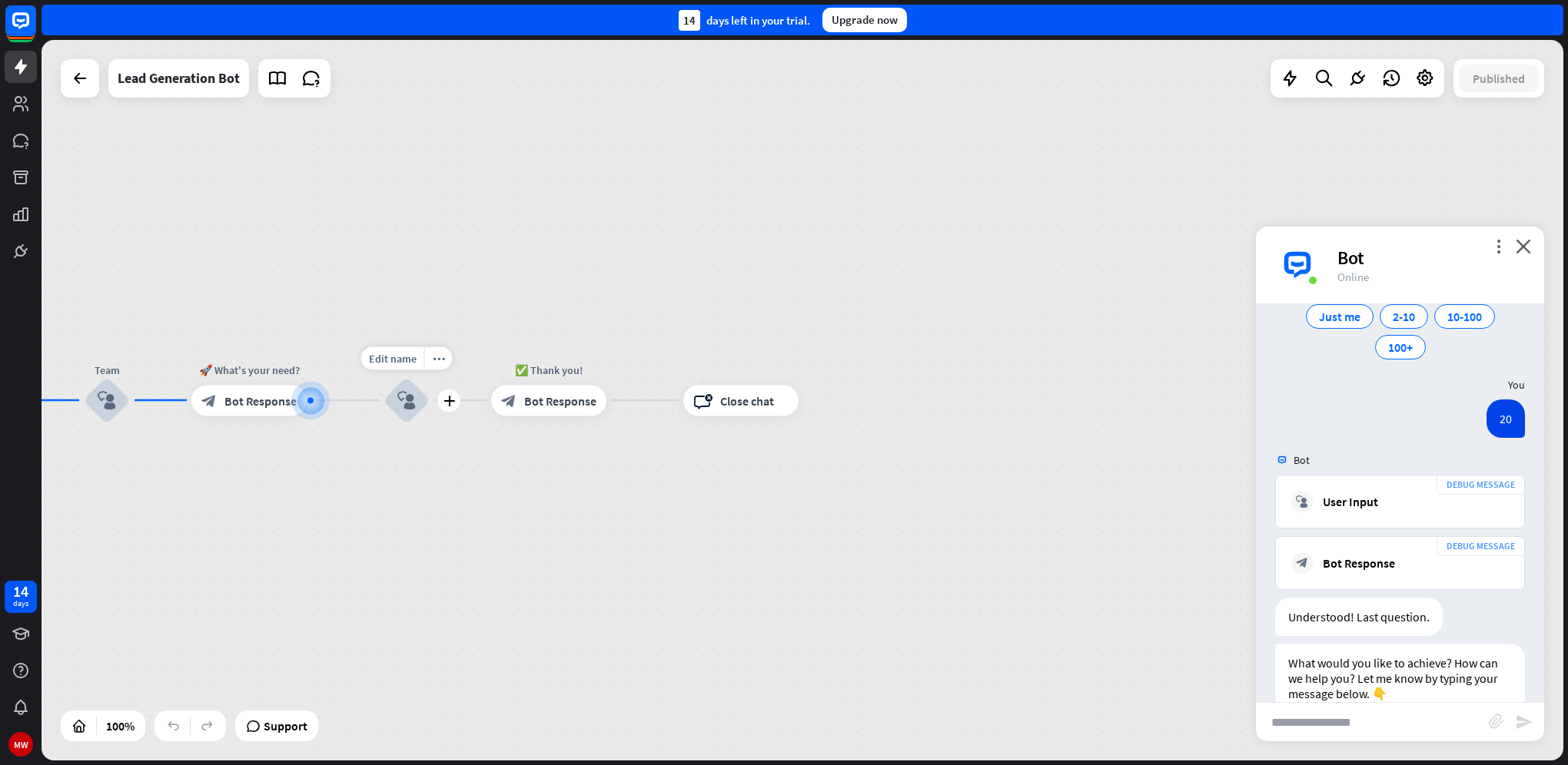
click at [417, 399] on div "block_user_input" at bounding box center [406, 400] width 46 height 46
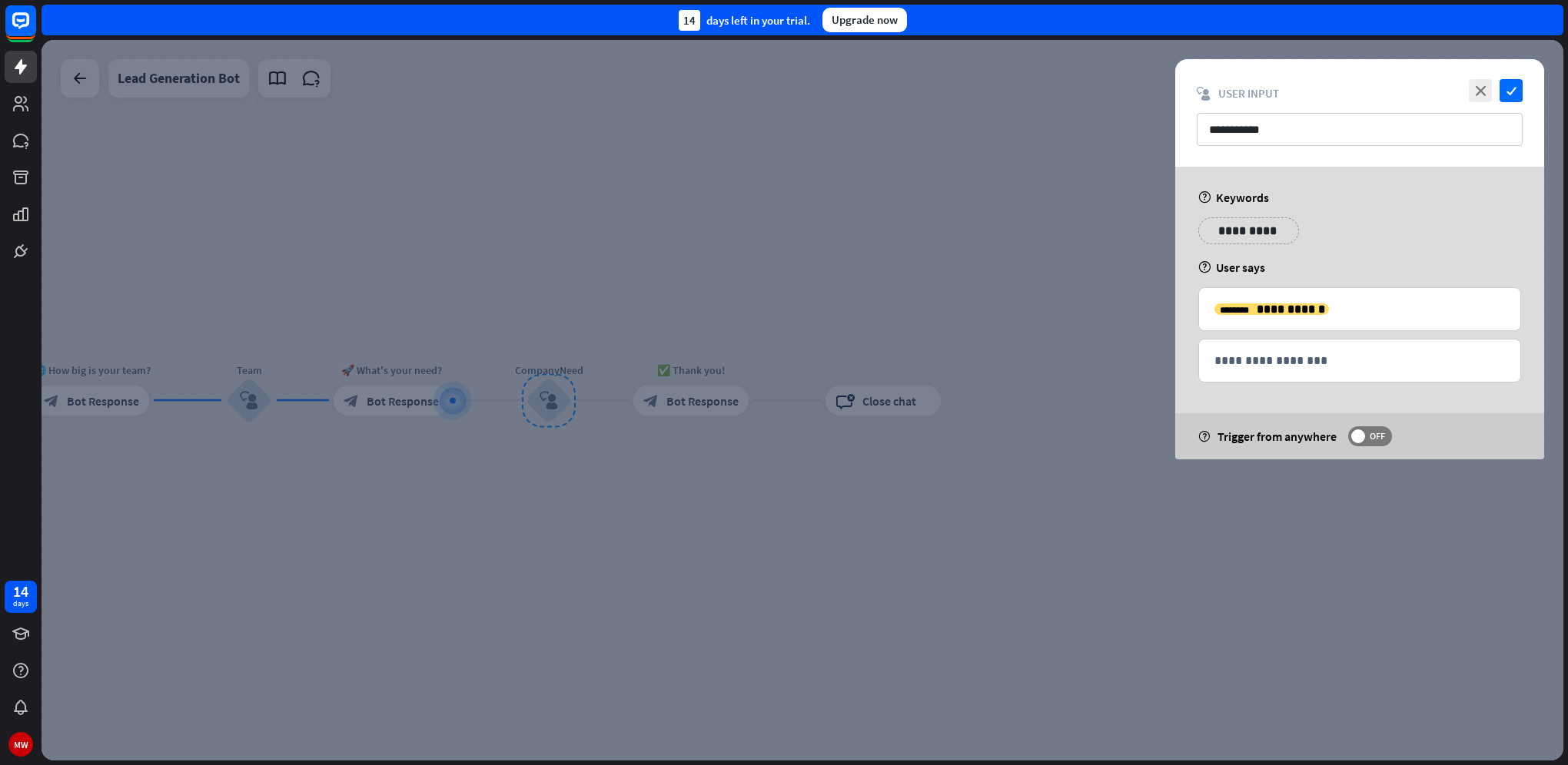
click at [698, 396] on div at bounding box center [802, 400] width 1521 height 721
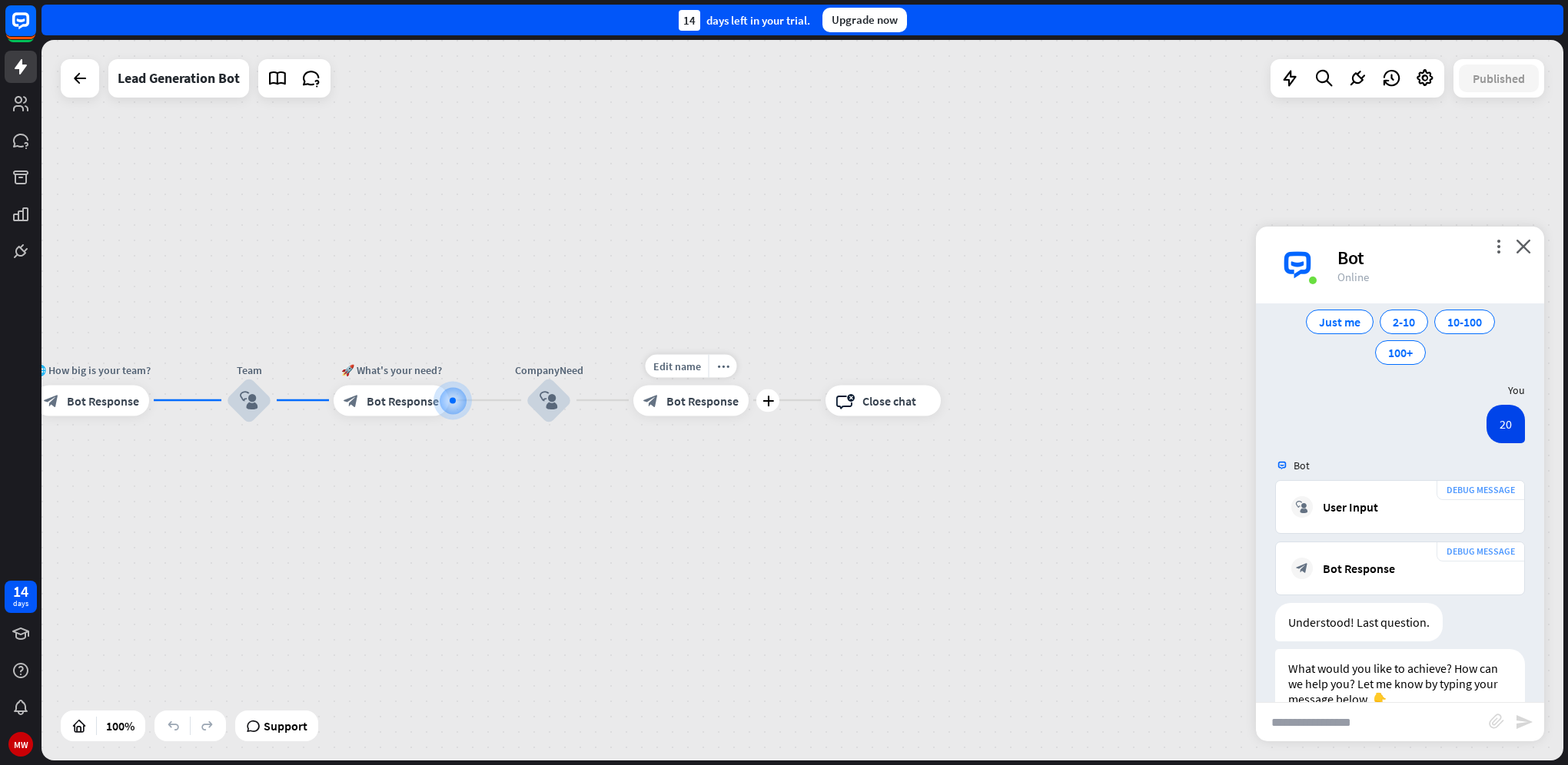
click at [680, 410] on div "block_bot_response Bot Response" at bounding box center [691, 400] width 115 height 31
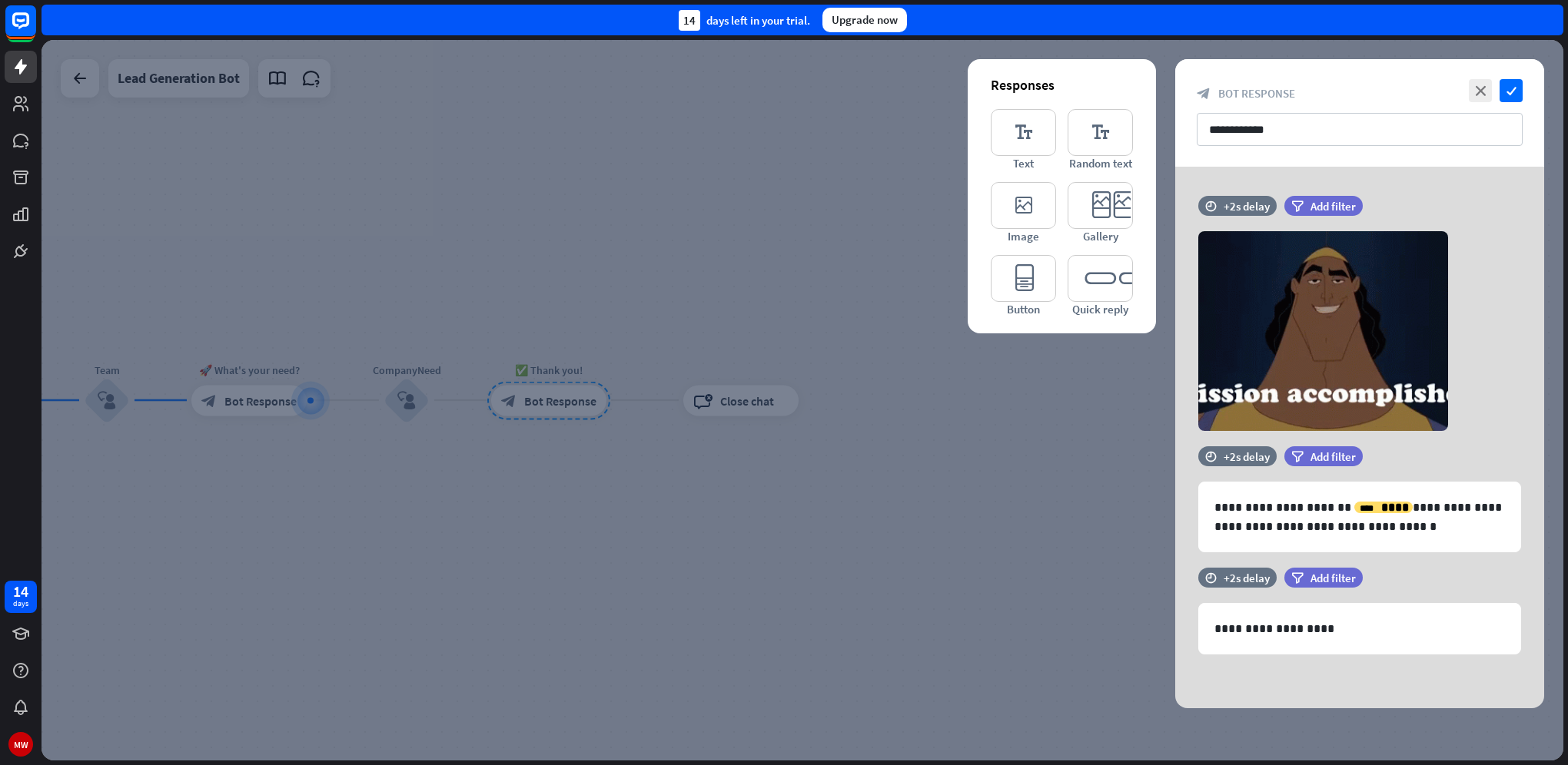
click at [680, 387] on div at bounding box center [802, 400] width 1521 height 721
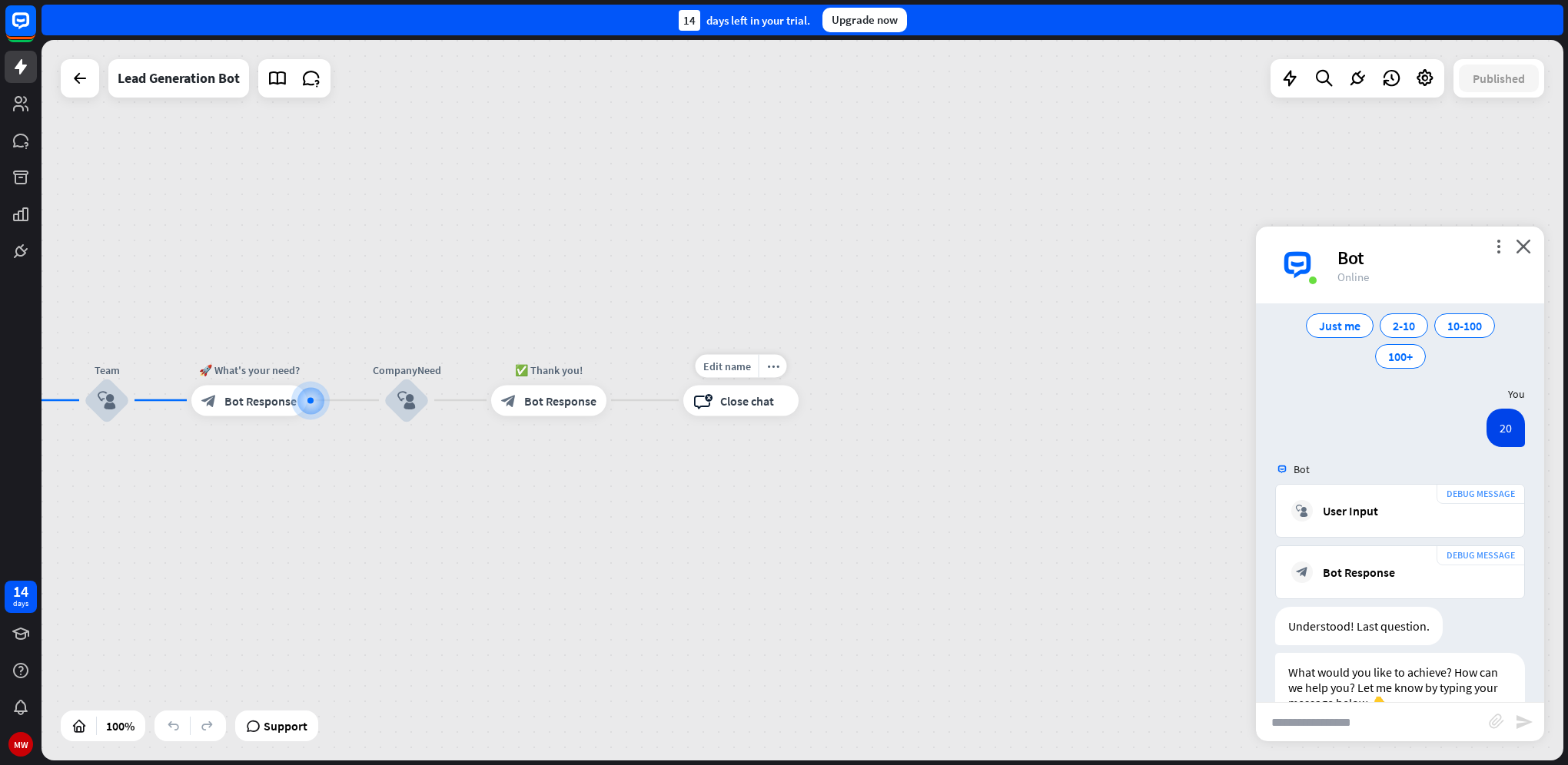
click at [729, 396] on span "Close chat" at bounding box center [747, 400] width 53 height 15
click at [698, 406] on icon "block_close_chat" at bounding box center [703, 400] width 20 height 15
click at [778, 366] on icon "more_horiz" at bounding box center [773, 366] width 12 height 12
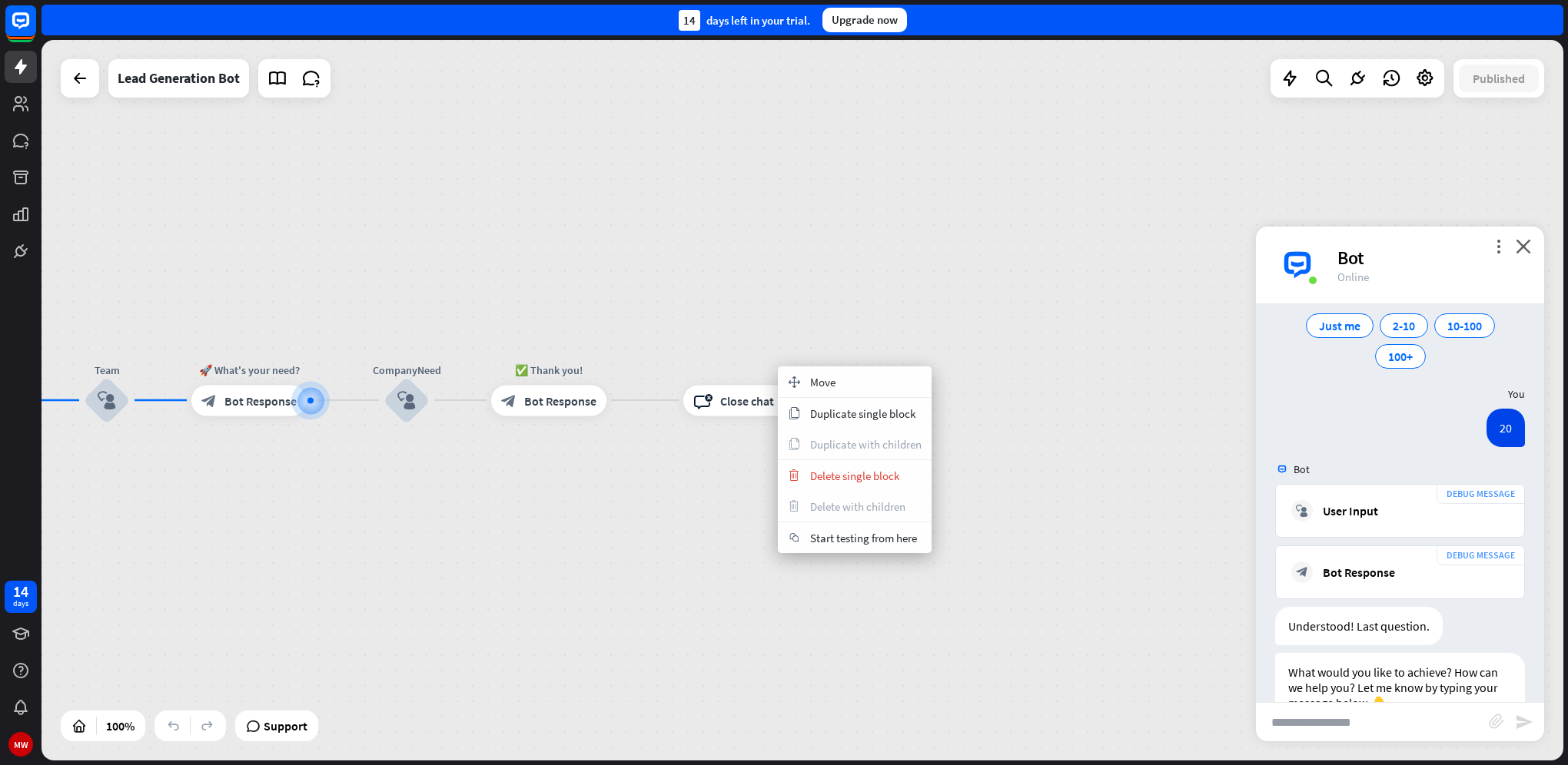
click at [672, 479] on div "home_2 Start point Welcome message block_bot_response Bot Response Start block_…" at bounding box center [802, 400] width 1521 height 721
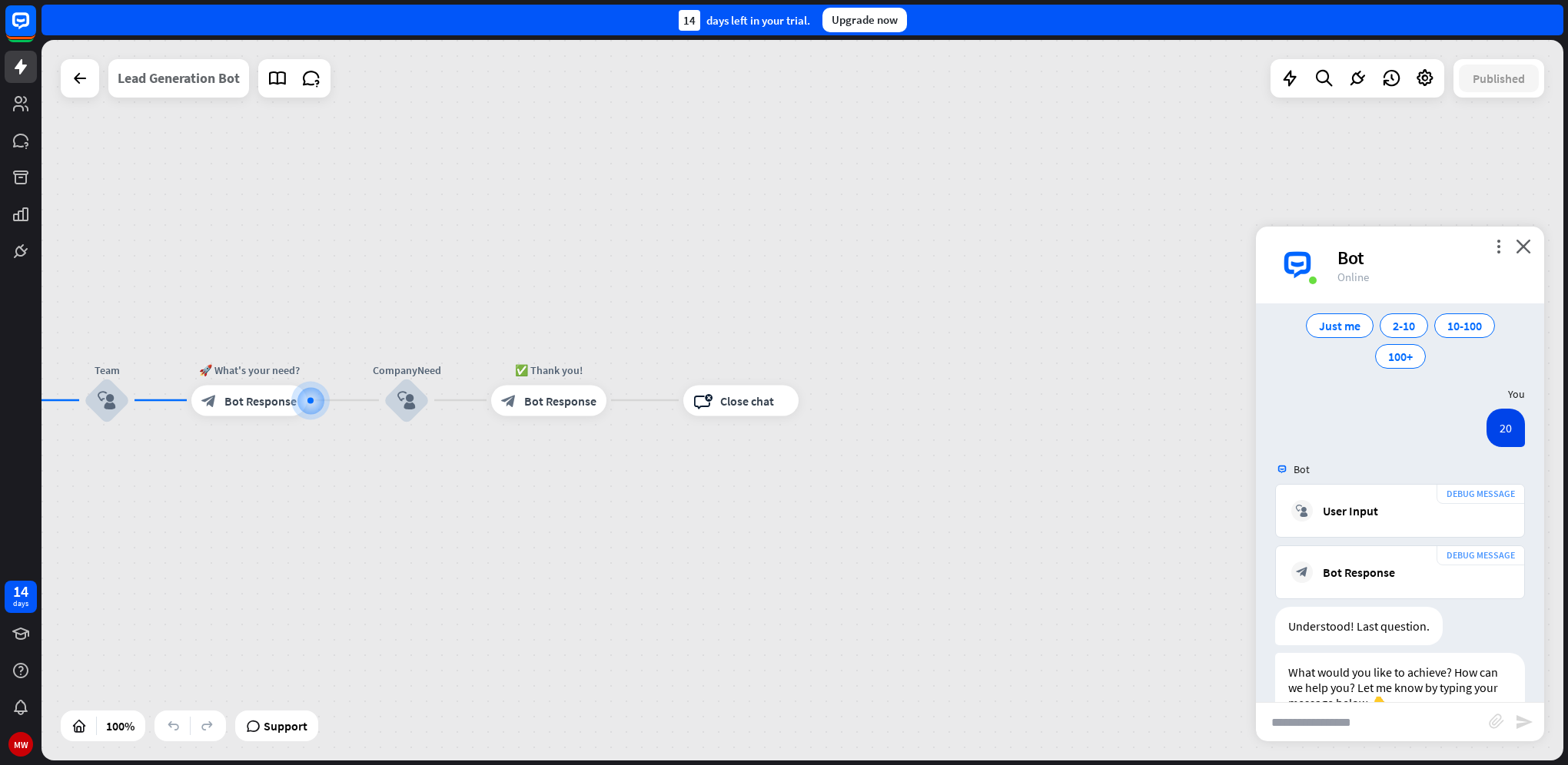
click at [166, 84] on div "Lead Generation Bot" at bounding box center [179, 78] width 122 height 38
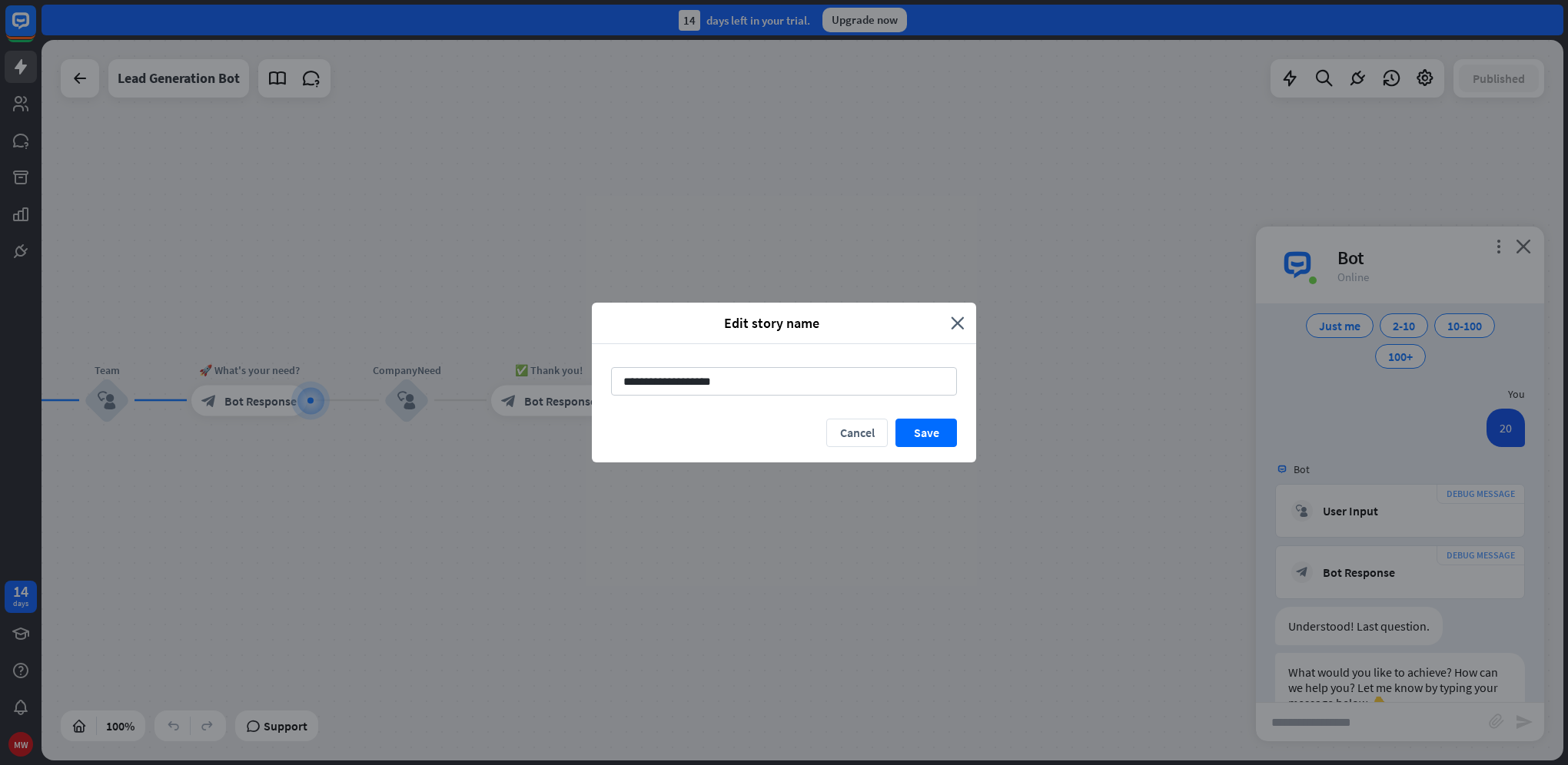
click at [550, 282] on div "**********" at bounding box center [784, 382] width 1568 height 765
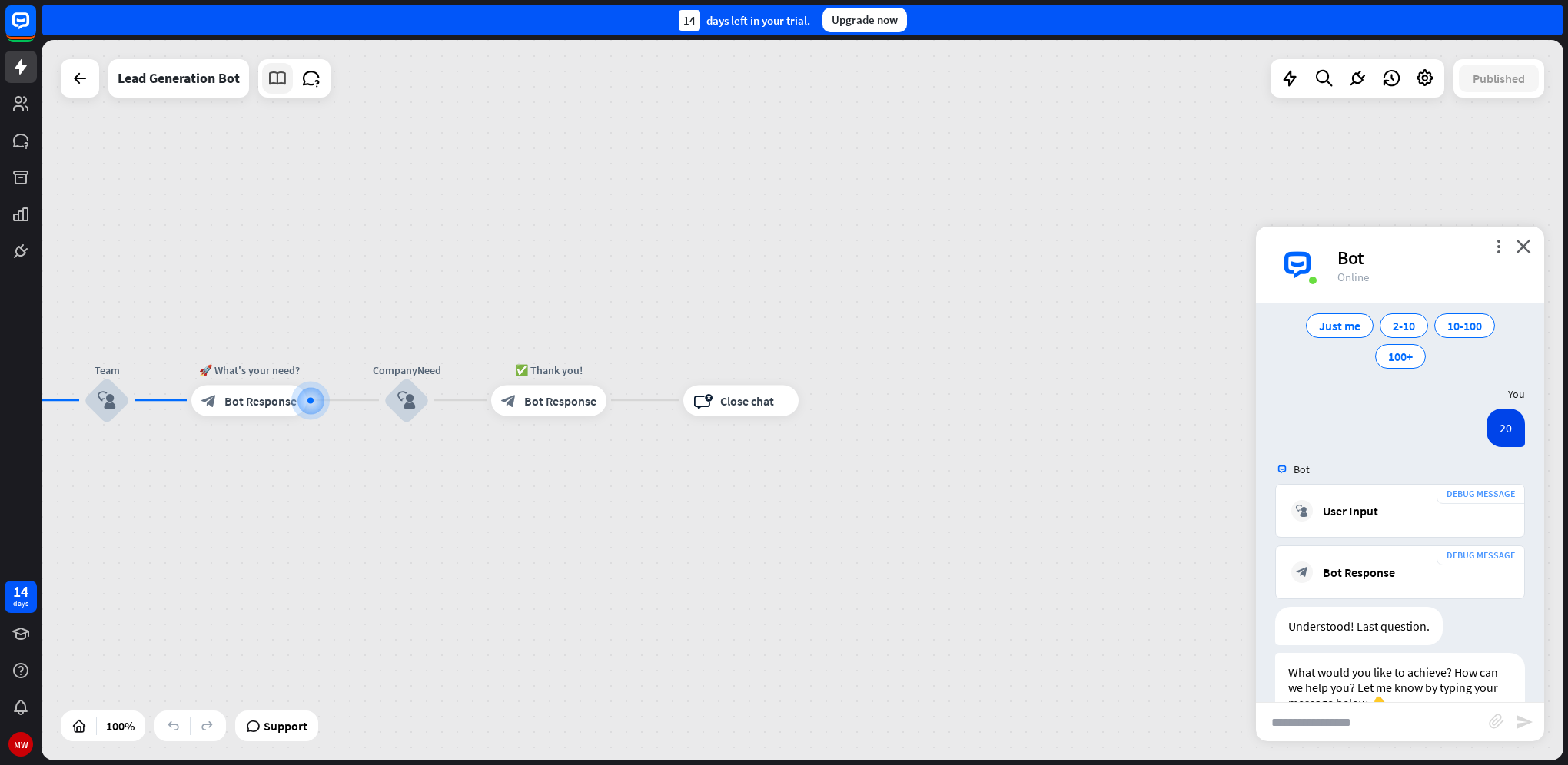
click at [280, 77] on icon at bounding box center [277, 79] width 20 height 20
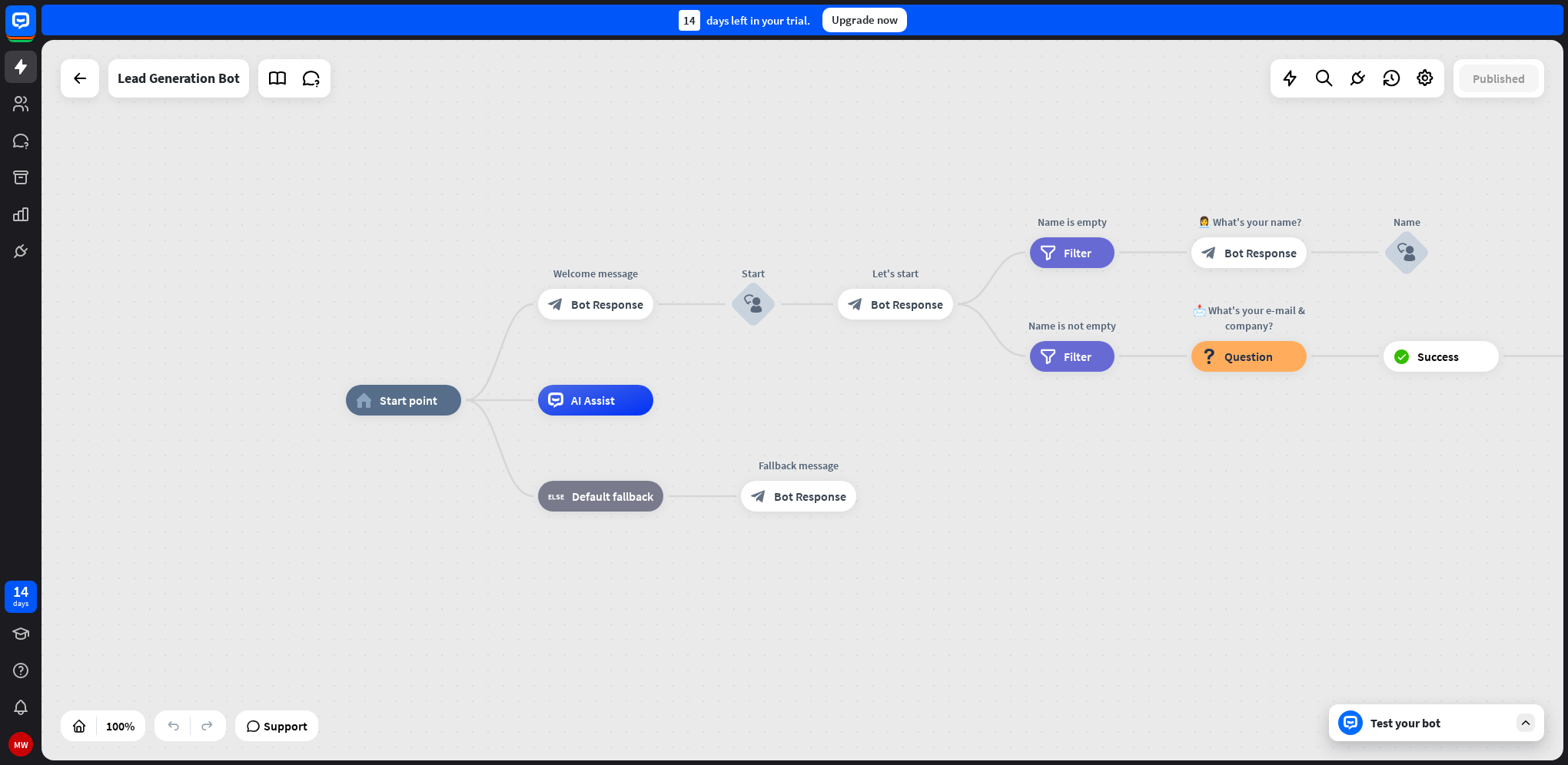
click at [1516, 718] on div at bounding box center [1526, 723] width 19 height 19
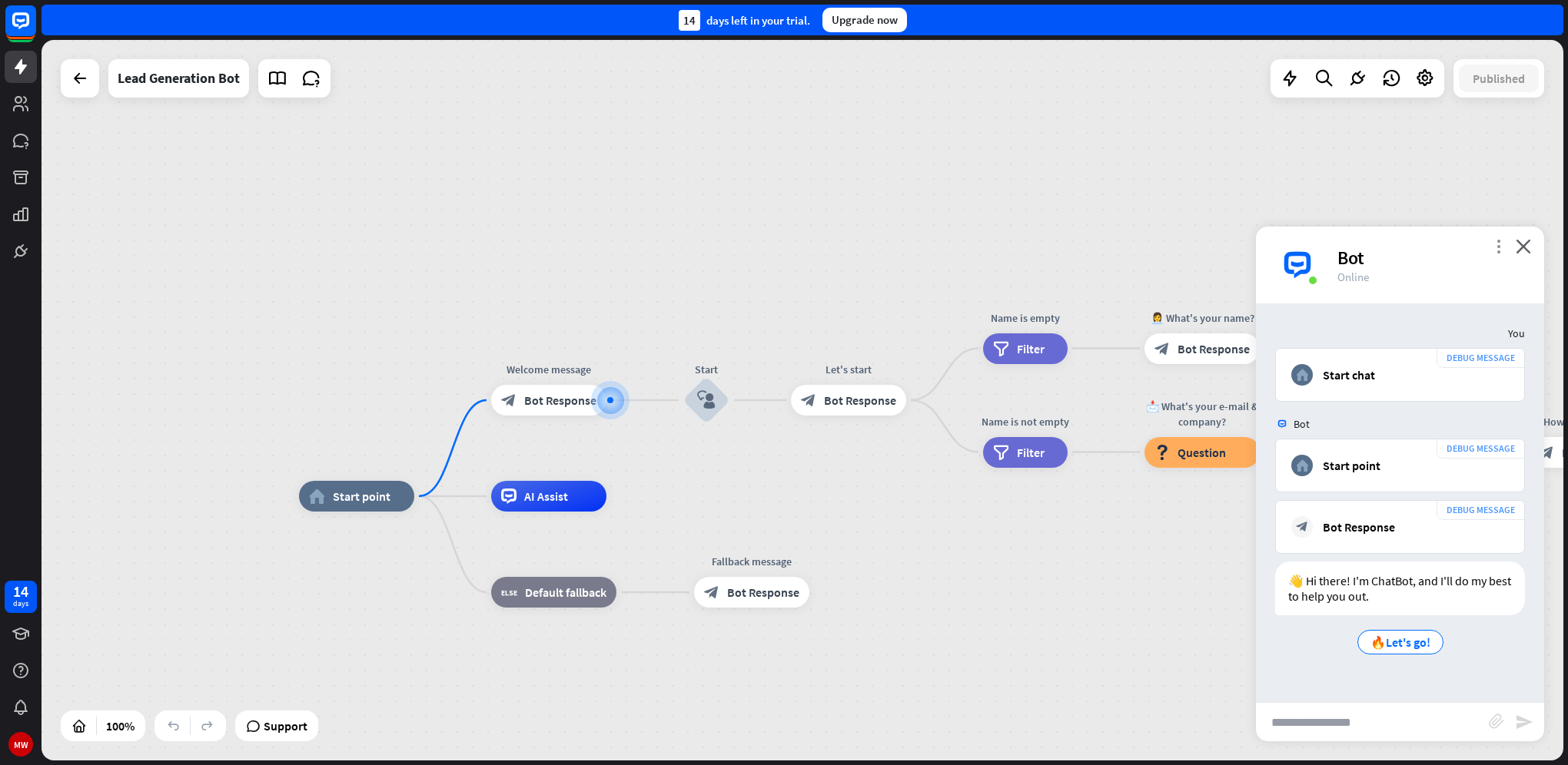
click at [1498, 244] on icon "more_vert" at bounding box center [1498, 246] width 14 height 14
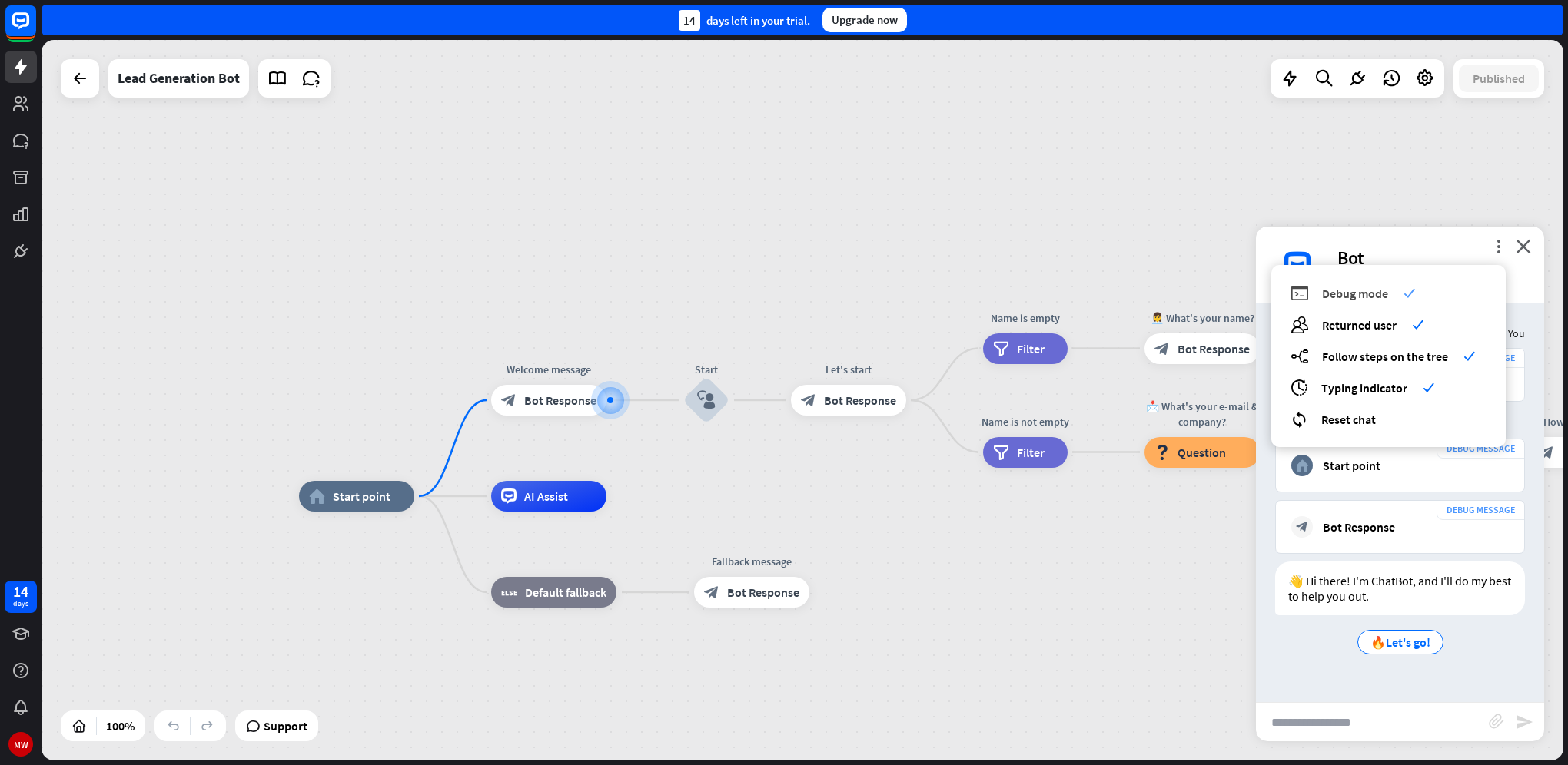
click at [1347, 294] on span "Debug mode" at bounding box center [1355, 293] width 66 height 15
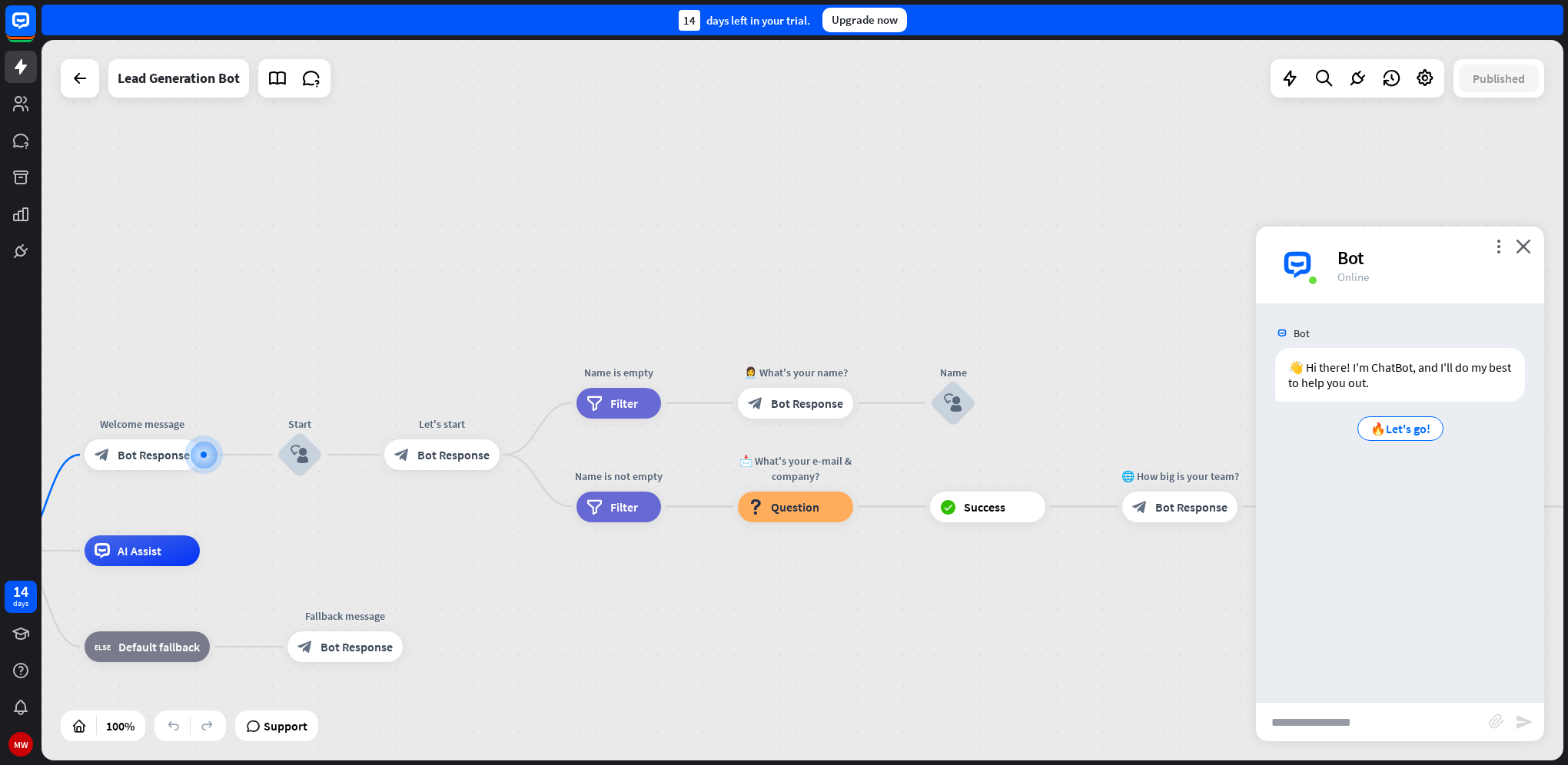
drag, startPoint x: 956, startPoint y: 276, endPoint x: 550, endPoint y: 331, distance: 409.7
click at [550, 331] on div "home_2 Start point Welcome message block_bot_response Bot Response Start block_…" at bounding box center [802, 400] width 1521 height 721
click at [827, 405] on span "Bot Response" at bounding box center [806, 403] width 72 height 15
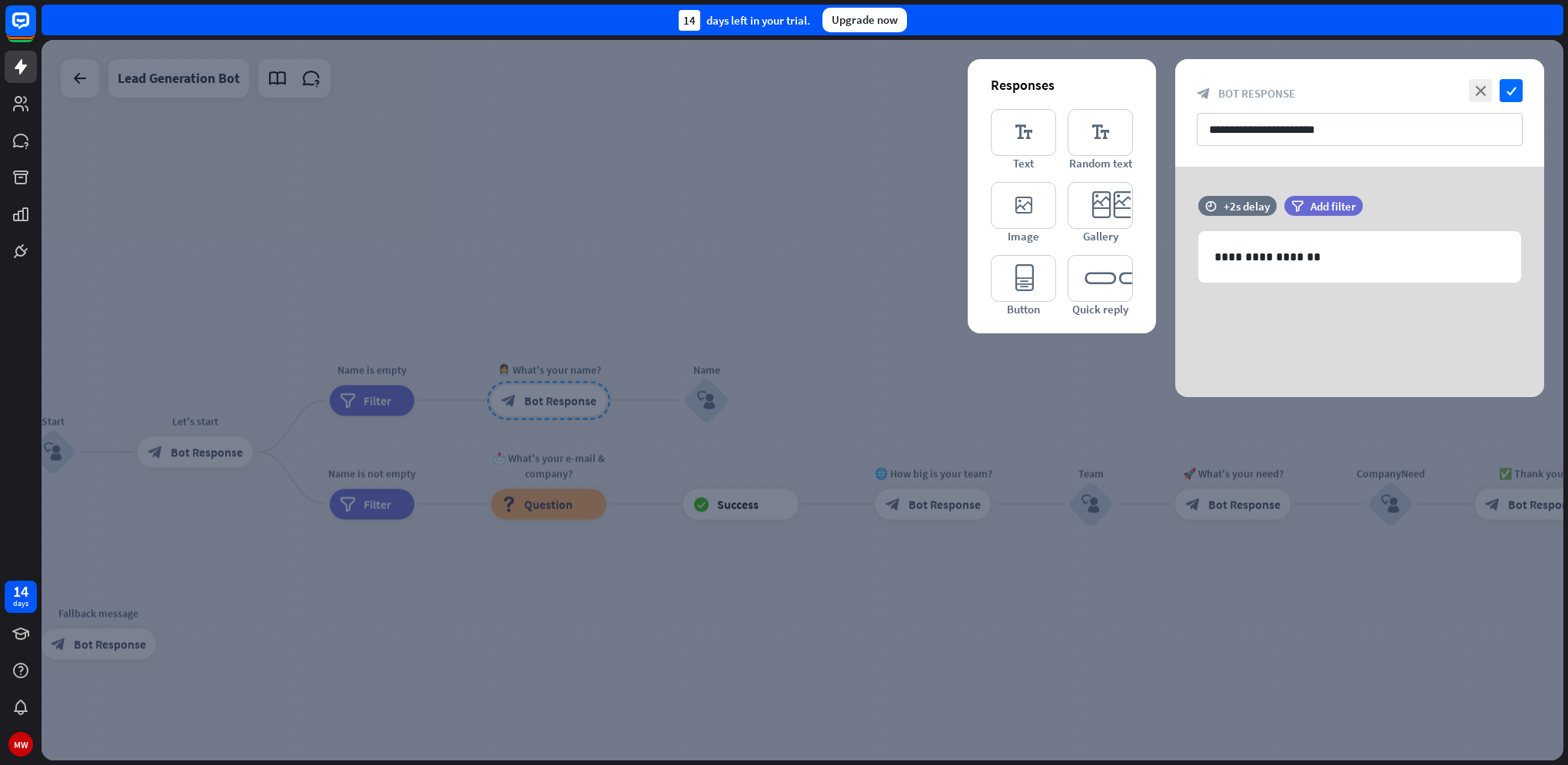
click at [828, 405] on div at bounding box center [802, 400] width 1521 height 721
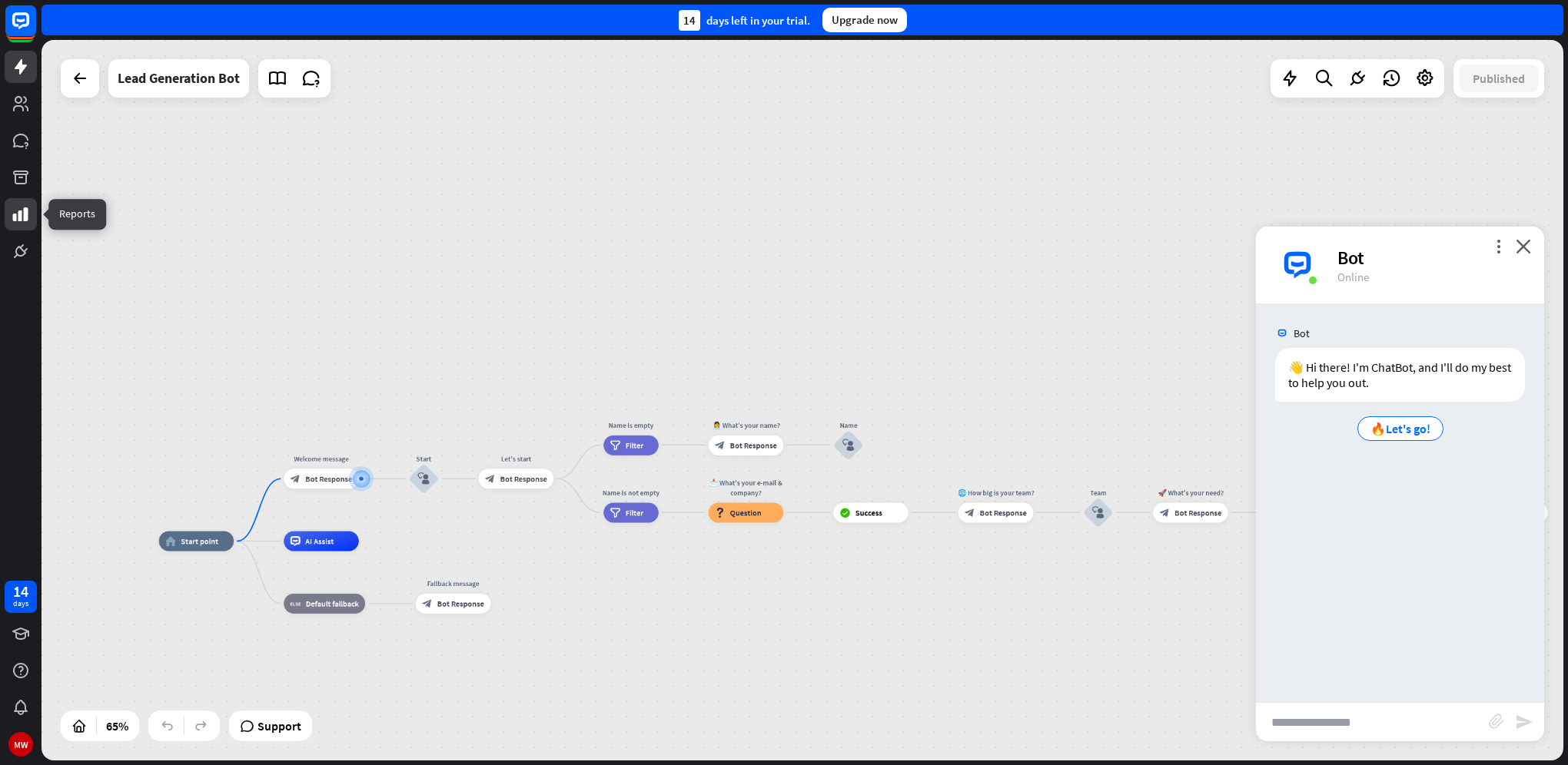
click at [23, 217] on icon at bounding box center [21, 215] width 19 height 19
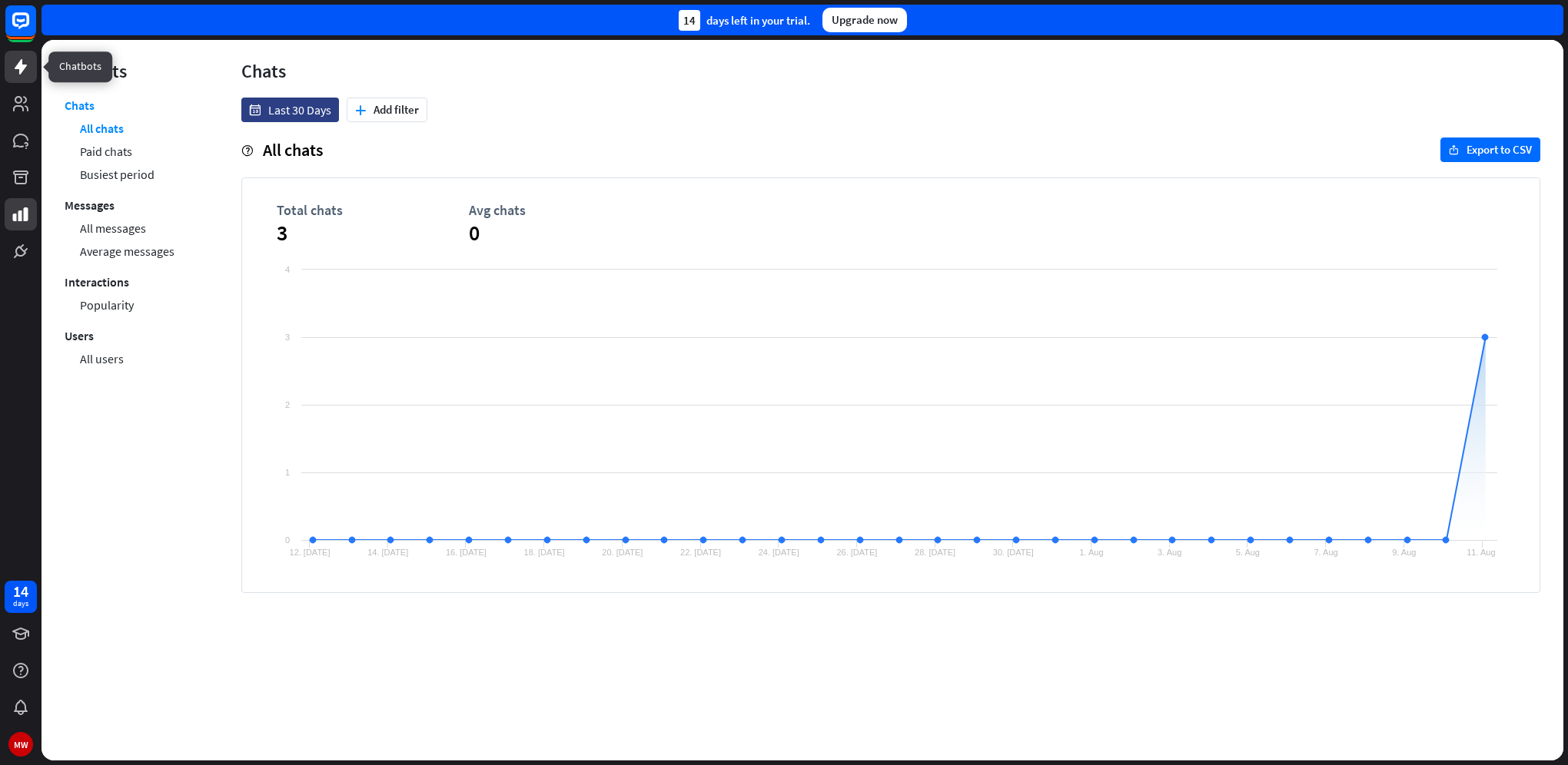
click at [26, 63] on icon at bounding box center [21, 67] width 19 height 19
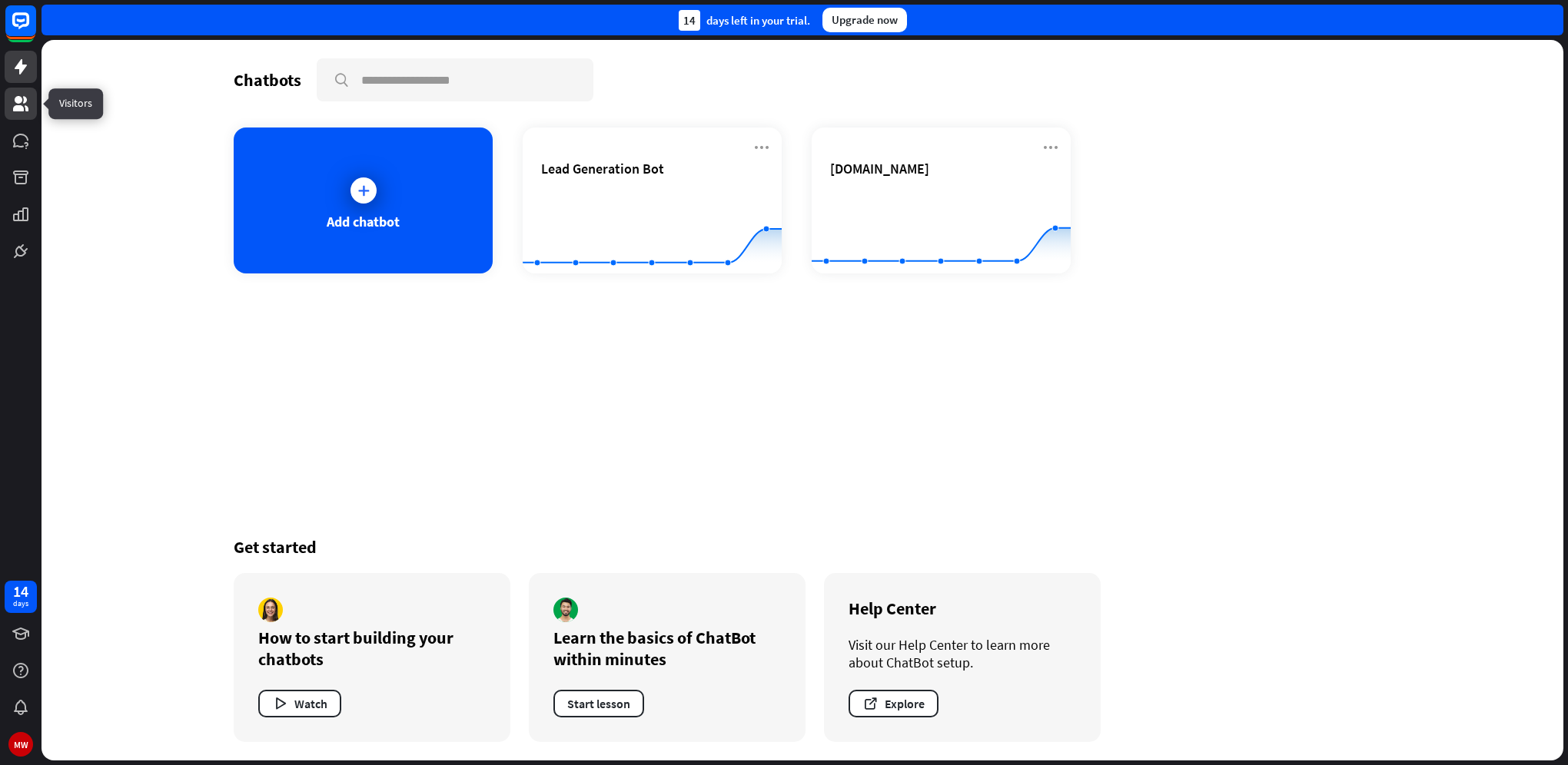
click at [12, 104] on icon at bounding box center [21, 103] width 19 height 19
